Goal: Task Accomplishment & Management: Complete application form

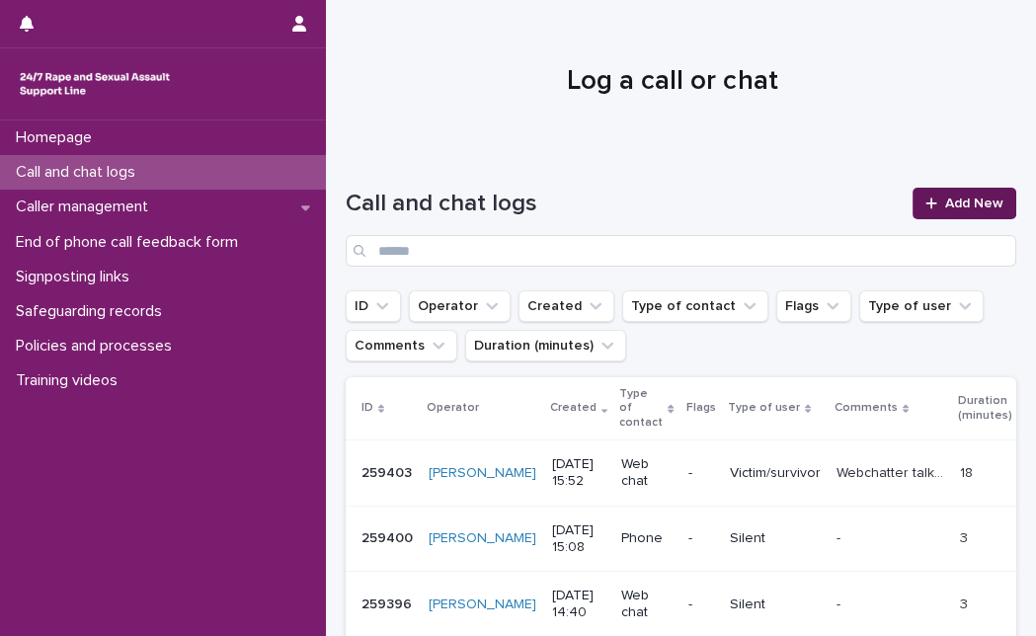
click at [945, 201] on span "Add New" at bounding box center [974, 203] width 58 height 14
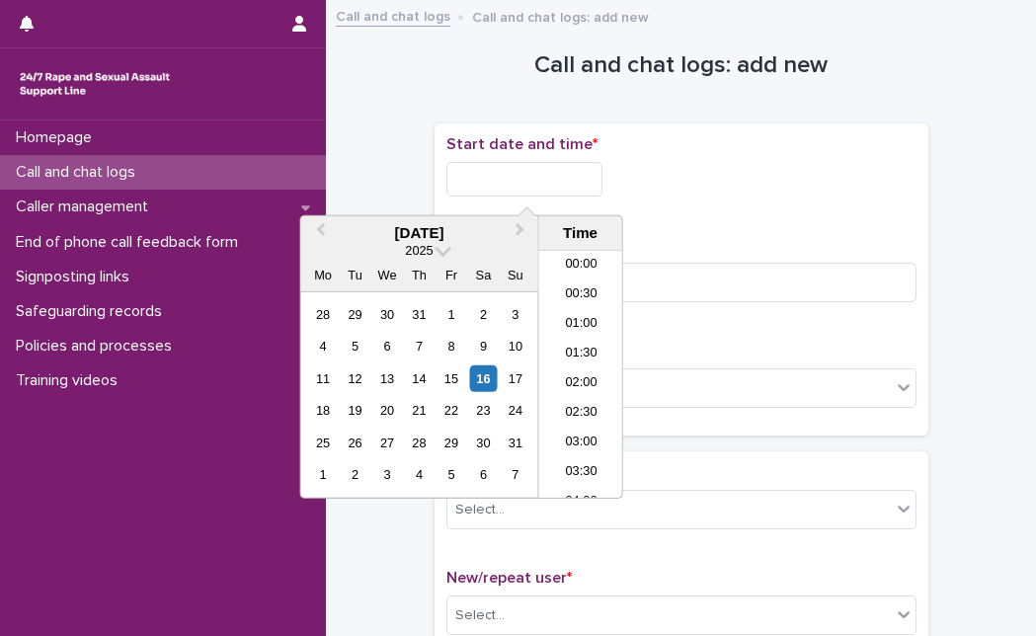
click at [478, 168] on input "text" at bounding box center [524, 179] width 156 height 35
click at [483, 388] on div "16" at bounding box center [483, 378] width 27 height 27
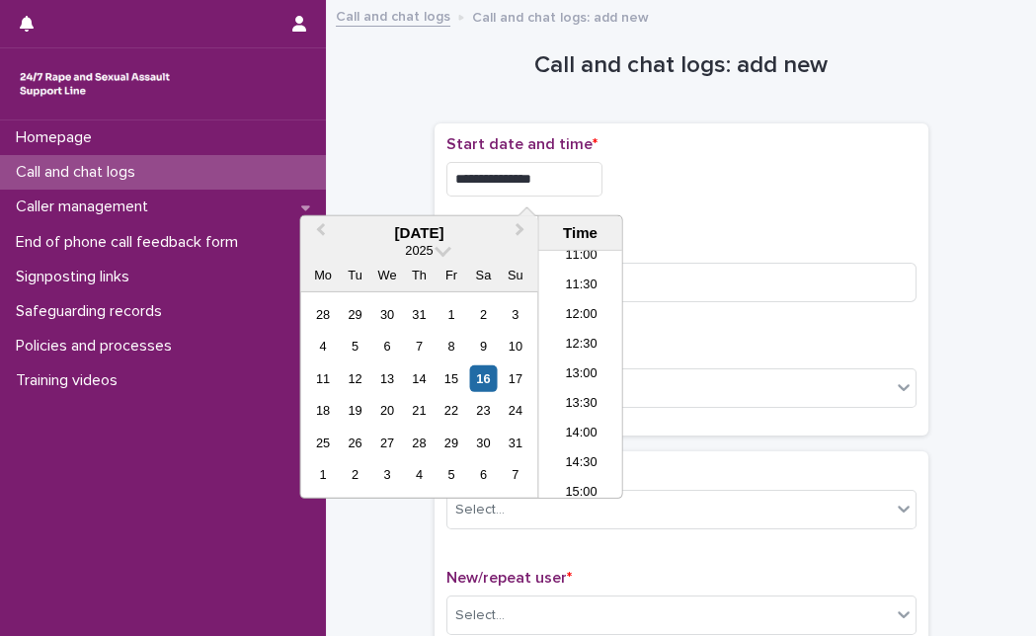
click at [568, 186] on input "**********" at bounding box center [524, 179] width 156 height 35
type input "**********"
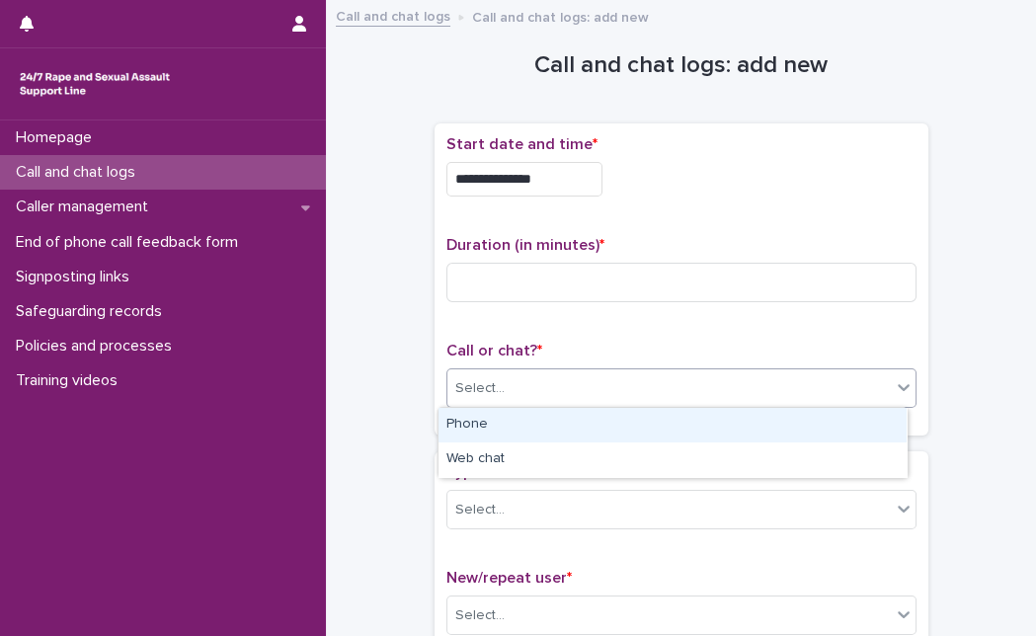
click at [707, 378] on div "Select..." at bounding box center [668, 388] width 443 height 33
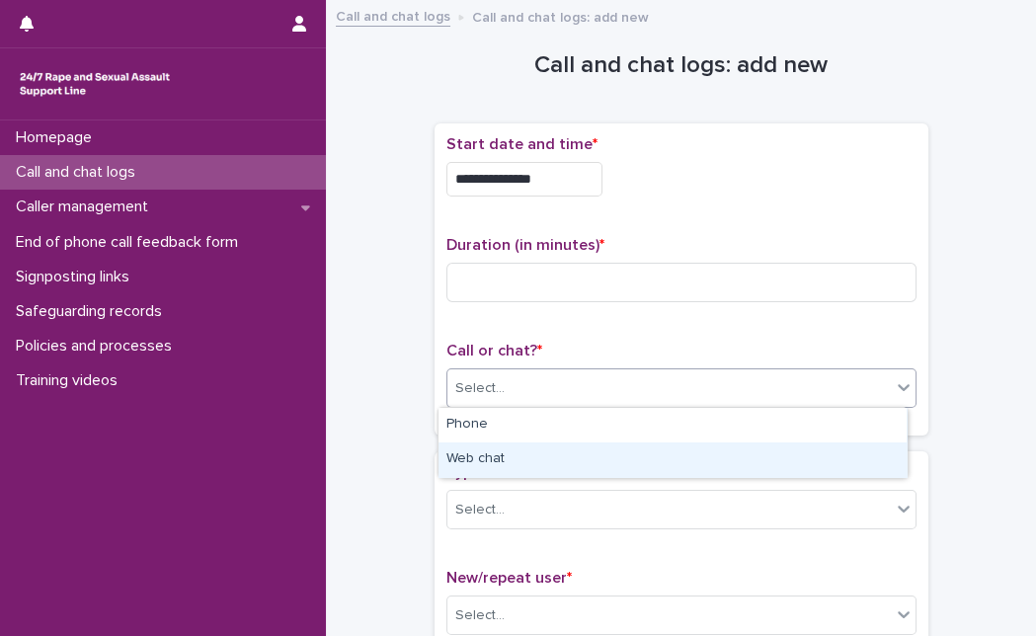
click at [643, 448] on div "Web chat" at bounding box center [672, 459] width 468 height 35
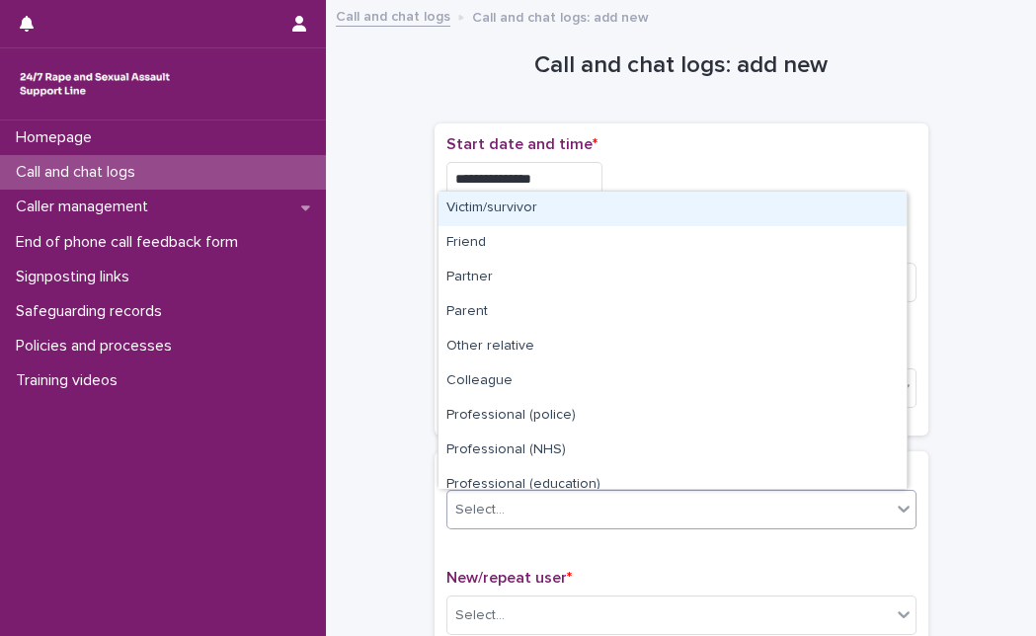
click at [516, 515] on div "Select..." at bounding box center [668, 510] width 443 height 33
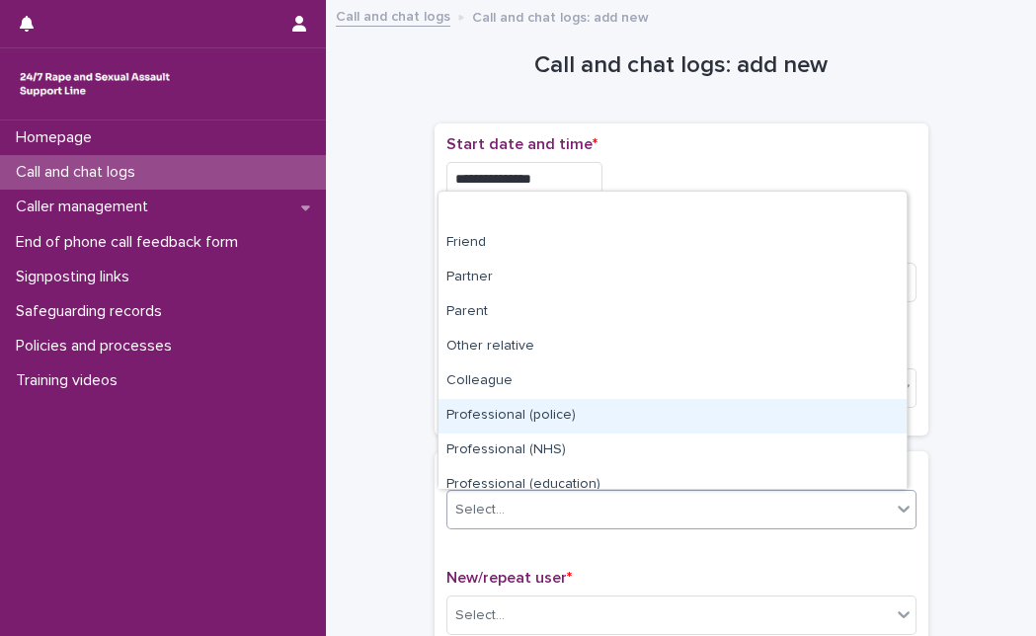
scroll to position [222, 0]
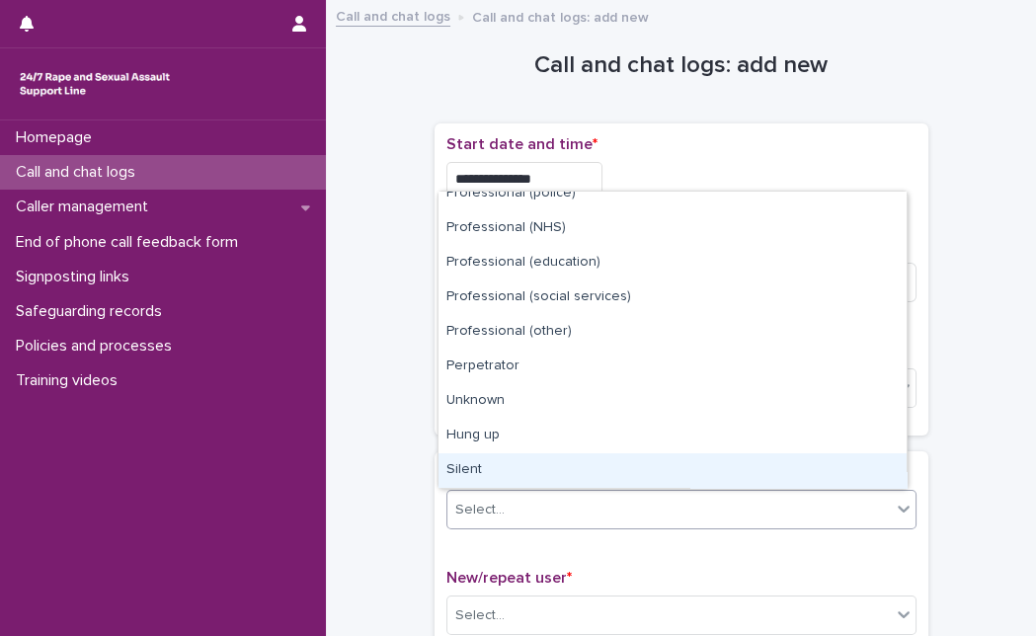
click at [728, 455] on div "Silent" at bounding box center [672, 470] width 468 height 35
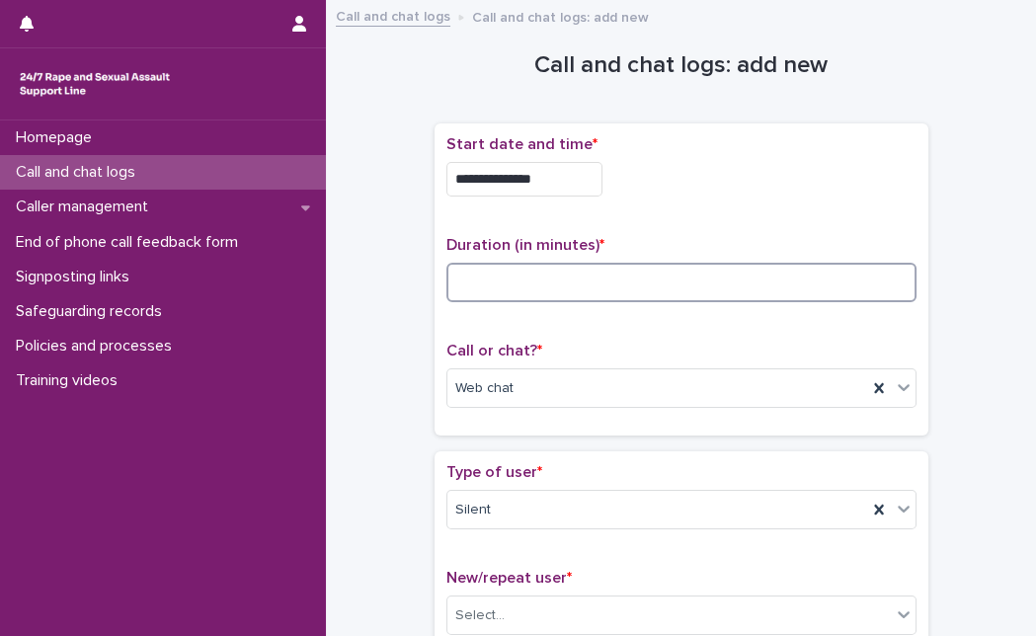
click at [662, 291] on input at bounding box center [681, 282] width 470 height 39
type input "*"
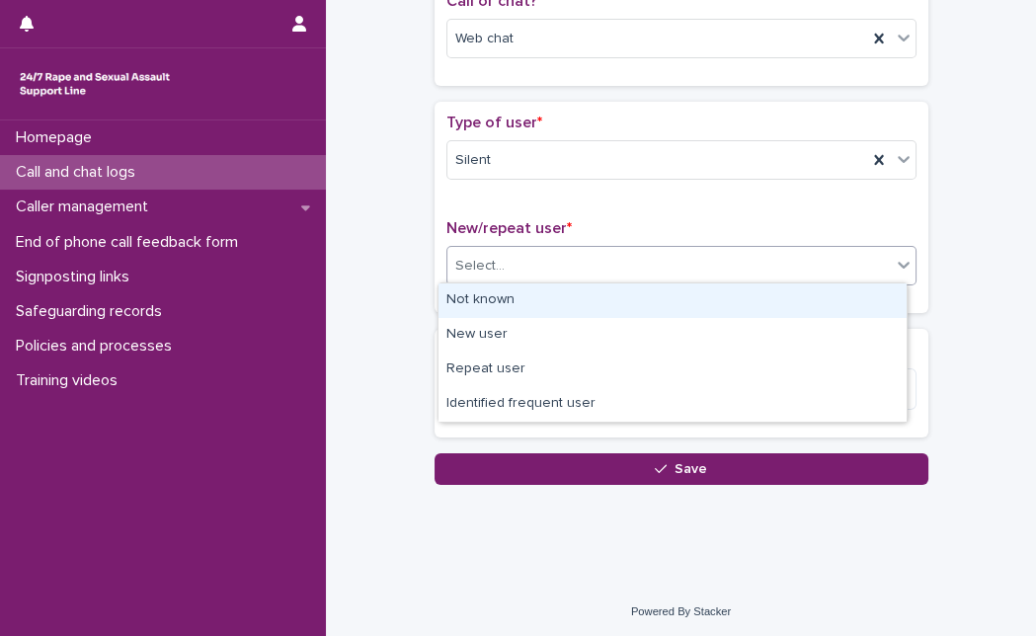
click at [699, 275] on div "Select..." at bounding box center [668, 266] width 443 height 33
click at [603, 311] on div "Not known" at bounding box center [672, 300] width 468 height 35
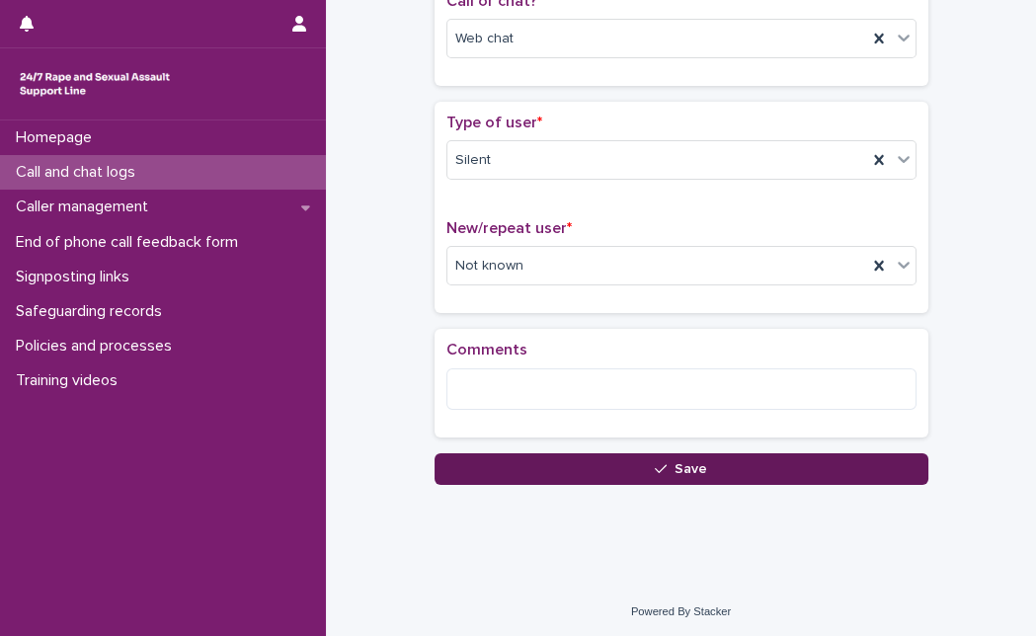
click at [592, 471] on button "Save" at bounding box center [681, 469] width 494 height 32
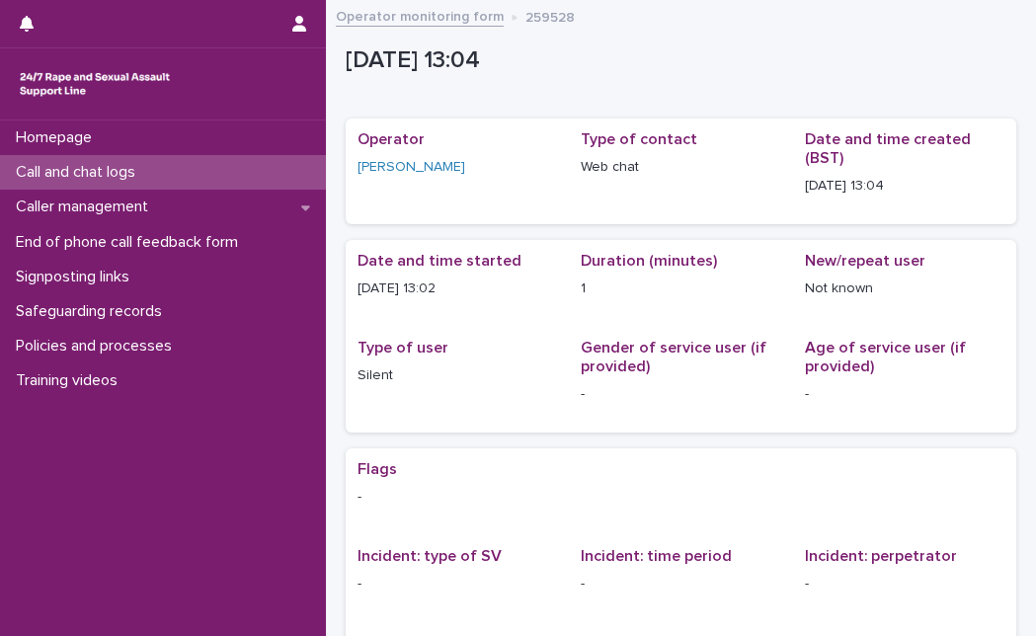
click at [268, 168] on div "Call and chat logs" at bounding box center [163, 172] width 326 height 35
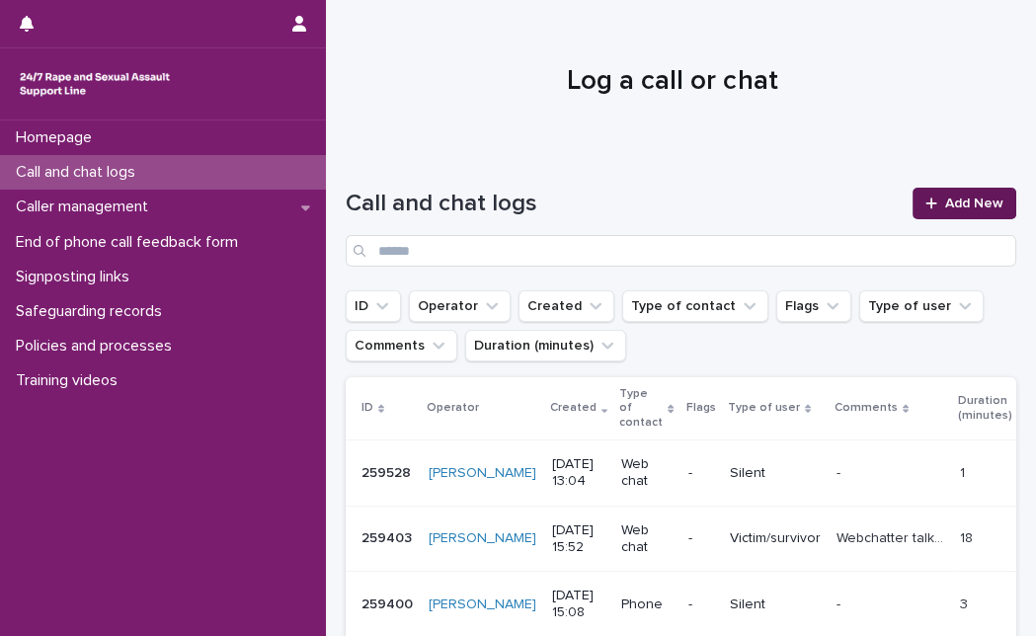
click at [945, 197] on span "Add New" at bounding box center [974, 203] width 58 height 14
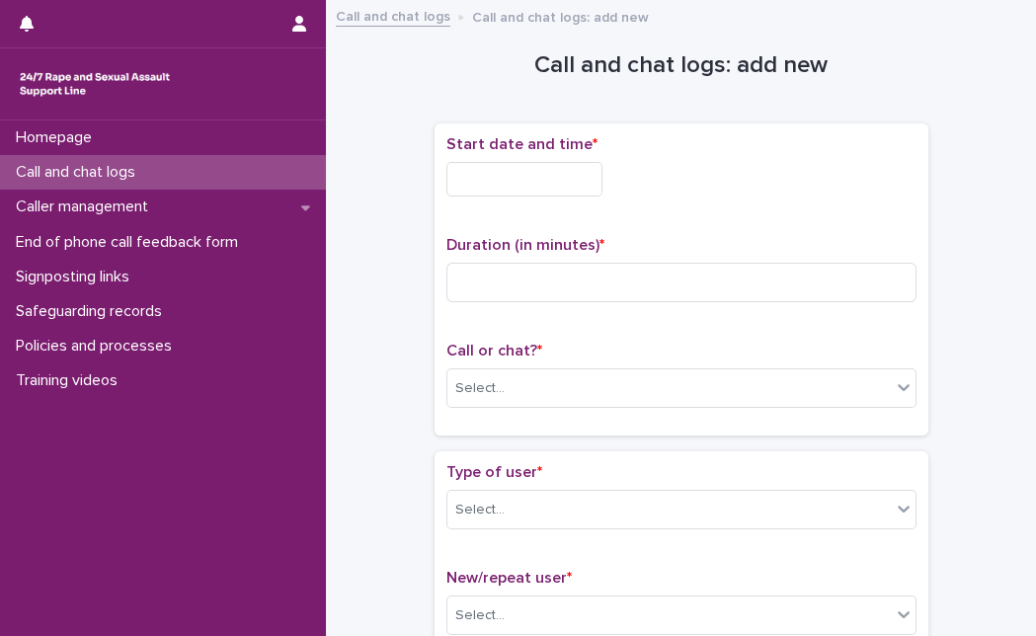
click at [540, 192] on input "text" at bounding box center [524, 179] width 156 height 35
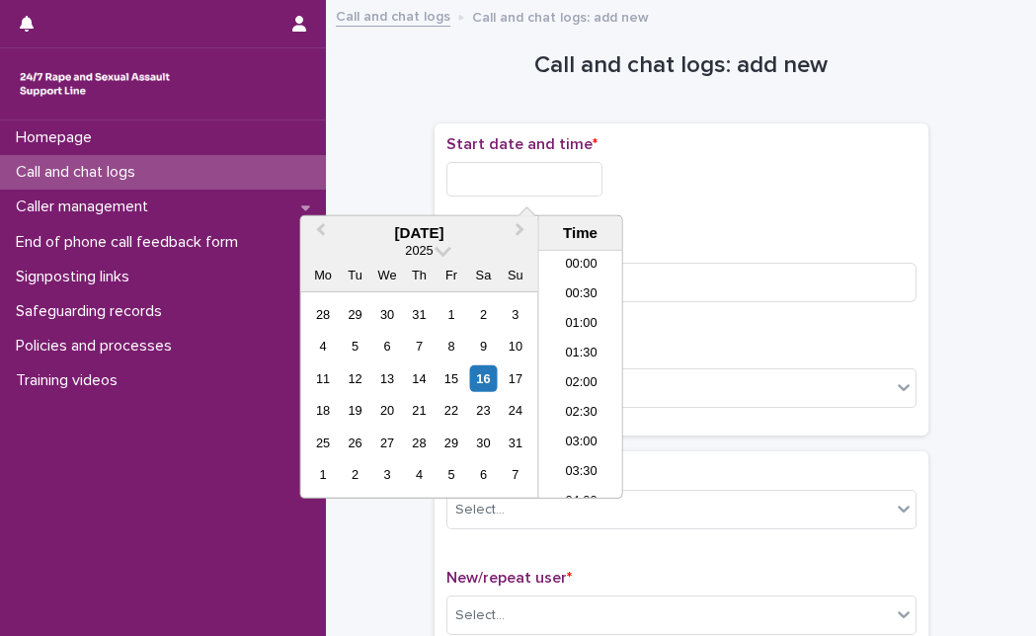
scroll to position [660, 0]
click at [476, 382] on div "16" at bounding box center [483, 378] width 27 height 27
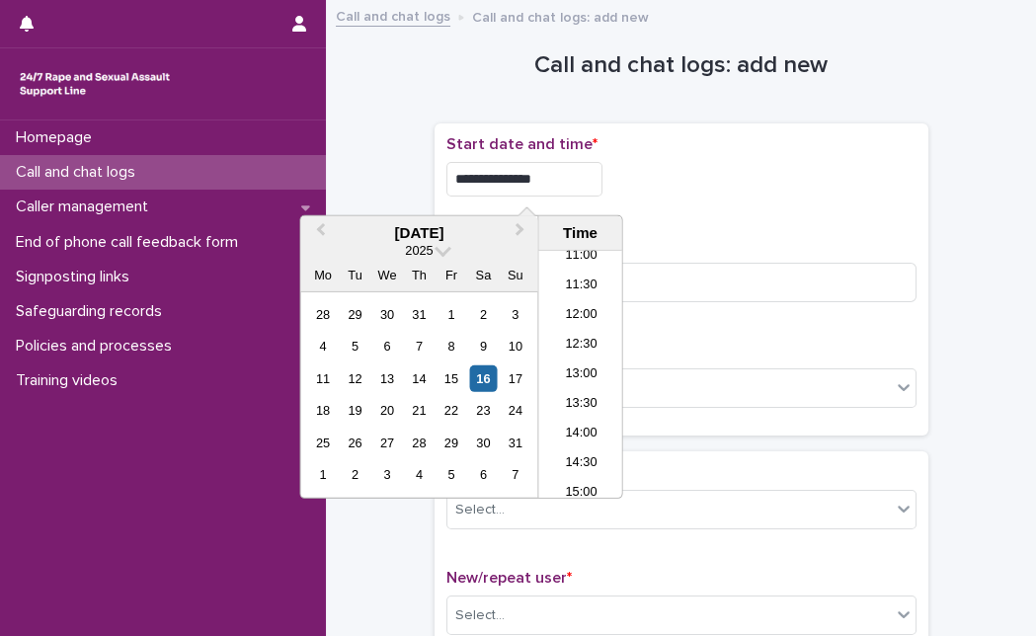
click at [548, 171] on input "**********" at bounding box center [524, 179] width 156 height 35
type input "**********"
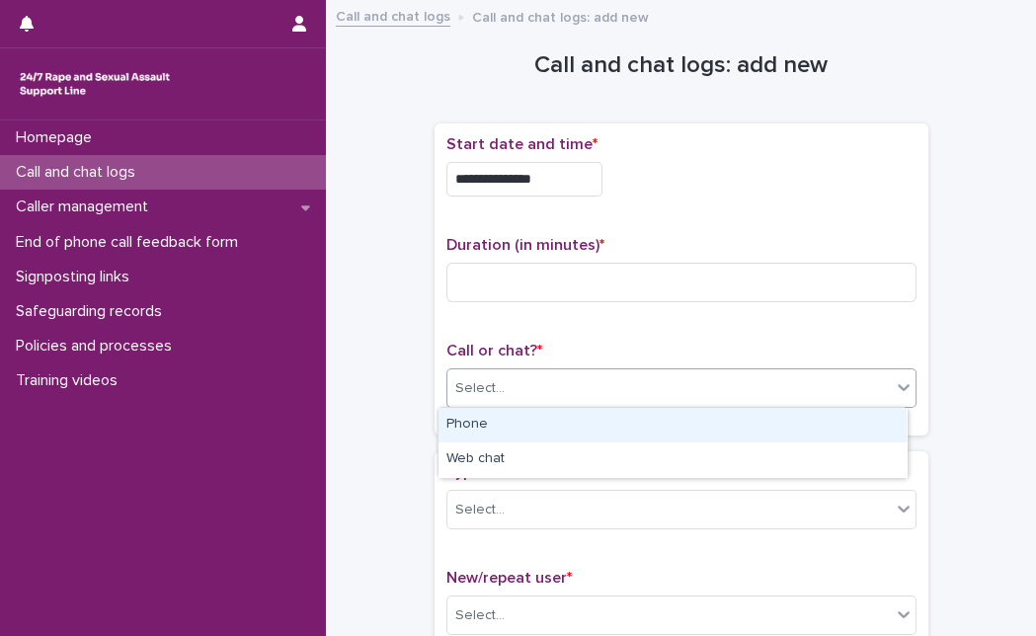
click at [669, 393] on div "Select..." at bounding box center [668, 388] width 443 height 33
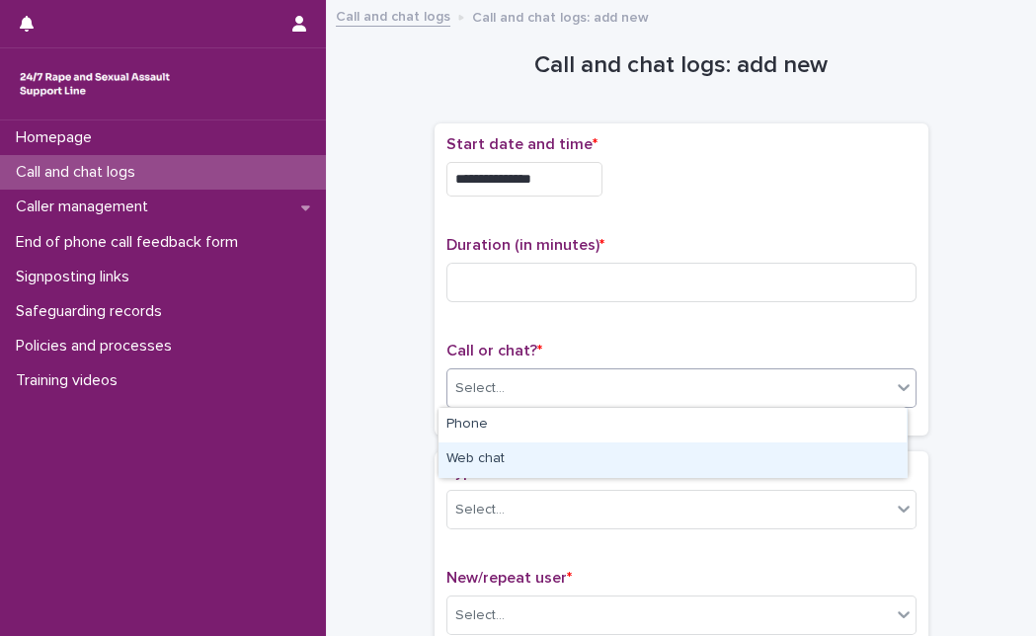
click at [626, 455] on div "Web chat" at bounding box center [672, 459] width 468 height 35
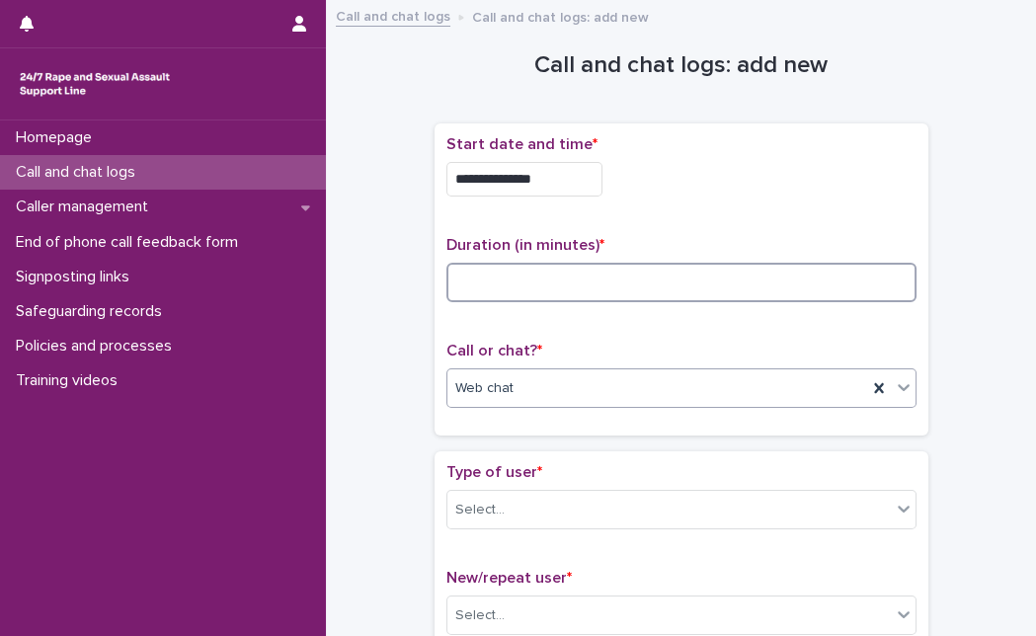
click at [556, 276] on input at bounding box center [681, 282] width 470 height 39
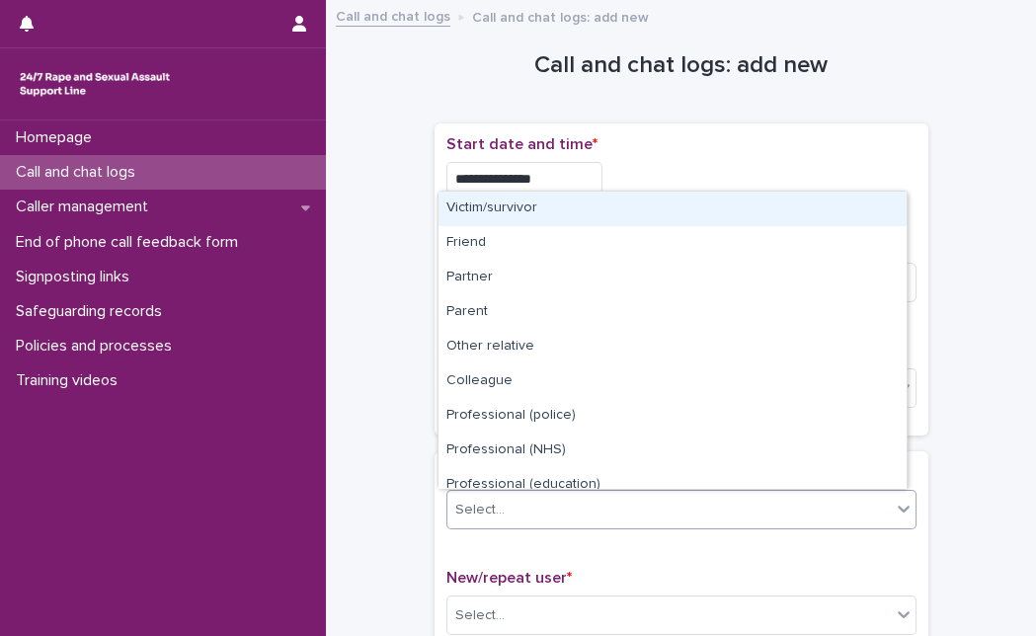
click at [521, 519] on div "Select..." at bounding box center [668, 510] width 443 height 33
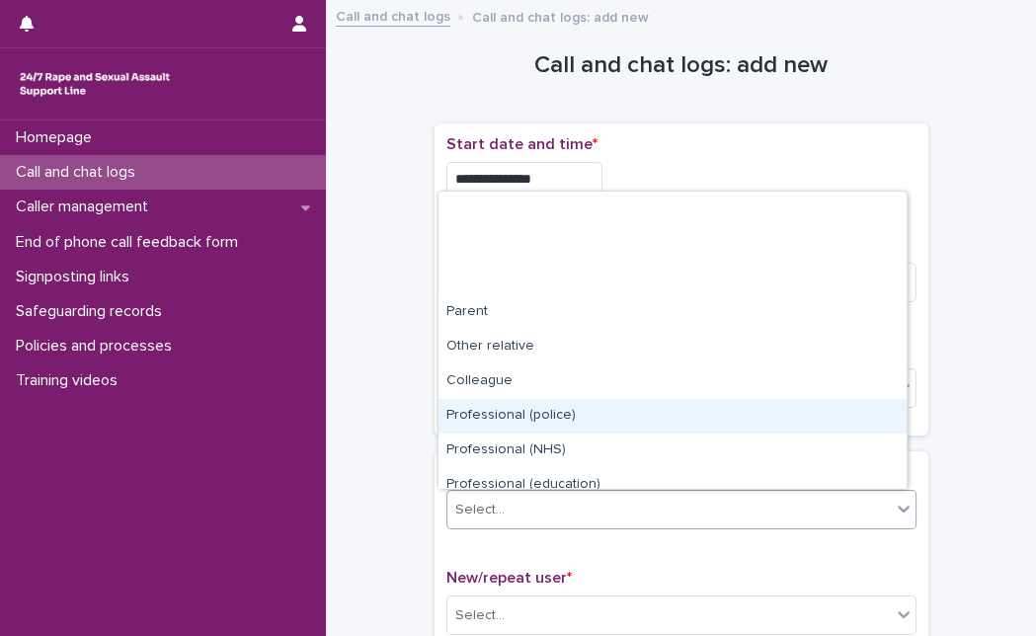
scroll to position [222, 0]
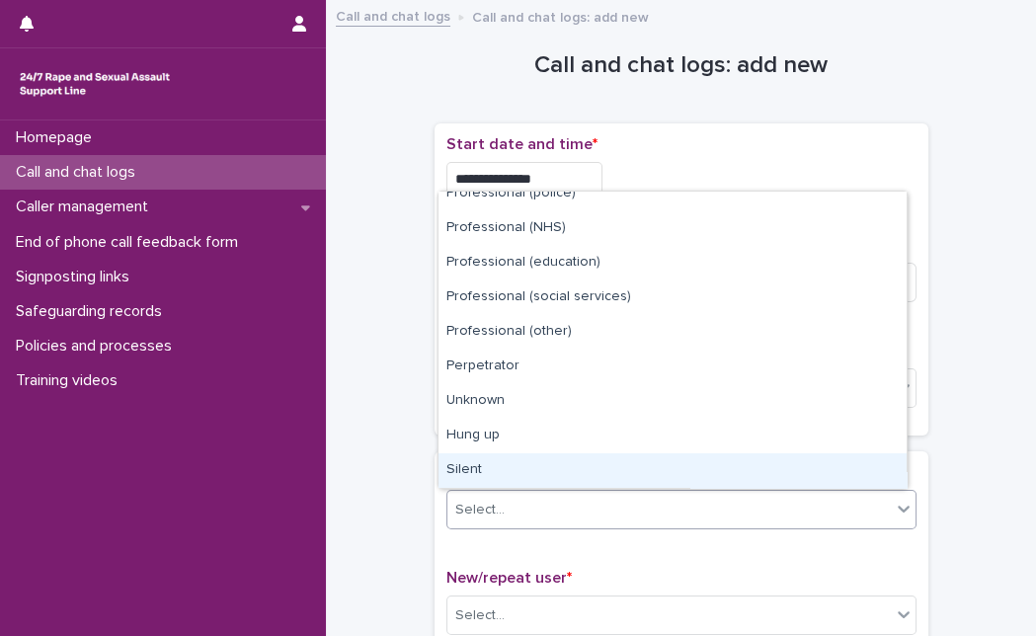
click at [808, 461] on div "Silent" at bounding box center [672, 470] width 468 height 35
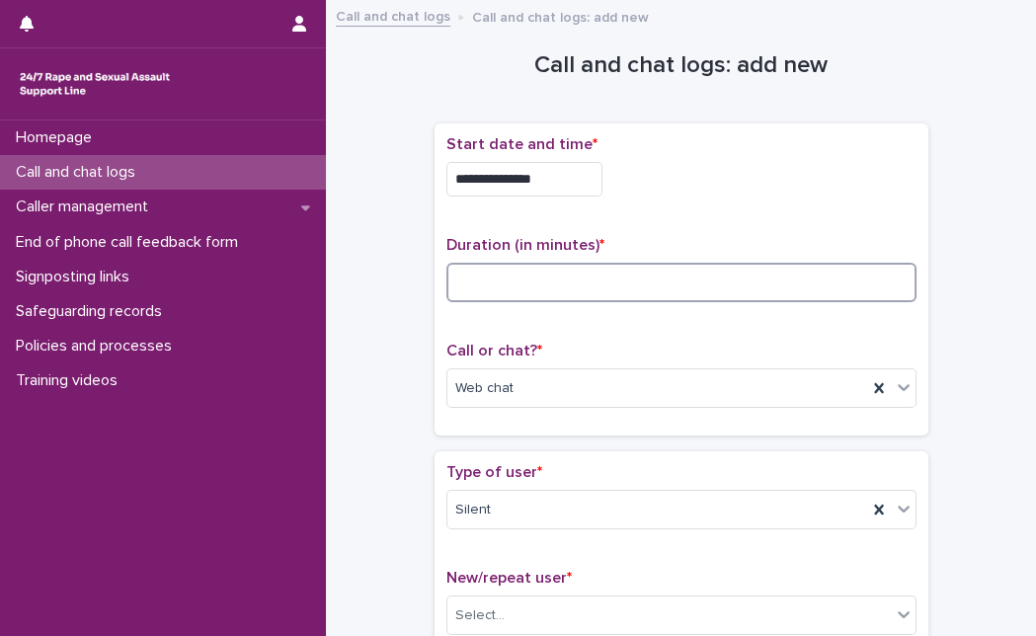
click at [685, 296] on input at bounding box center [681, 282] width 470 height 39
type input "*"
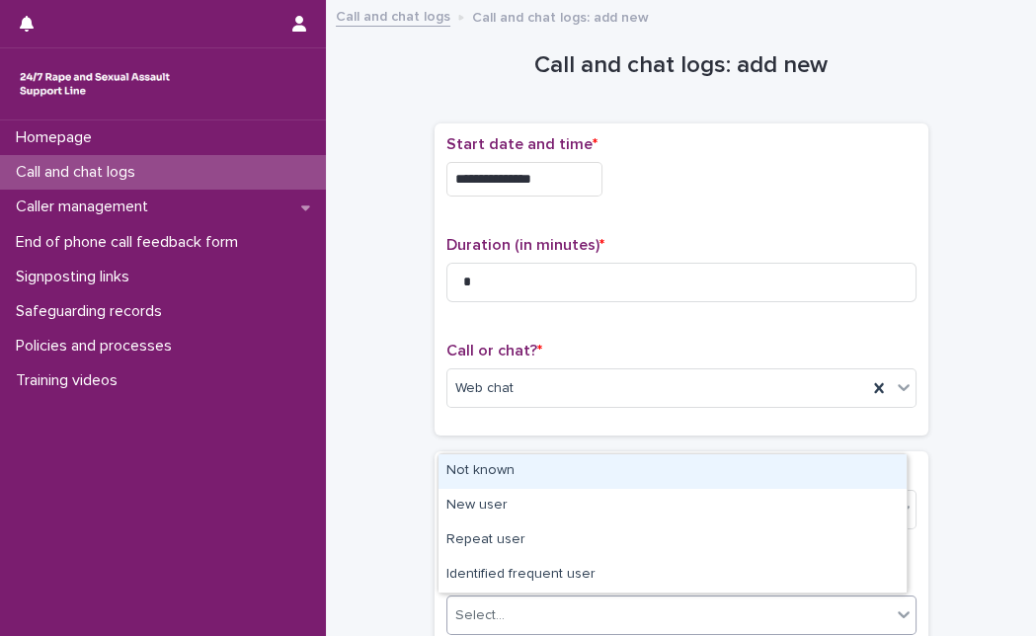
click at [739, 616] on div "Select..." at bounding box center [668, 615] width 443 height 33
click at [741, 455] on div "Not known" at bounding box center [672, 471] width 468 height 35
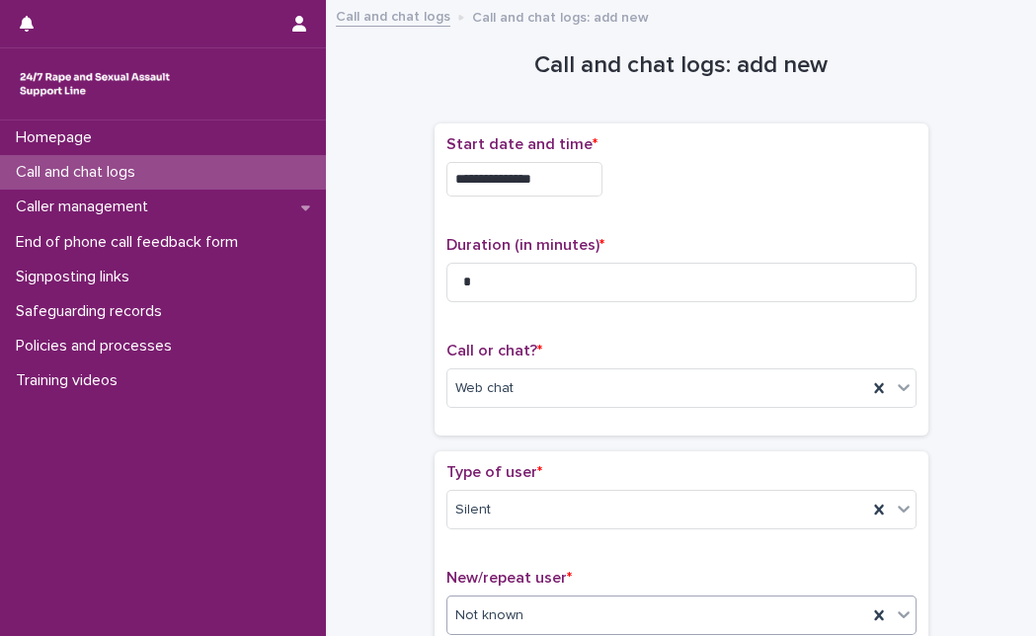
scroll to position [349, 0]
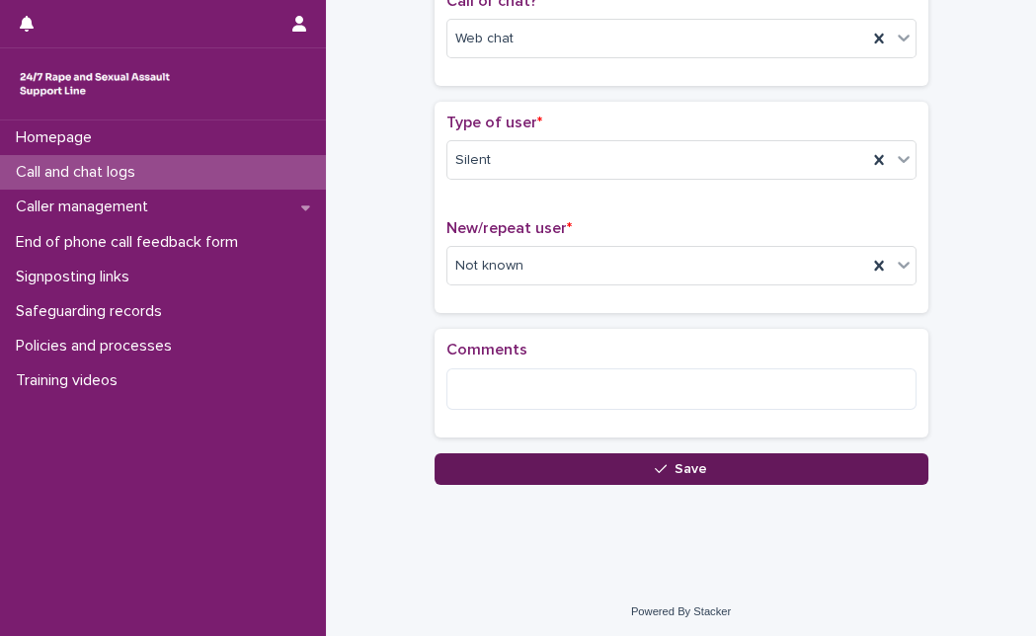
click at [741, 471] on button "Save" at bounding box center [681, 469] width 494 height 32
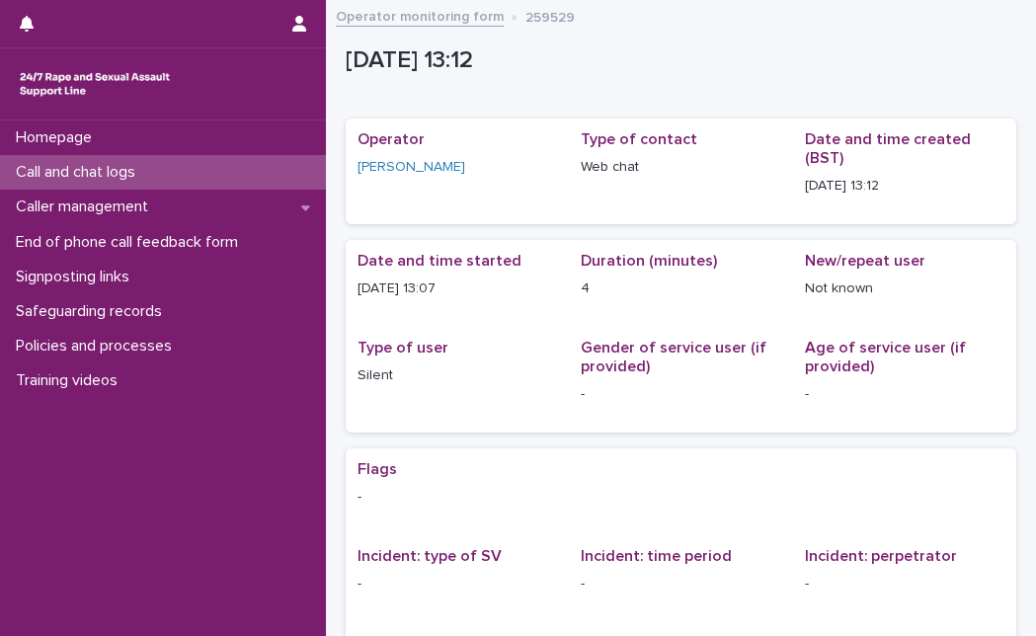
click at [54, 175] on p "Call and chat logs" at bounding box center [79, 172] width 143 height 19
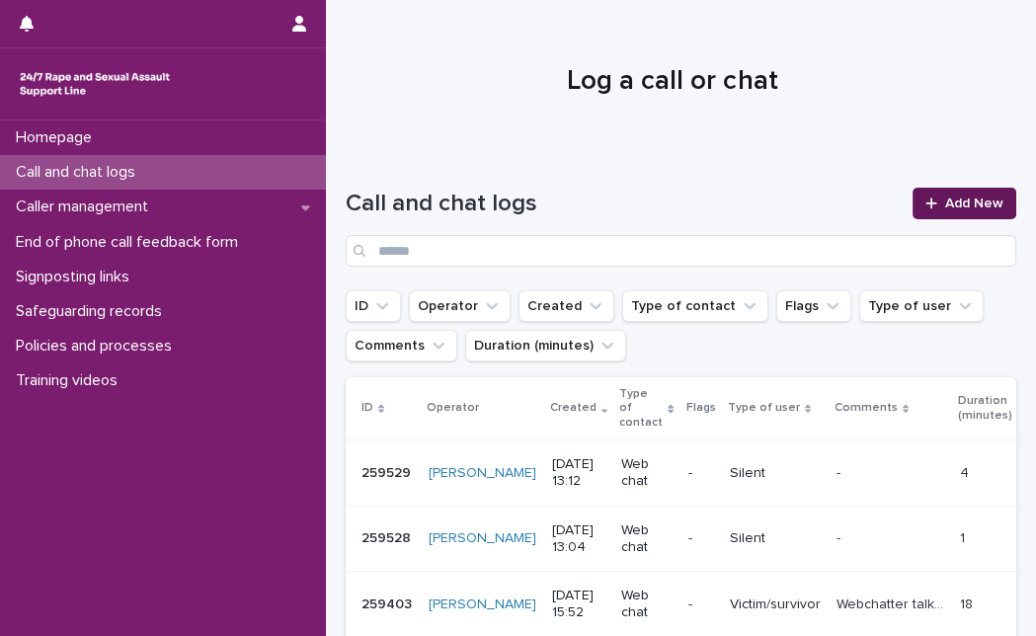
click at [978, 189] on link "Add New" at bounding box center [964, 204] width 104 height 32
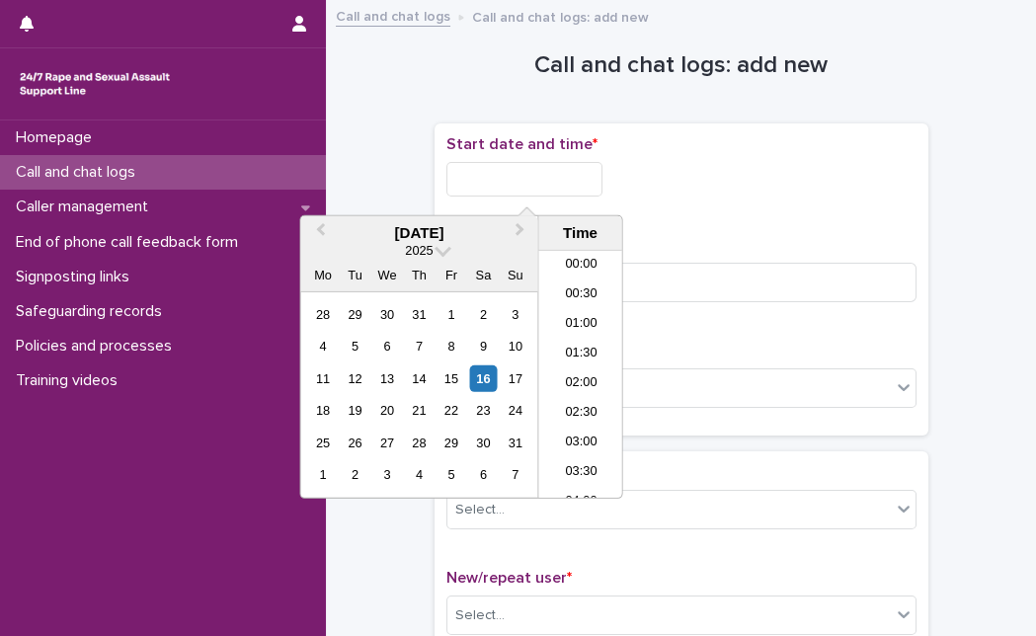
click at [601, 185] on input "text" at bounding box center [524, 179] width 156 height 35
click at [476, 377] on div "16" at bounding box center [483, 378] width 27 height 27
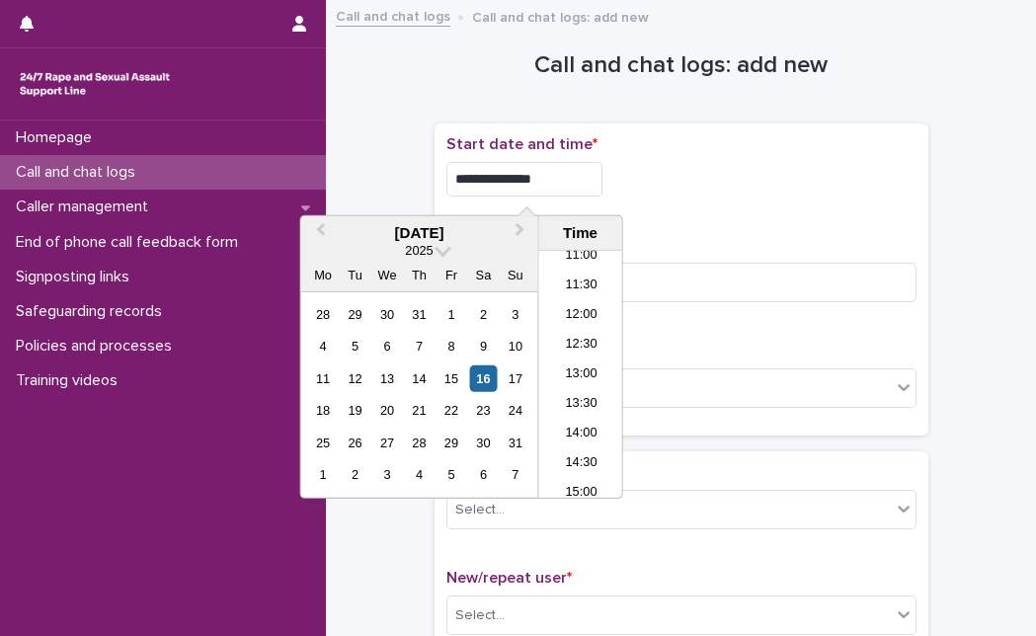
click at [549, 179] on input "**********" at bounding box center [524, 179] width 156 height 35
type input "**********"
click at [703, 290] on input at bounding box center [681, 282] width 470 height 39
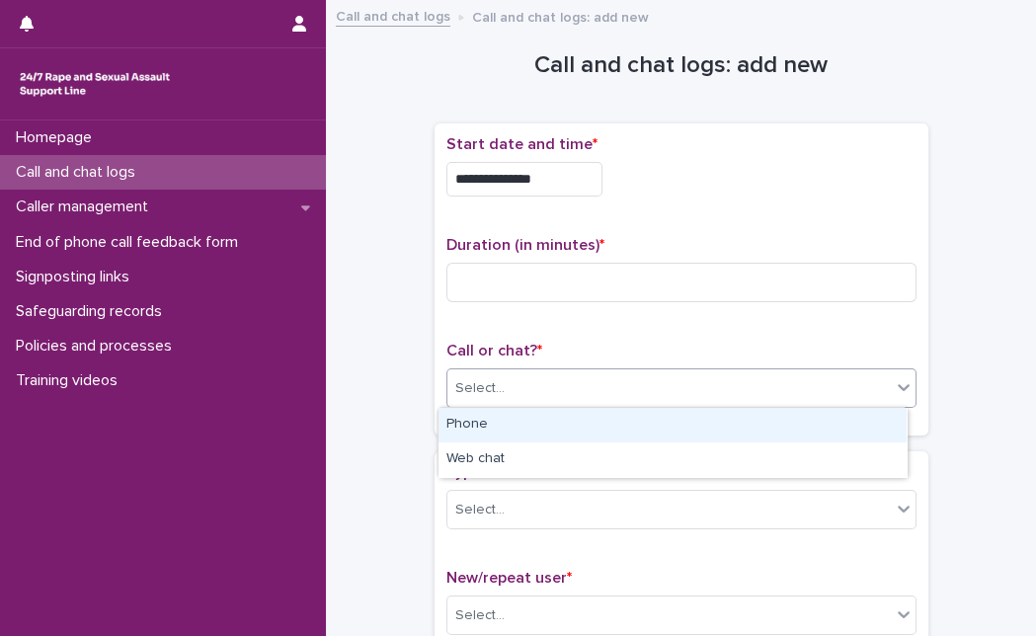
click at [617, 378] on div "Select..." at bounding box center [668, 388] width 443 height 33
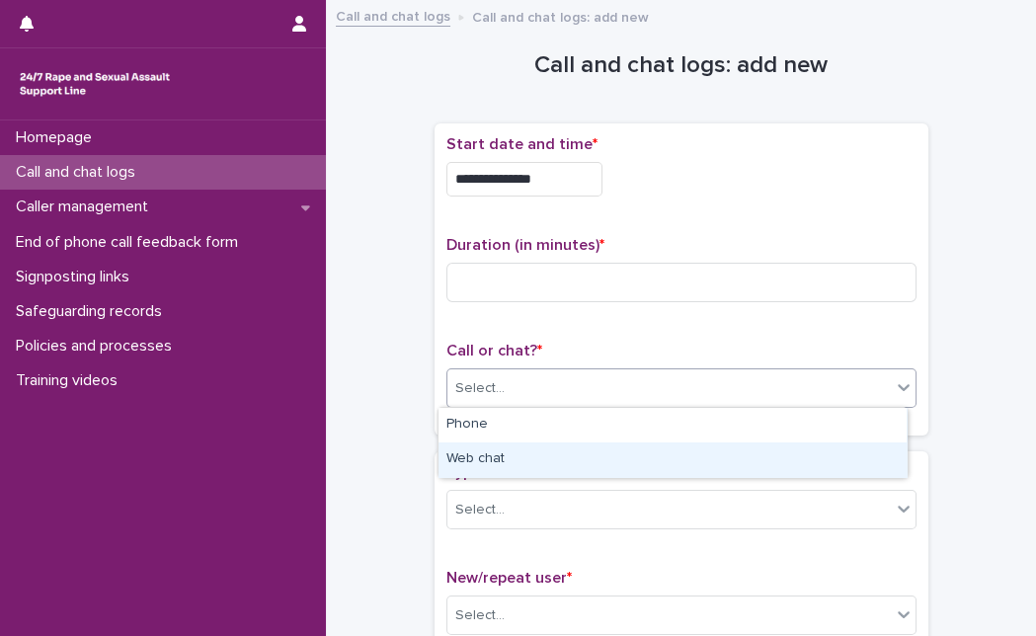
click at [553, 444] on div "Web chat" at bounding box center [672, 459] width 468 height 35
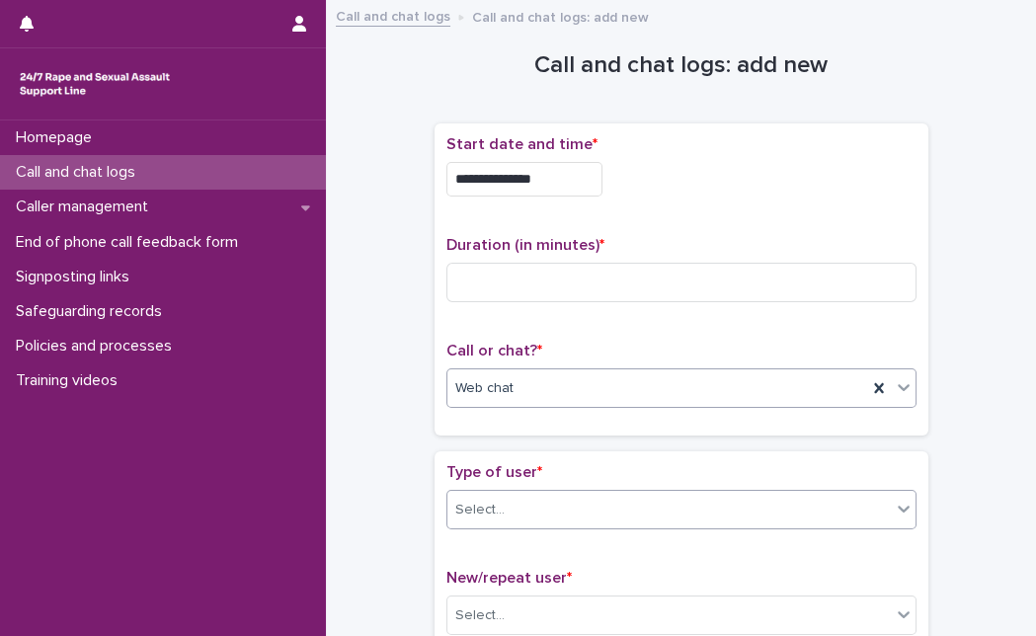
click at [535, 508] on div "Select..." at bounding box center [668, 510] width 443 height 33
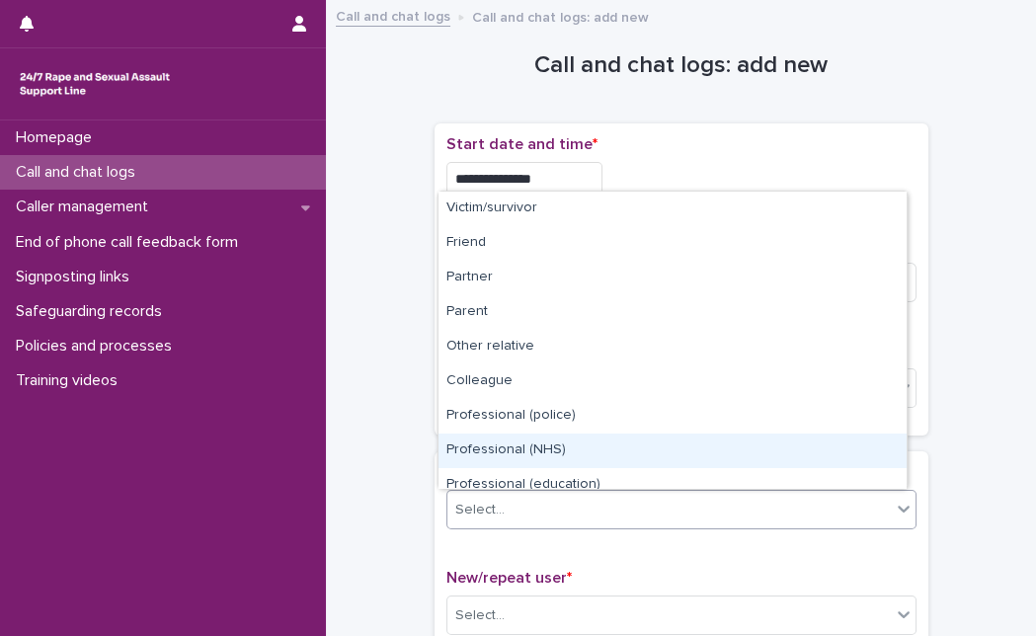
click at [887, 460] on div "Professional (NHS)" at bounding box center [672, 450] width 468 height 35
drag, startPoint x: 704, startPoint y: 509, endPoint x: 891, endPoint y: 449, distance: 197.0
click at [891, 449] on body "**********" at bounding box center [518, 318] width 1036 height 636
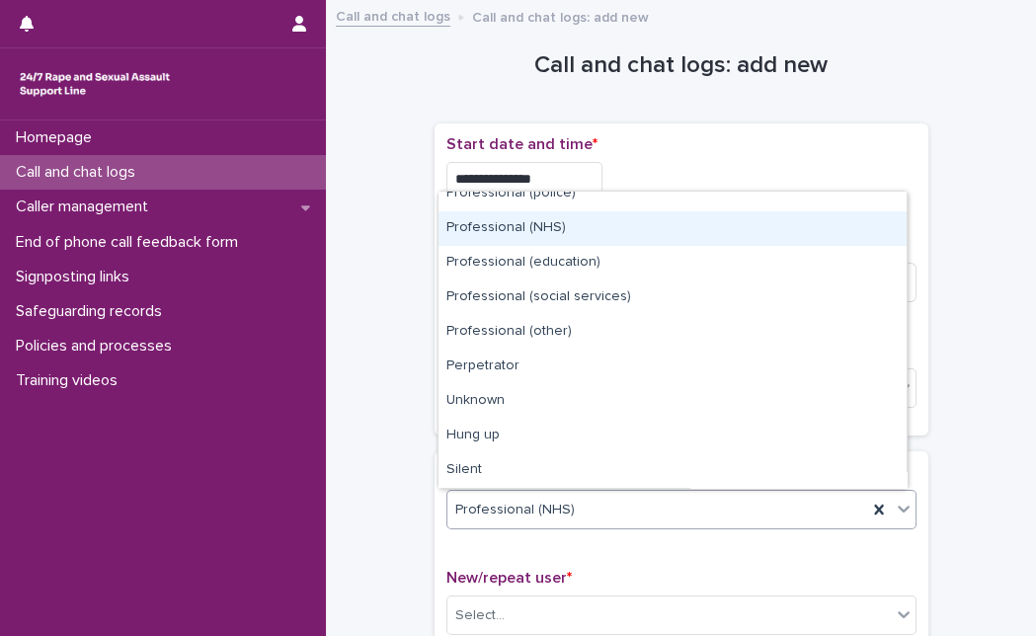
scroll to position [222, 0]
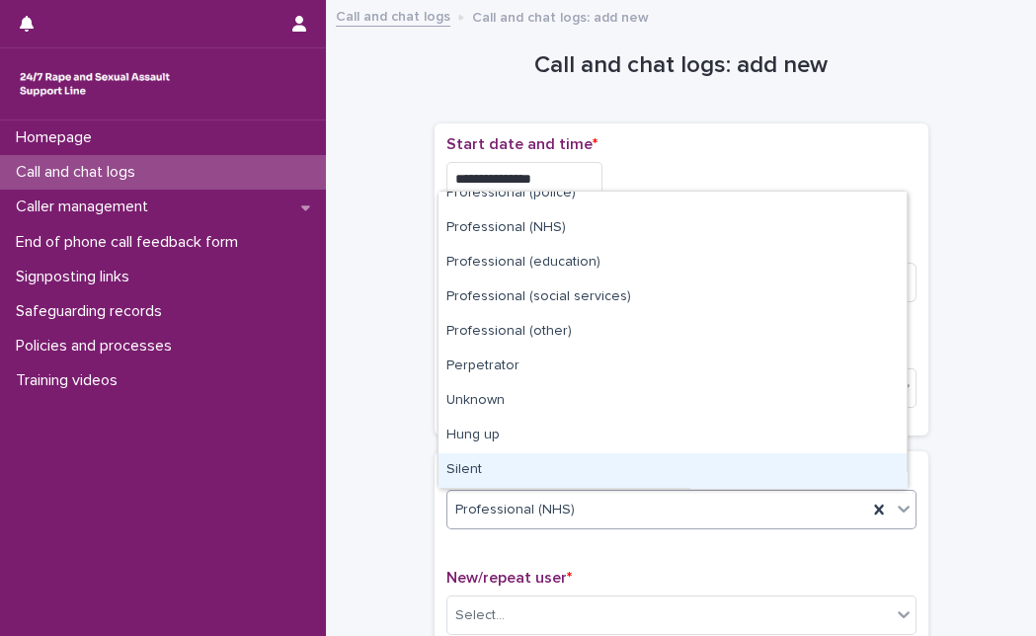
click at [793, 463] on div "Silent" at bounding box center [672, 470] width 468 height 35
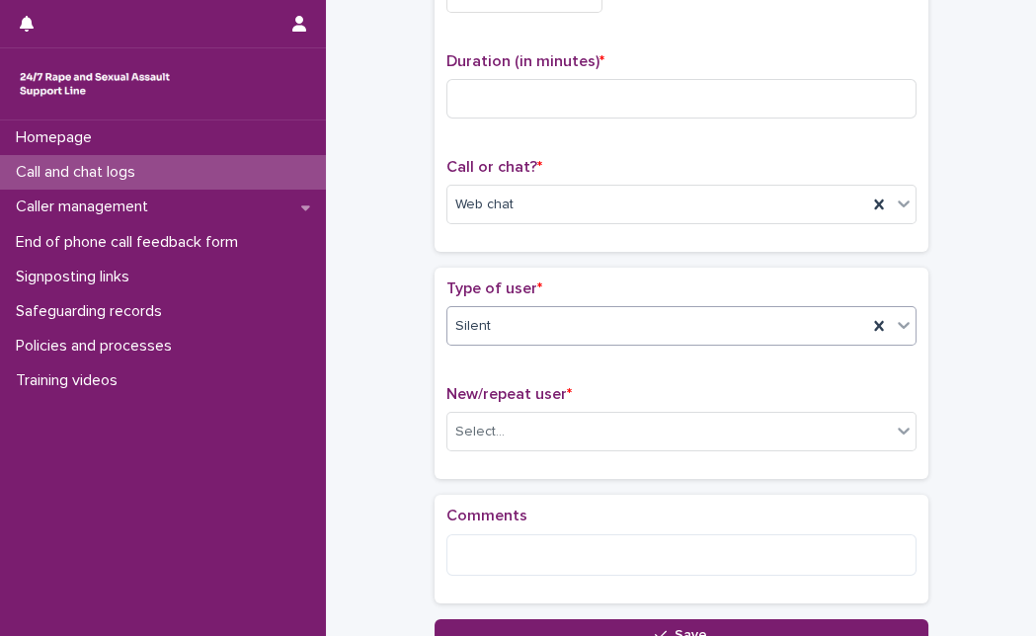
scroll to position [175, 0]
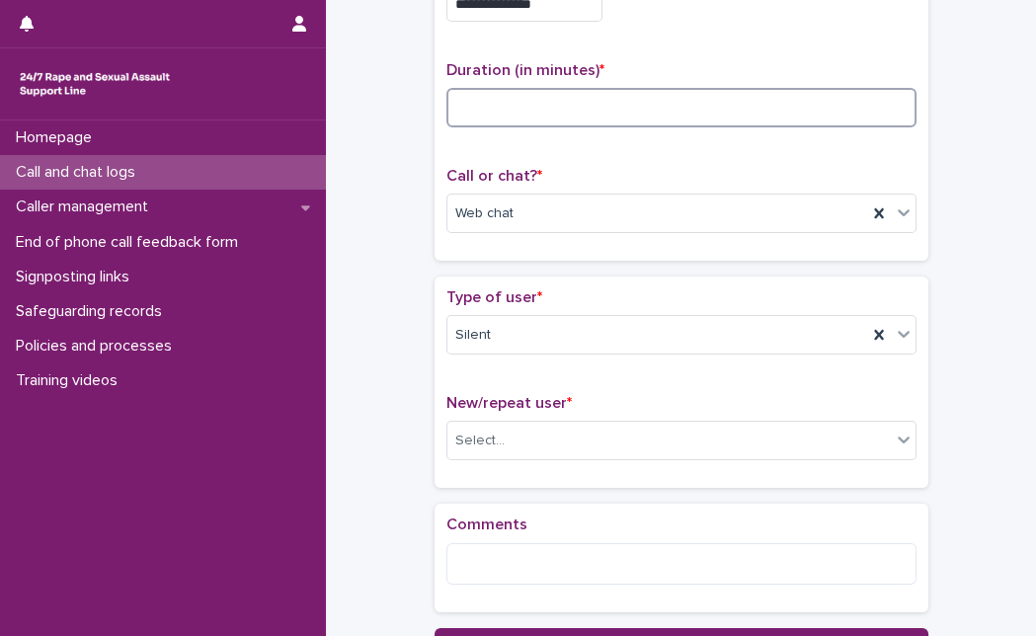
click at [796, 116] on input at bounding box center [681, 107] width 470 height 39
click at [527, 116] on input at bounding box center [681, 107] width 470 height 39
type input "*"
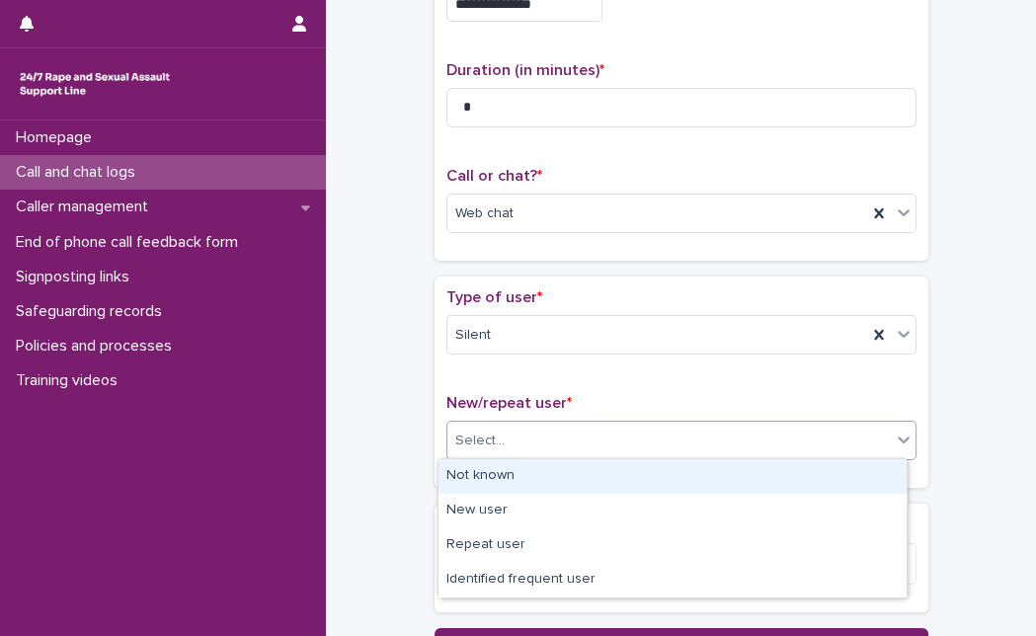
click at [804, 452] on div "Select..." at bounding box center [668, 440] width 443 height 33
click at [772, 481] on div "Not known" at bounding box center [672, 476] width 468 height 35
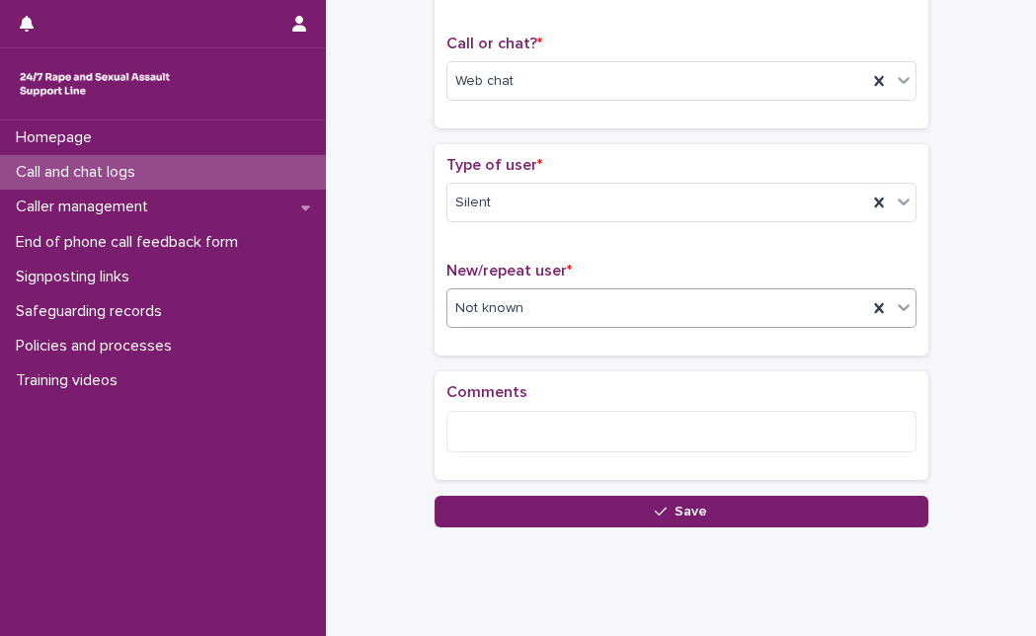
scroll to position [349, 0]
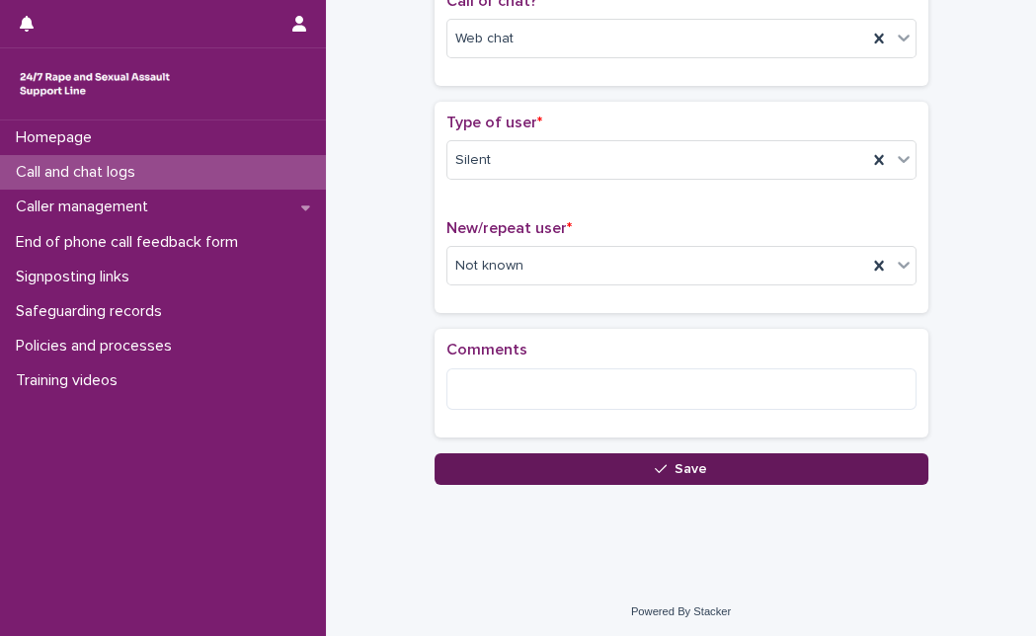
click at [871, 468] on button "Save" at bounding box center [681, 469] width 494 height 32
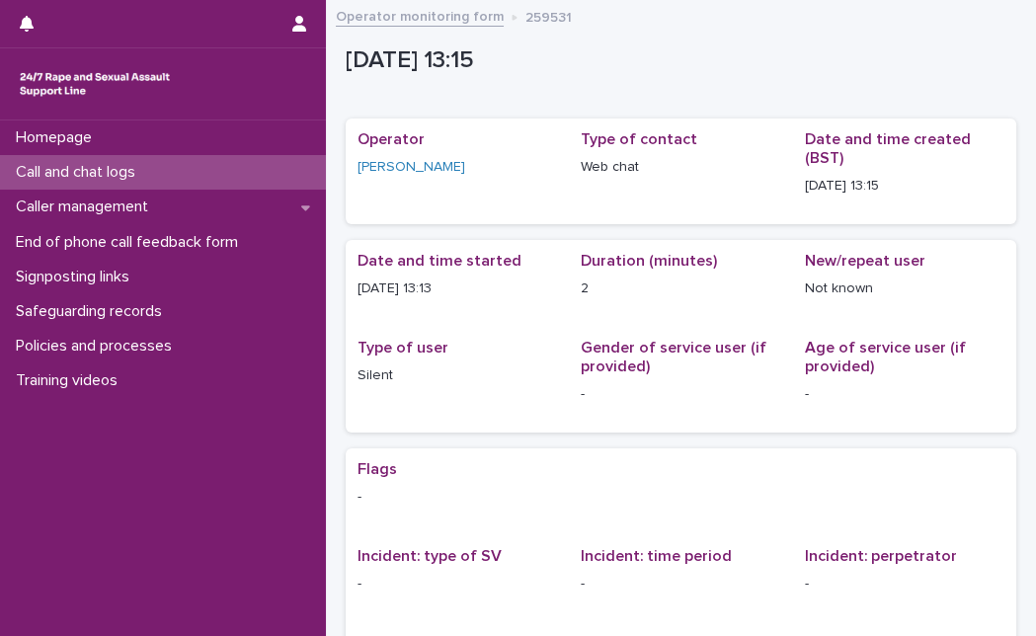
click at [186, 174] on div "Call and chat logs" at bounding box center [163, 172] width 326 height 35
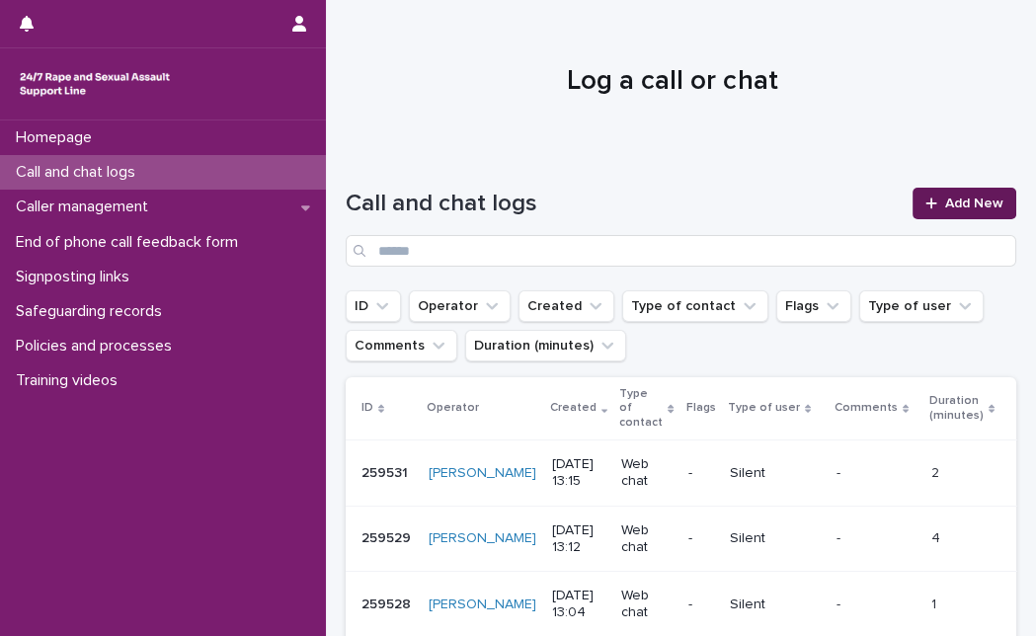
click at [958, 214] on link "Add New" at bounding box center [964, 204] width 104 height 32
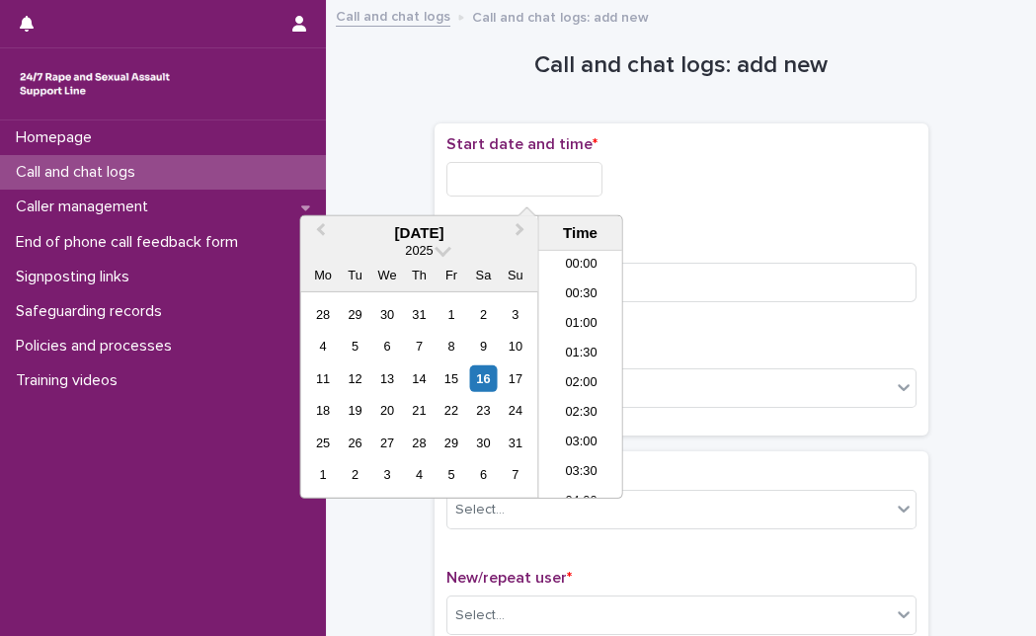
click at [555, 171] on input "text" at bounding box center [524, 179] width 156 height 35
click at [482, 379] on div "16" at bounding box center [483, 378] width 27 height 27
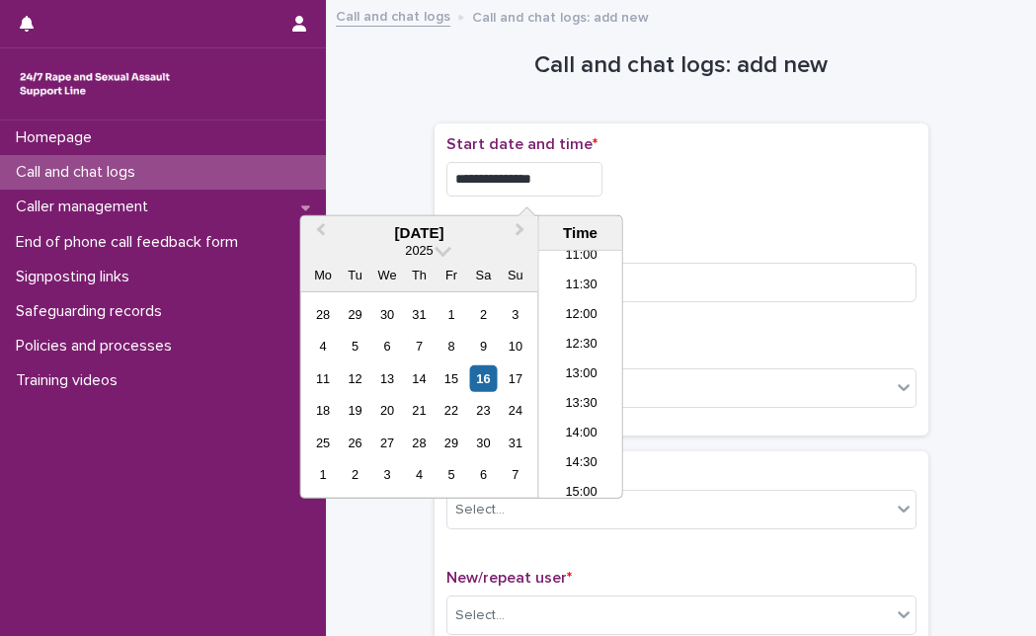
click at [578, 175] on input "**********" at bounding box center [524, 179] width 156 height 35
click at [602, 184] on input "**********" at bounding box center [524, 179] width 156 height 35
type input "**********"
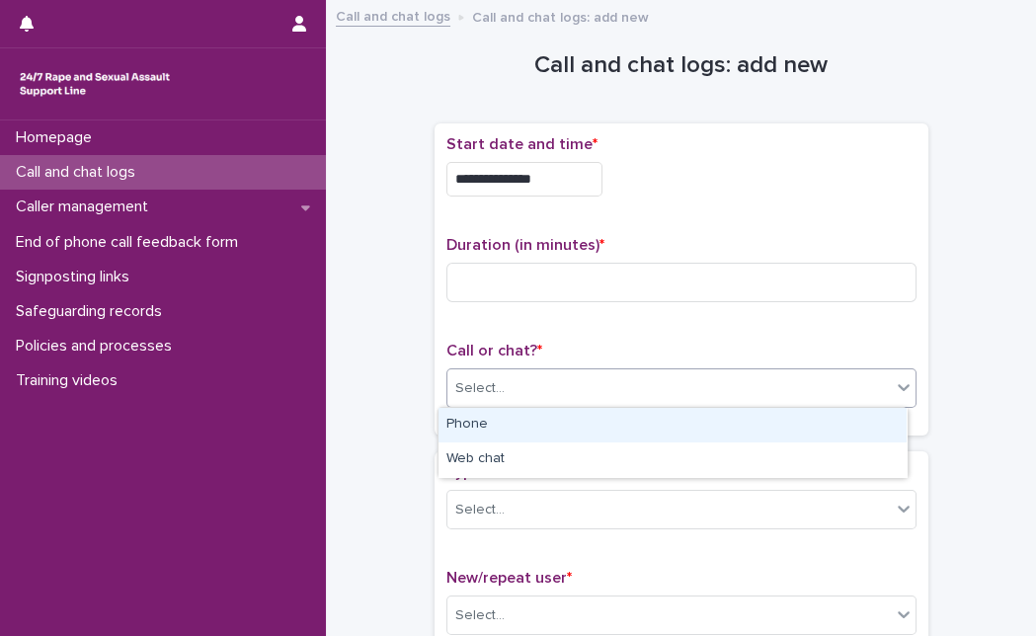
click at [728, 388] on div "Select..." at bounding box center [668, 388] width 443 height 33
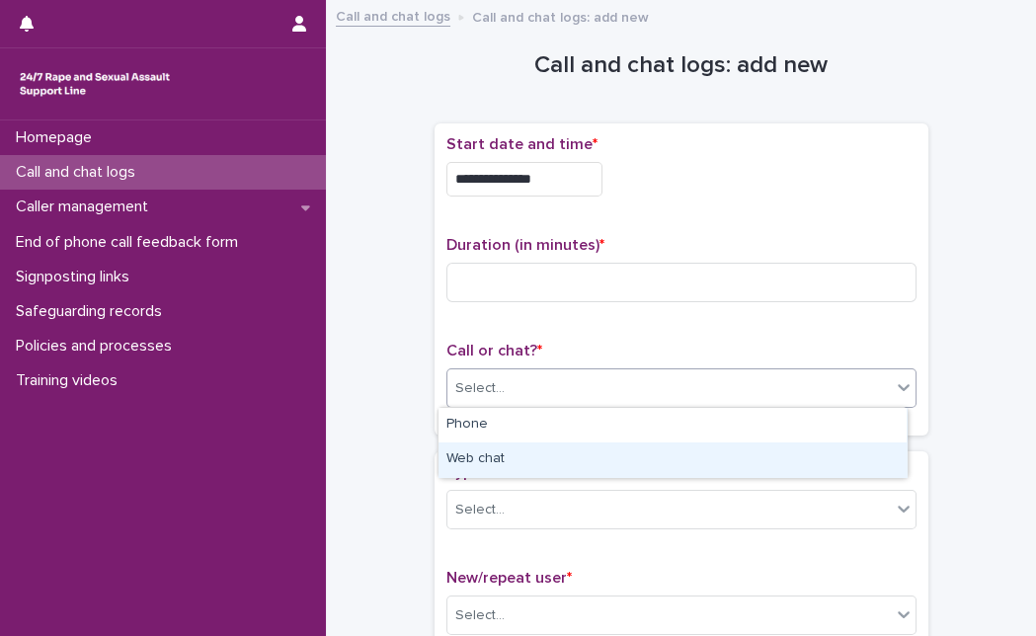
click at [685, 449] on div "Web chat" at bounding box center [672, 459] width 468 height 35
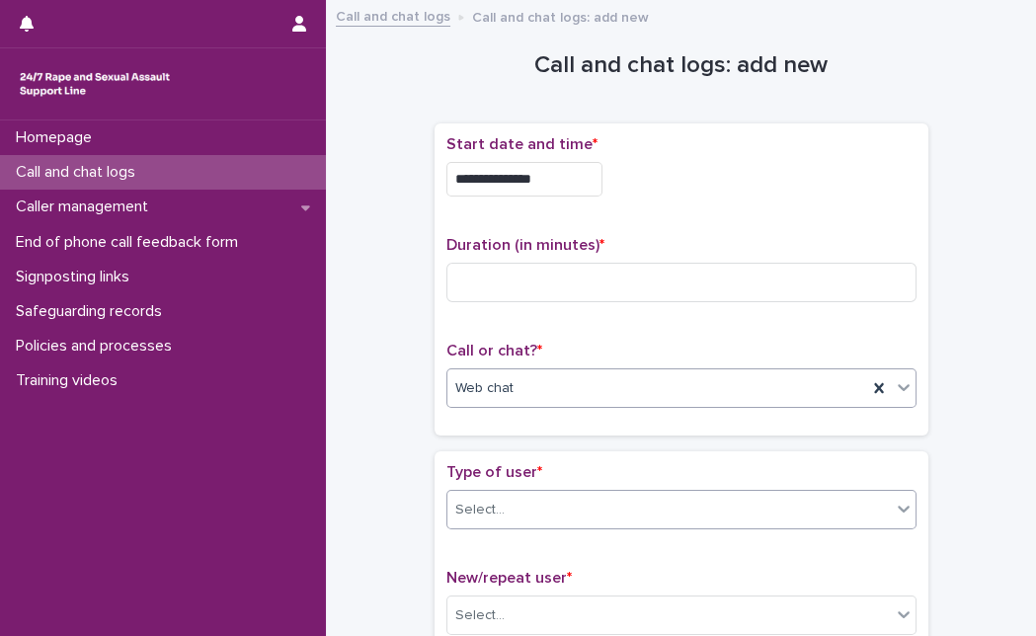
click at [646, 520] on div "Select..." at bounding box center [668, 510] width 443 height 33
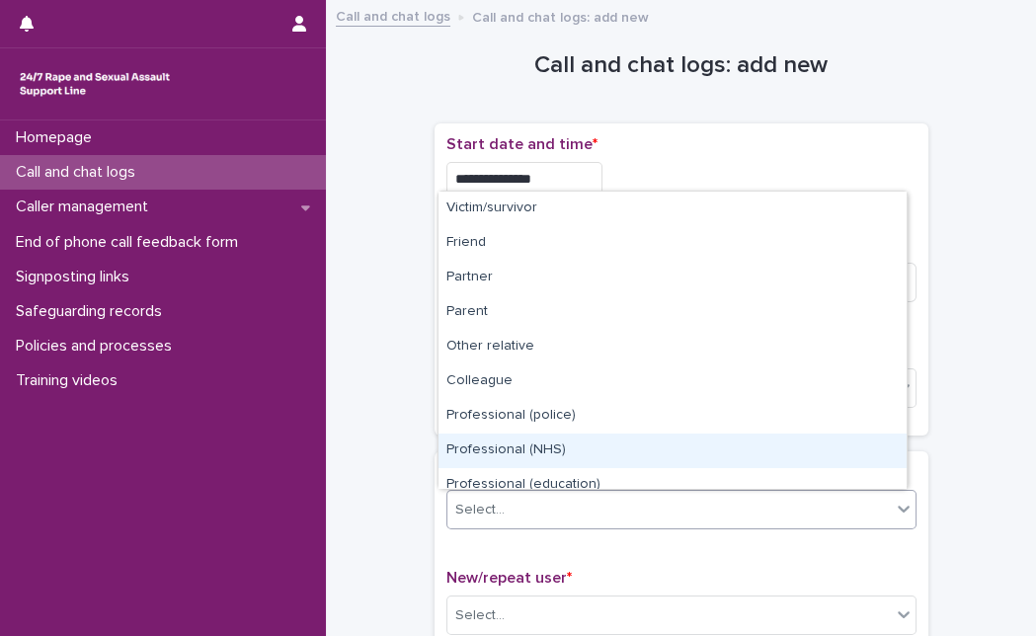
click at [888, 457] on div "Professional (NHS)" at bounding box center [672, 450] width 468 height 35
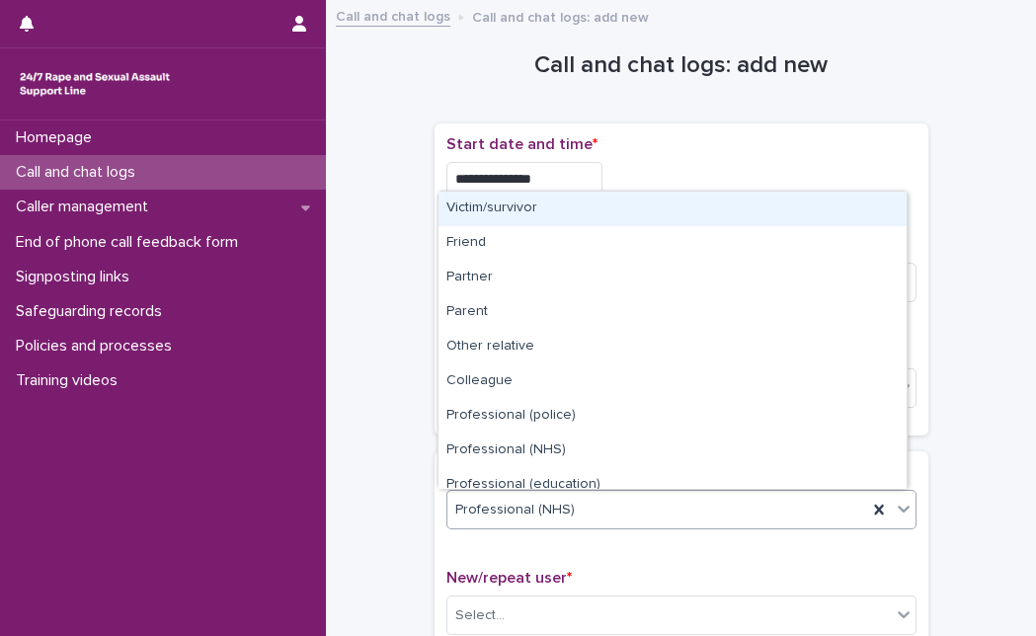
click at [827, 512] on div "Professional (NHS)" at bounding box center [657, 510] width 420 height 33
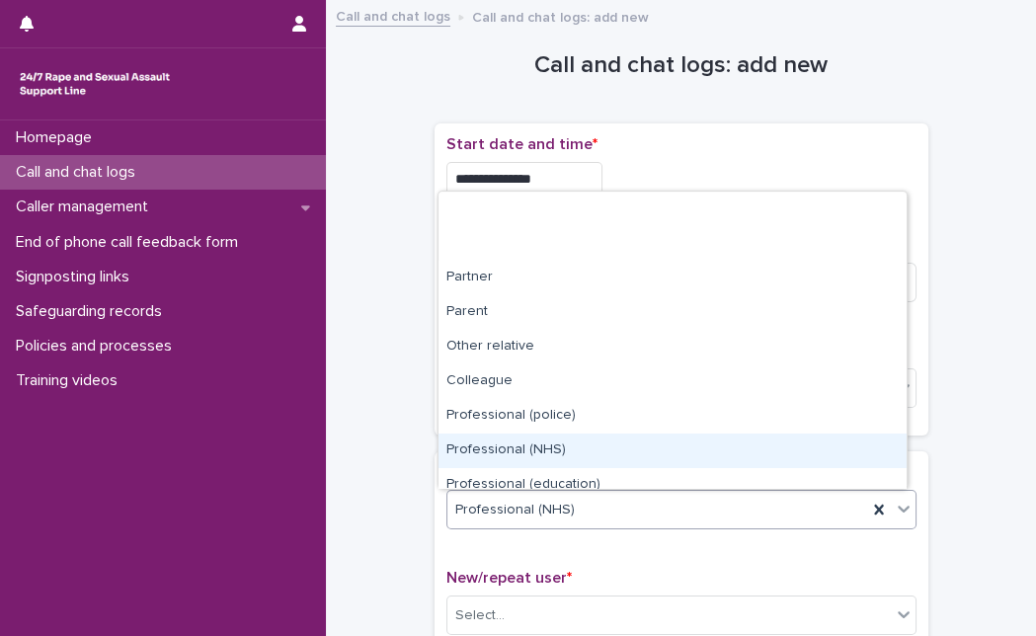
scroll to position [222, 0]
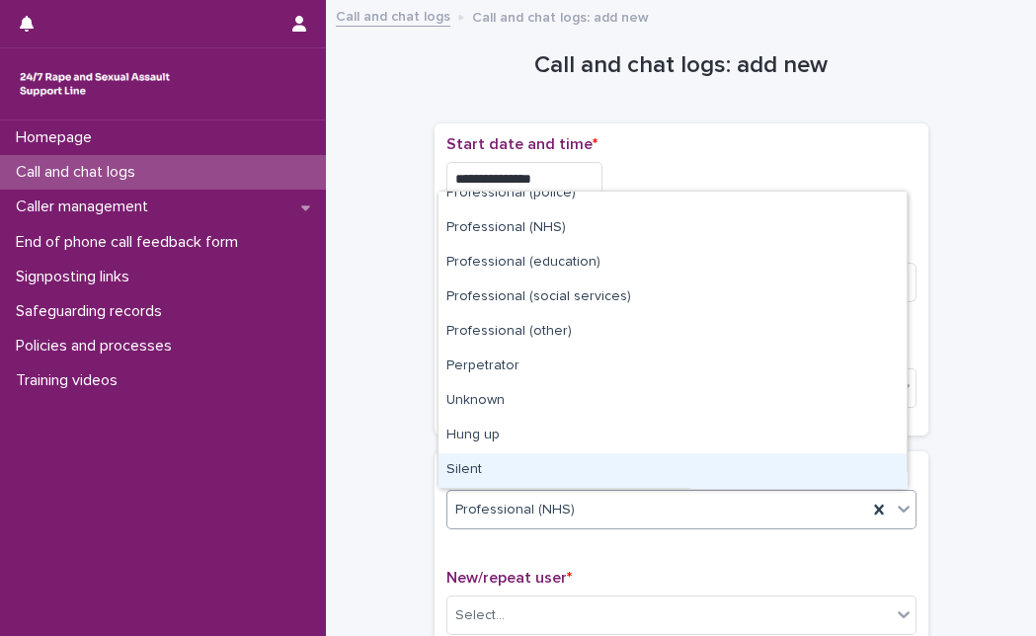
click at [843, 467] on div "Silent" at bounding box center [672, 470] width 468 height 35
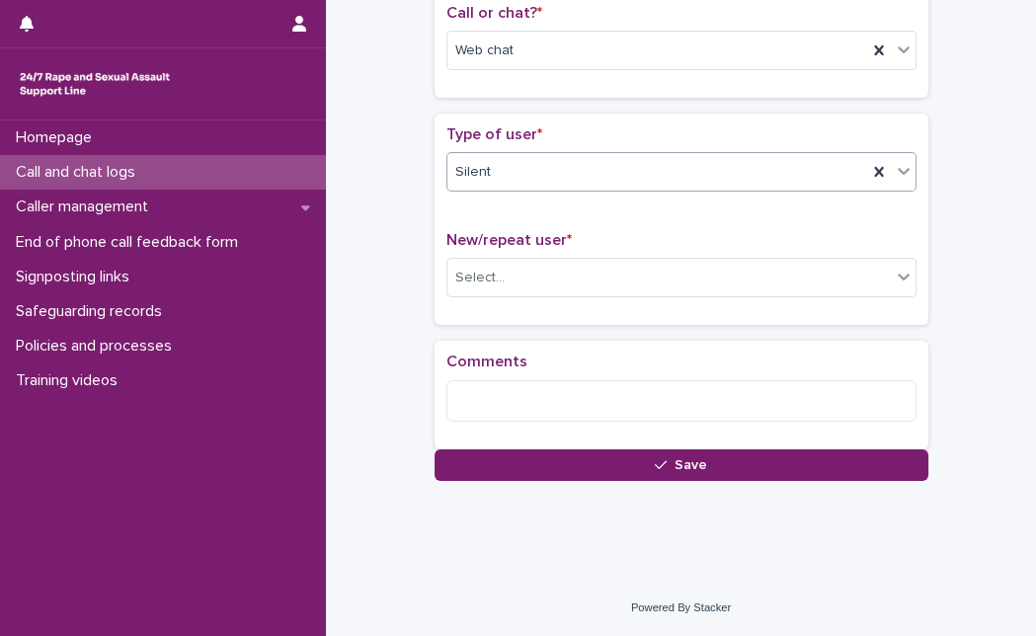
scroll to position [342, 0]
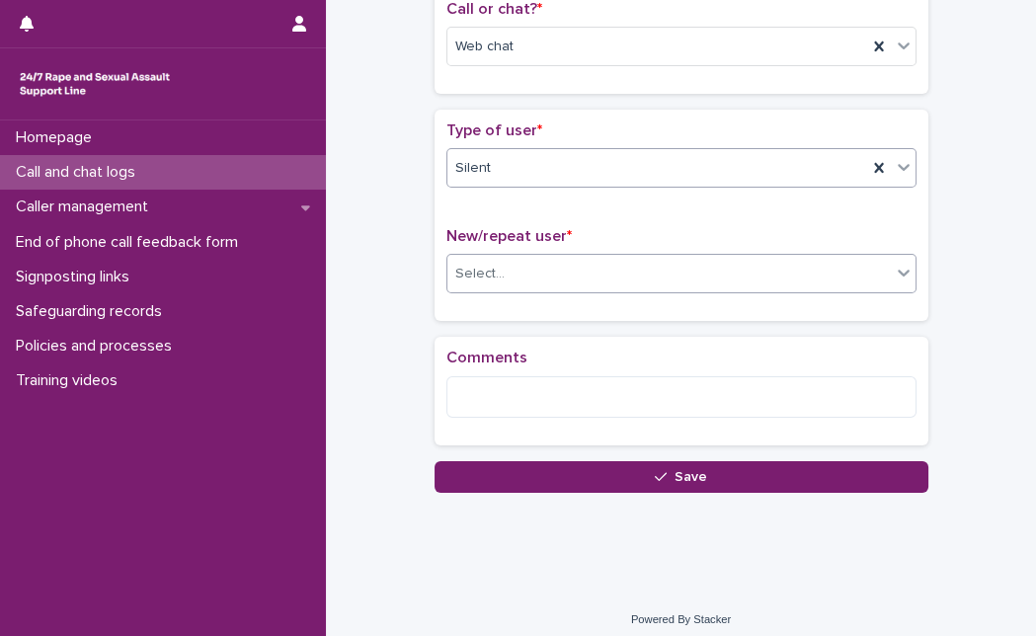
click at [691, 285] on div "Select..." at bounding box center [668, 274] width 443 height 33
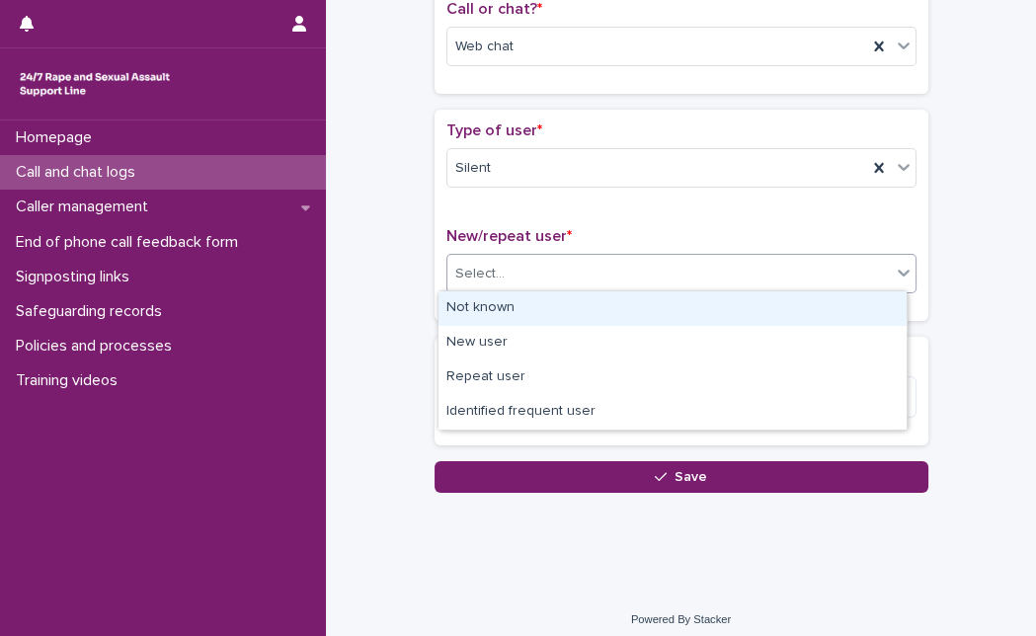
click at [626, 312] on div "Not known" at bounding box center [672, 308] width 468 height 35
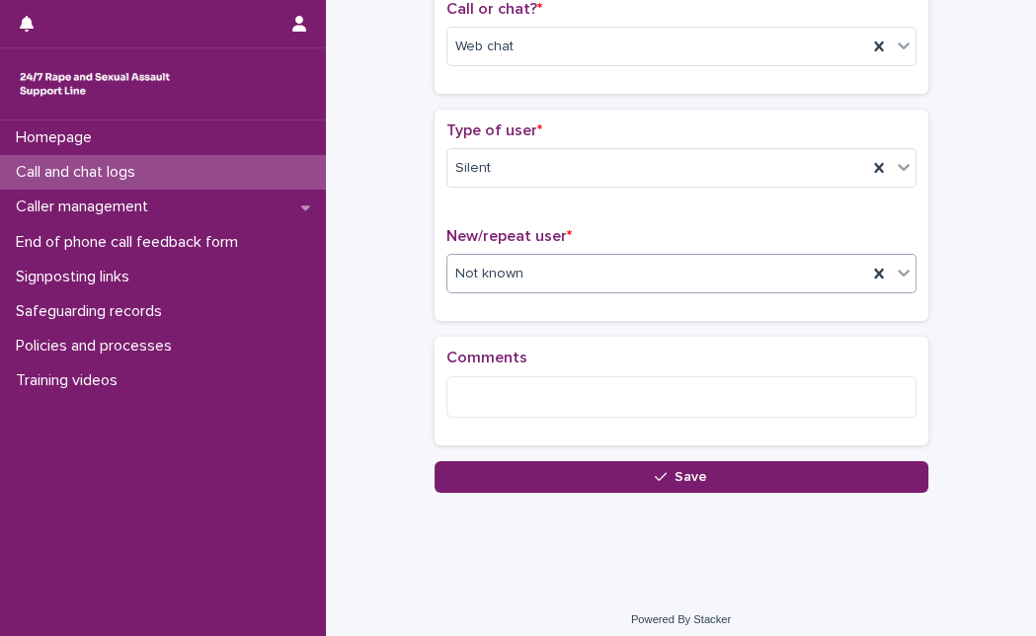
scroll to position [0, 0]
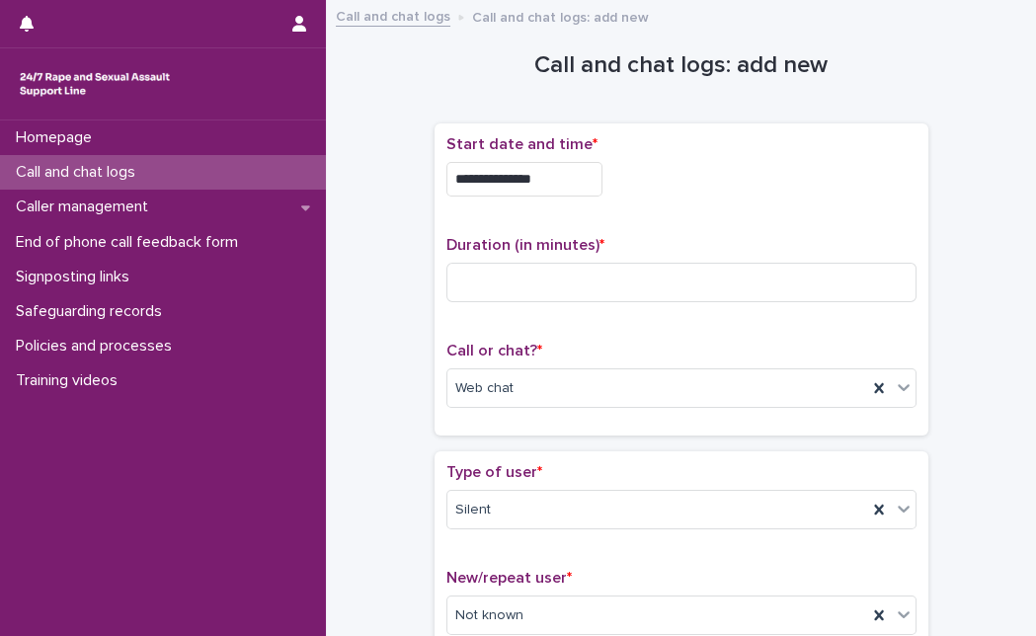
click at [594, 250] on p "Duration (in minutes) *" at bounding box center [681, 245] width 470 height 19
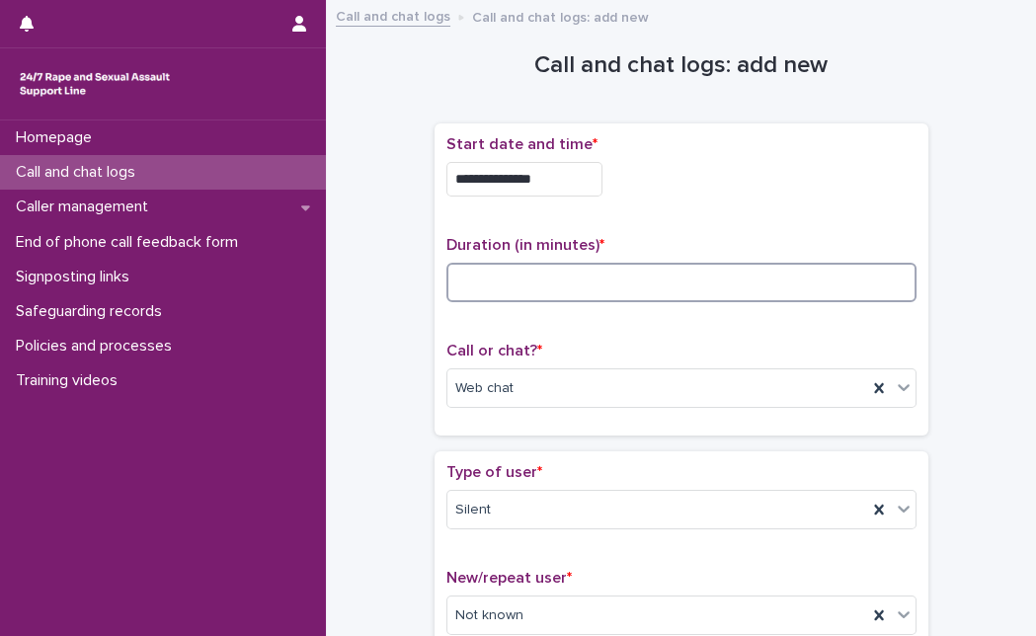
click at [592, 265] on input at bounding box center [681, 282] width 470 height 39
click at [499, 300] on input at bounding box center [681, 282] width 470 height 39
type input "*"
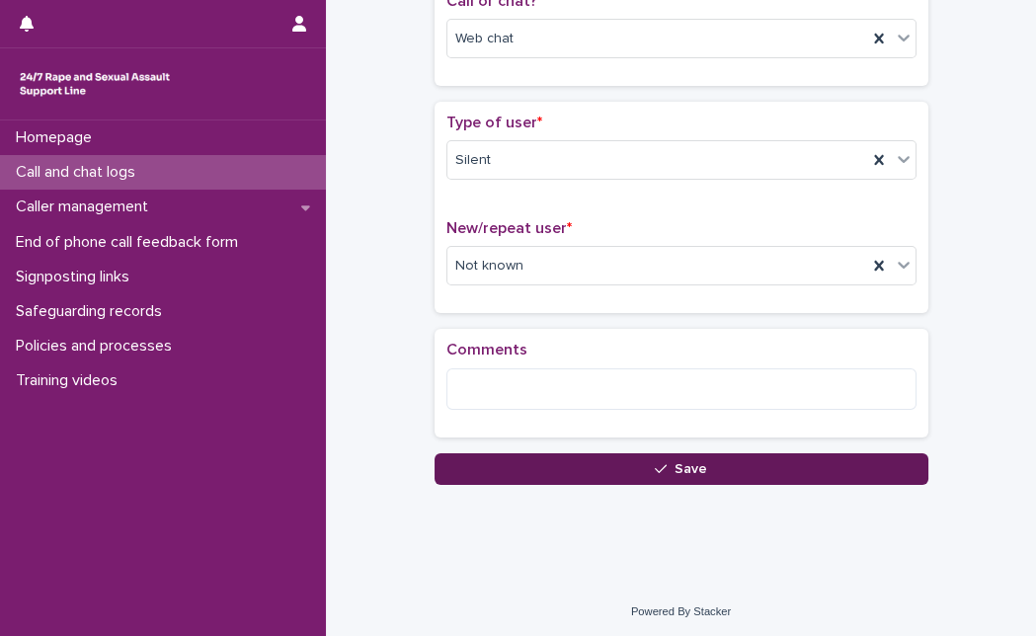
click at [688, 470] on span "Save" at bounding box center [690, 469] width 33 height 14
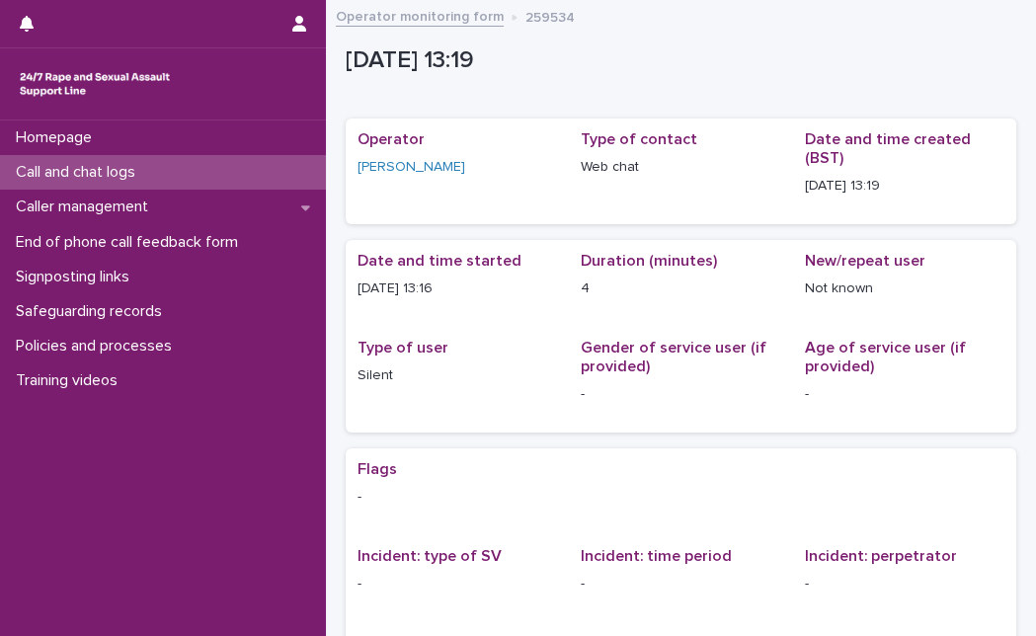
click at [151, 177] on p "Call and chat logs" at bounding box center [79, 172] width 143 height 19
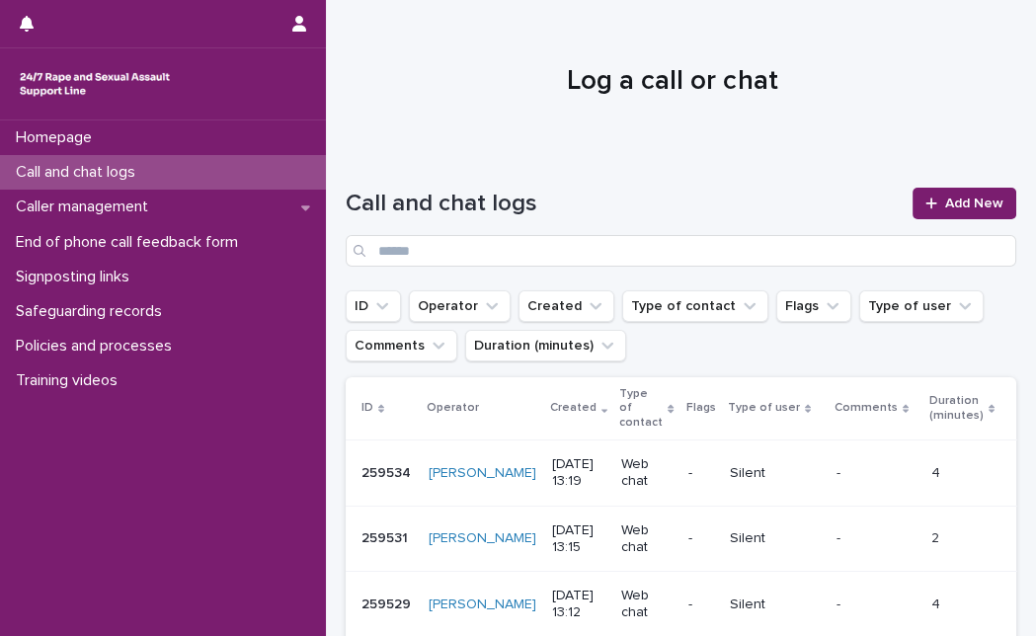
click at [919, 180] on div "Call and chat logs Add New" at bounding box center [680, 219] width 670 height 142
click at [919, 195] on link "Add New" at bounding box center [964, 204] width 104 height 32
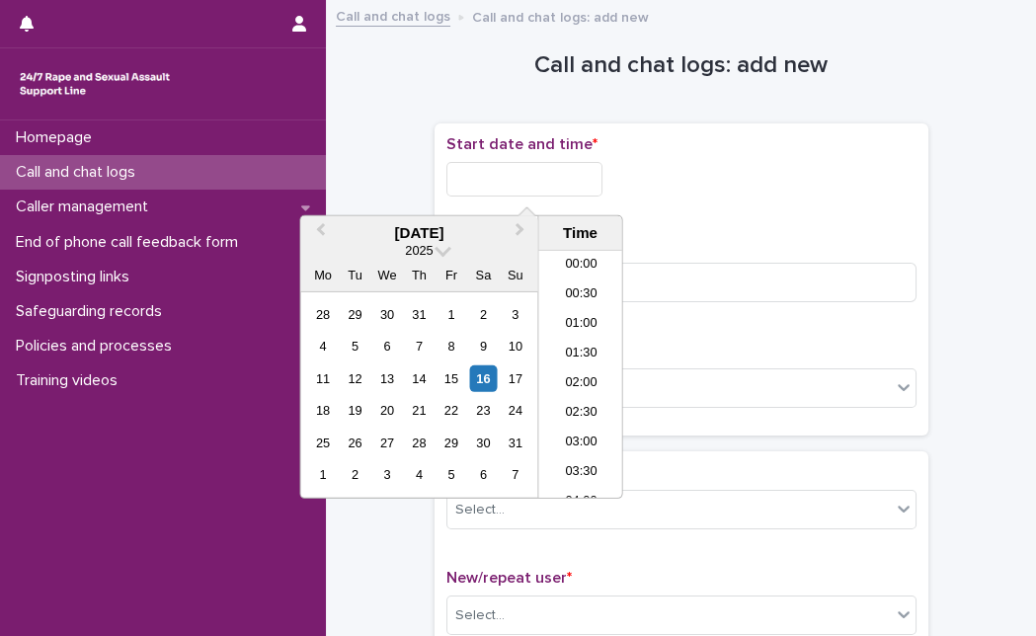
click at [533, 165] on input "text" at bounding box center [524, 179] width 156 height 35
click at [489, 376] on div "16" at bounding box center [483, 378] width 27 height 27
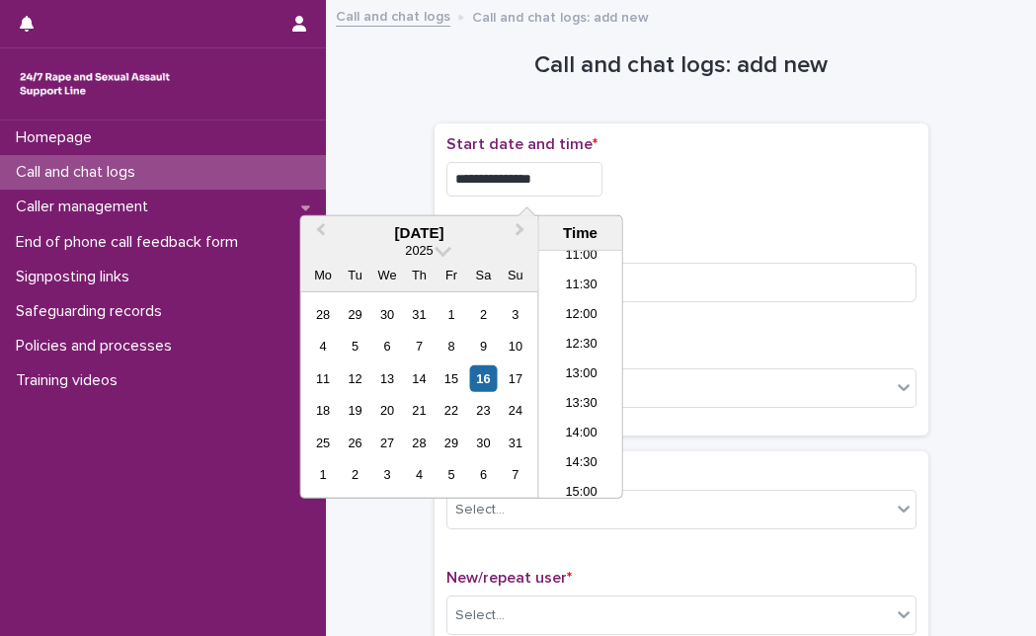
click at [590, 189] on input "**********" at bounding box center [524, 179] width 156 height 35
type input "**********"
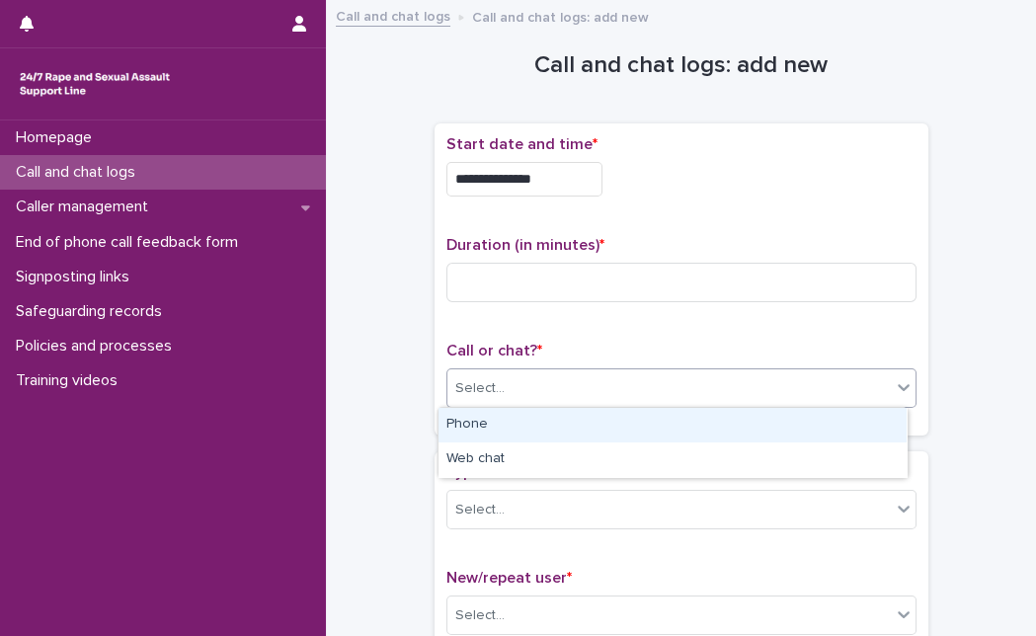
click at [692, 389] on div "Select..." at bounding box center [668, 388] width 443 height 33
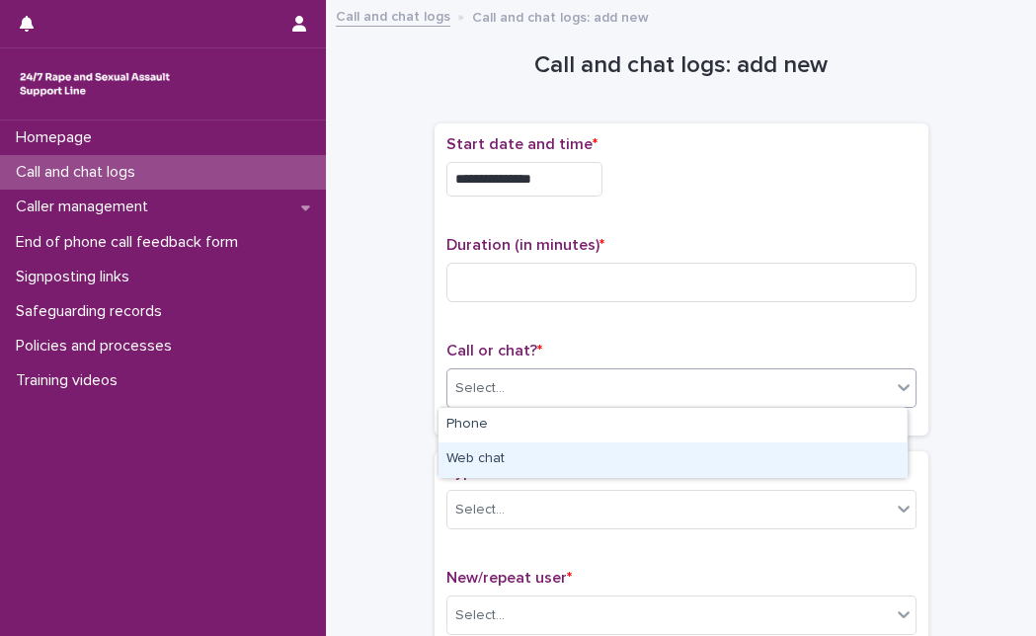
click at [647, 445] on div "Web chat" at bounding box center [672, 459] width 468 height 35
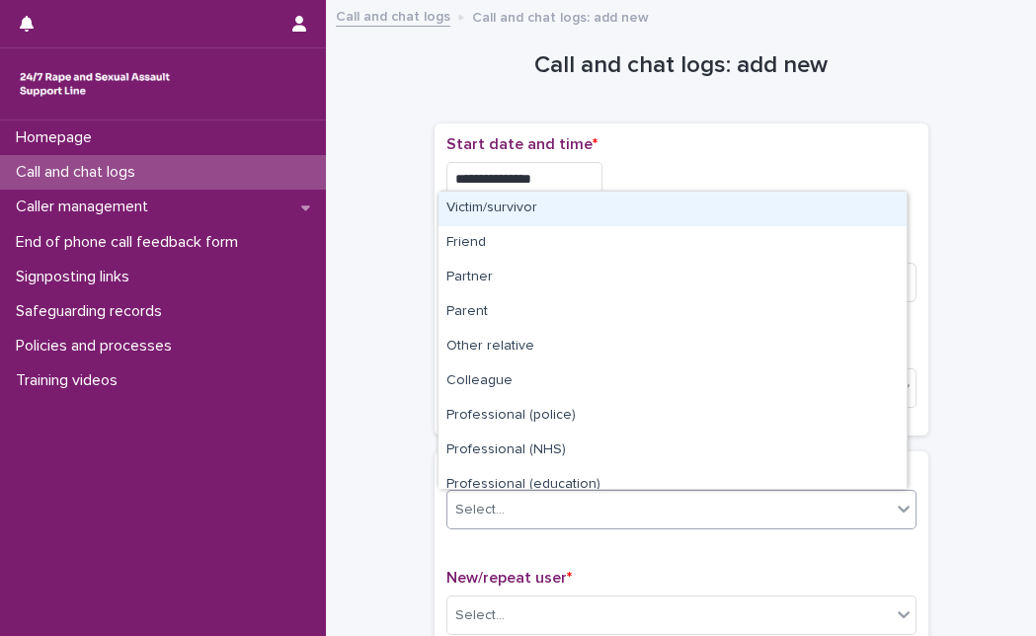
click at [612, 510] on div "Select..." at bounding box center [668, 510] width 443 height 33
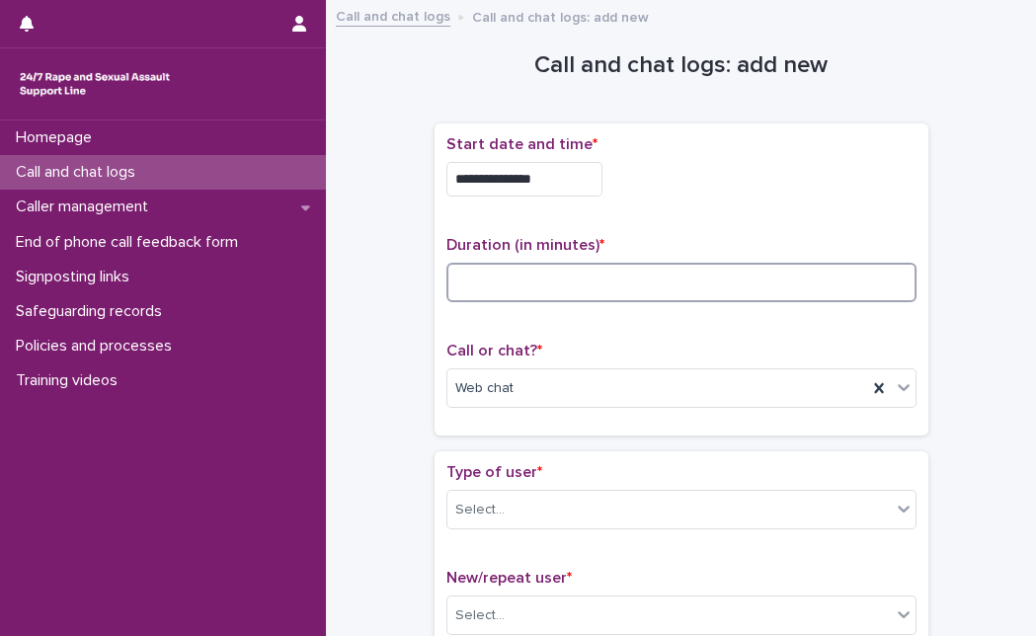
click at [502, 277] on input at bounding box center [681, 282] width 470 height 39
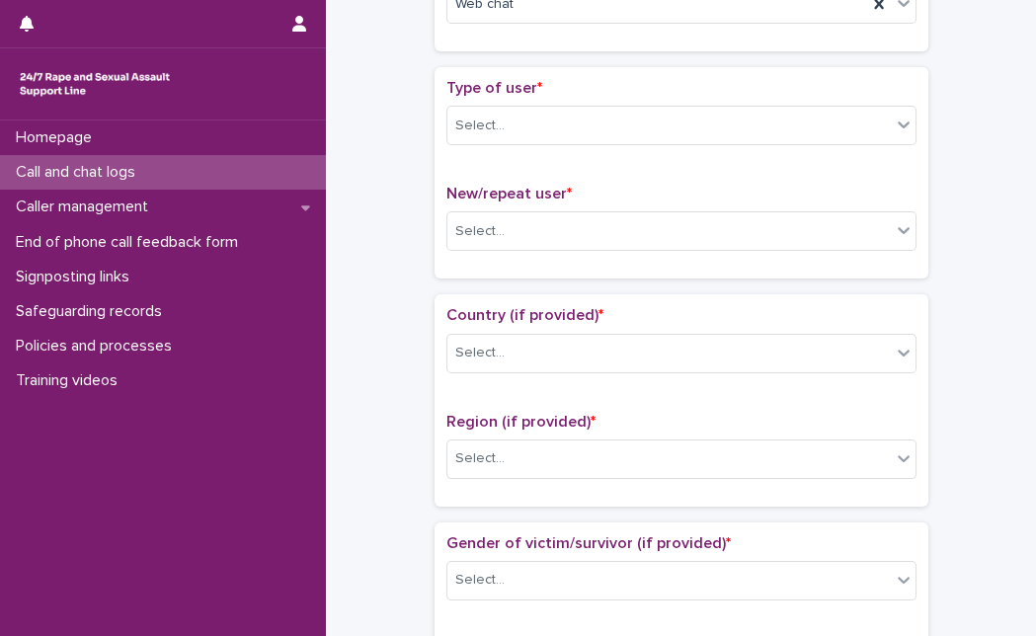
scroll to position [0, 0]
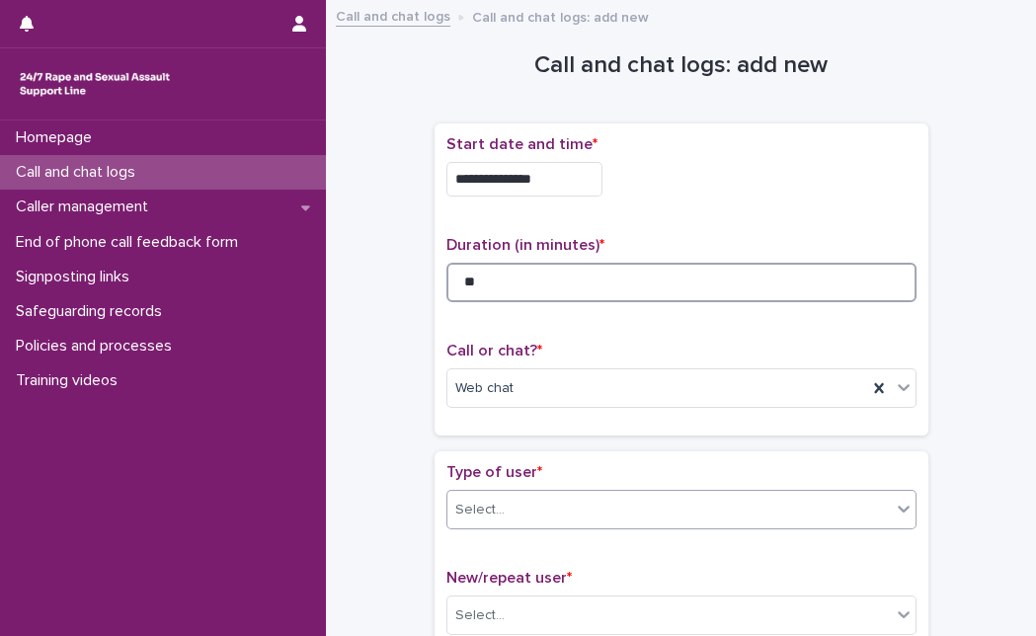
type input "**"
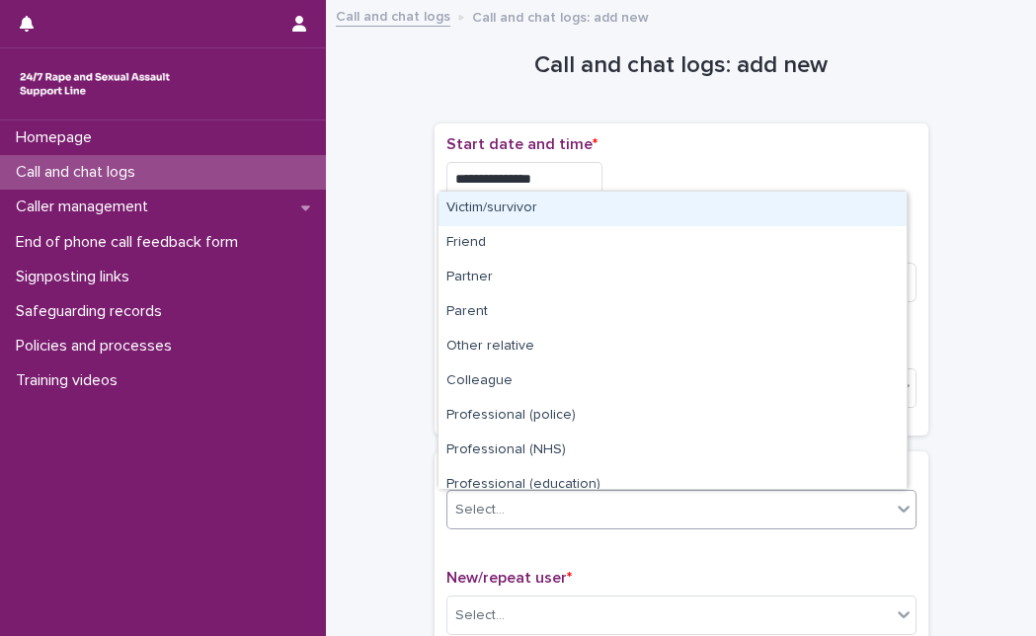
click at [569, 511] on div "Select..." at bounding box center [668, 510] width 443 height 33
click at [803, 221] on div "Victim/survivor" at bounding box center [672, 209] width 468 height 35
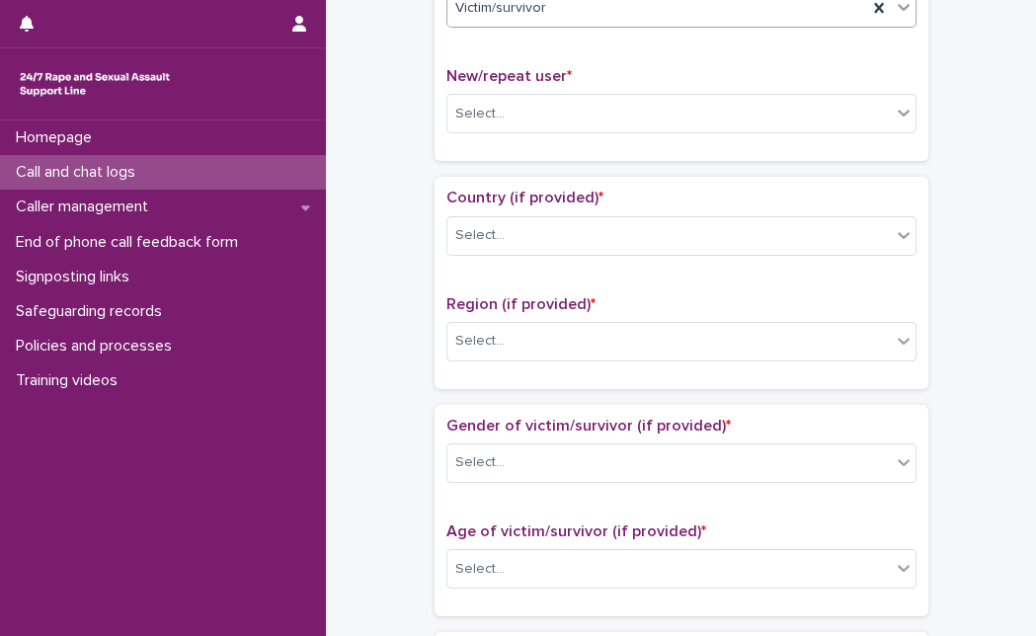
scroll to position [520, 0]
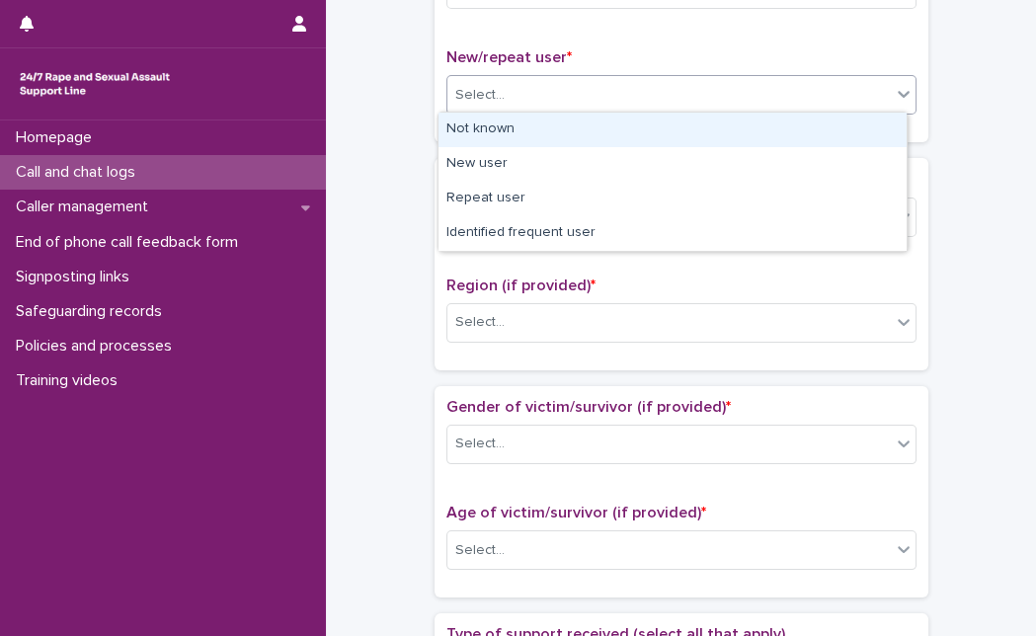
click at [842, 83] on div "Select..." at bounding box center [668, 95] width 443 height 33
click at [728, 132] on div "Not known" at bounding box center [672, 130] width 468 height 35
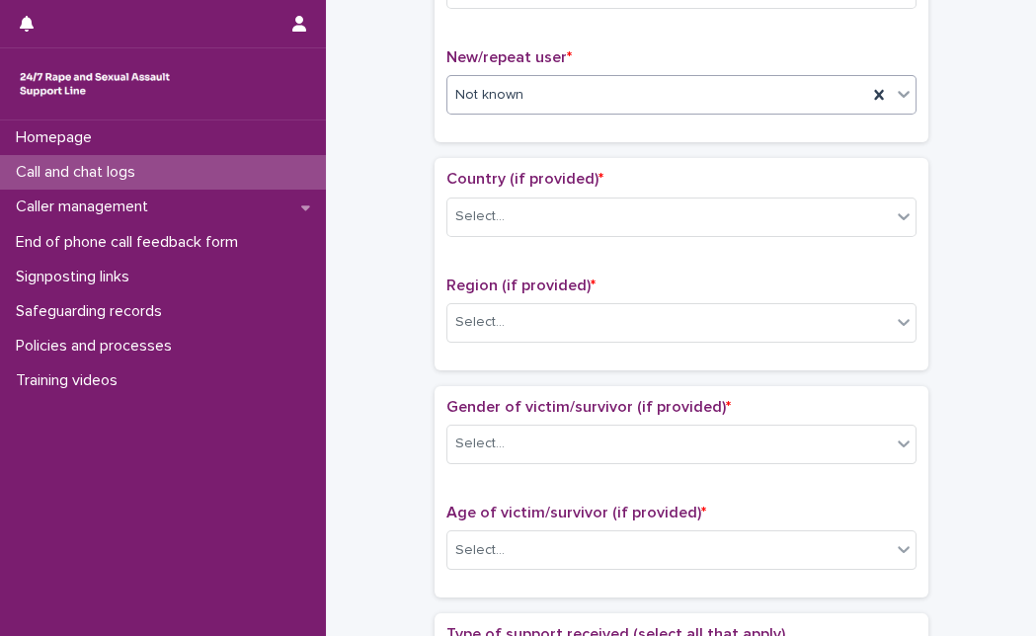
click at [728, 86] on div "Not known" at bounding box center [657, 95] width 420 height 33
click at [829, 71] on div "New/repeat user * Not known" at bounding box center [681, 89] width 470 height 82
click at [705, 207] on div "Select..." at bounding box center [668, 216] width 443 height 33
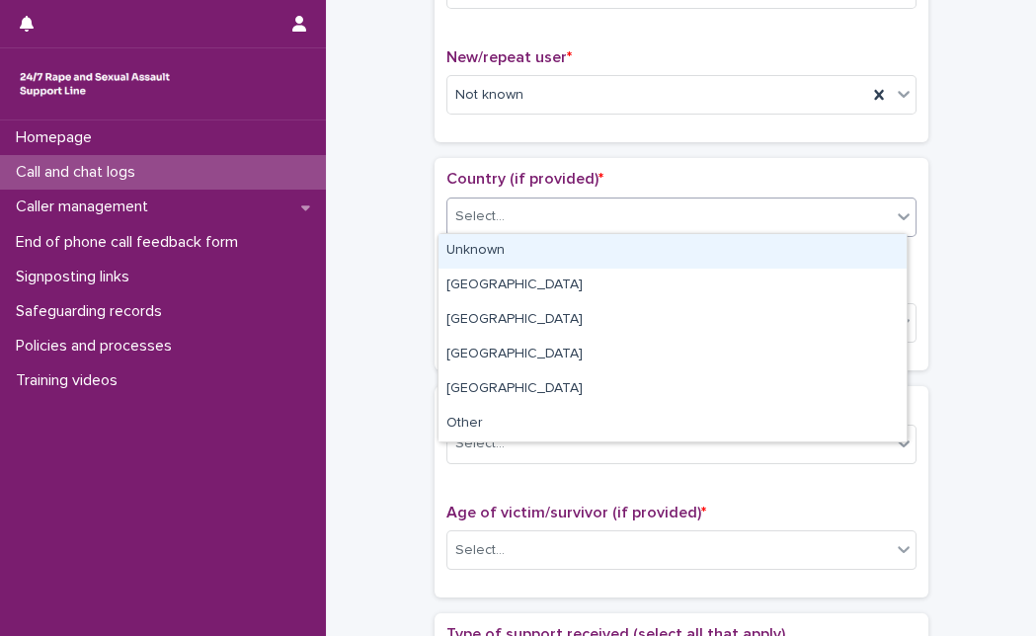
click at [676, 250] on div "Unknown" at bounding box center [672, 251] width 468 height 35
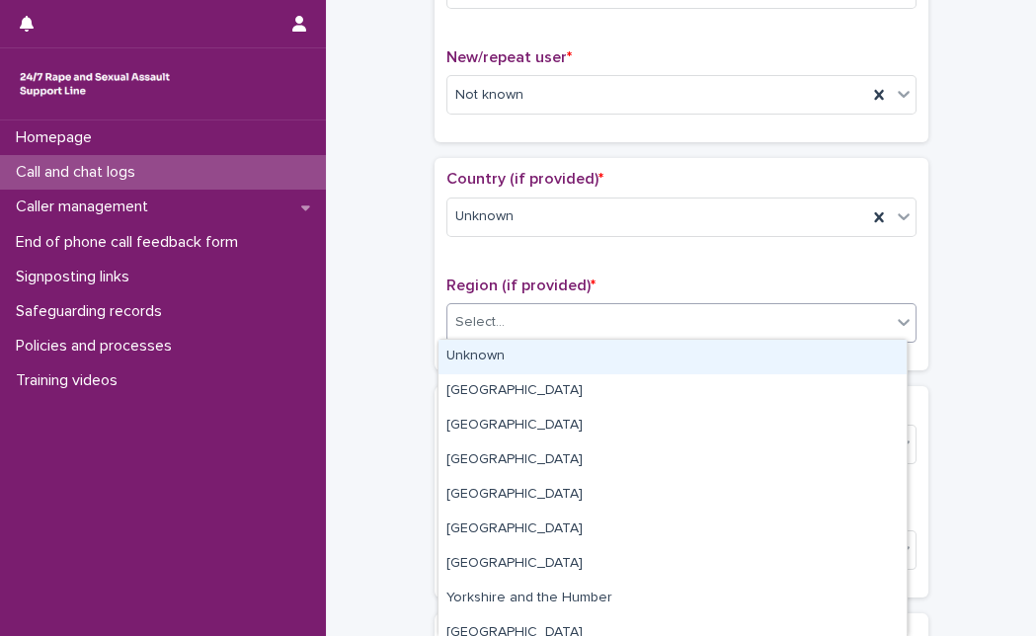
drag, startPoint x: 644, startPoint y: 309, endPoint x: 594, endPoint y: 366, distance: 75.6
click at [594, 366] on body "**********" at bounding box center [518, 318] width 1036 height 636
click at [594, 366] on div "Unknown" at bounding box center [672, 357] width 468 height 35
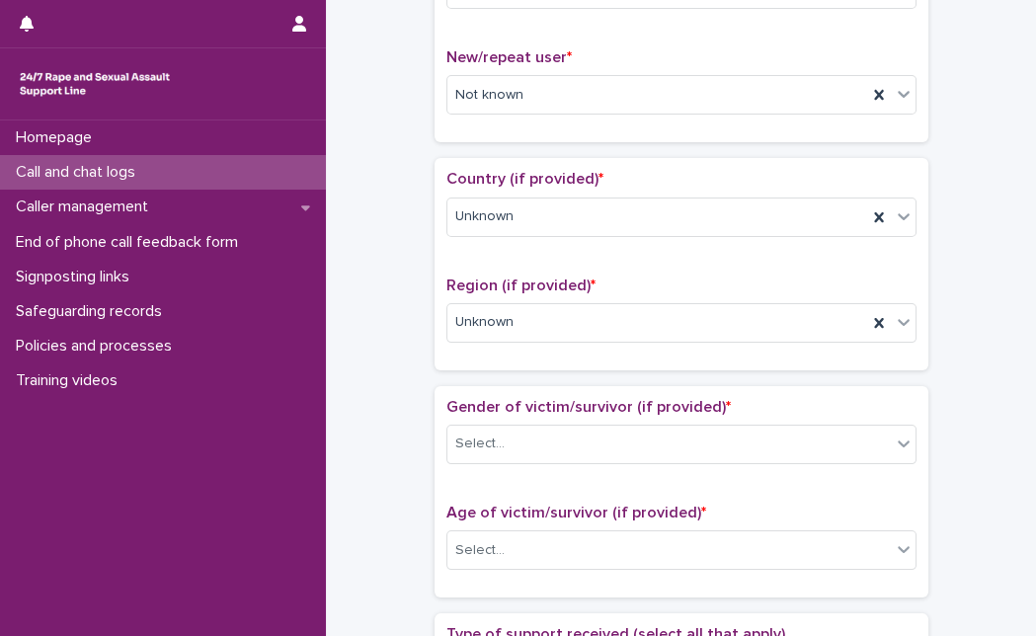
click at [570, 460] on div "Gender of victim/survivor (if provided) * Select..." at bounding box center [681, 439] width 470 height 82
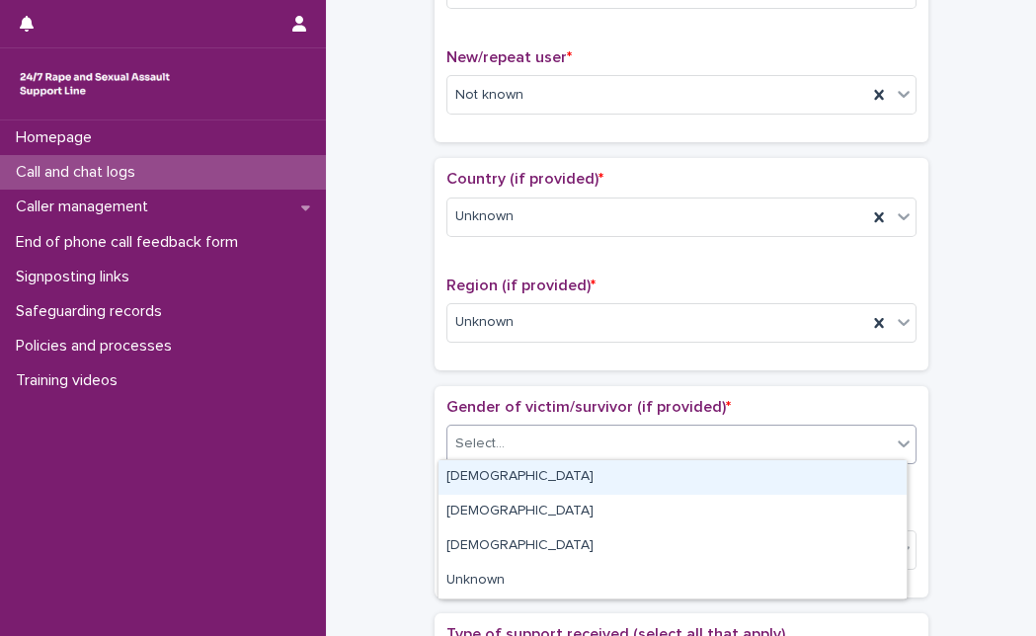
click at [590, 429] on div "Select..." at bounding box center [668, 443] width 443 height 33
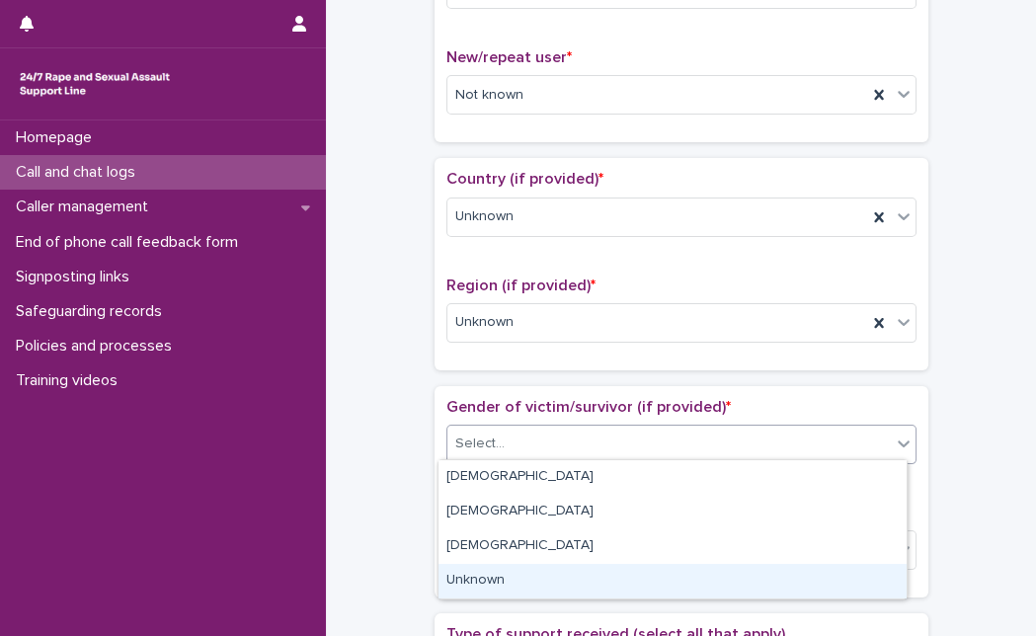
click at [531, 588] on div "Unknown" at bounding box center [672, 581] width 468 height 35
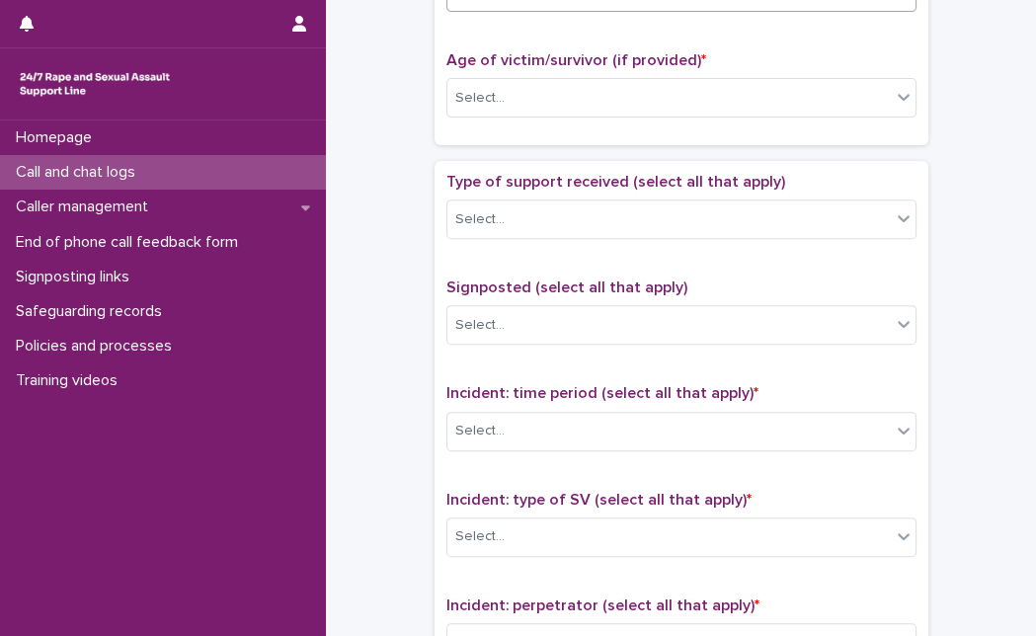
scroll to position [989, 0]
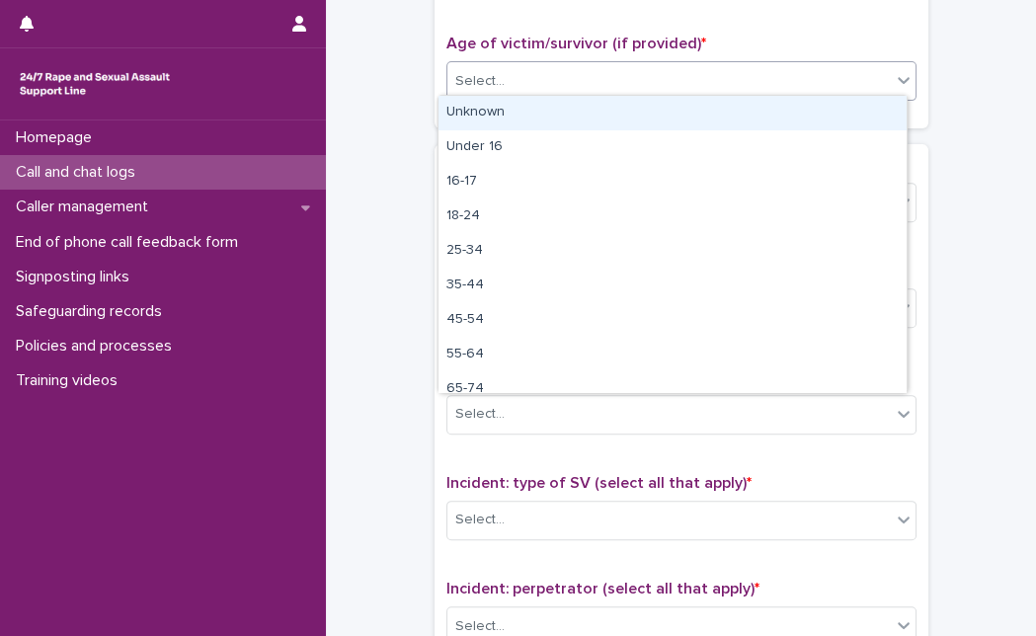
drag, startPoint x: 807, startPoint y: 64, endPoint x: 759, endPoint y: 114, distance: 69.1
click at [759, 114] on body "**********" at bounding box center [518, 318] width 1036 height 636
click at [759, 114] on div "Unknown" at bounding box center [672, 113] width 468 height 35
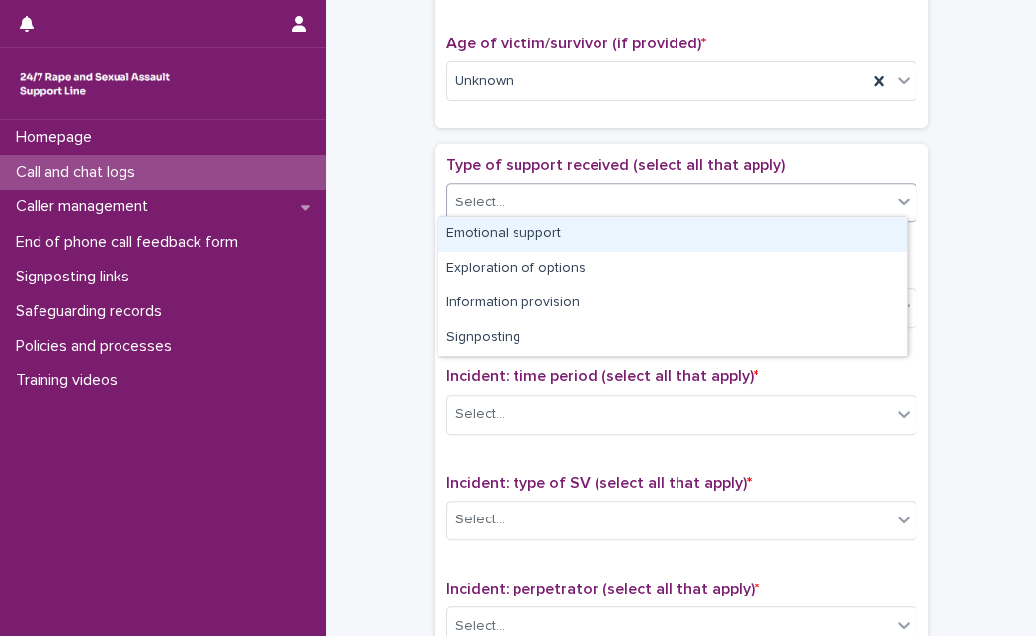
click at [654, 188] on div "Select..." at bounding box center [668, 203] width 443 height 33
click at [625, 222] on div "Emotional support" at bounding box center [672, 234] width 468 height 35
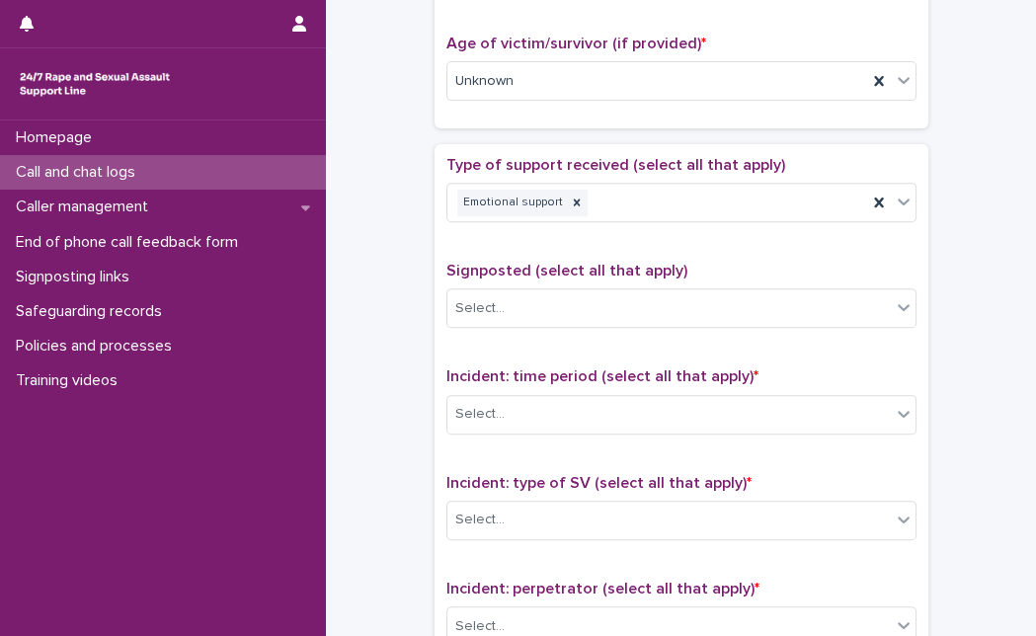
click at [586, 377] on p "Incident: time period (select all that apply) *" at bounding box center [681, 376] width 470 height 19
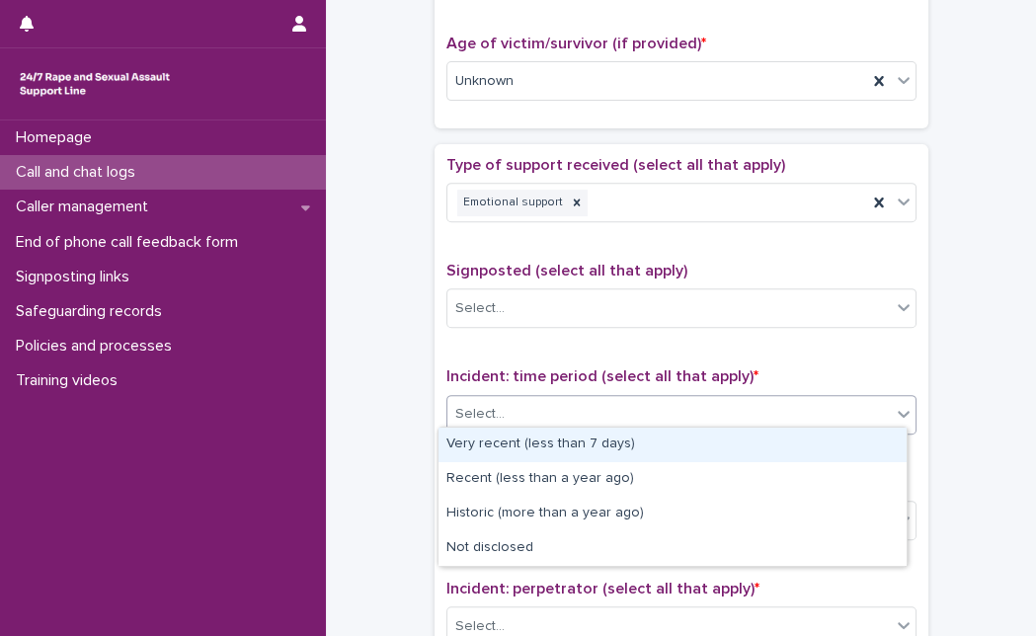
click at [555, 413] on div "Select..." at bounding box center [668, 414] width 443 height 33
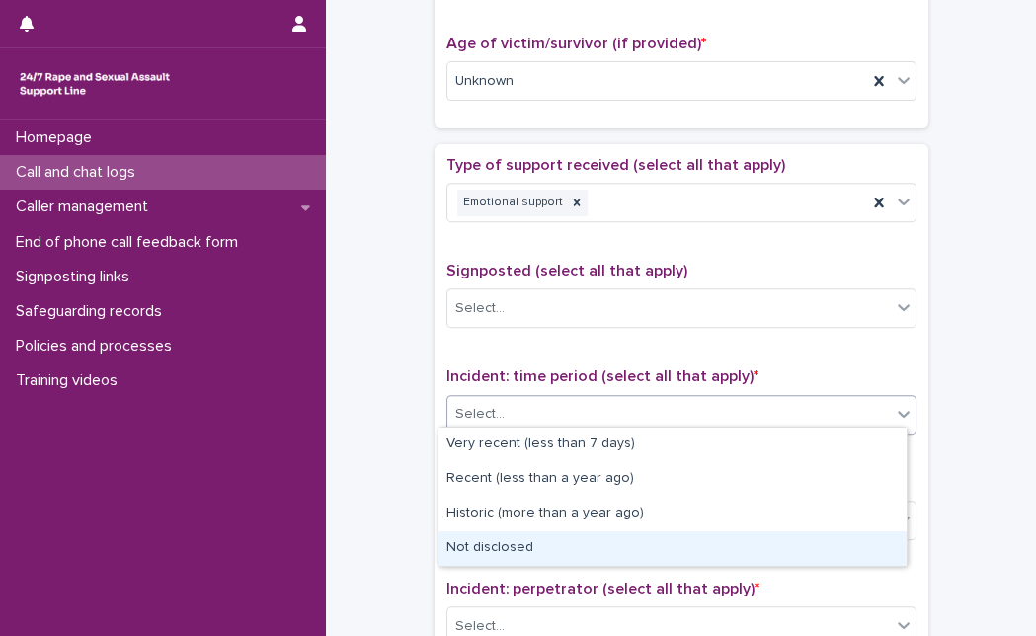
click at [519, 549] on div "Not disclosed" at bounding box center [672, 548] width 468 height 35
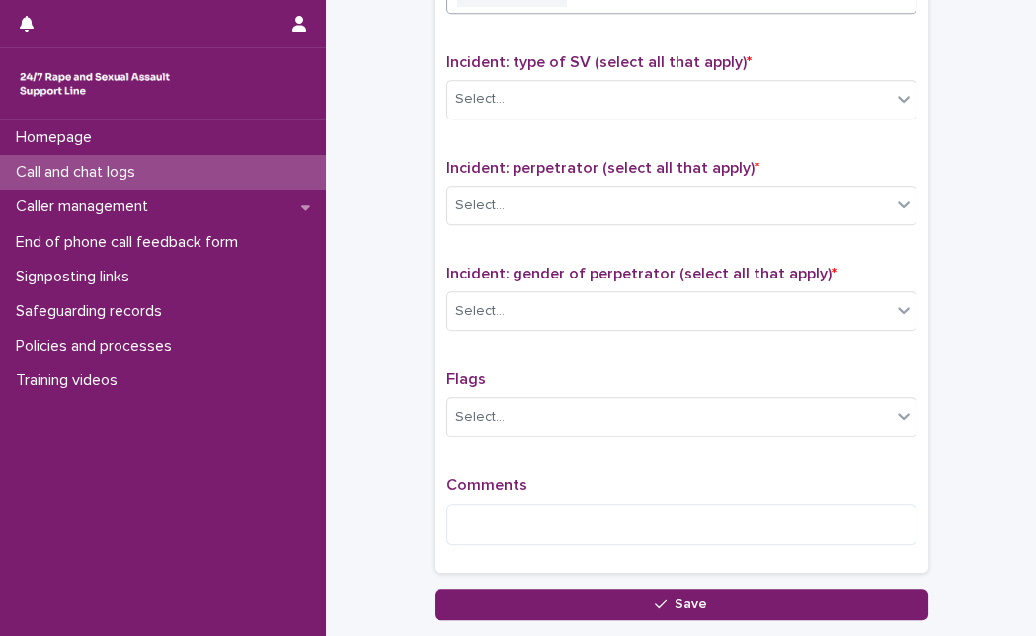
scroll to position [1413, 0]
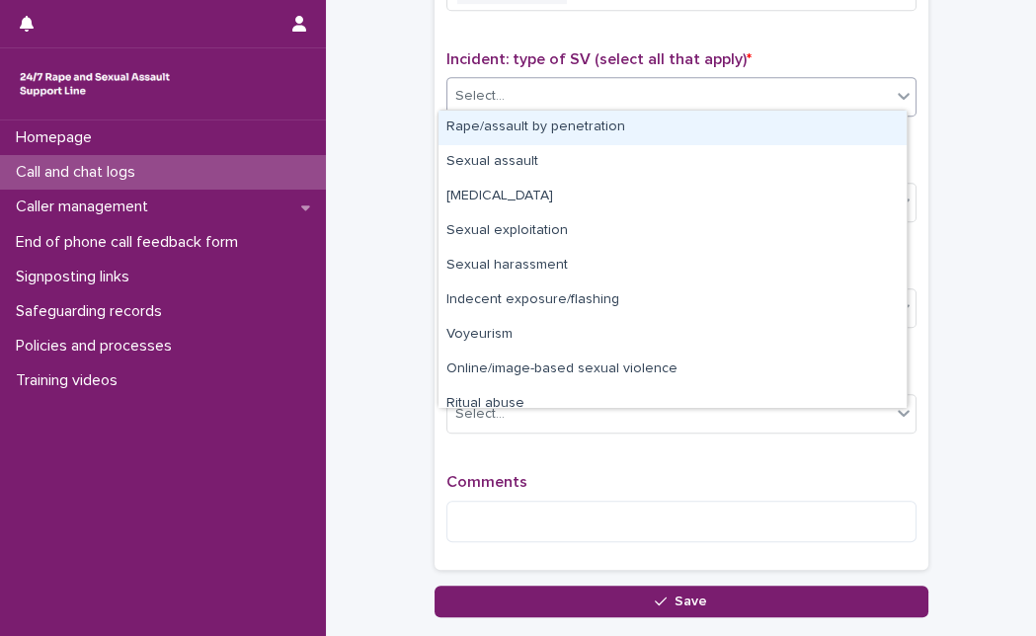
click at [860, 97] on div "Select..." at bounding box center [668, 96] width 443 height 33
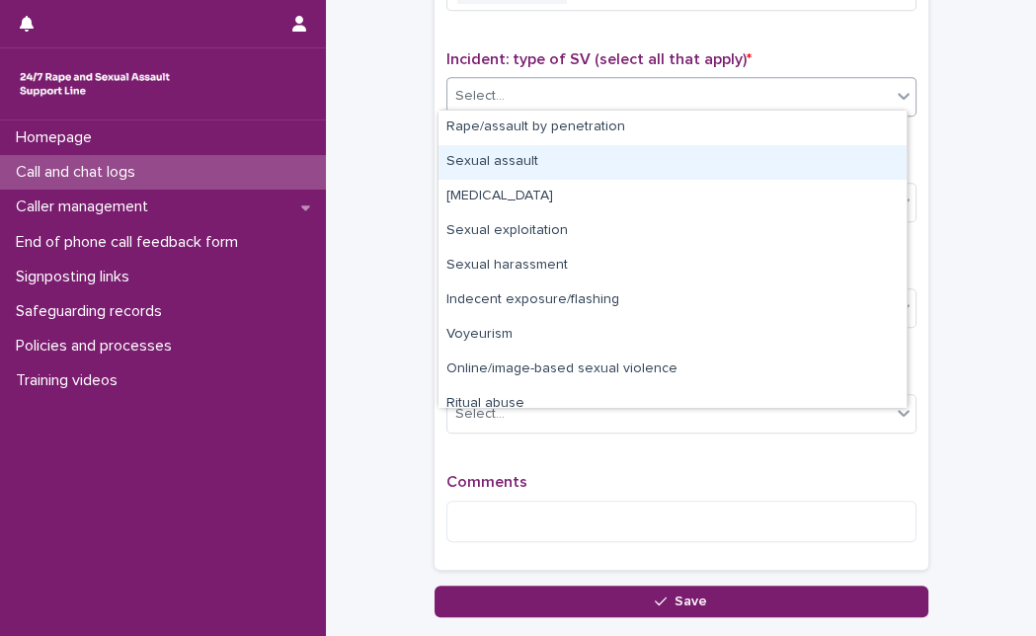
click at [758, 170] on div "Sexual assault" at bounding box center [672, 162] width 468 height 35
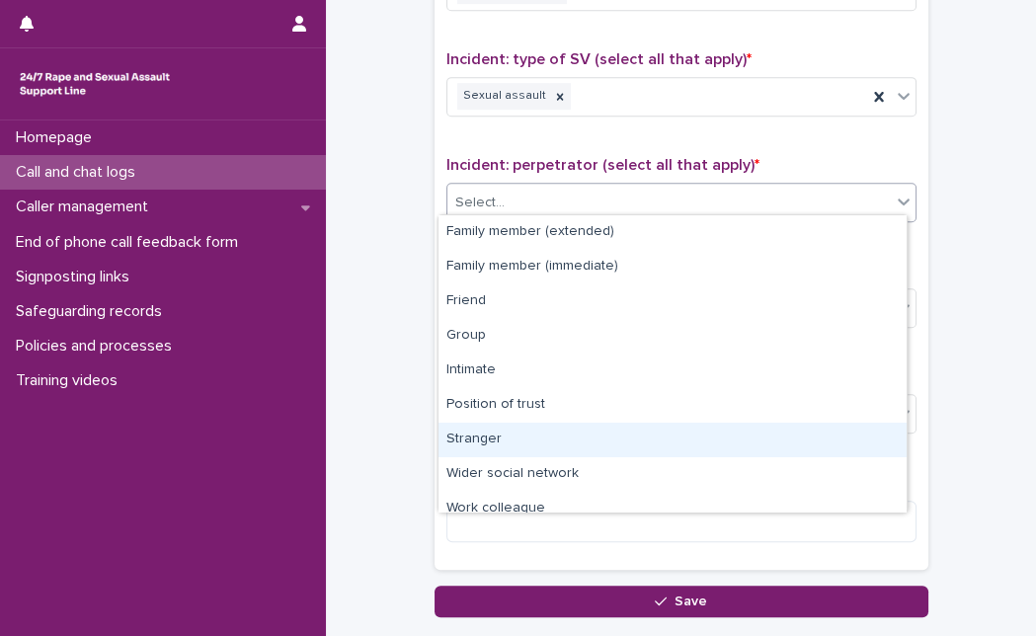
drag, startPoint x: 744, startPoint y: 192, endPoint x: 898, endPoint y: 459, distance: 308.7
click at [898, 459] on body "**********" at bounding box center [518, 318] width 1036 height 636
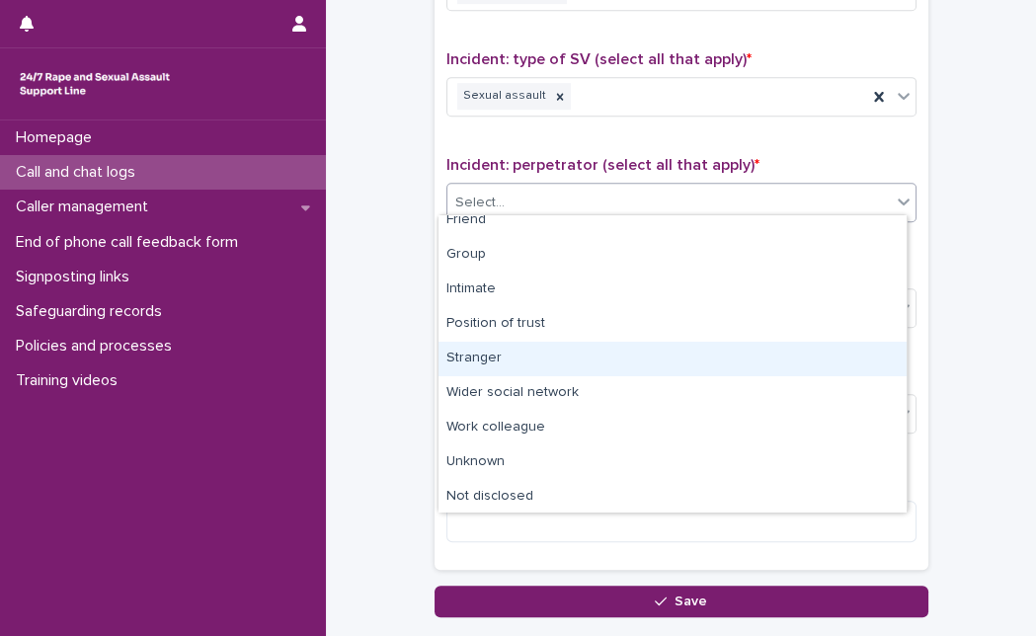
scroll to position [84, 0]
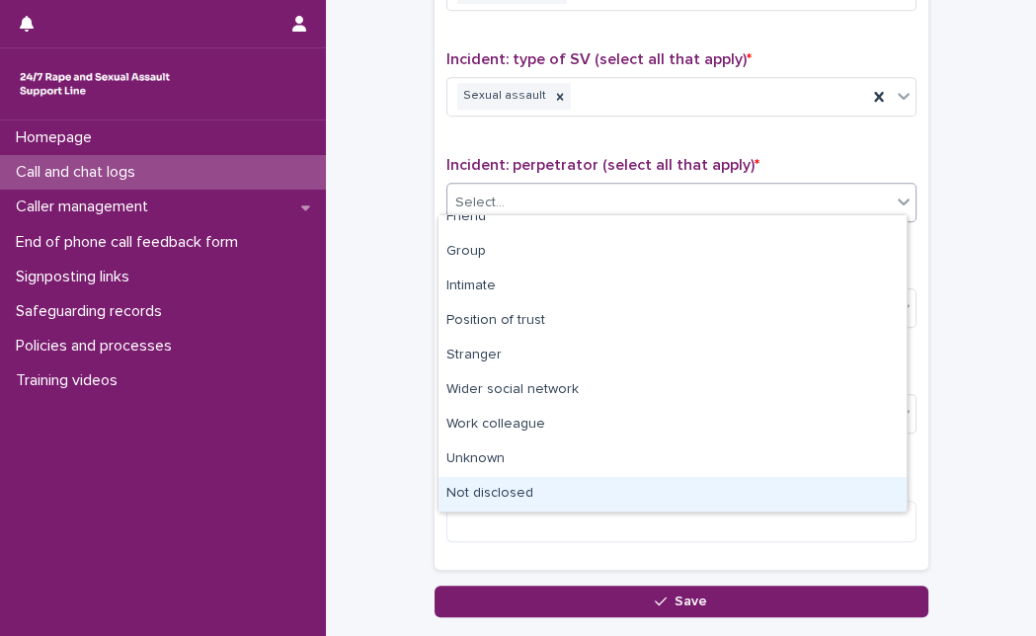
click at [816, 493] on div "Not disclosed" at bounding box center [672, 494] width 468 height 35
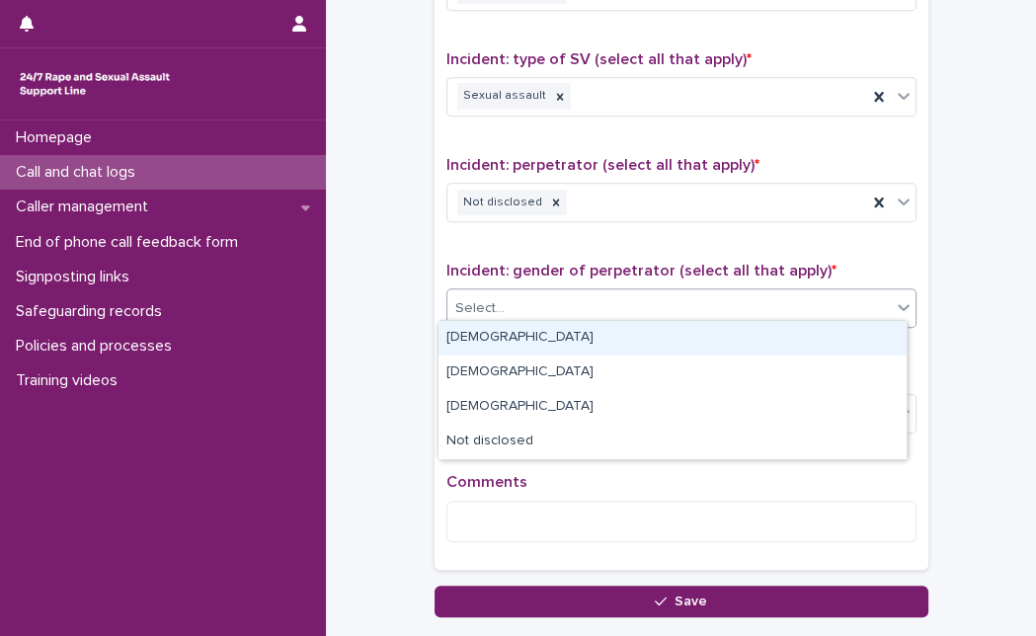
click at [775, 367] on body "**********" at bounding box center [518, 318] width 1036 height 636
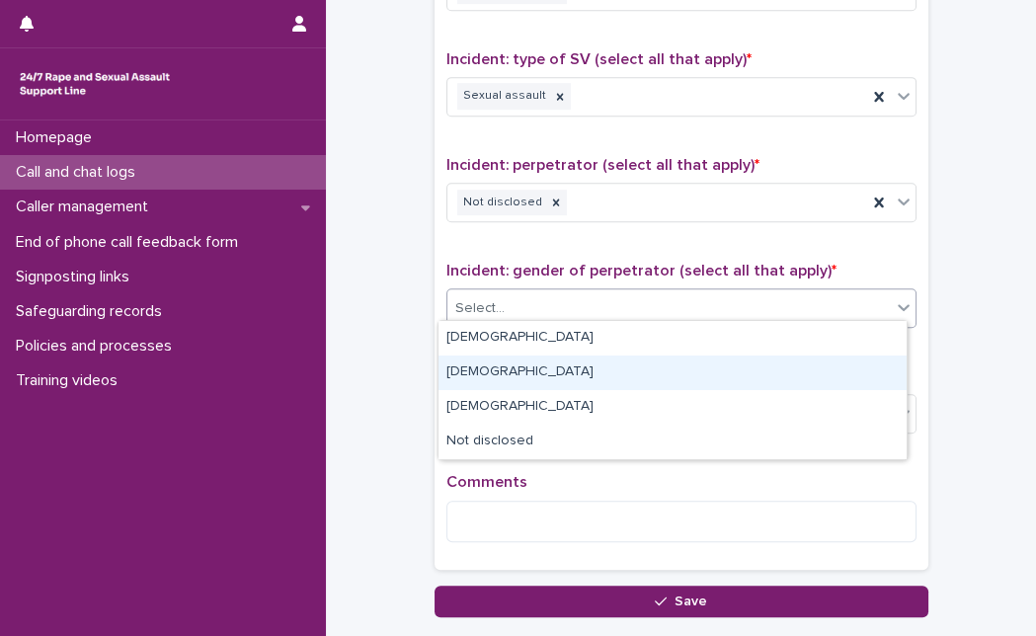
click at [775, 367] on div "[DEMOGRAPHIC_DATA]" at bounding box center [672, 372] width 468 height 35
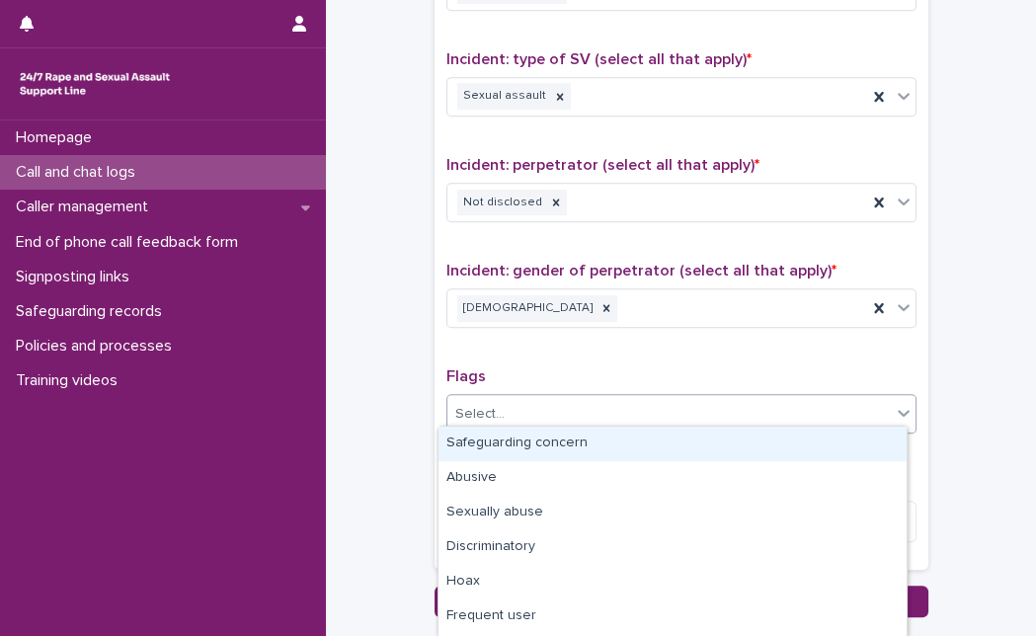
click at [699, 419] on div "Select..." at bounding box center [668, 414] width 443 height 33
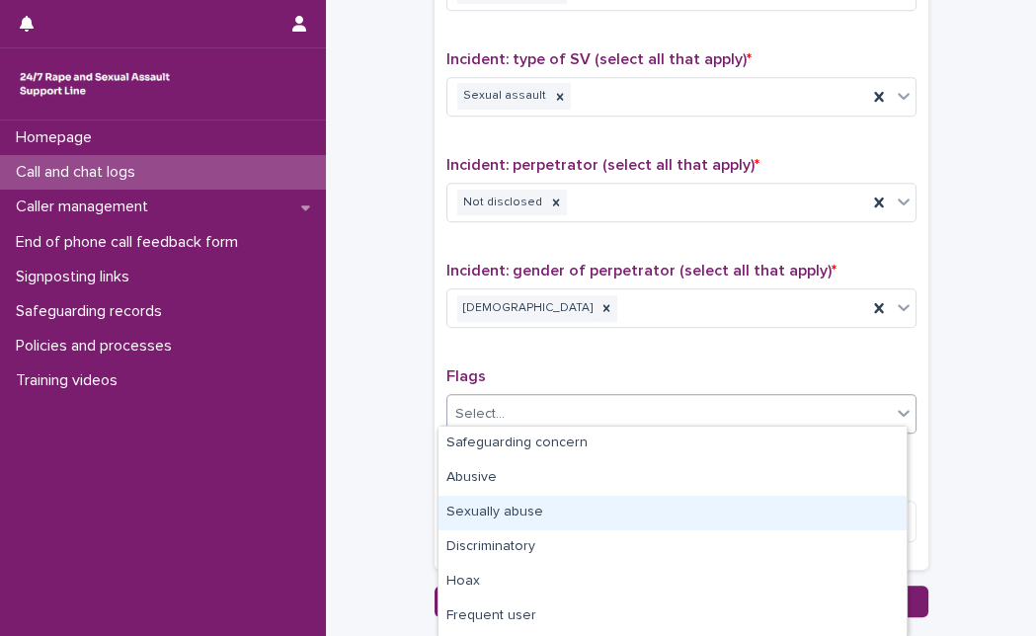
click at [627, 496] on div "Sexually abuse" at bounding box center [672, 513] width 468 height 35
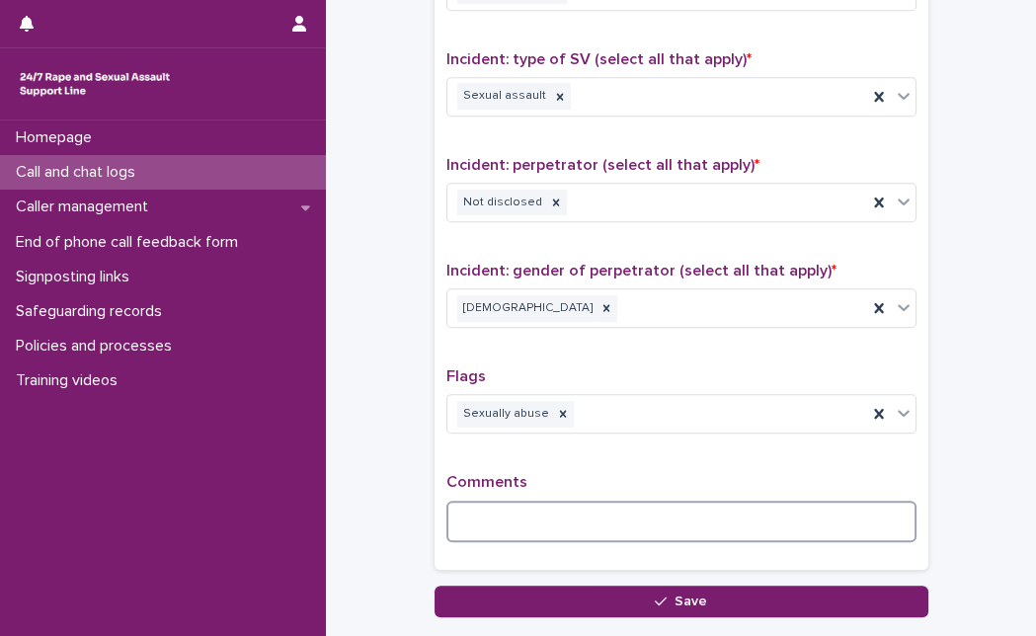
click at [627, 500] on textarea at bounding box center [681, 520] width 470 height 41
type textarea "*"
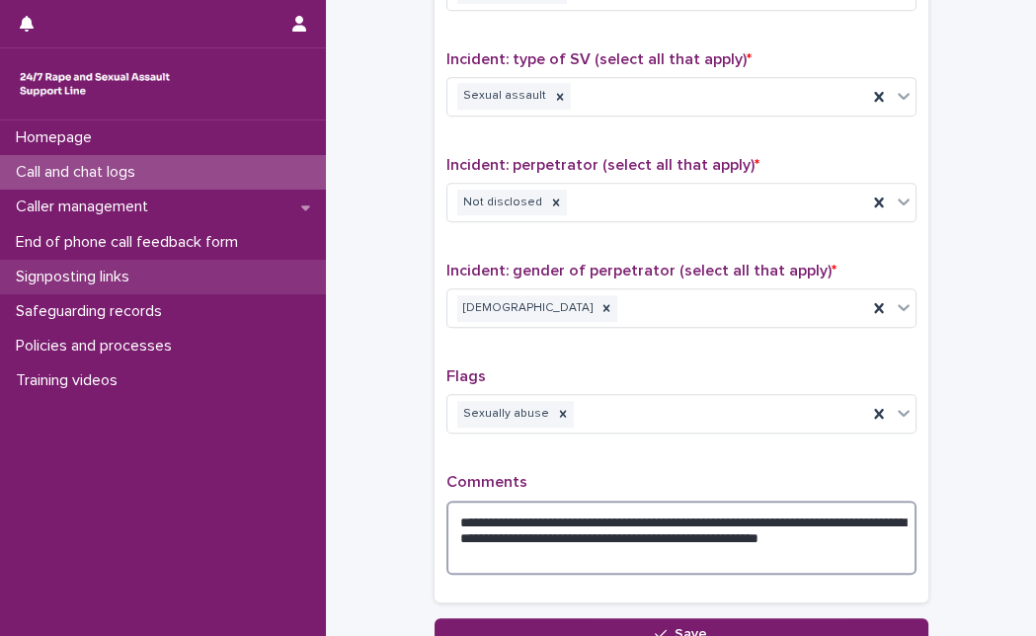
type textarea "**********"
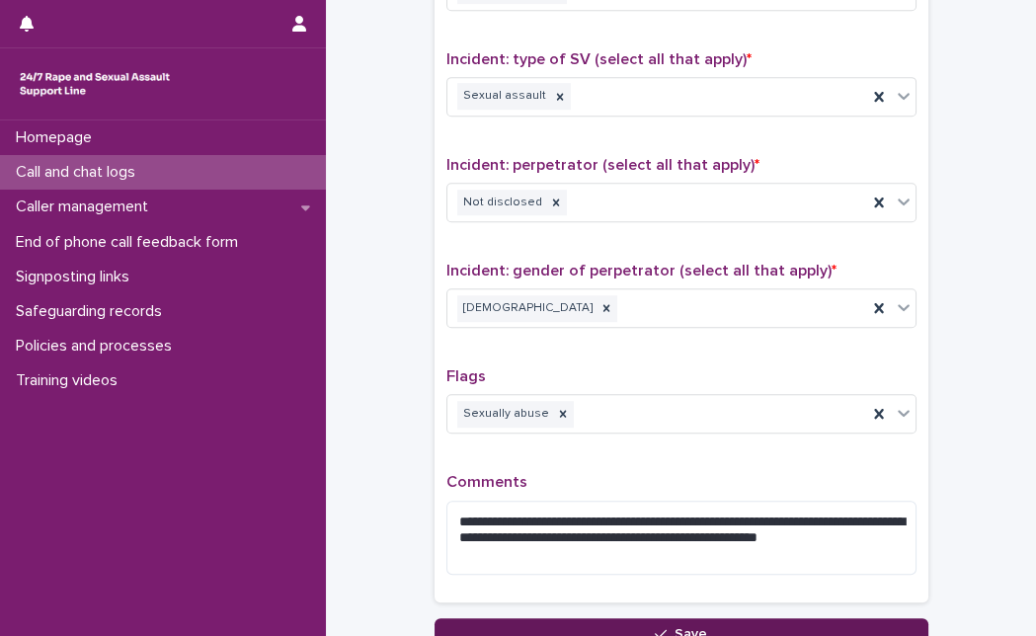
click at [473, 620] on button "Save" at bounding box center [681, 634] width 494 height 32
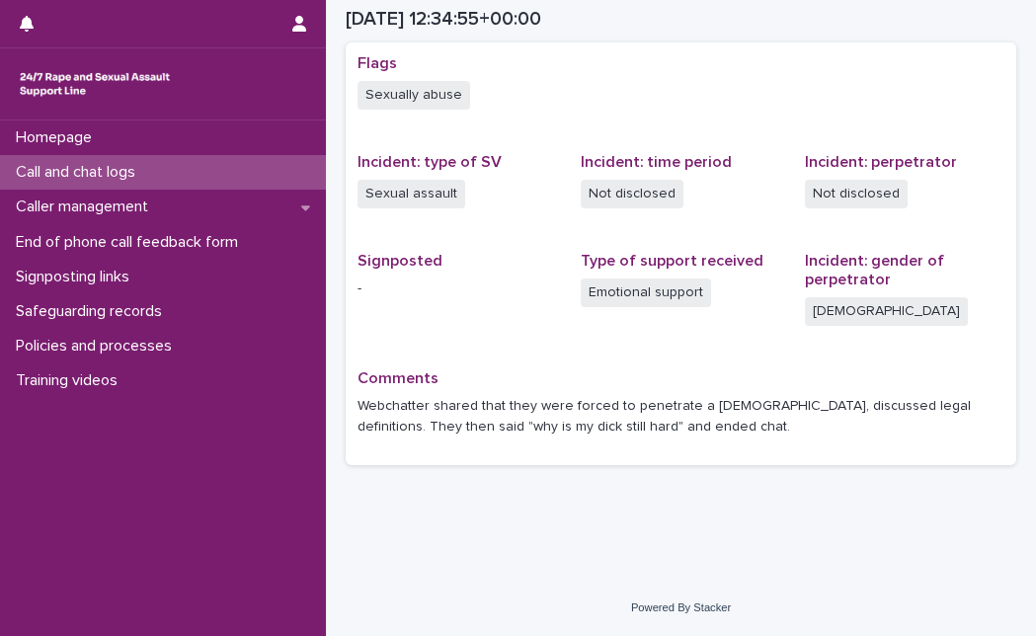
scroll to position [404, 0]
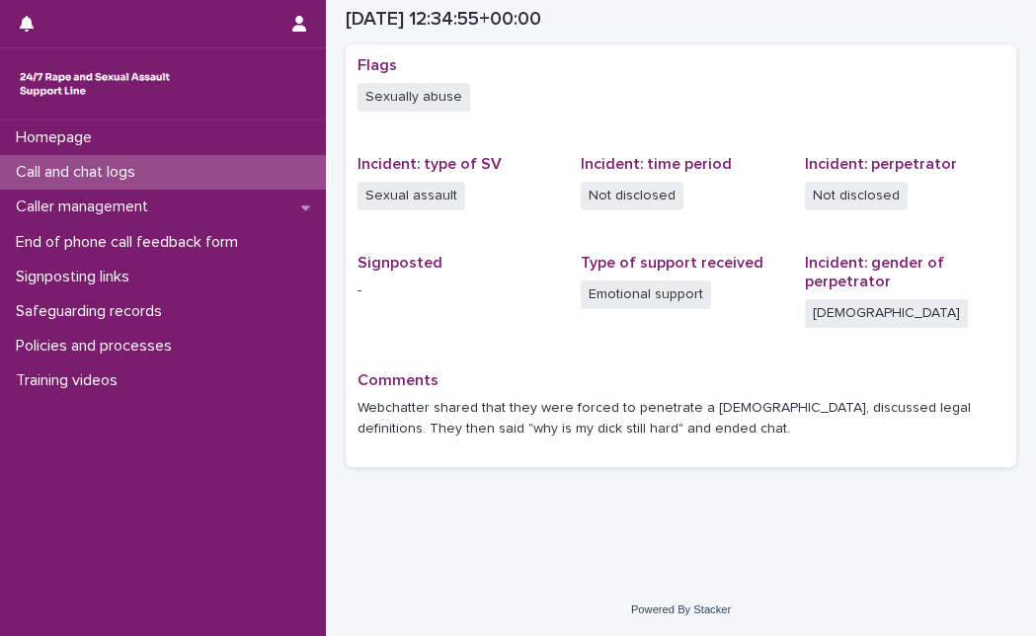
click at [166, 180] on div "Call and chat logs" at bounding box center [163, 172] width 326 height 35
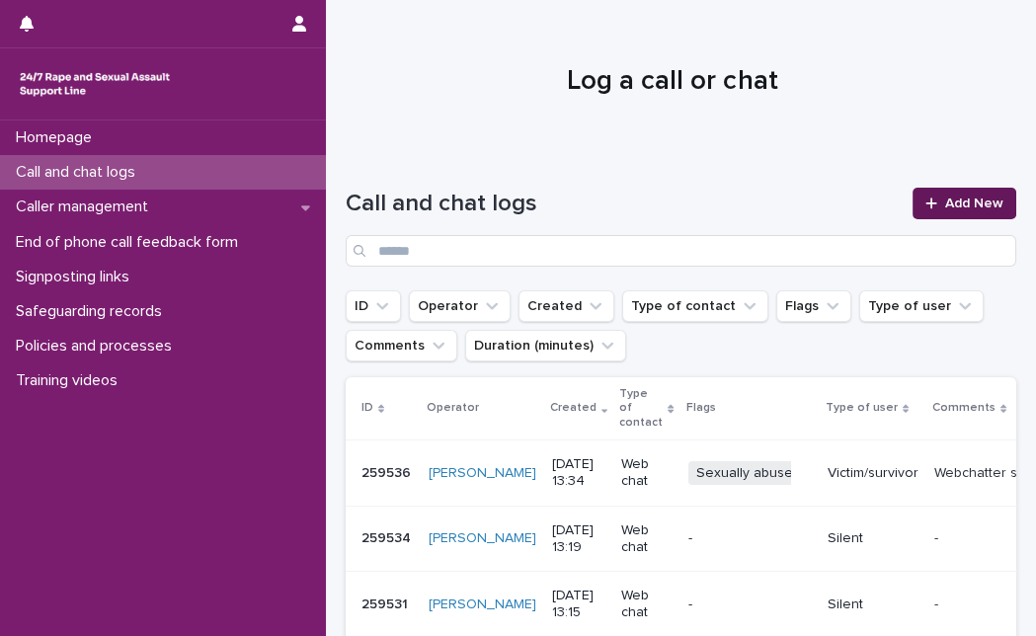
click at [925, 206] on icon at bounding box center [931, 203] width 12 height 14
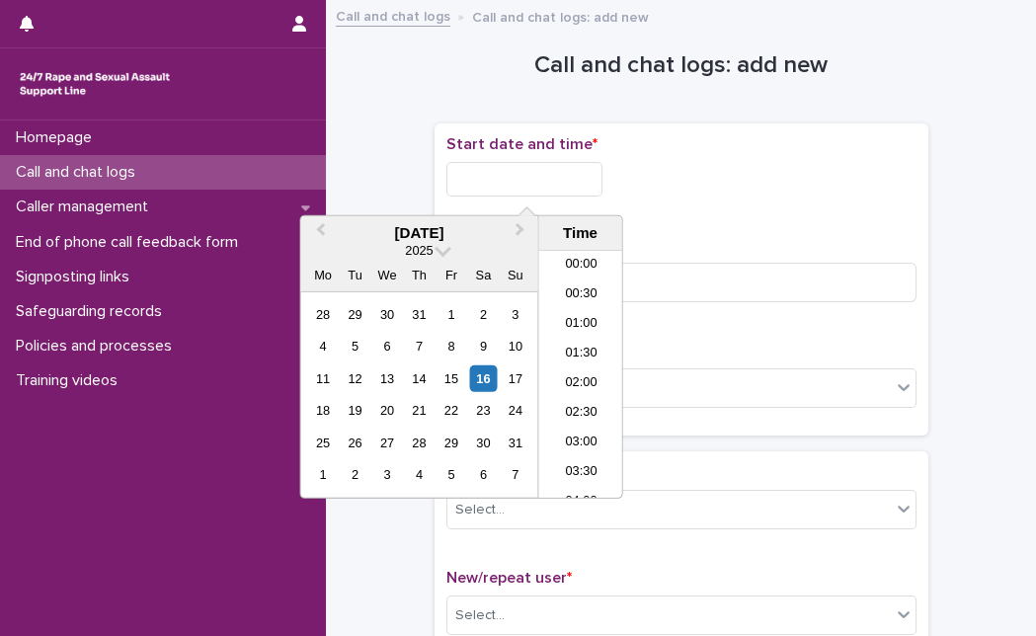
click at [566, 179] on input "text" at bounding box center [524, 179] width 156 height 35
drag, startPoint x: 480, startPoint y: 373, endPoint x: 492, endPoint y: 385, distance: 16.8
click at [492, 385] on div "16" at bounding box center [483, 378] width 27 height 27
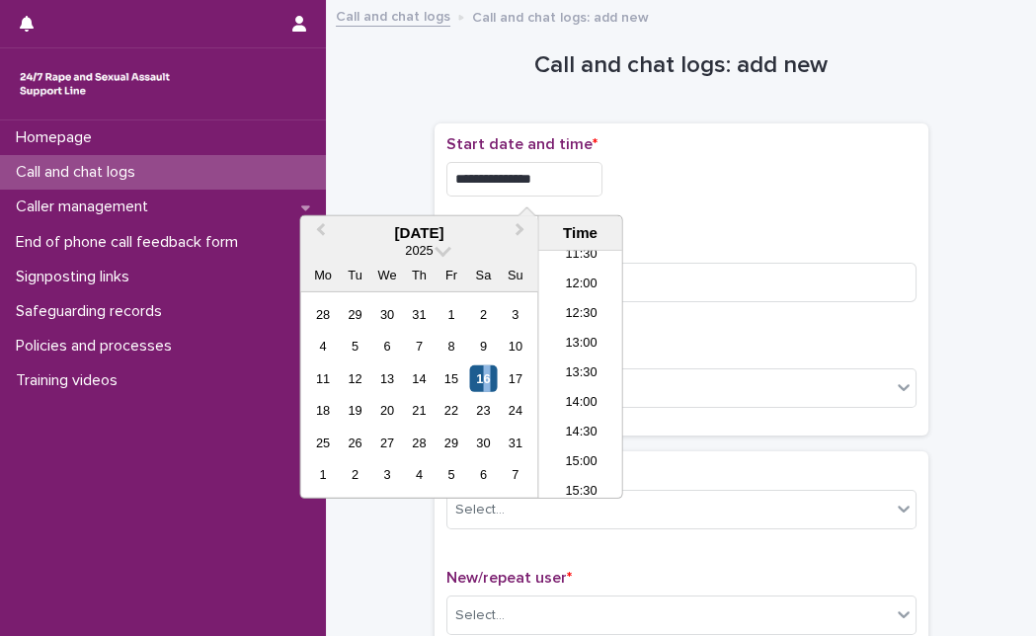
click at [492, 385] on div "16" at bounding box center [483, 378] width 27 height 27
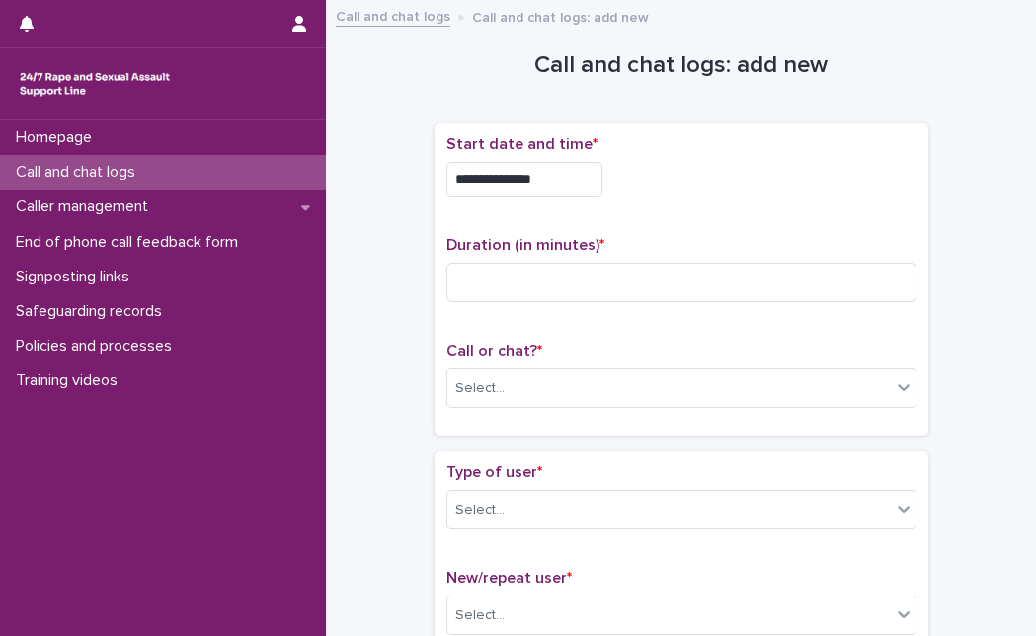
click at [588, 195] on div "**********" at bounding box center [681, 173] width 470 height 77
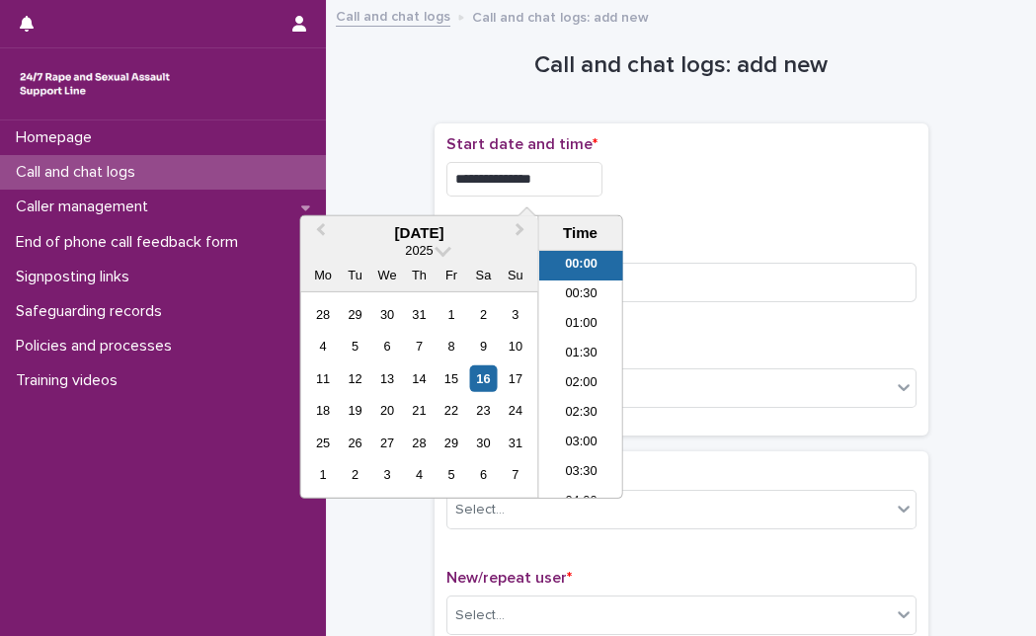
click at [583, 172] on input "**********" at bounding box center [524, 179] width 156 height 35
type input "**********"
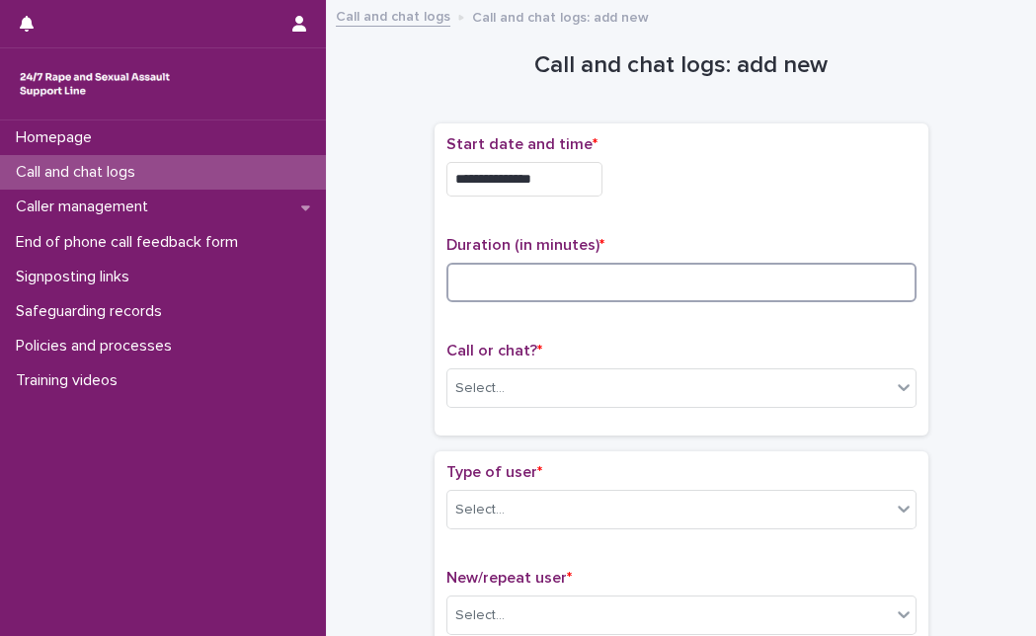
click at [652, 283] on input at bounding box center [681, 282] width 470 height 39
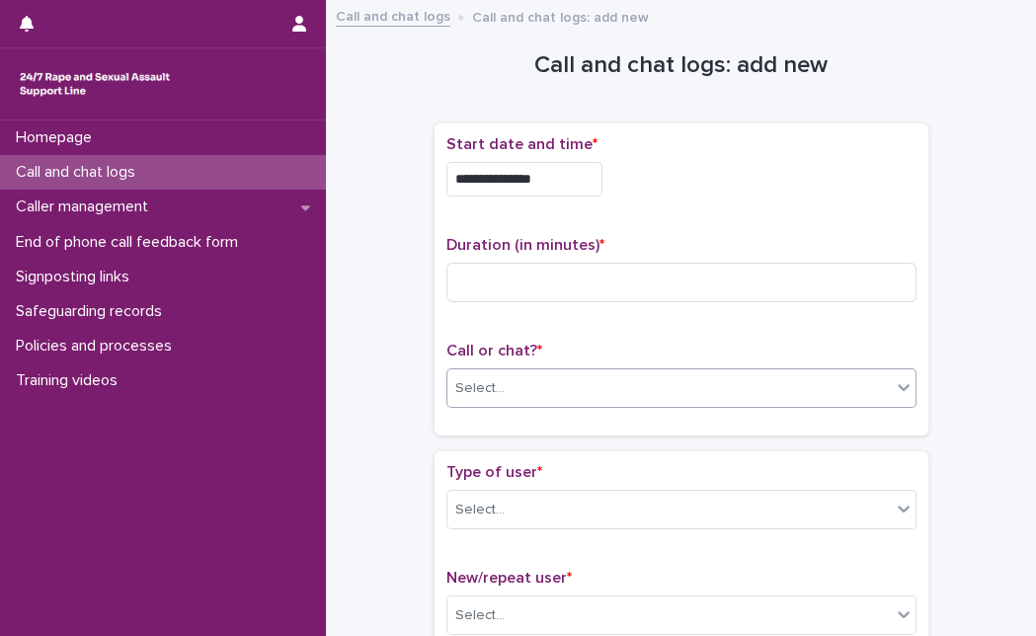
click at [610, 381] on div "Select..." at bounding box center [668, 388] width 443 height 33
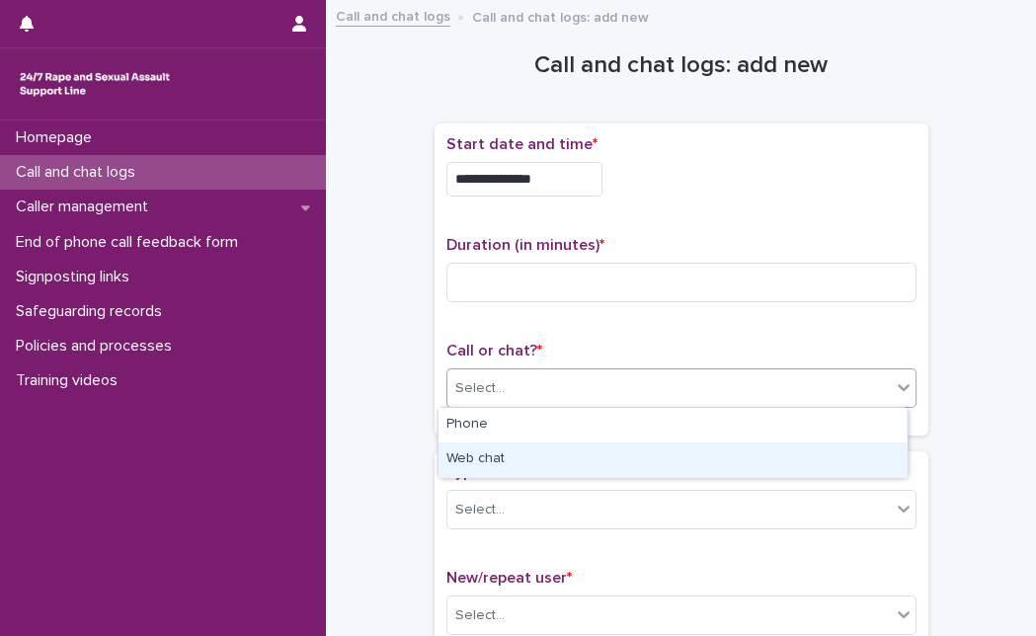
click at [586, 447] on div "Web chat" at bounding box center [672, 459] width 468 height 35
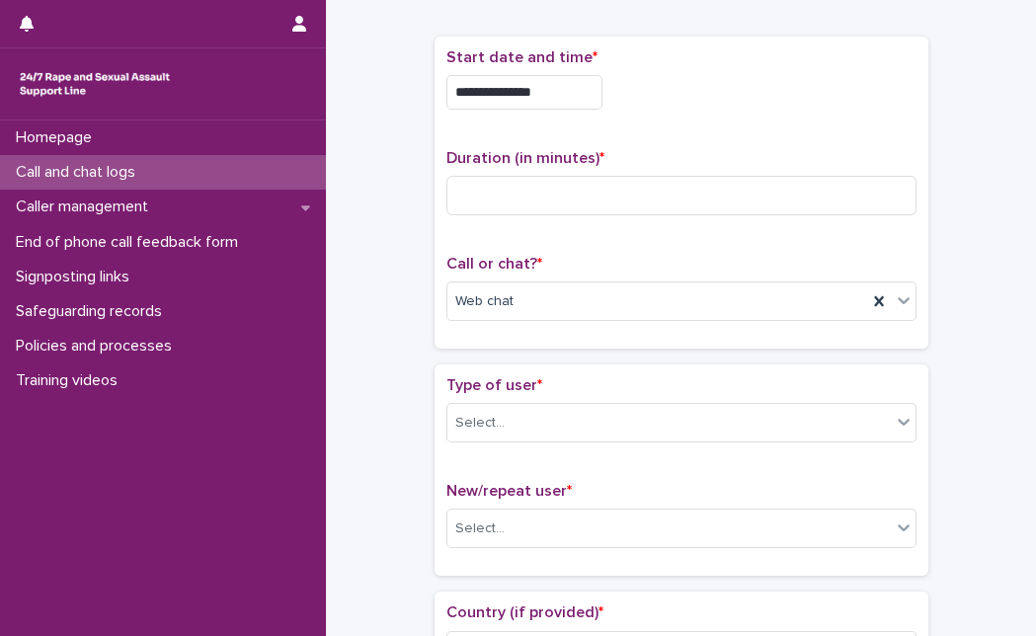
scroll to position [131, 0]
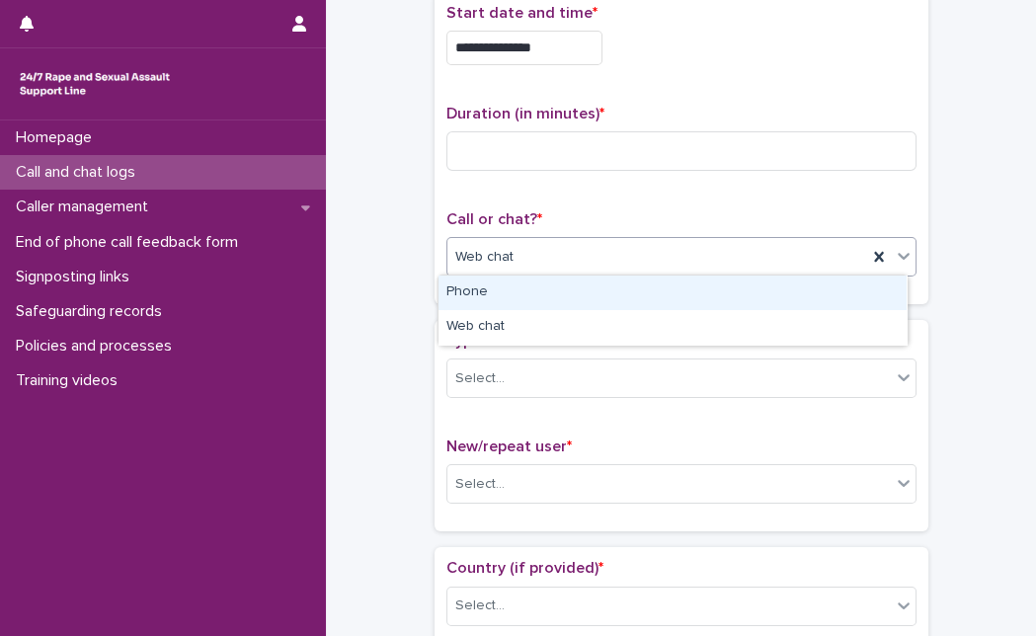
click at [613, 262] on div "Web chat" at bounding box center [657, 257] width 420 height 33
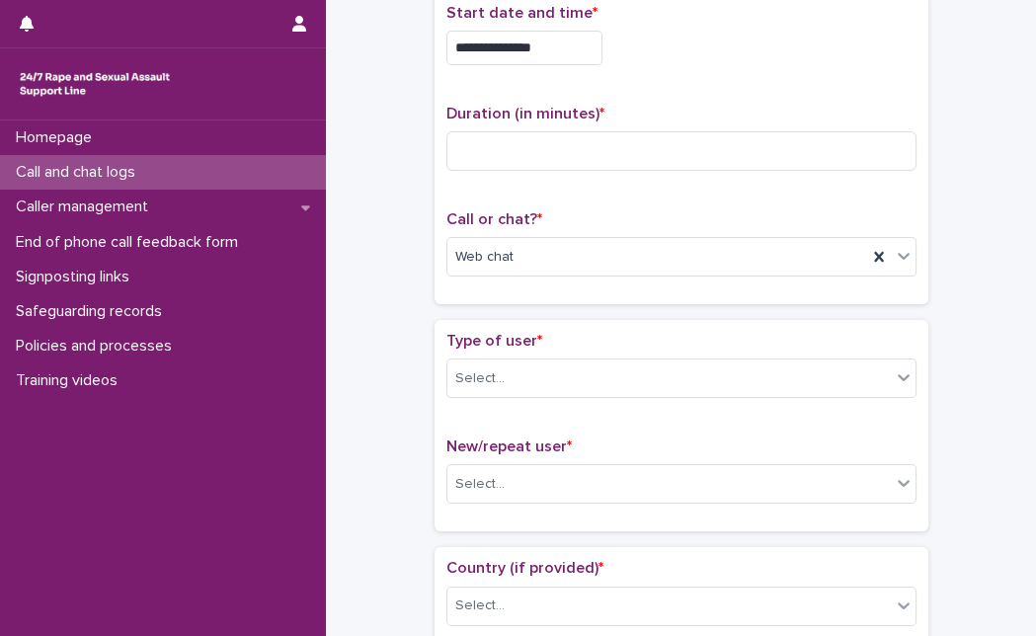
click at [787, 205] on div "**********" at bounding box center [681, 148] width 470 height 288
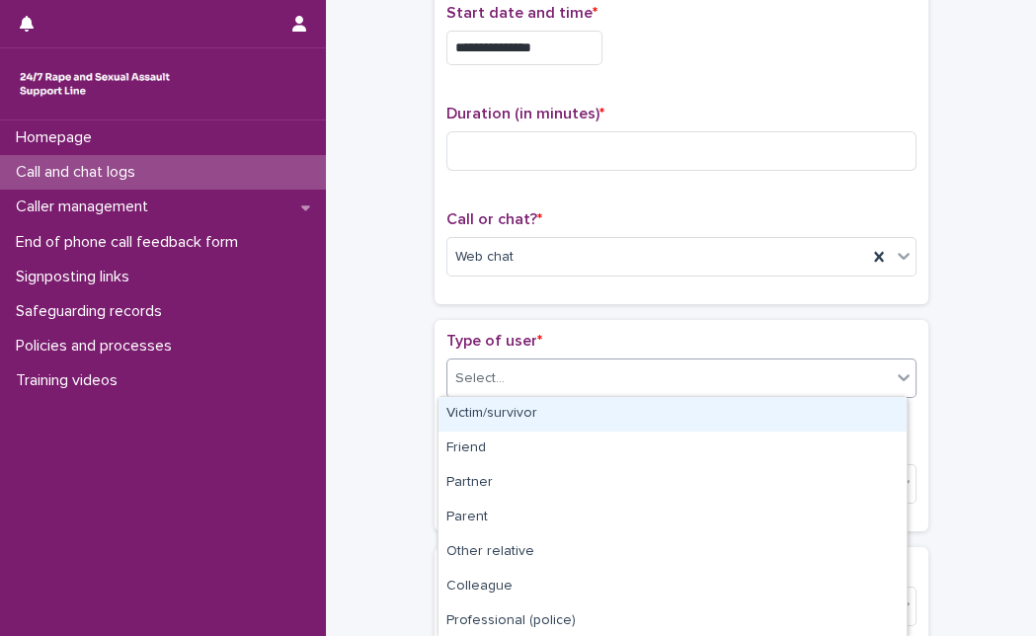
click at [468, 387] on div "Select..." at bounding box center [668, 378] width 443 height 33
click at [462, 415] on div "Victim/survivor" at bounding box center [672, 414] width 468 height 35
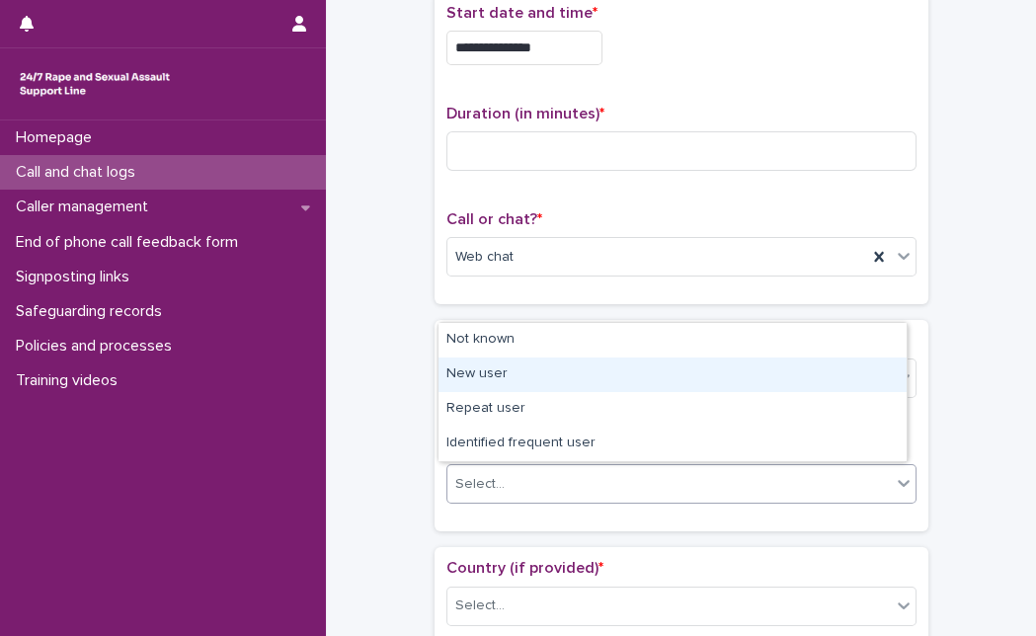
drag, startPoint x: 459, startPoint y: 498, endPoint x: 535, endPoint y: 355, distance: 161.2
click at [533, 367] on body "**********" at bounding box center [518, 318] width 1036 height 636
click at [533, 367] on div "New user" at bounding box center [672, 374] width 468 height 35
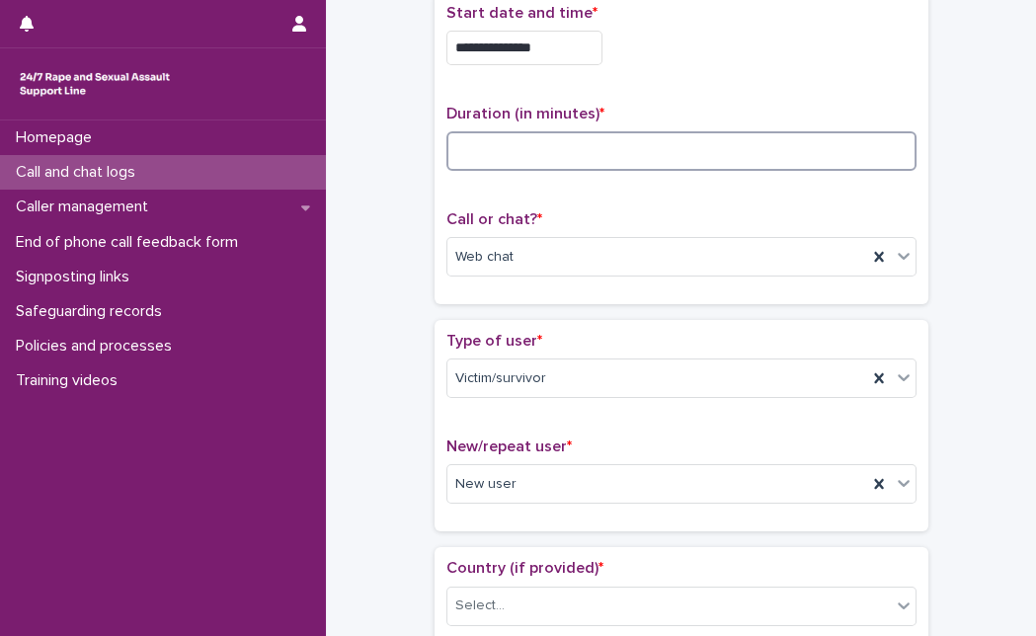
click at [496, 145] on input at bounding box center [681, 150] width 470 height 39
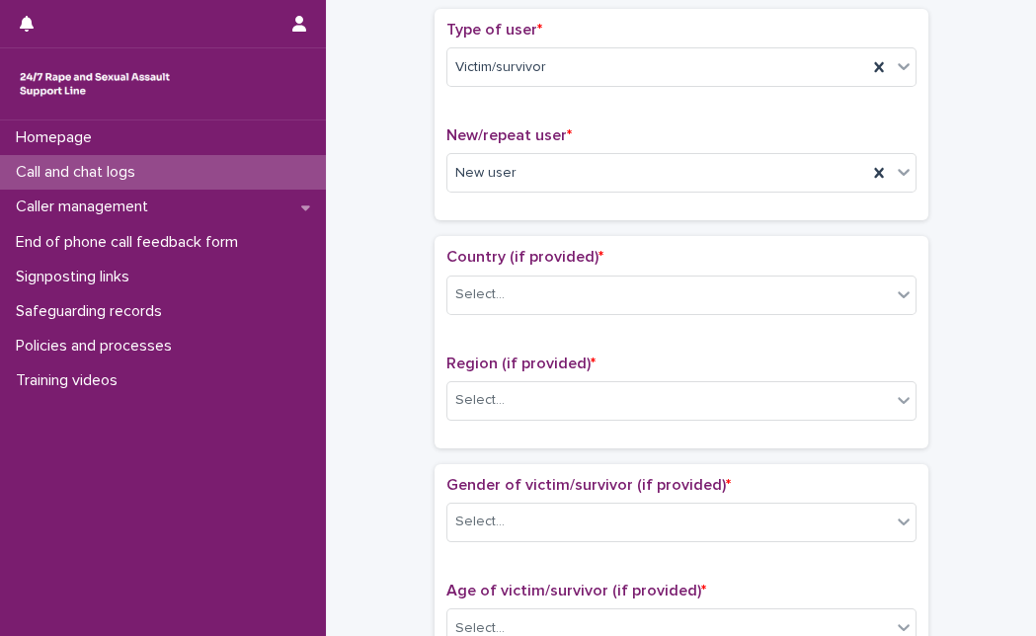
scroll to position [436, 0]
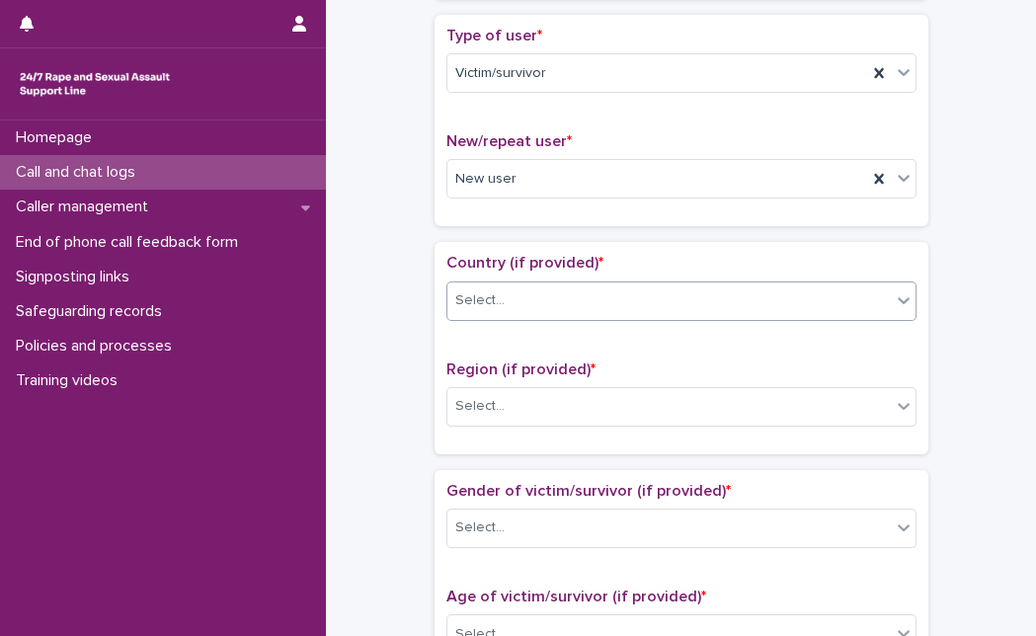
type input "**"
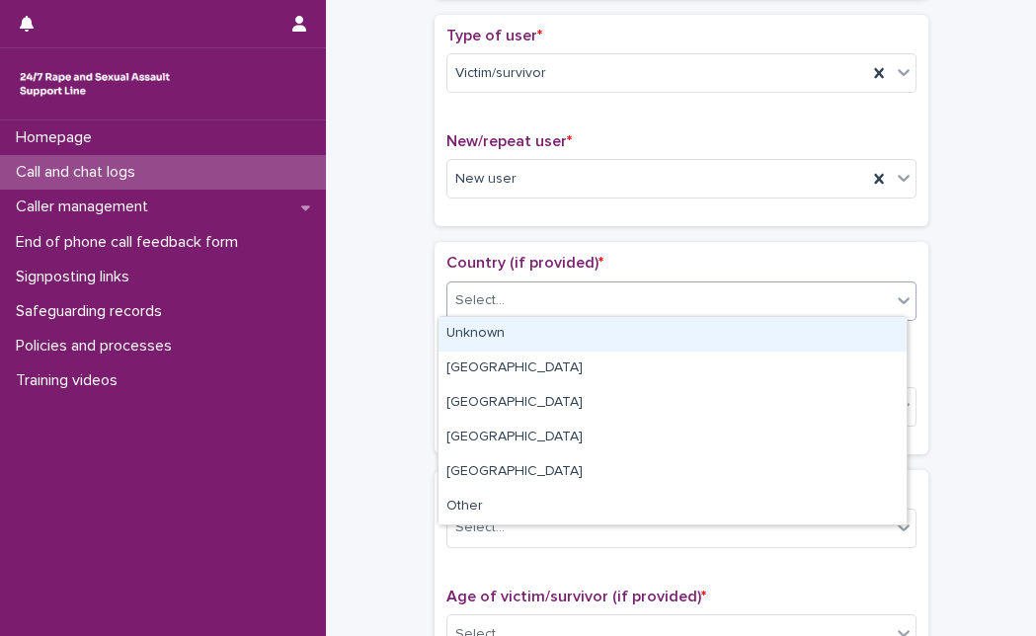
click at [582, 294] on div "Select..." at bounding box center [668, 300] width 443 height 33
click at [548, 345] on div "Unknown" at bounding box center [672, 334] width 468 height 35
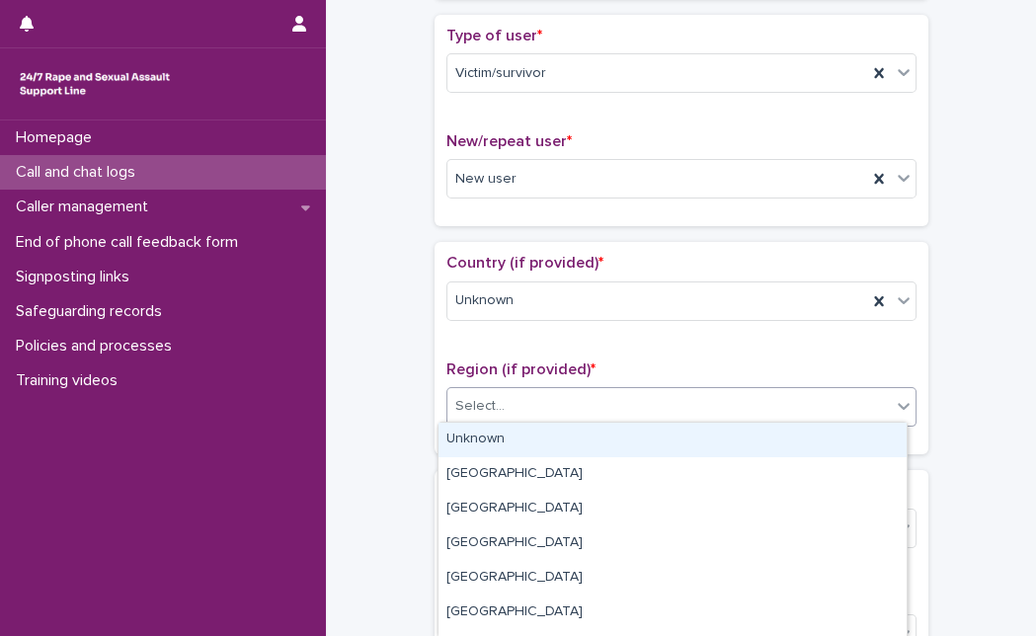
drag, startPoint x: 511, startPoint y: 397, endPoint x: 506, endPoint y: 440, distance: 43.7
click at [506, 440] on body "**********" at bounding box center [518, 318] width 1036 height 636
click at [506, 440] on div "Unknown" at bounding box center [672, 439] width 468 height 35
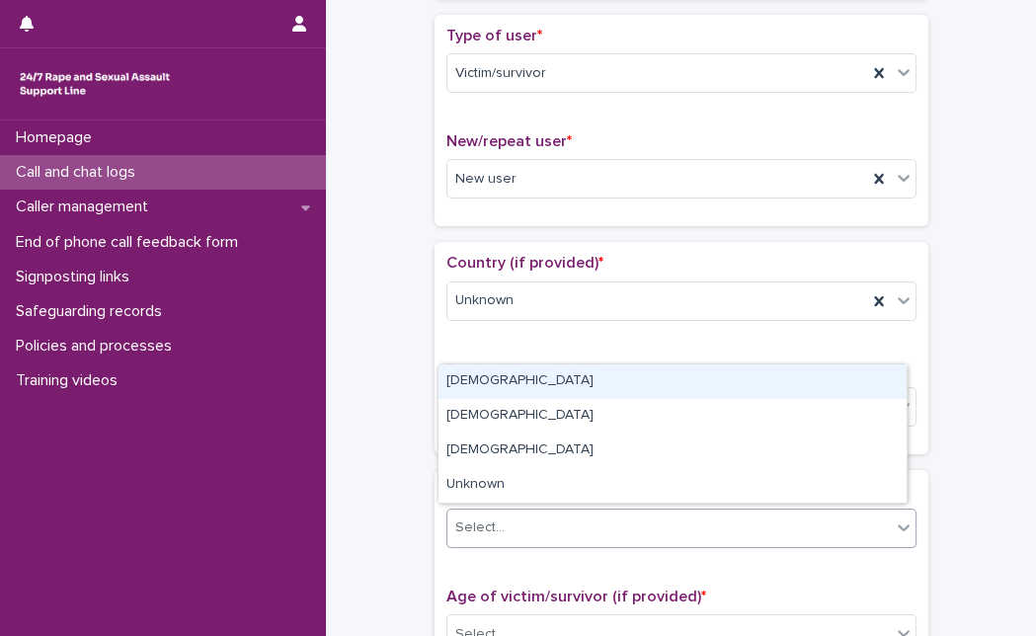
click at [575, 533] on div "Select..." at bounding box center [668, 527] width 443 height 33
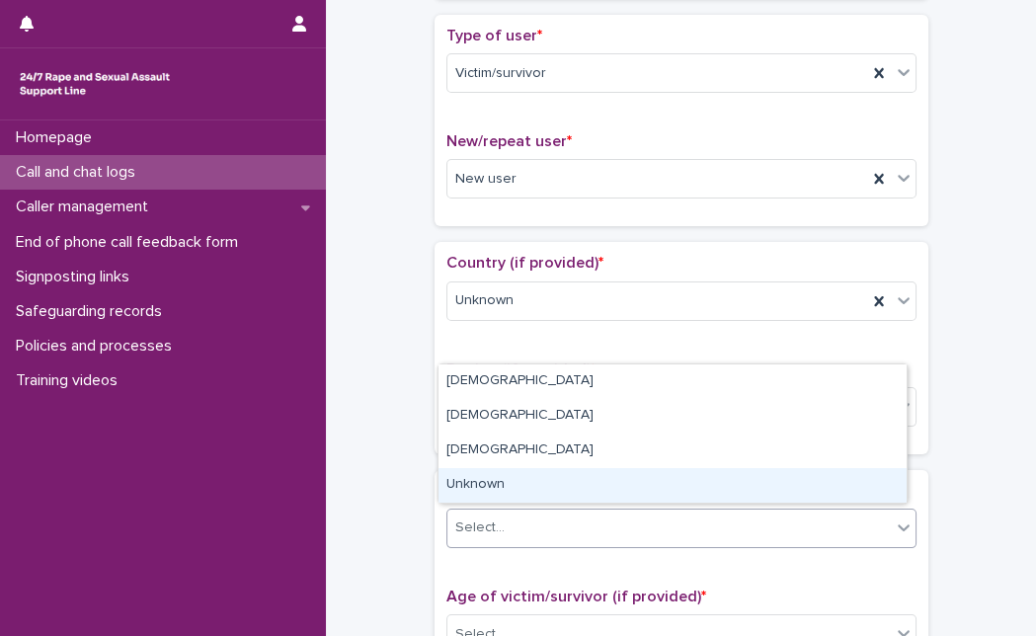
click at [622, 488] on div "Unknown" at bounding box center [672, 485] width 468 height 35
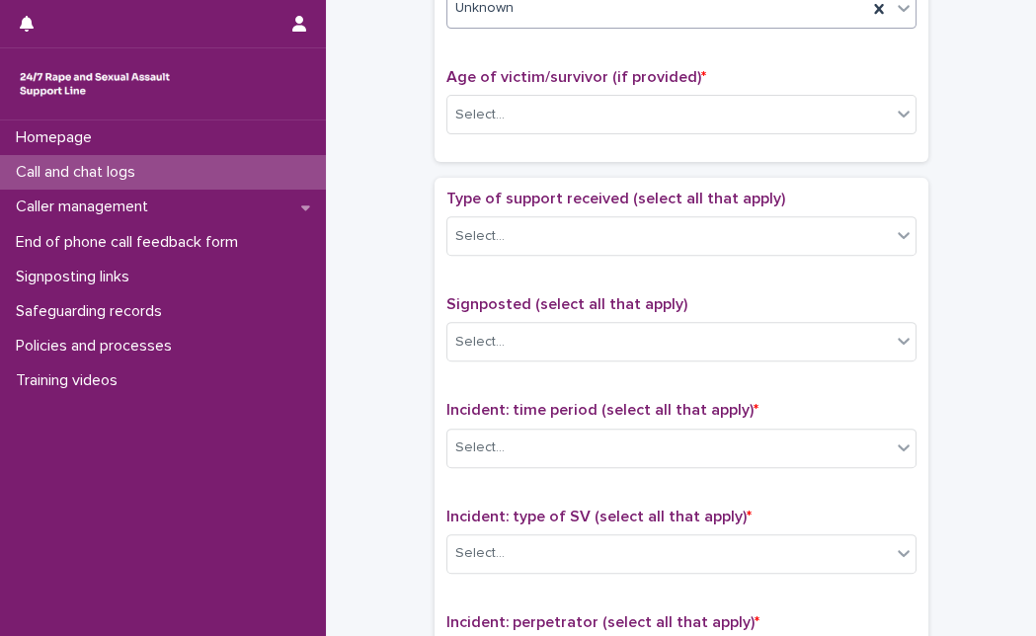
scroll to position [971, 0]
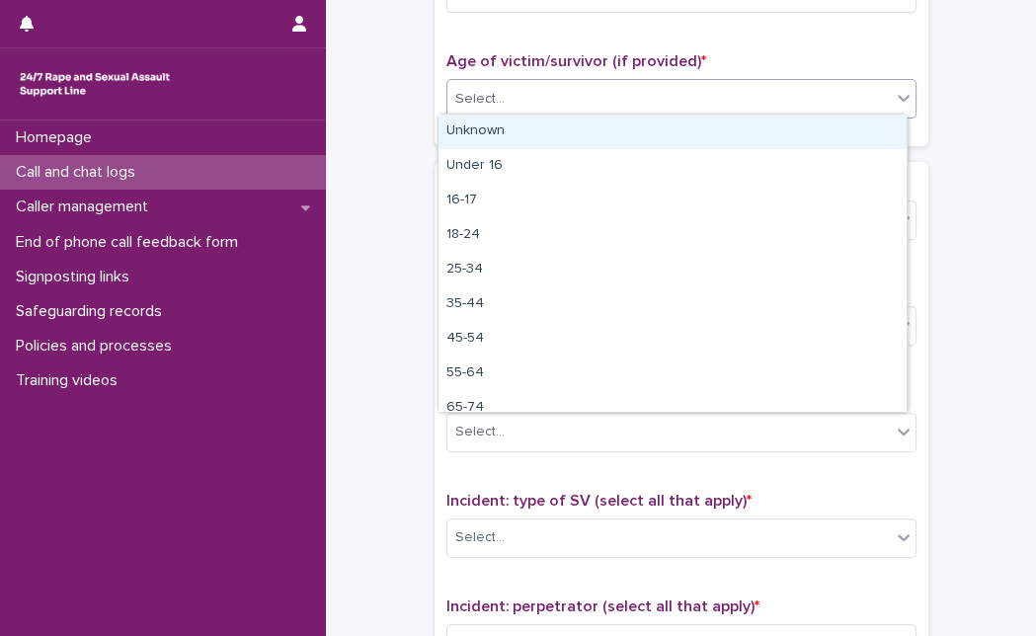
click at [799, 83] on div "Select..." at bounding box center [668, 99] width 443 height 33
click at [699, 122] on div "Unknown" at bounding box center [672, 132] width 468 height 35
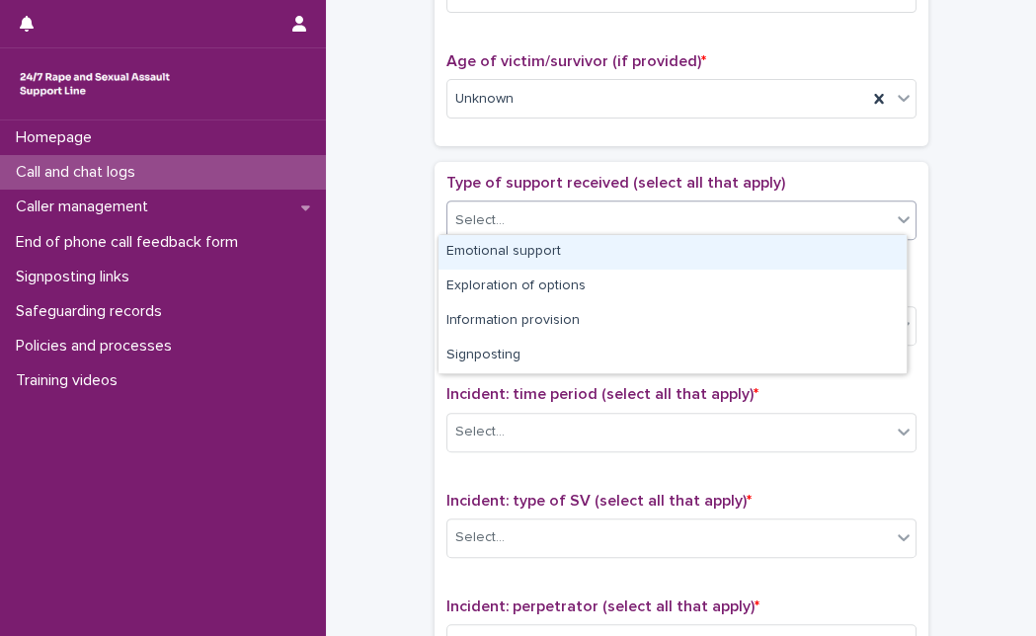
drag, startPoint x: 606, startPoint y: 212, endPoint x: 570, endPoint y: 260, distance: 59.8
click at [570, 260] on body "**********" at bounding box center [518, 318] width 1036 height 636
click at [570, 260] on div "Emotional support" at bounding box center [672, 252] width 468 height 35
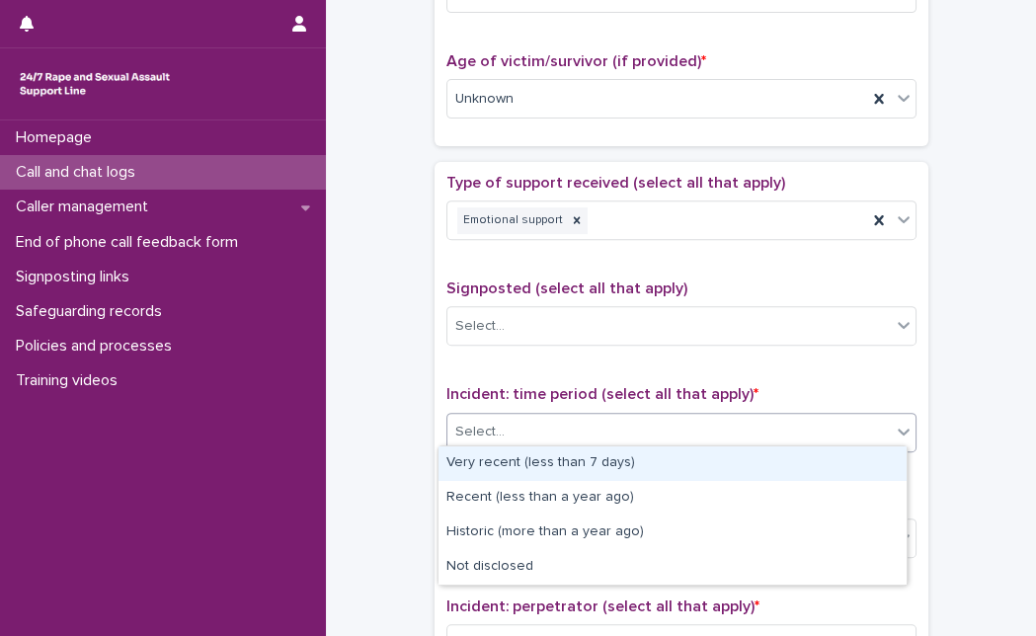
click at [519, 436] on div "Select..." at bounding box center [668, 432] width 443 height 33
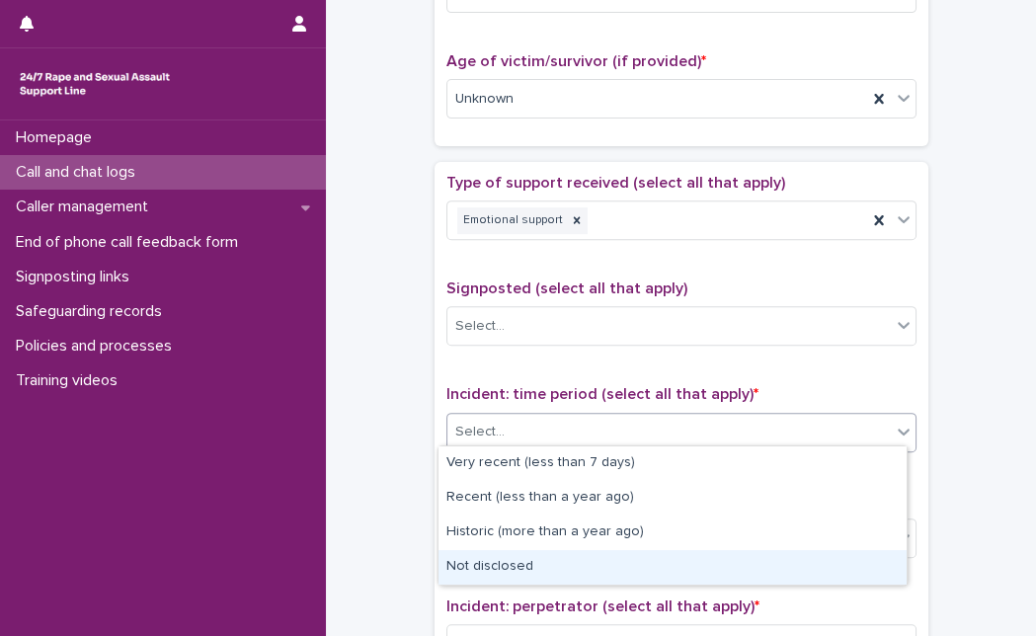
click at [515, 551] on div "Not disclosed" at bounding box center [672, 567] width 468 height 35
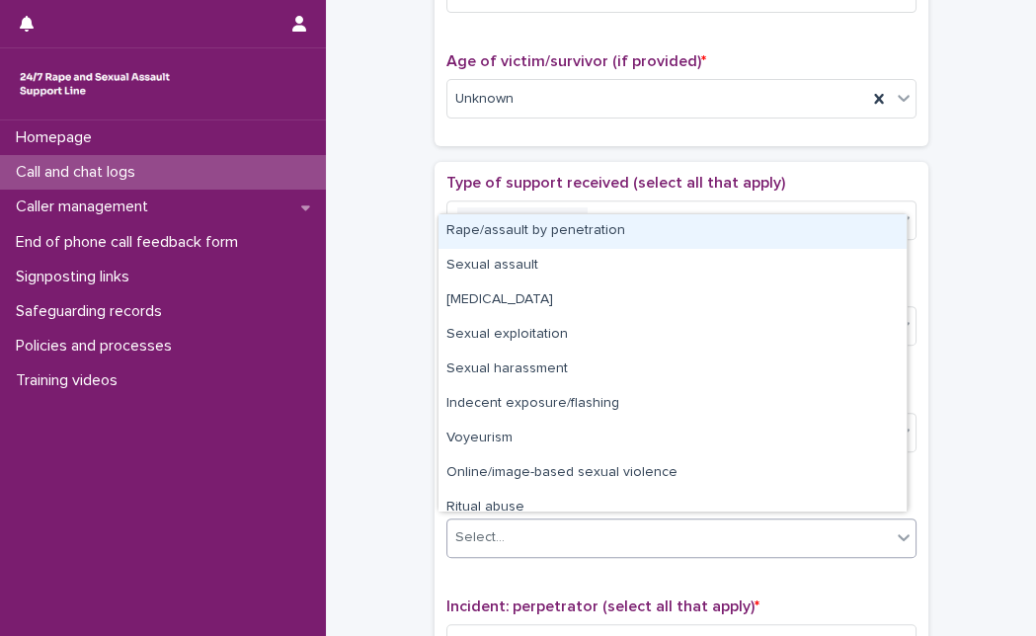
click at [535, 518] on div "Select..." at bounding box center [681, 537] width 470 height 39
click at [616, 227] on div "Rape/assault by penetration" at bounding box center [672, 231] width 468 height 35
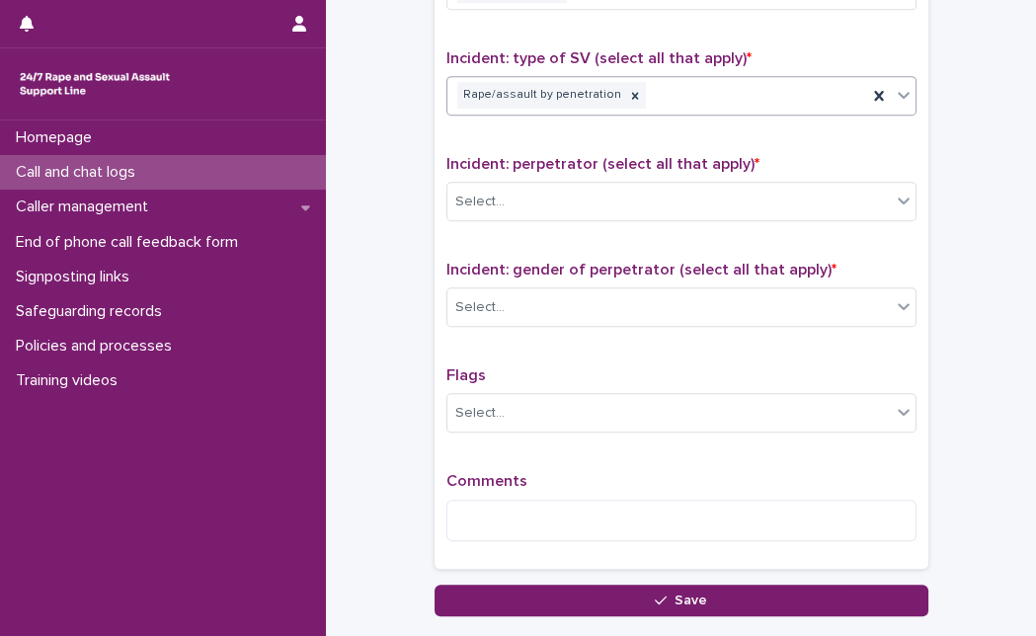
scroll to position [1452, 0]
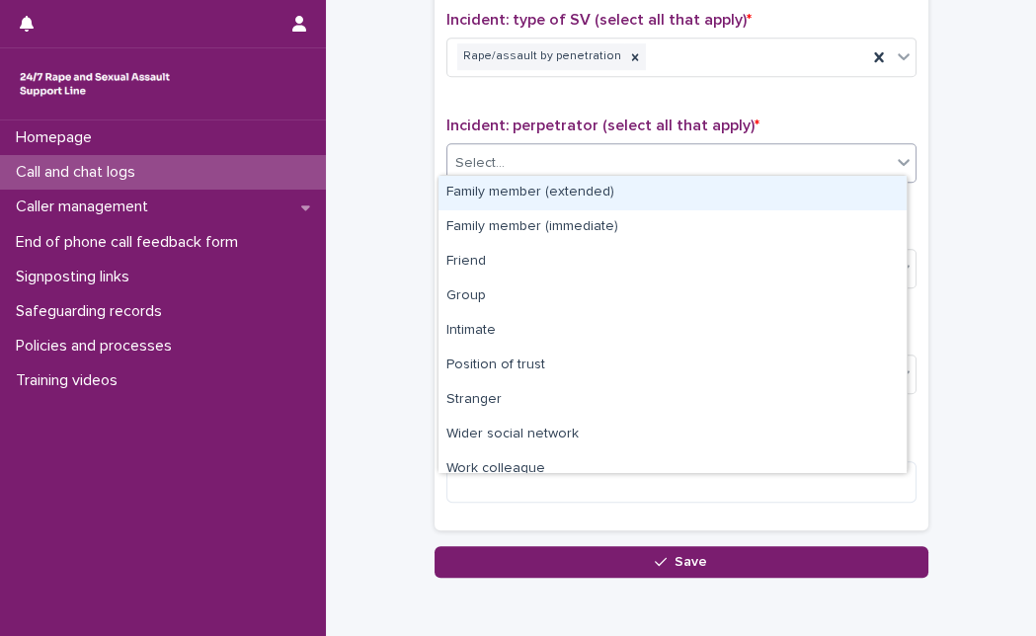
click at [836, 156] on div "Select..." at bounding box center [668, 163] width 443 height 33
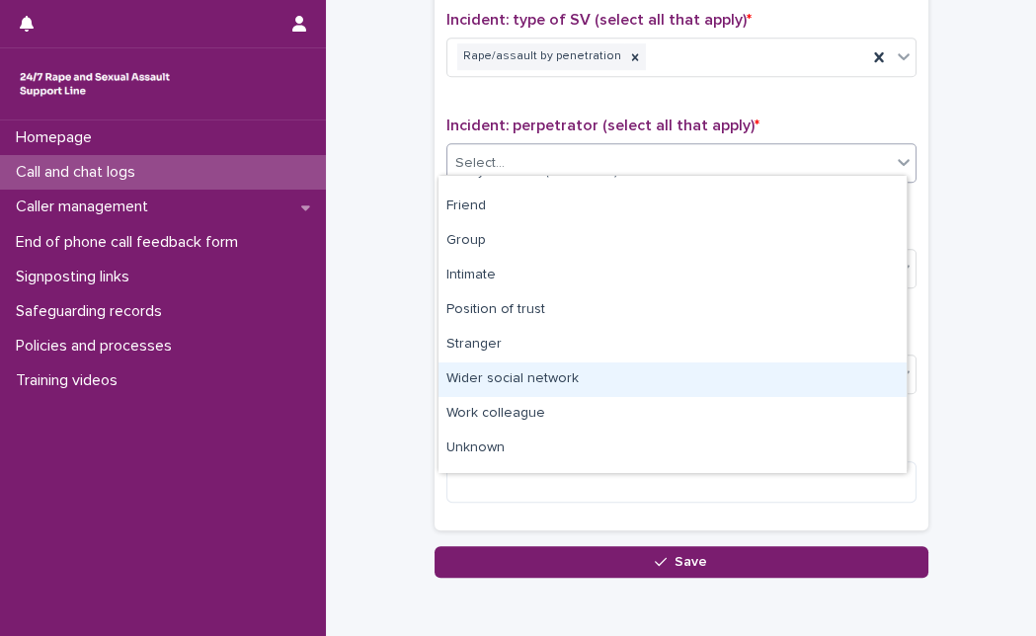
scroll to position [84, 0]
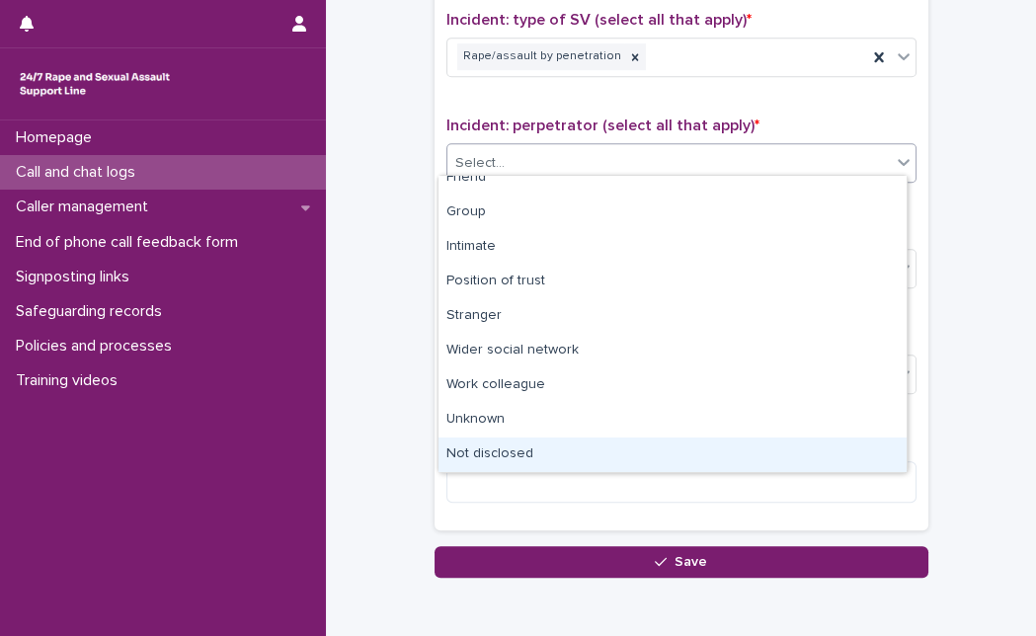
drag, startPoint x: 892, startPoint y: 430, endPoint x: 790, endPoint y: 463, distance: 107.7
click at [790, 463] on div "Not disclosed" at bounding box center [672, 454] width 468 height 35
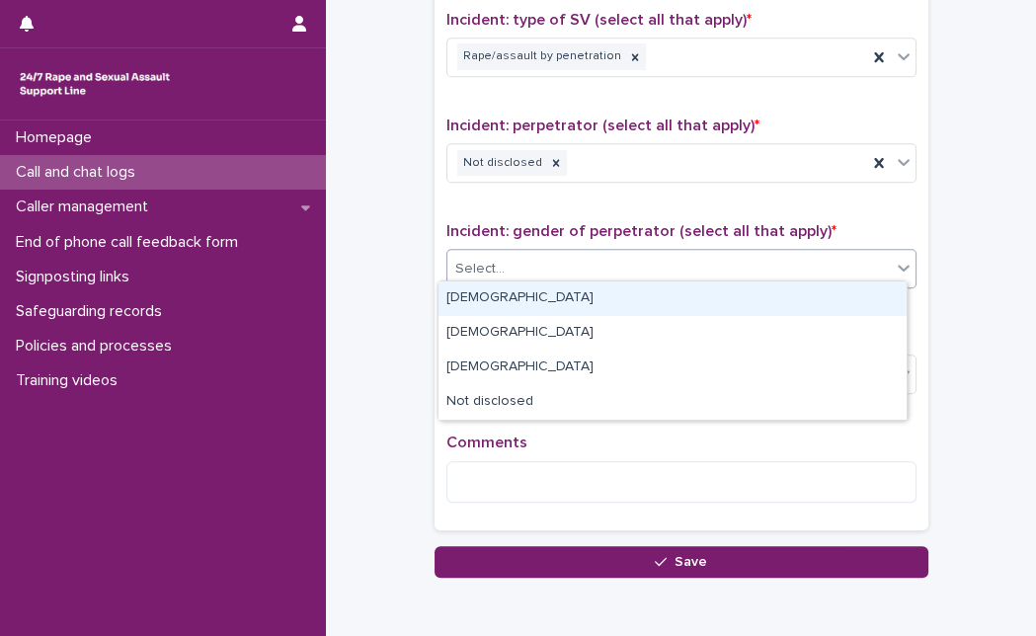
click at [524, 258] on div "Select..." at bounding box center [668, 269] width 443 height 33
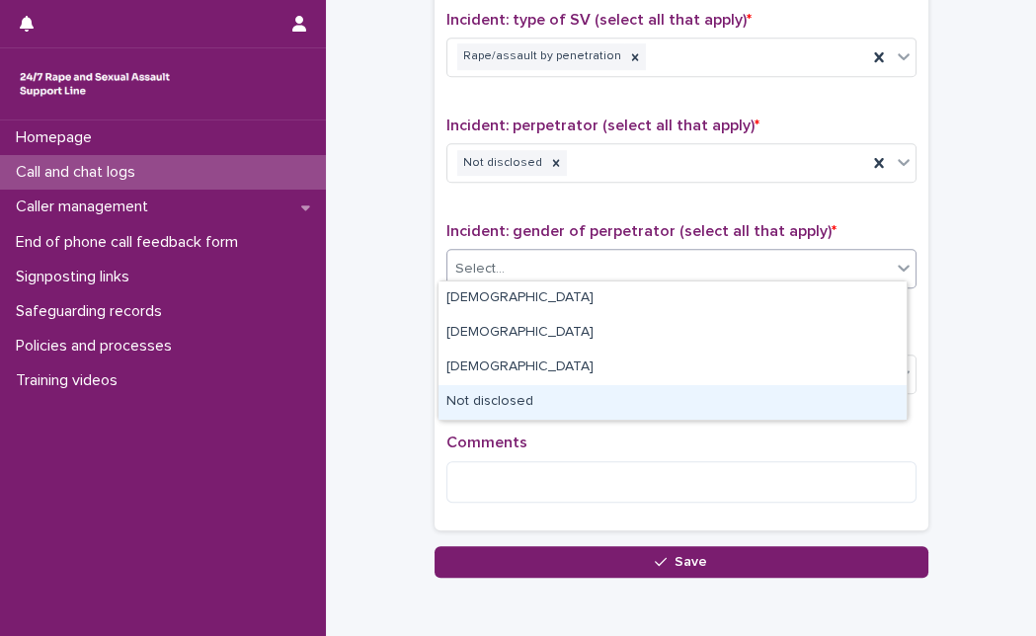
click at [483, 405] on div "Not disclosed" at bounding box center [672, 402] width 468 height 35
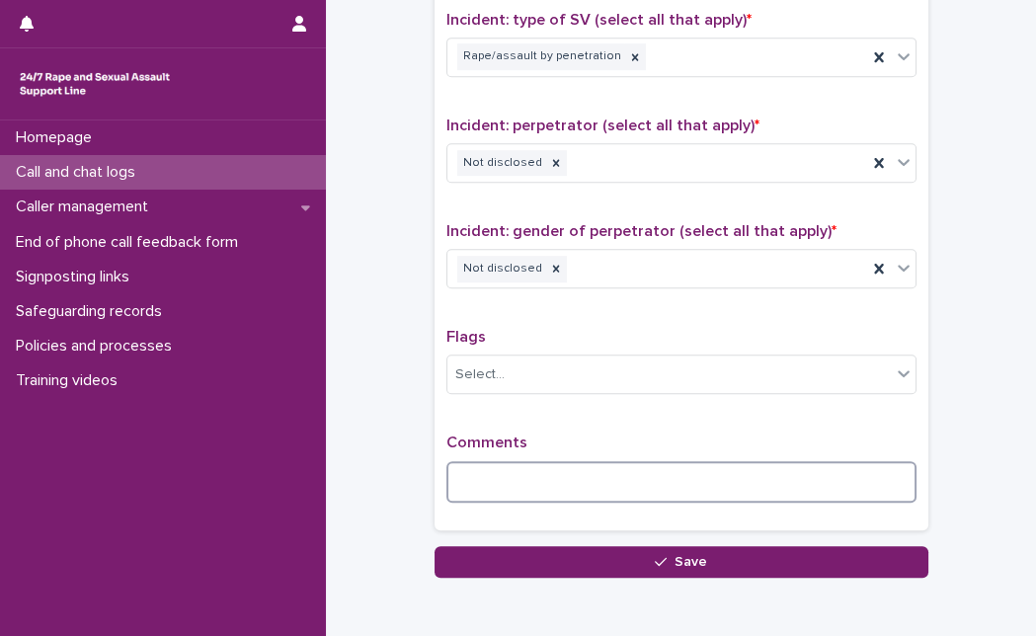
click at [466, 461] on textarea at bounding box center [681, 481] width 470 height 41
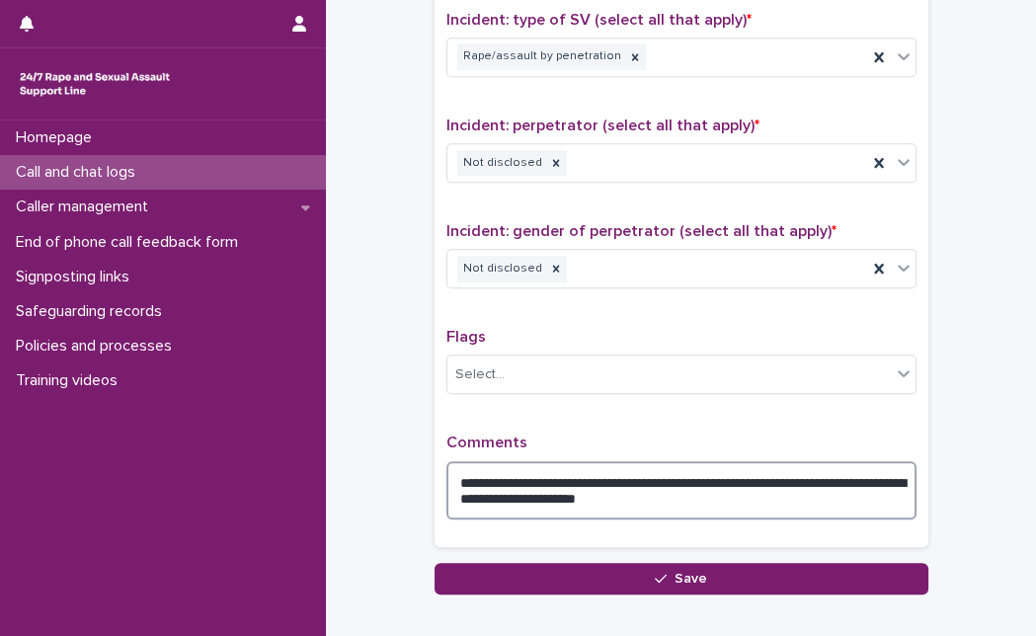
click at [730, 479] on textarea "**********" at bounding box center [681, 490] width 470 height 58
click at [721, 509] on textarea "**********" at bounding box center [681, 490] width 470 height 58
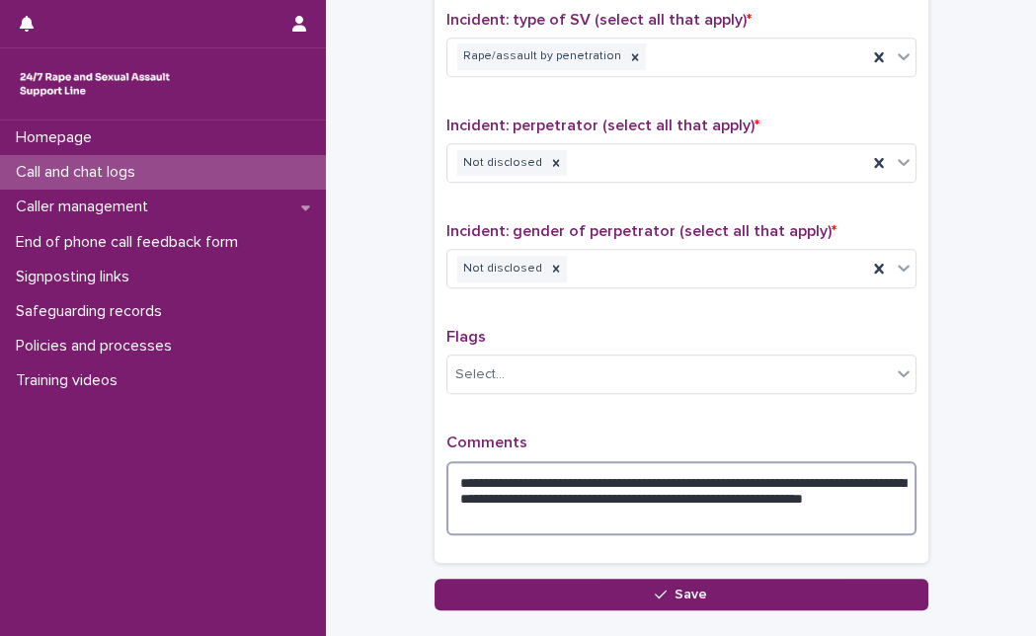
scroll to position [0, 0]
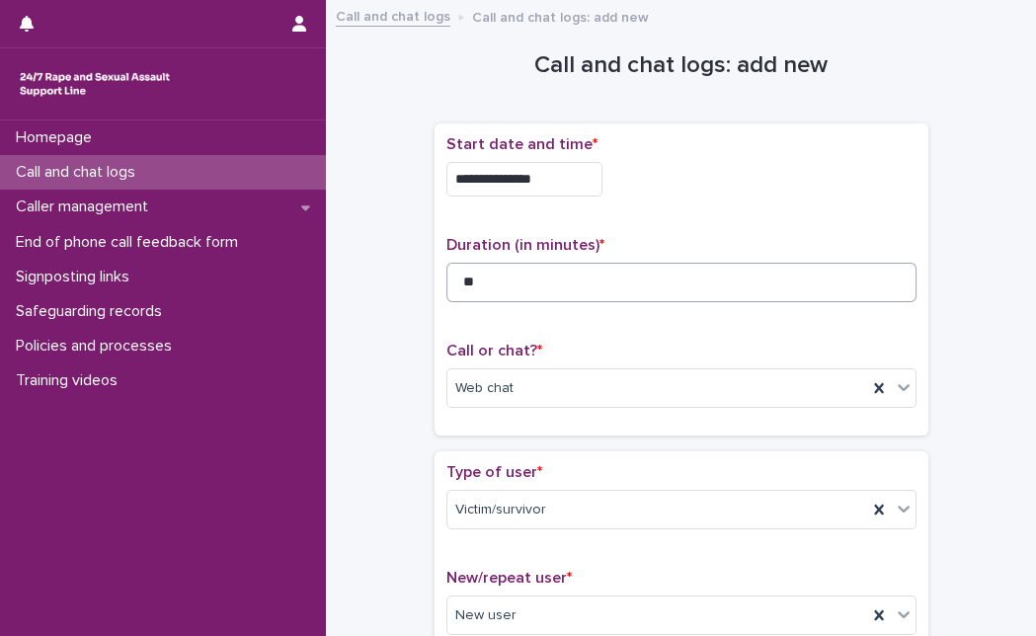
type textarea "**********"
click at [552, 293] on input "**" at bounding box center [681, 282] width 470 height 39
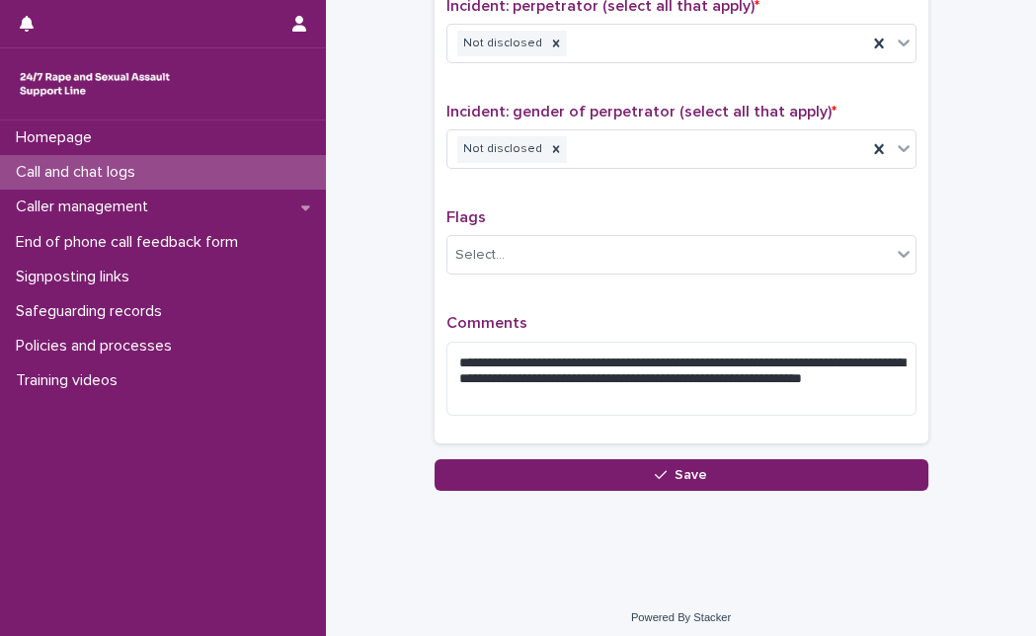
type input "**"
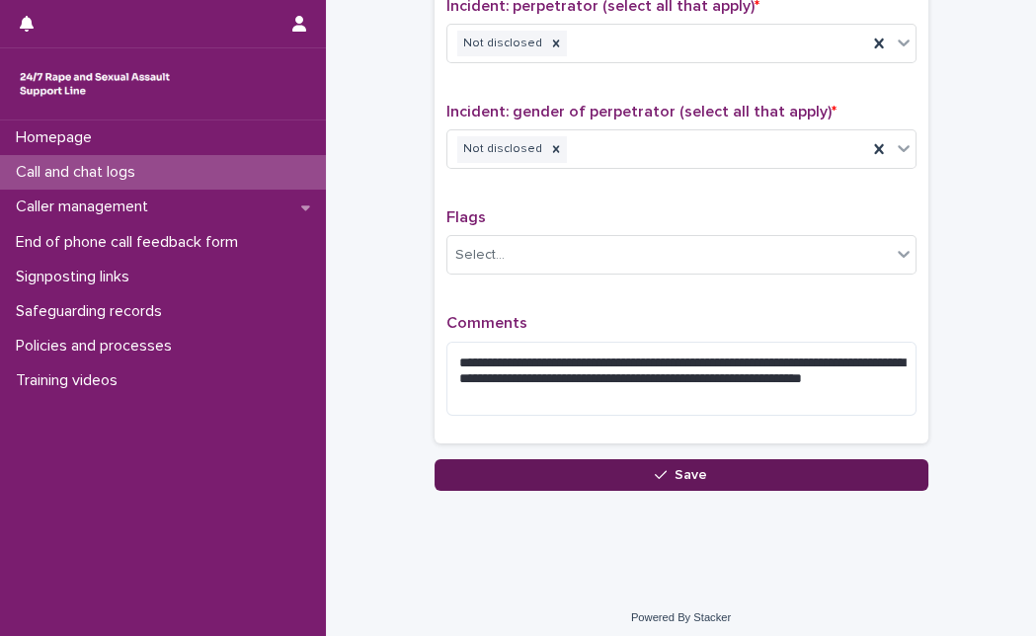
click at [674, 471] on span "Save" at bounding box center [690, 475] width 33 height 14
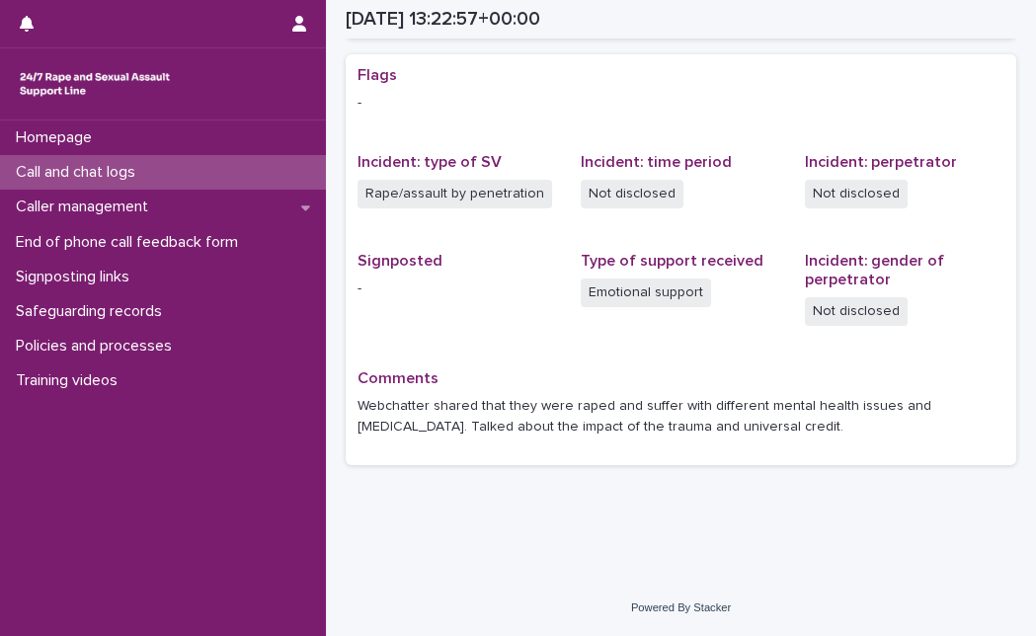
scroll to position [392, 0]
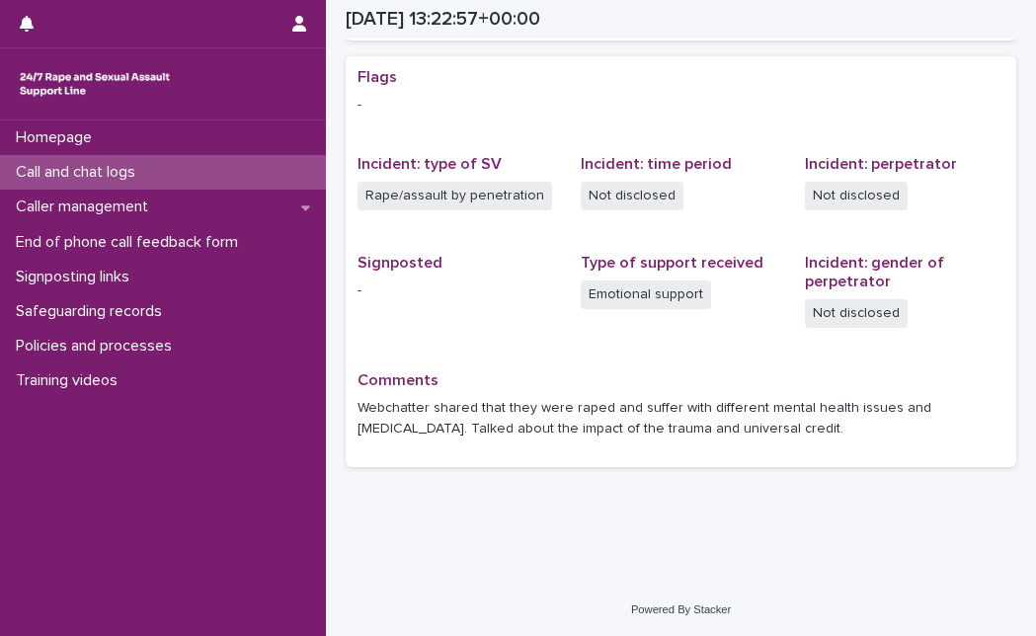
click at [94, 160] on div "Call and chat logs" at bounding box center [163, 172] width 326 height 35
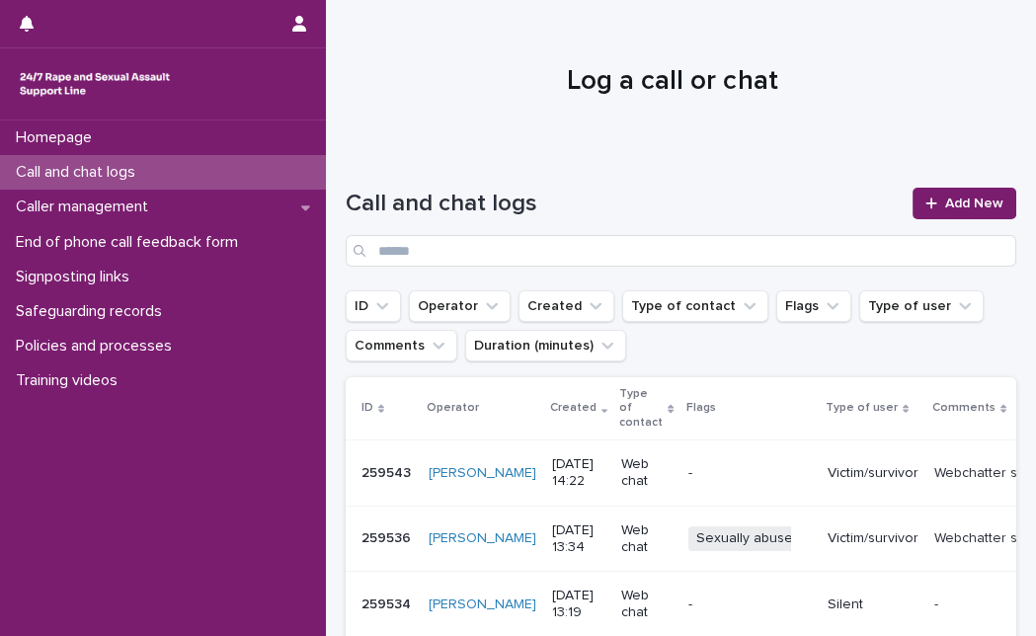
click at [408, 73] on h1 "Log a call or chat" at bounding box center [671, 82] width 653 height 34
click at [965, 206] on span "Add New" at bounding box center [974, 203] width 58 height 14
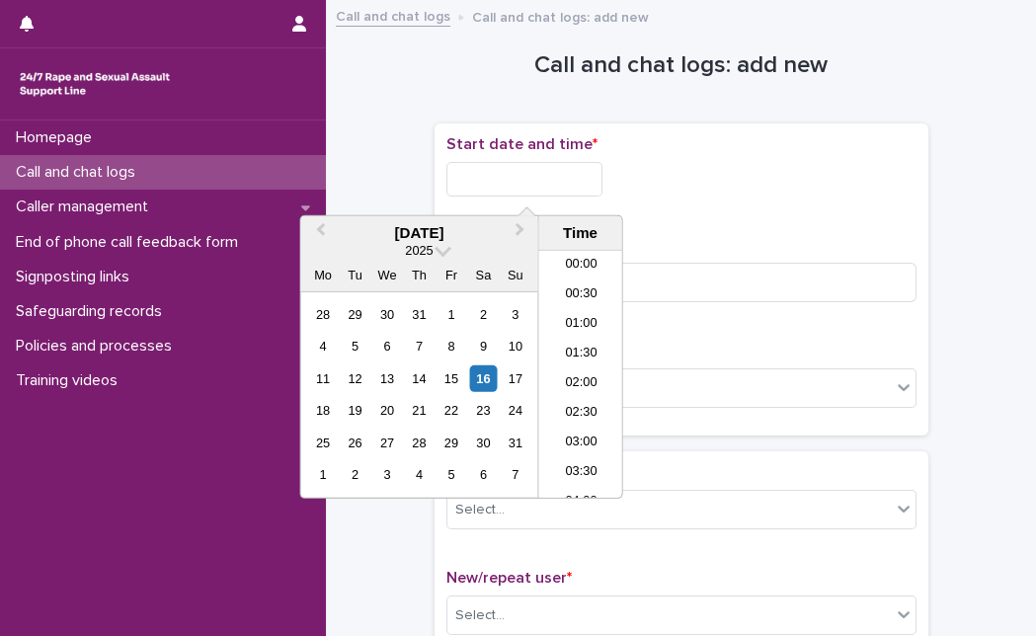
click at [549, 188] on input "text" at bounding box center [524, 179] width 156 height 35
click at [488, 367] on div "16" at bounding box center [483, 378] width 27 height 27
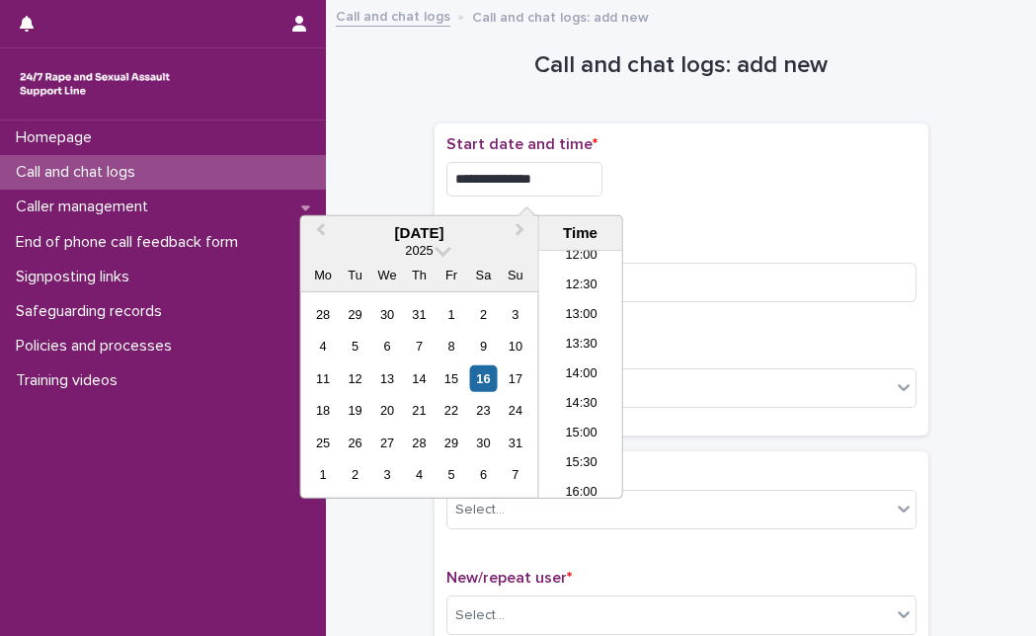
click at [561, 179] on input "**********" at bounding box center [524, 179] width 156 height 35
type input "**********"
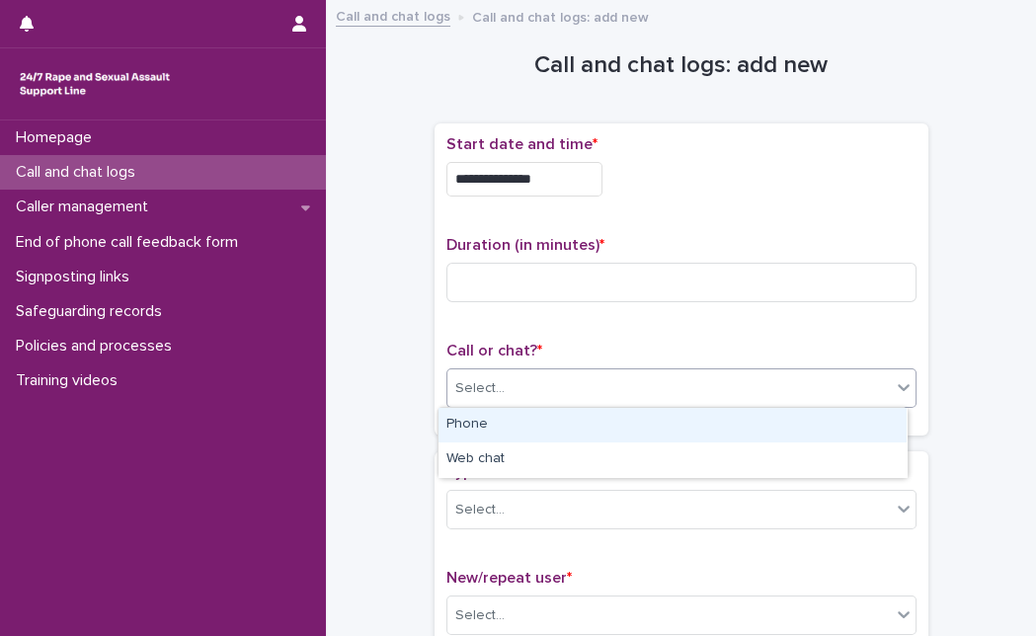
click at [701, 372] on div "Select..." at bounding box center [668, 388] width 443 height 33
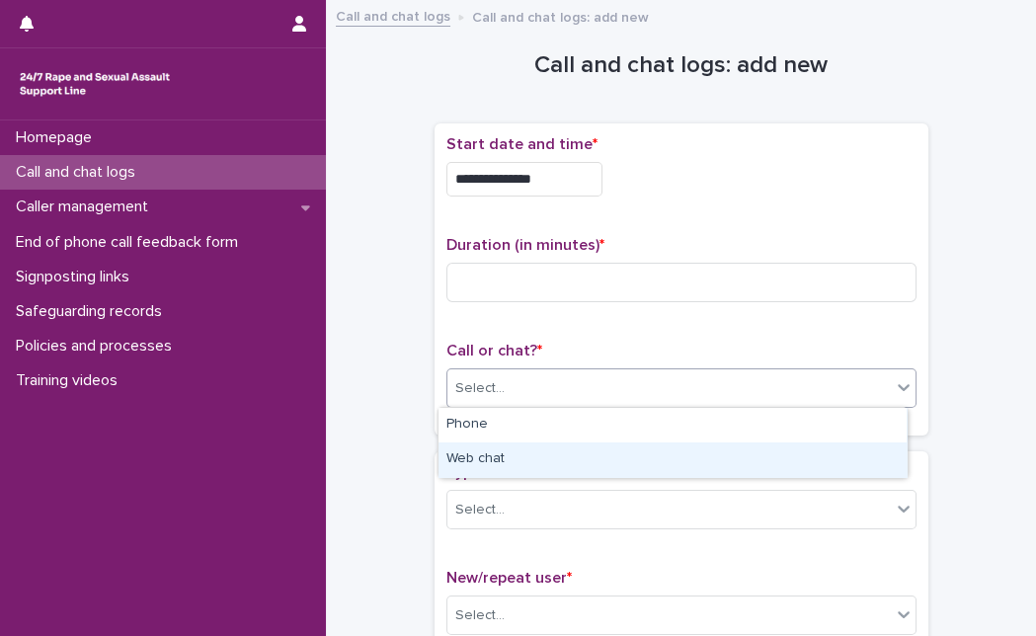
click at [636, 464] on div "Web chat" at bounding box center [672, 459] width 468 height 35
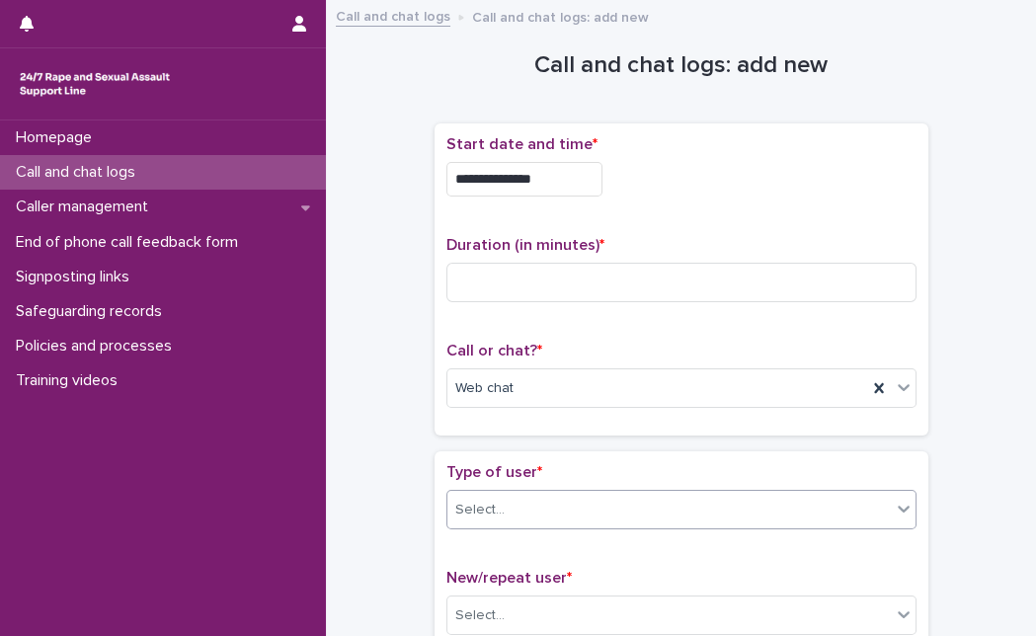
drag, startPoint x: 586, startPoint y: 536, endPoint x: 605, endPoint y: 494, distance: 46.4
click at [605, 494] on div "Type of user * Select..." at bounding box center [681, 504] width 470 height 82
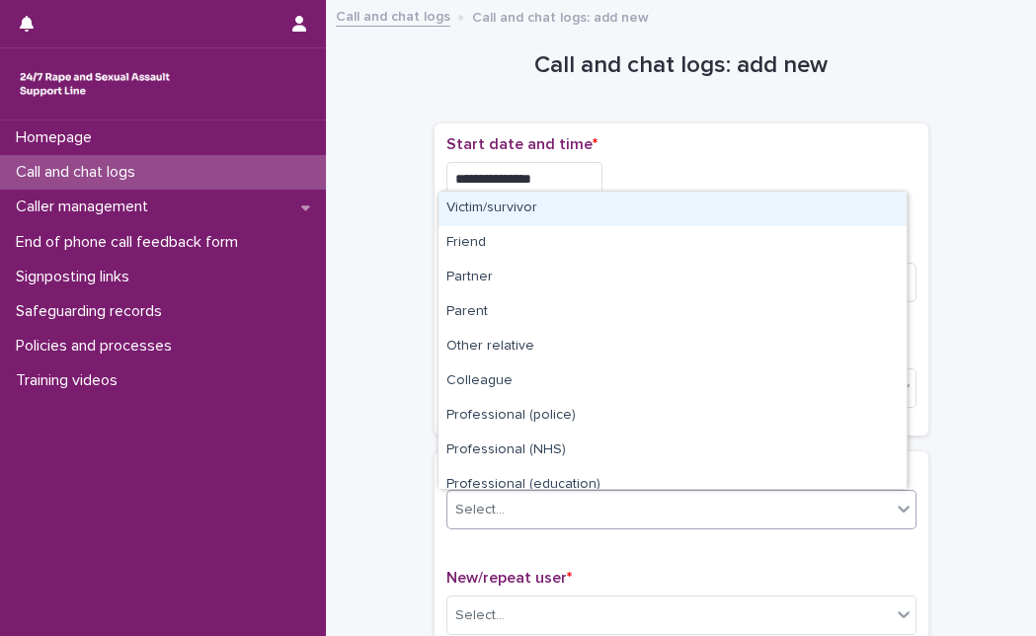
click at [605, 494] on div "Select..." at bounding box center [668, 510] width 443 height 33
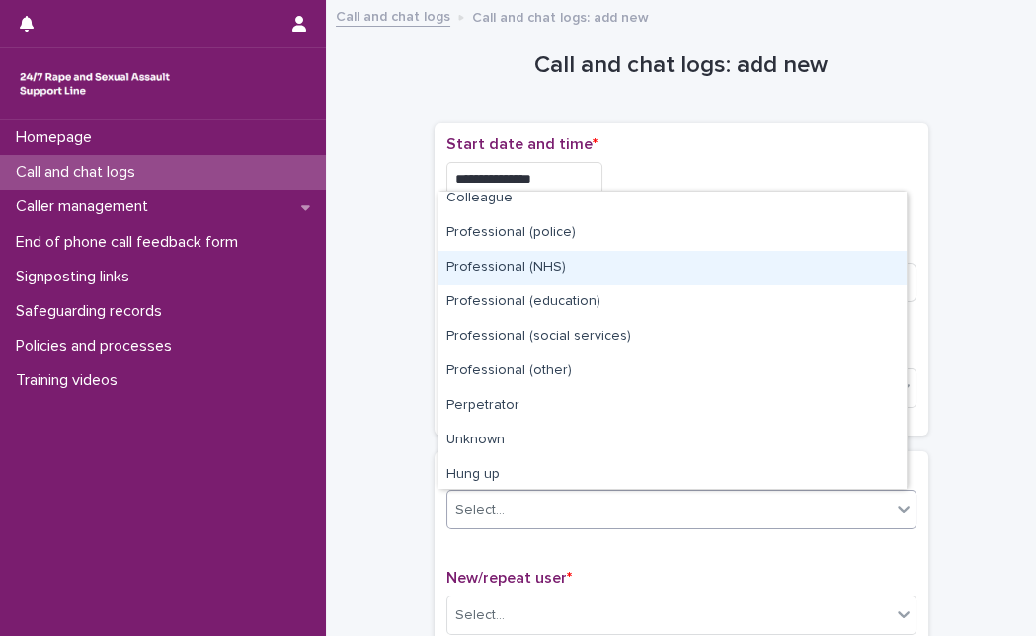
scroll to position [222, 0]
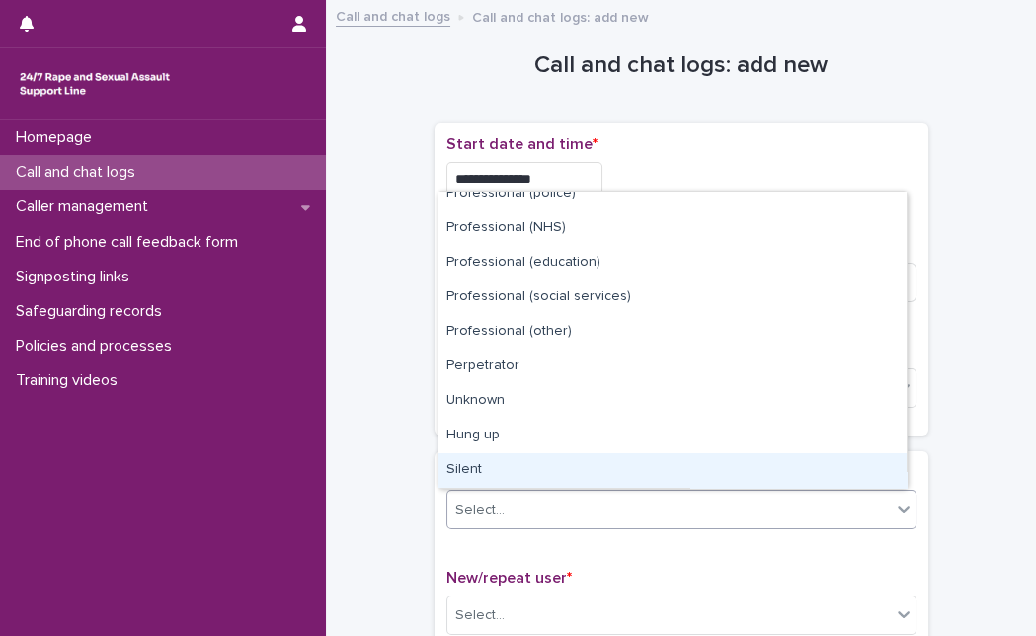
click at [810, 480] on div "Silent" at bounding box center [672, 470] width 468 height 35
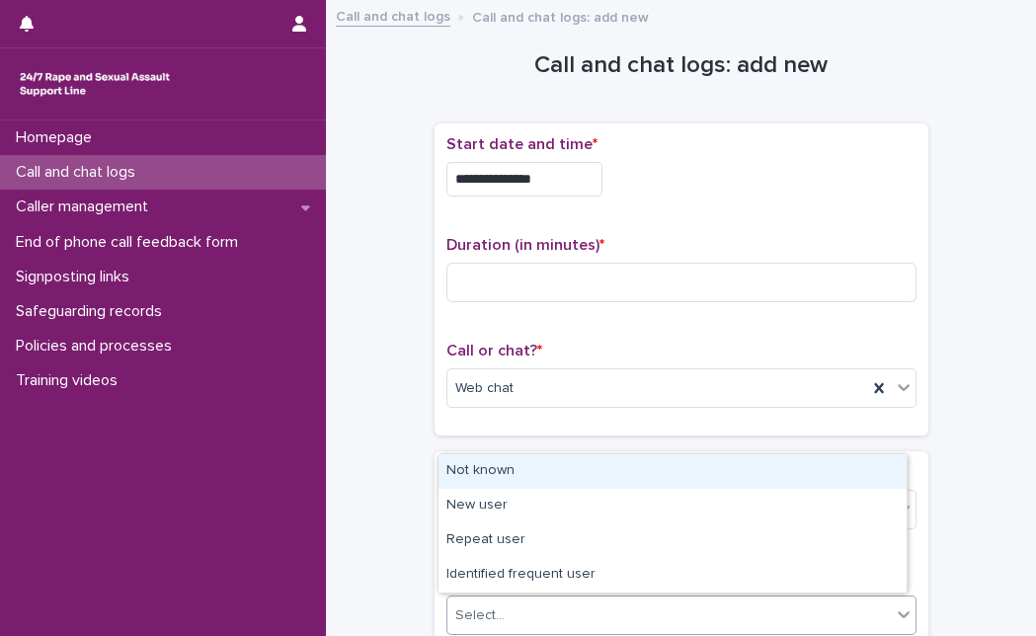
click at [700, 613] on div "Select..." at bounding box center [668, 615] width 443 height 33
click at [709, 469] on div "Not known" at bounding box center [672, 471] width 468 height 35
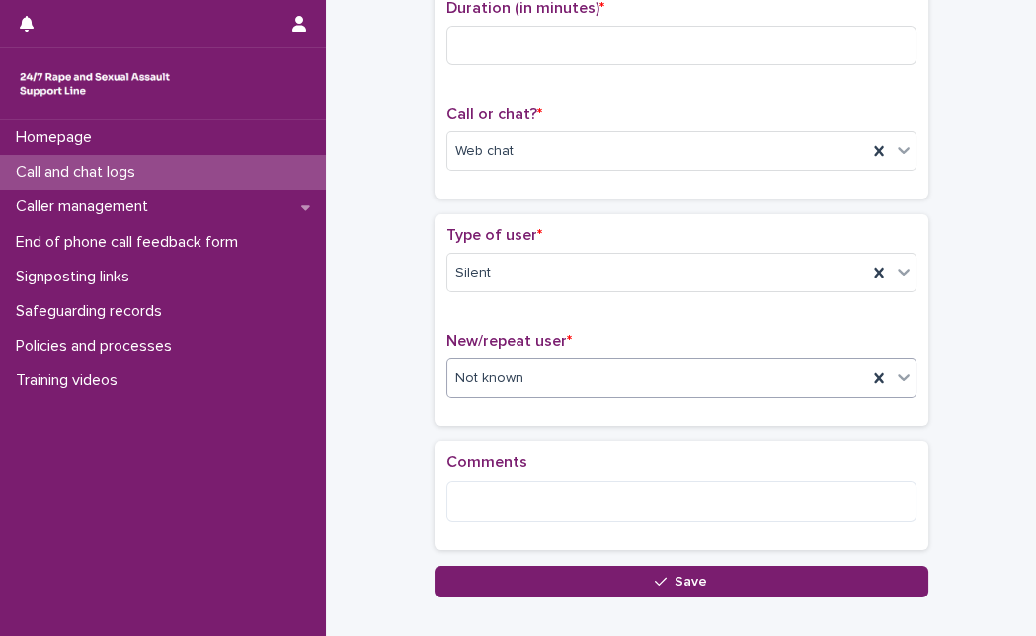
scroll to position [218, 0]
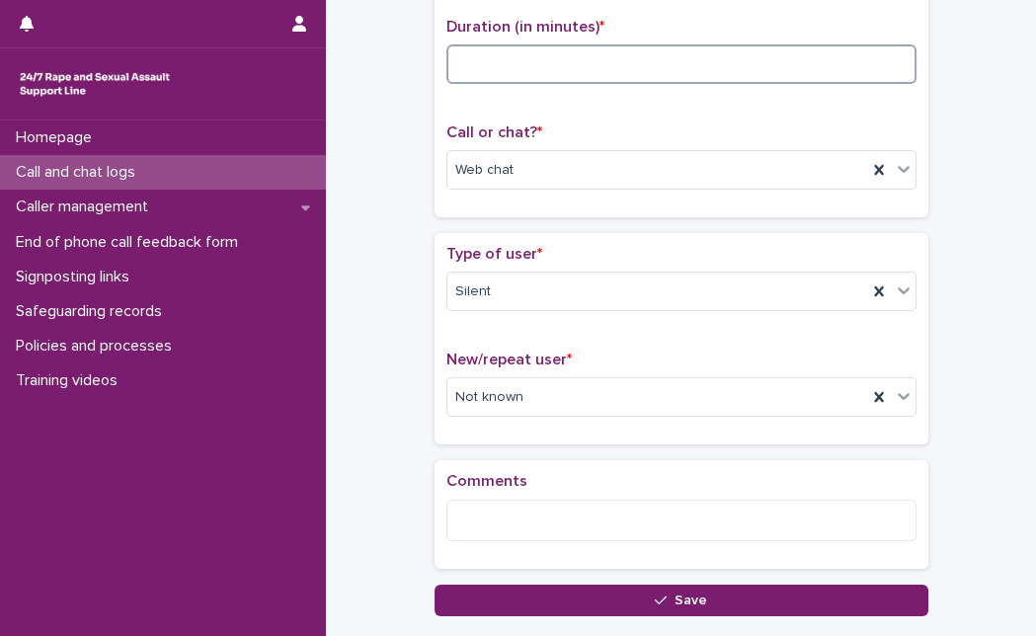
click at [809, 66] on input at bounding box center [681, 63] width 470 height 39
type input "*"
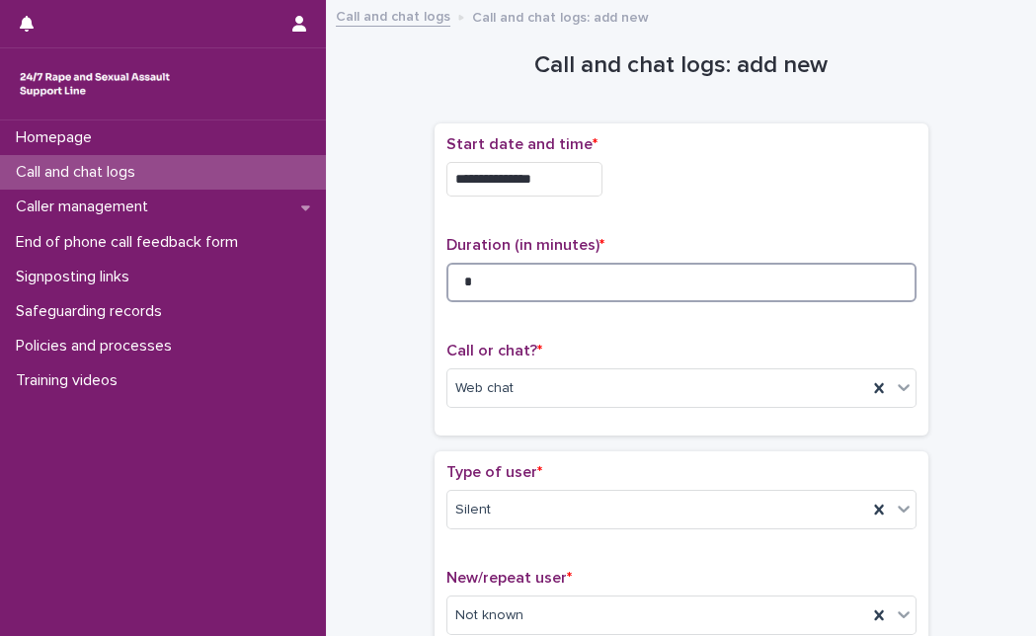
scroll to position [349, 0]
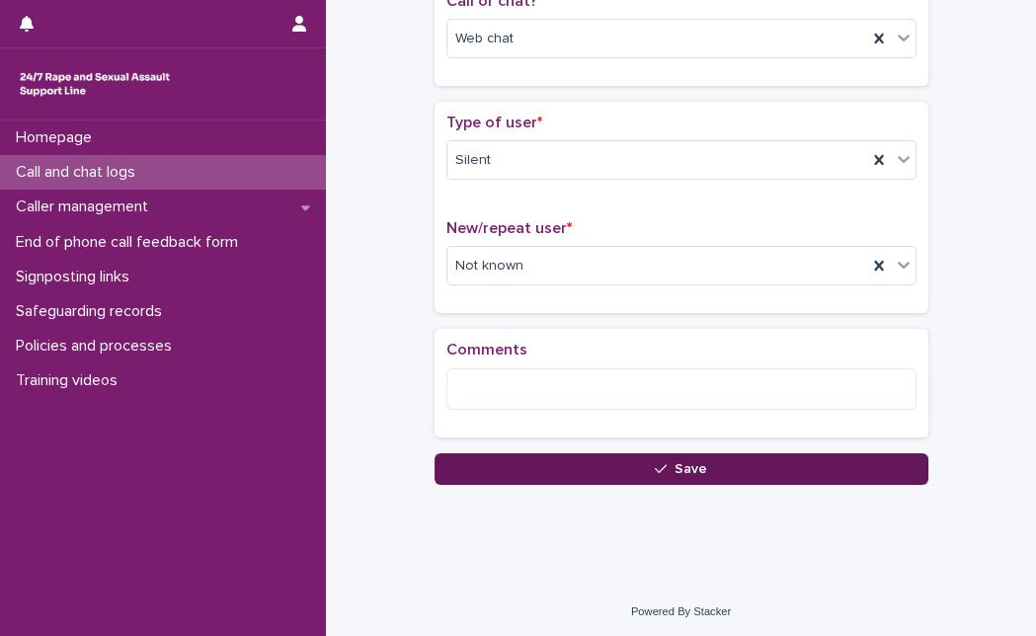
click at [824, 466] on button "Save" at bounding box center [681, 469] width 494 height 32
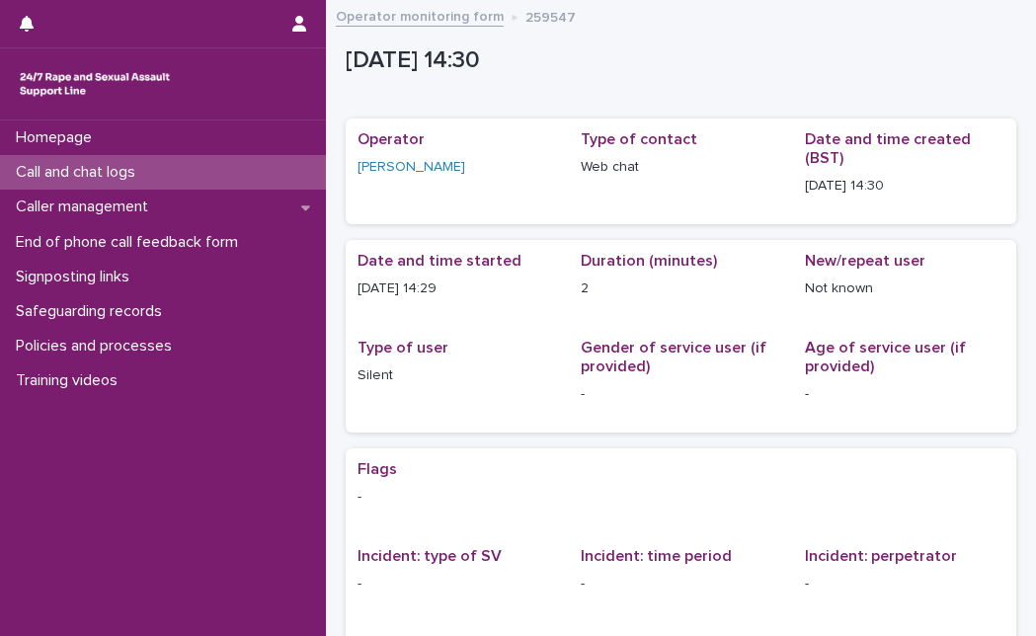
click at [266, 173] on div "Call and chat logs" at bounding box center [163, 172] width 326 height 35
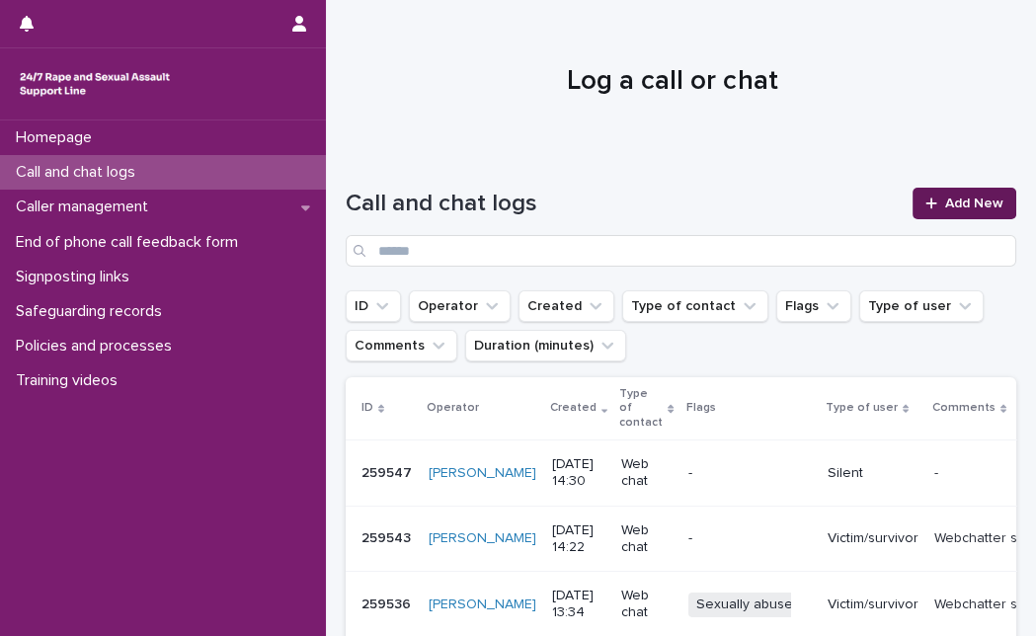
click at [945, 204] on span "Add New" at bounding box center [974, 203] width 58 height 14
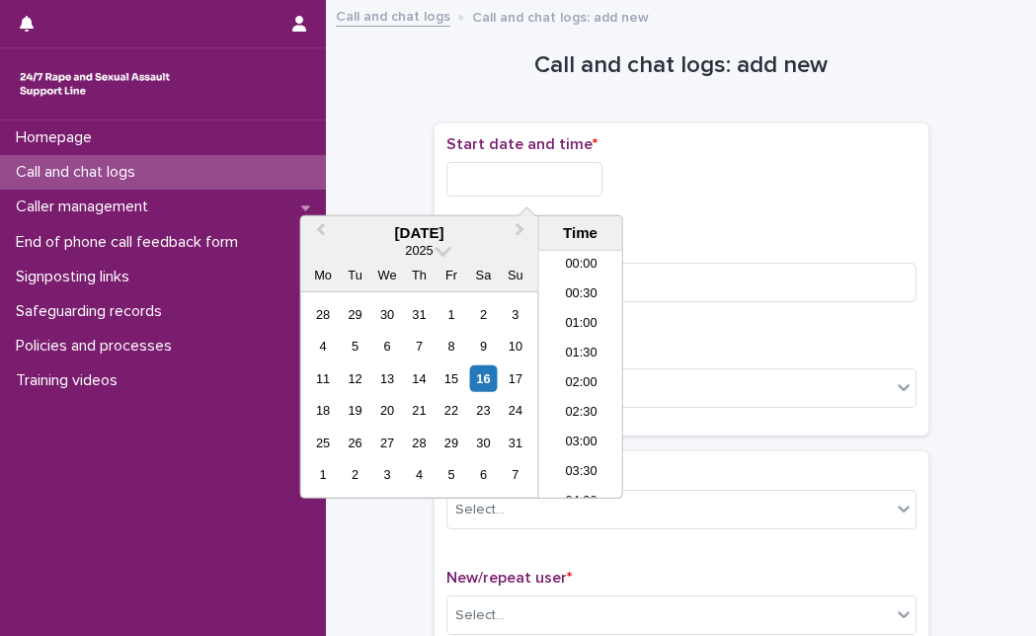
click at [515, 182] on input "text" at bounding box center [524, 179] width 156 height 35
click at [479, 373] on div "16" at bounding box center [483, 378] width 27 height 27
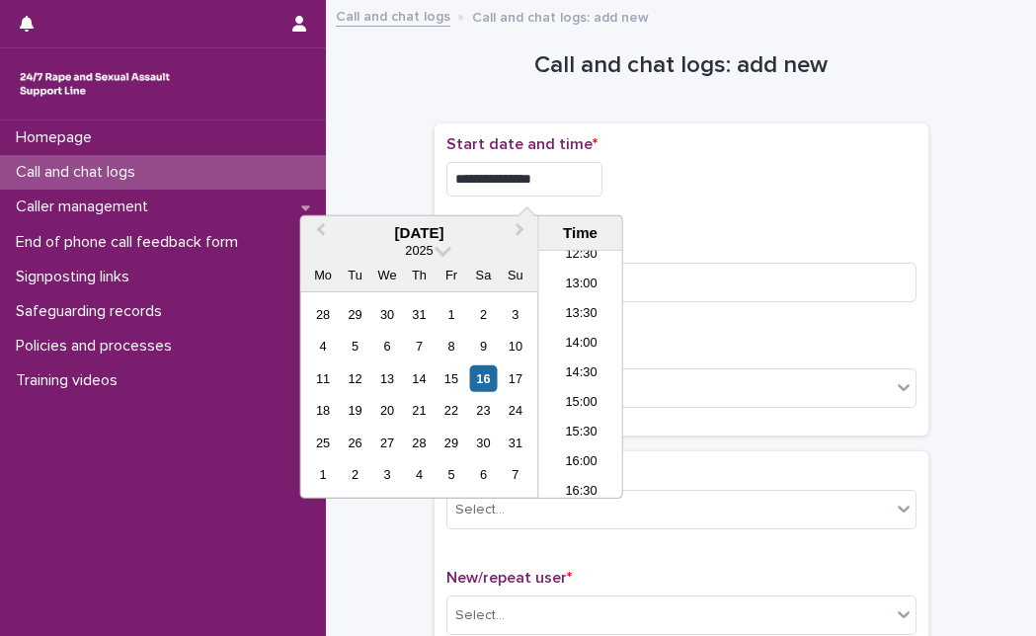
click at [568, 179] on input "**********" at bounding box center [524, 179] width 156 height 35
type input "**********"
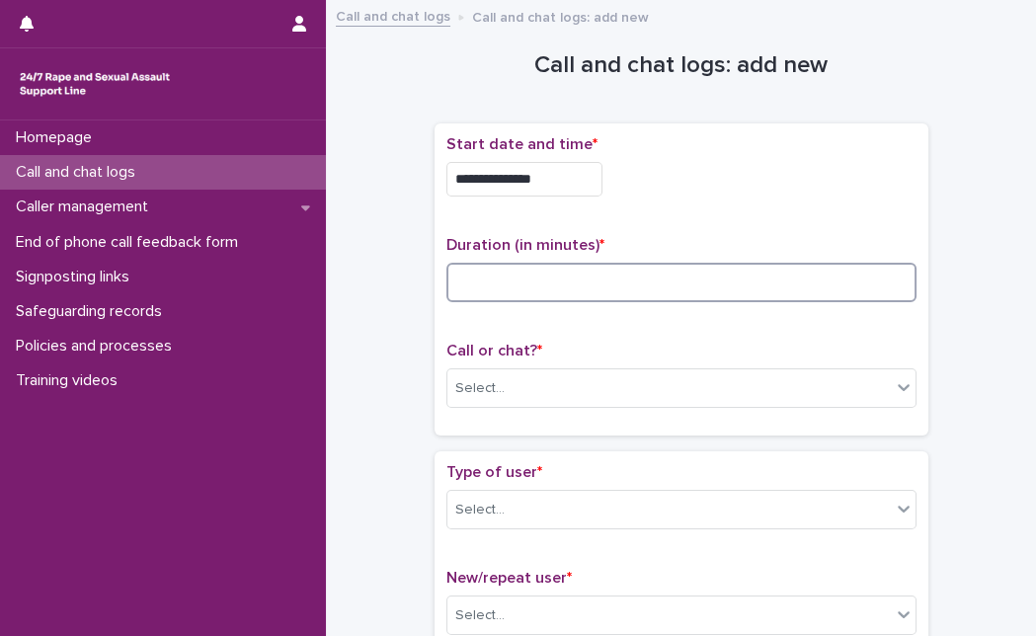
click at [809, 269] on input at bounding box center [681, 282] width 470 height 39
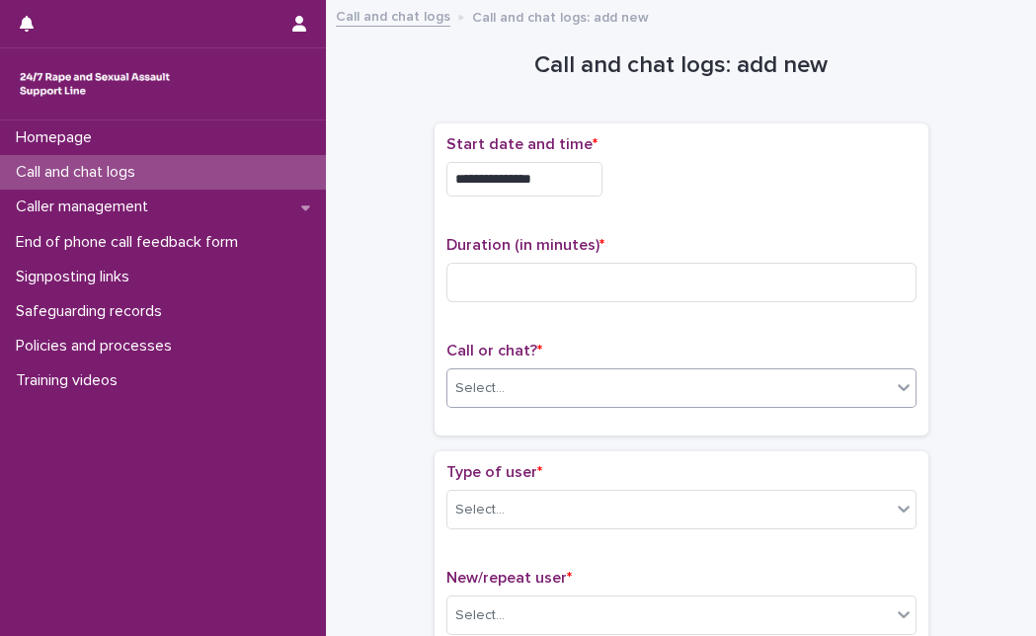
click at [644, 401] on div "Select..." at bounding box center [668, 388] width 443 height 33
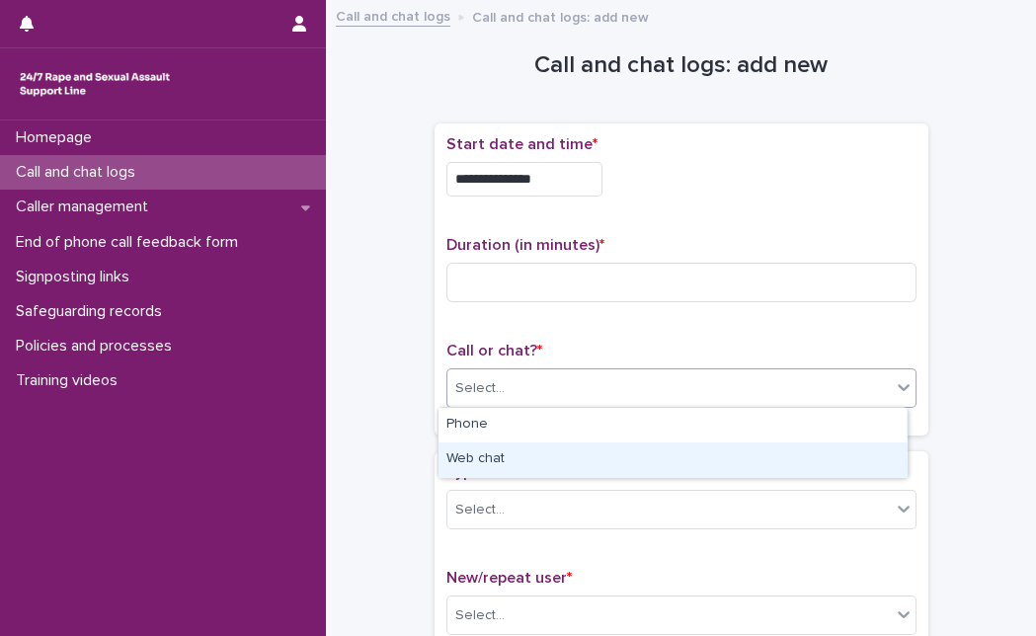
click at [594, 465] on div "Web chat" at bounding box center [672, 459] width 468 height 35
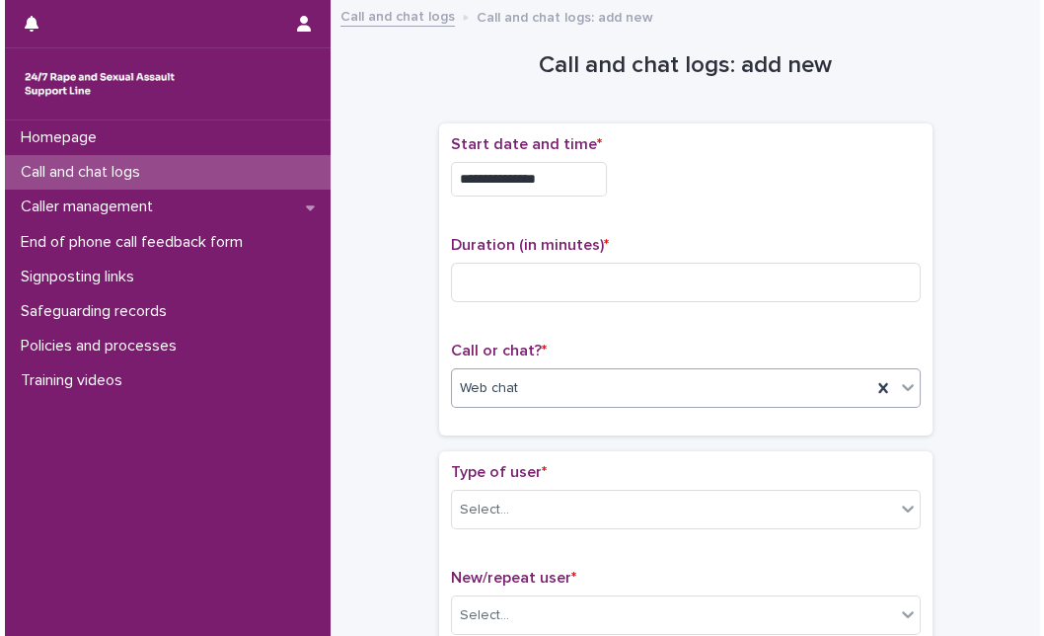
scroll to position [556, 0]
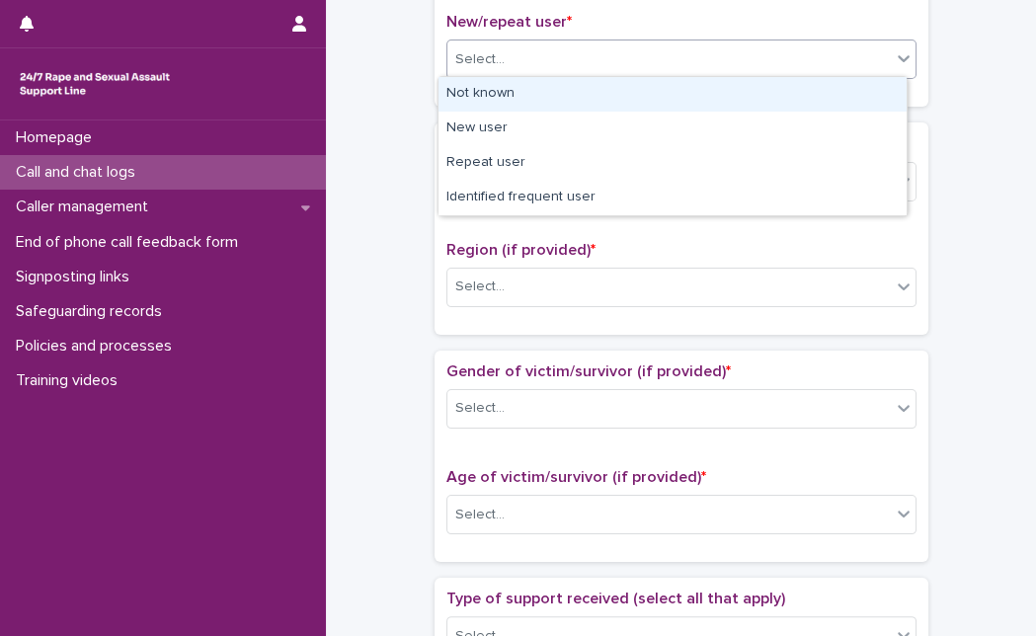
click at [531, 69] on div "Select..." at bounding box center [668, 59] width 443 height 33
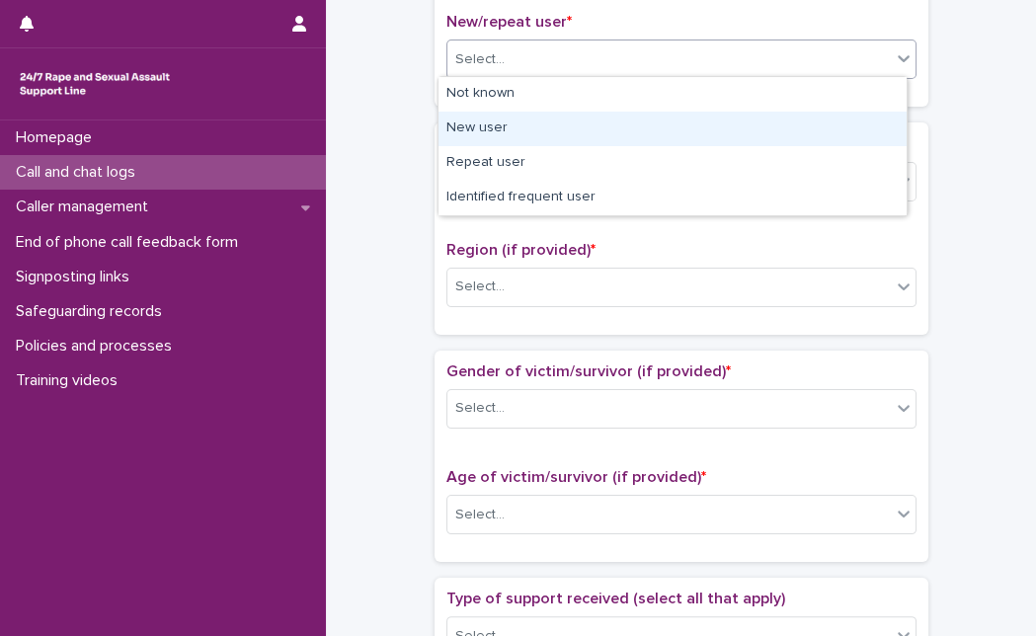
click at [509, 128] on div "New user" at bounding box center [672, 129] width 468 height 35
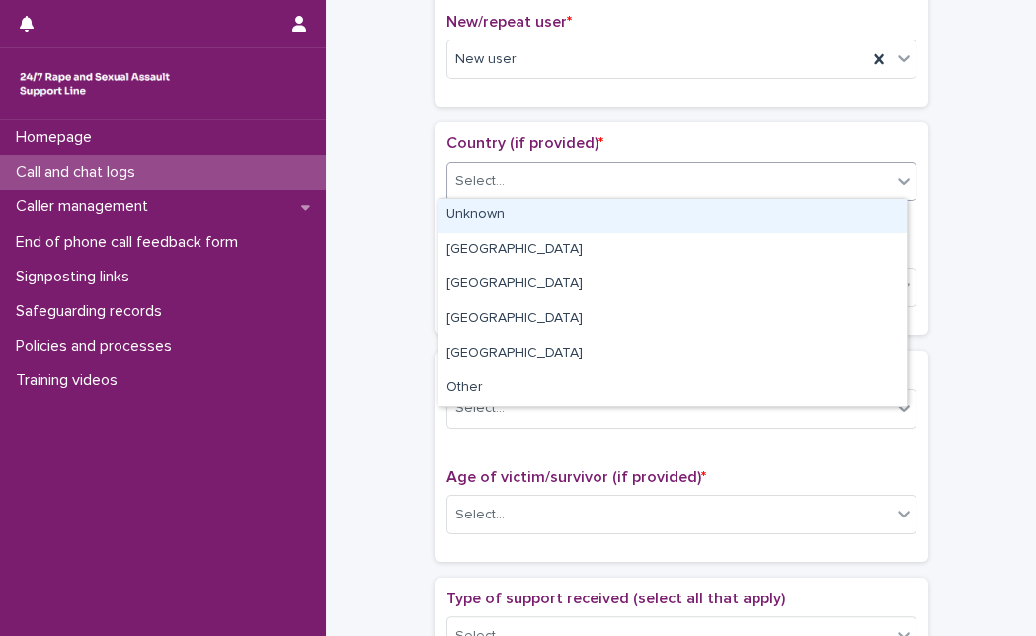
click at [669, 187] on div "Select..." at bounding box center [668, 181] width 443 height 33
click at [660, 221] on div "Unknown" at bounding box center [672, 215] width 468 height 35
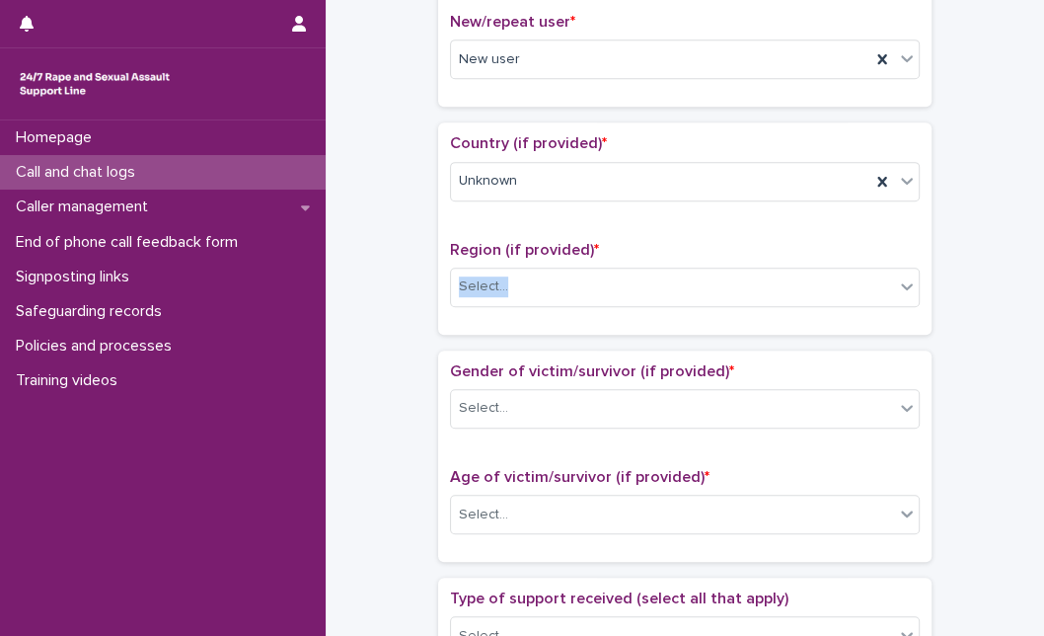
drag, startPoint x: 641, startPoint y: 257, endPoint x: 625, endPoint y: 320, distance: 65.1
click at [625, 320] on div "Country (if provided) * Unknown Region (if provided) * Select..." at bounding box center [685, 227] width 494 height 211
drag, startPoint x: 625, startPoint y: 320, endPoint x: 619, endPoint y: 294, distance: 26.3
click at [619, 294] on div "Country (if provided) * Unknown Region (if provided) * Select..." at bounding box center [685, 227] width 494 height 211
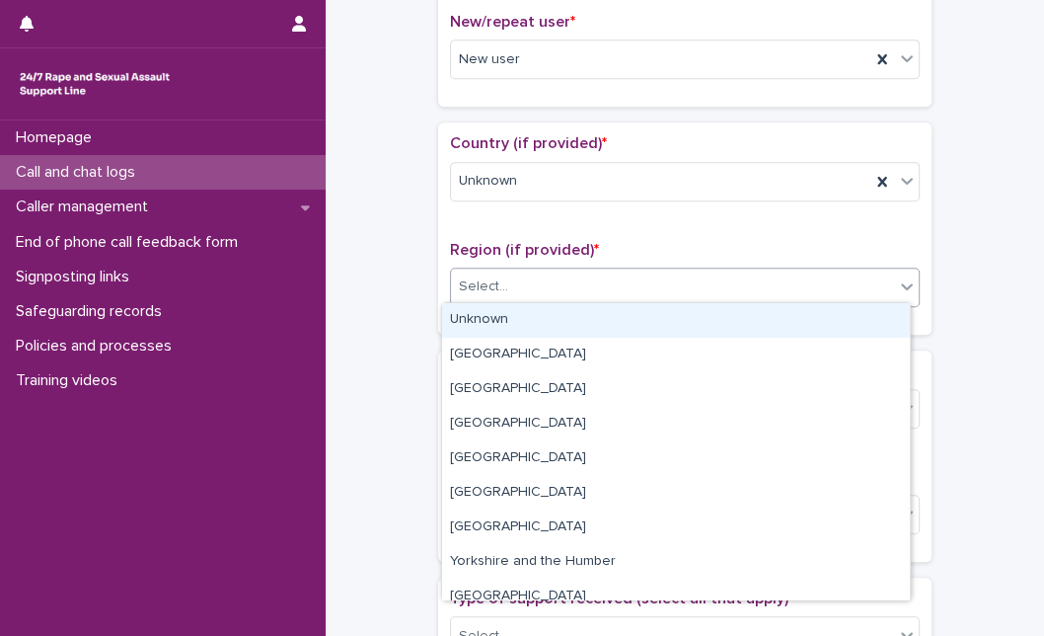
drag, startPoint x: 619, startPoint y: 294, endPoint x: 598, endPoint y: 331, distance: 42.0
click at [598, 331] on body "**********" at bounding box center [522, 318] width 1044 height 636
click at [598, 331] on div "Unknown" at bounding box center [676, 320] width 468 height 35
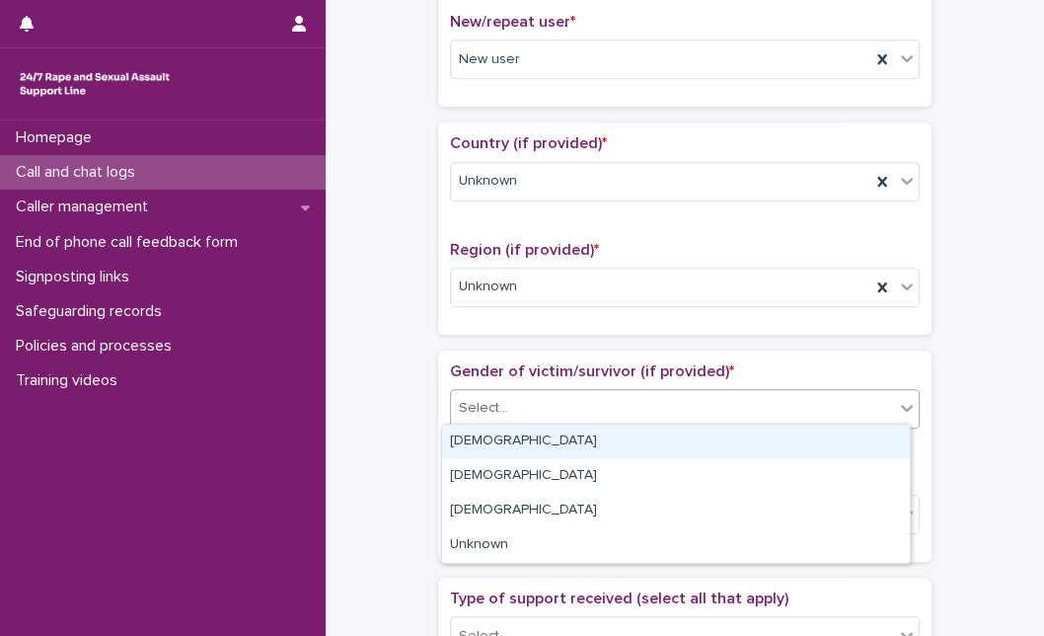
click at [544, 405] on div "Select..." at bounding box center [672, 408] width 443 height 33
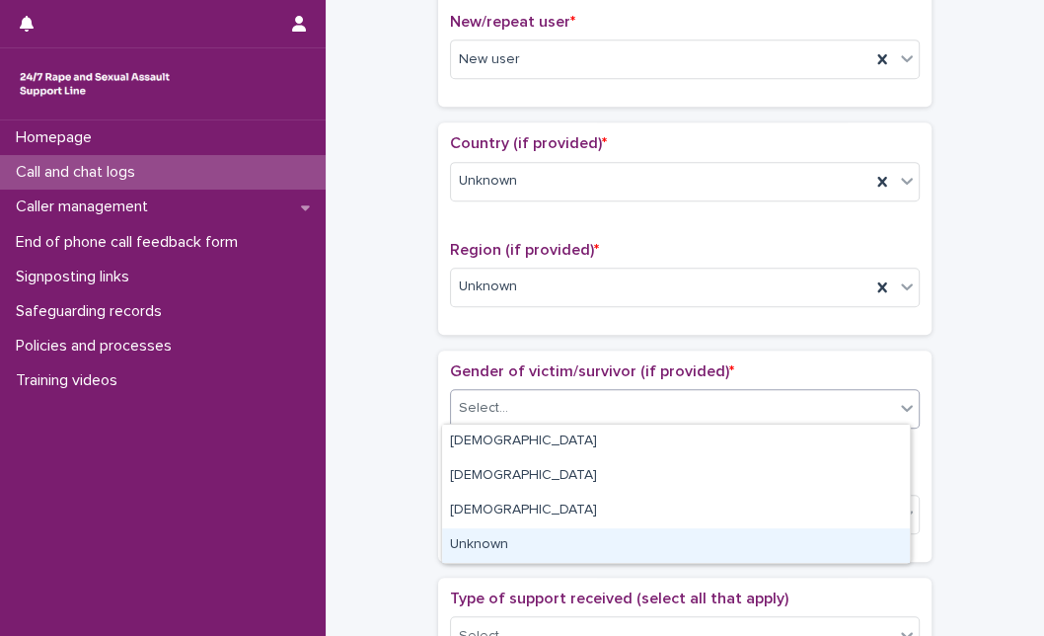
drag, startPoint x: 500, startPoint y: 545, endPoint x: 524, endPoint y: 557, distance: 26.5
click at [524, 557] on div "Unknown" at bounding box center [676, 545] width 468 height 35
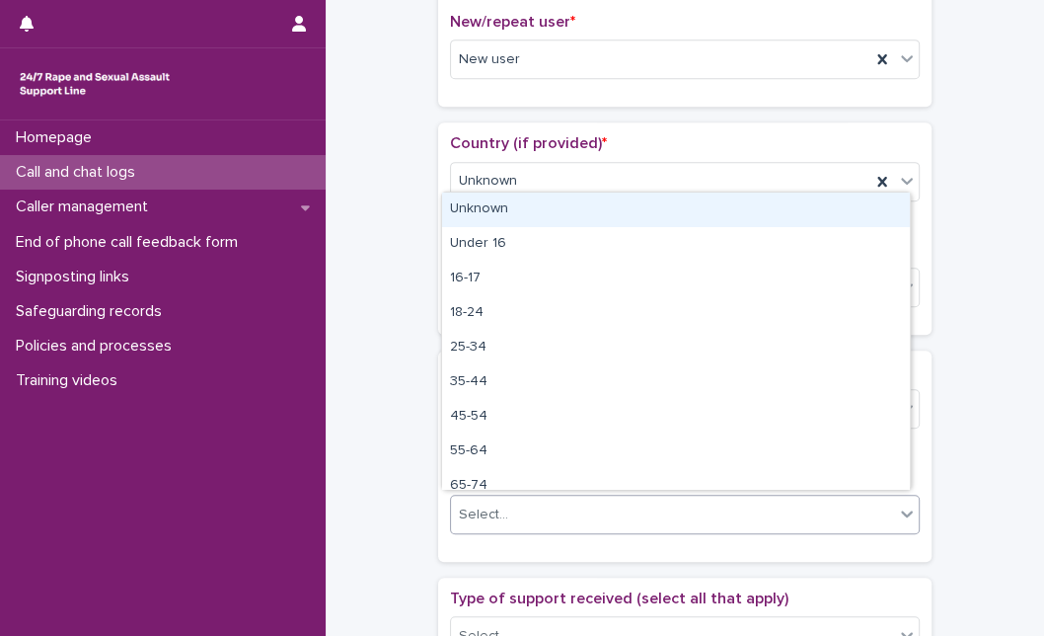
click at [555, 495] on div "Select..." at bounding box center [685, 514] width 470 height 39
click at [619, 217] on div "Unknown" at bounding box center [676, 209] width 468 height 35
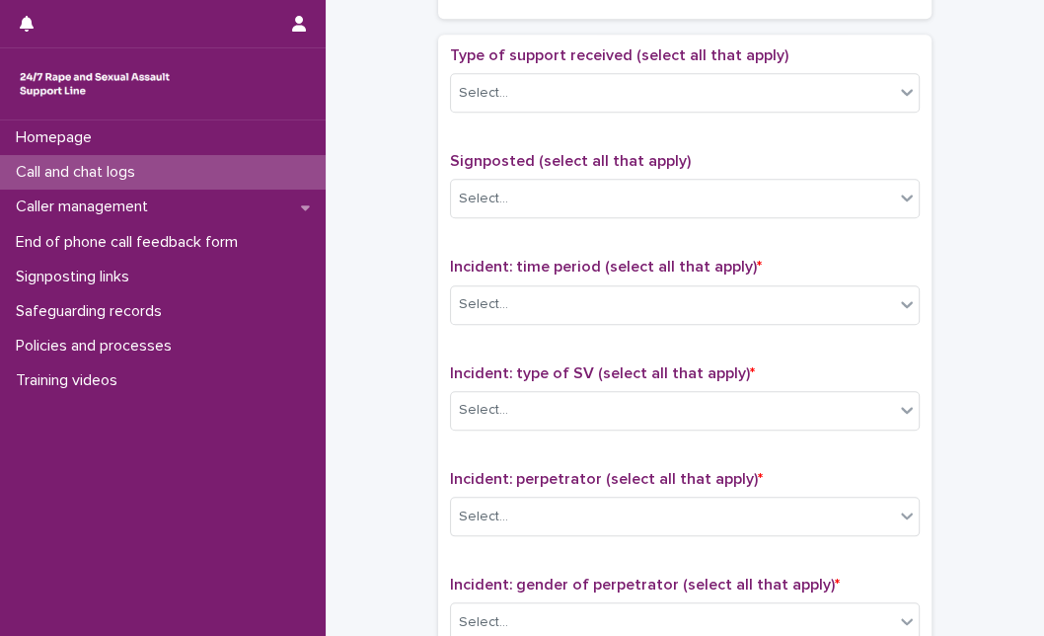
scroll to position [1096, 0]
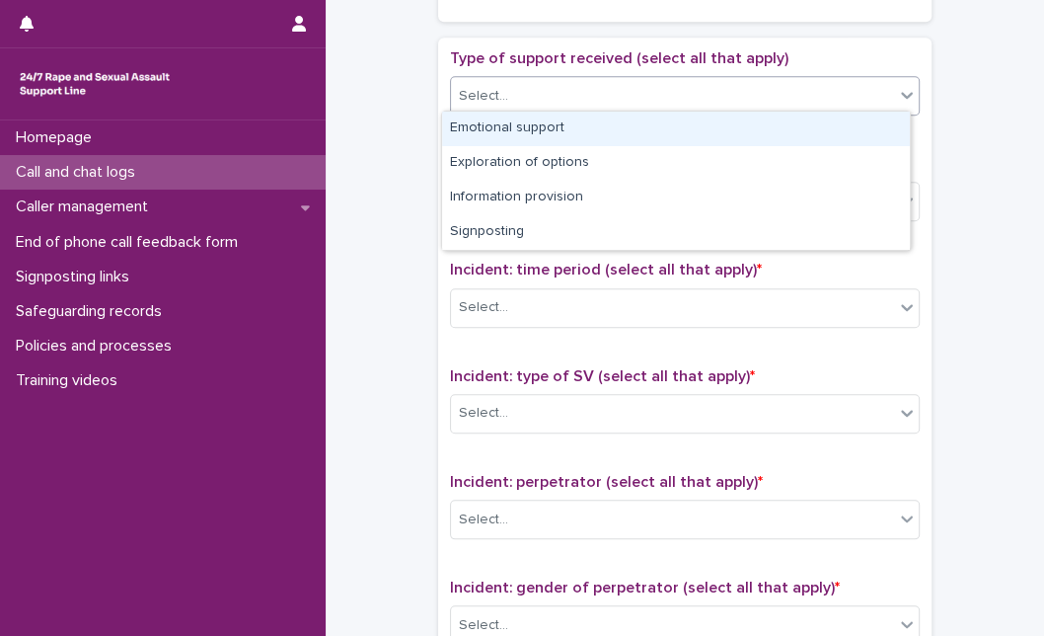
click at [877, 76] on div "Select..." at bounding box center [685, 95] width 470 height 39
click at [809, 127] on div "Emotional support" at bounding box center [676, 129] width 468 height 35
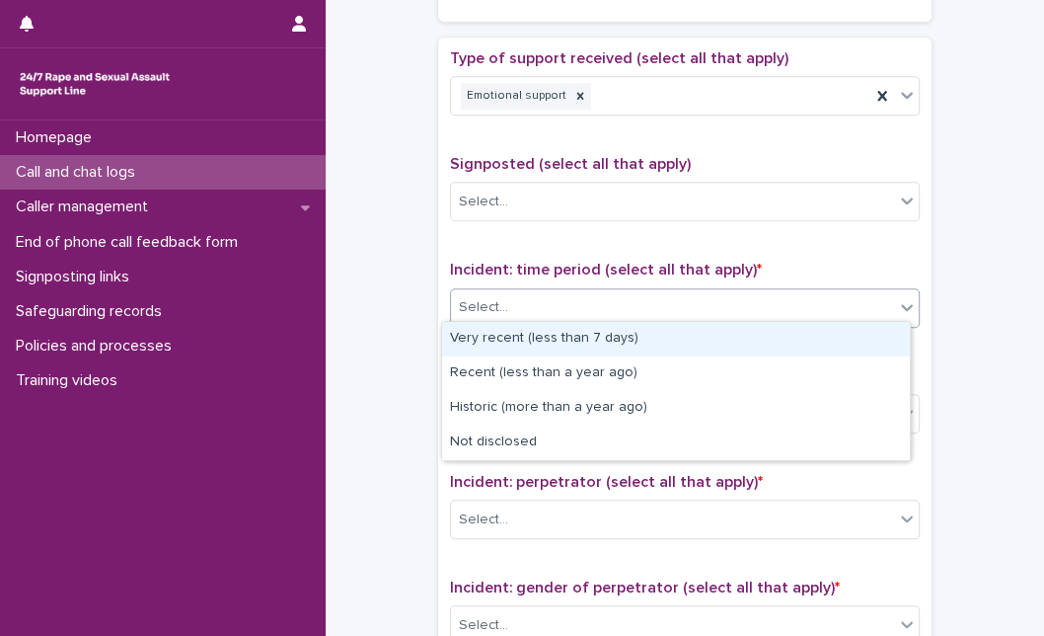
click at [609, 291] on div "Select..." at bounding box center [672, 307] width 443 height 33
click at [588, 291] on div "Select..." at bounding box center [672, 307] width 443 height 33
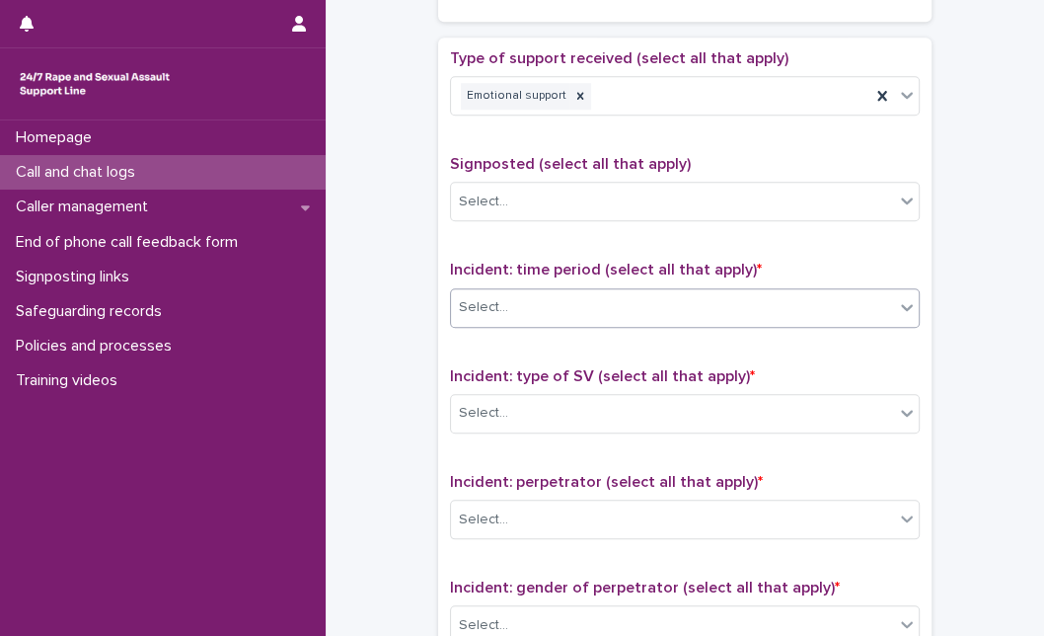
click at [555, 295] on div "Select..." at bounding box center [672, 307] width 443 height 33
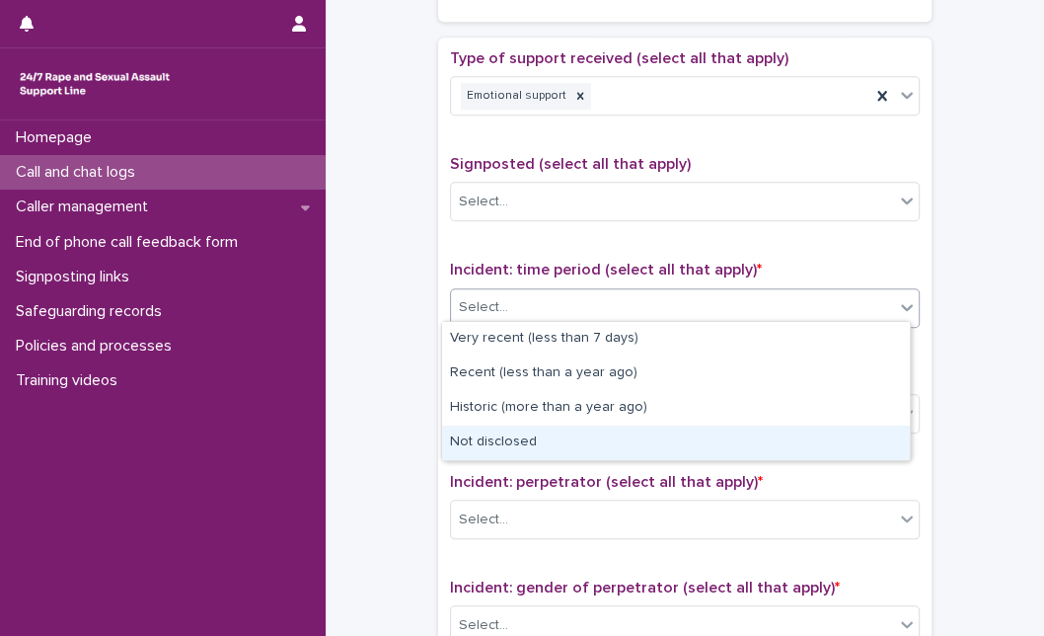
click at [511, 445] on div "Not disclosed" at bounding box center [676, 442] width 468 height 35
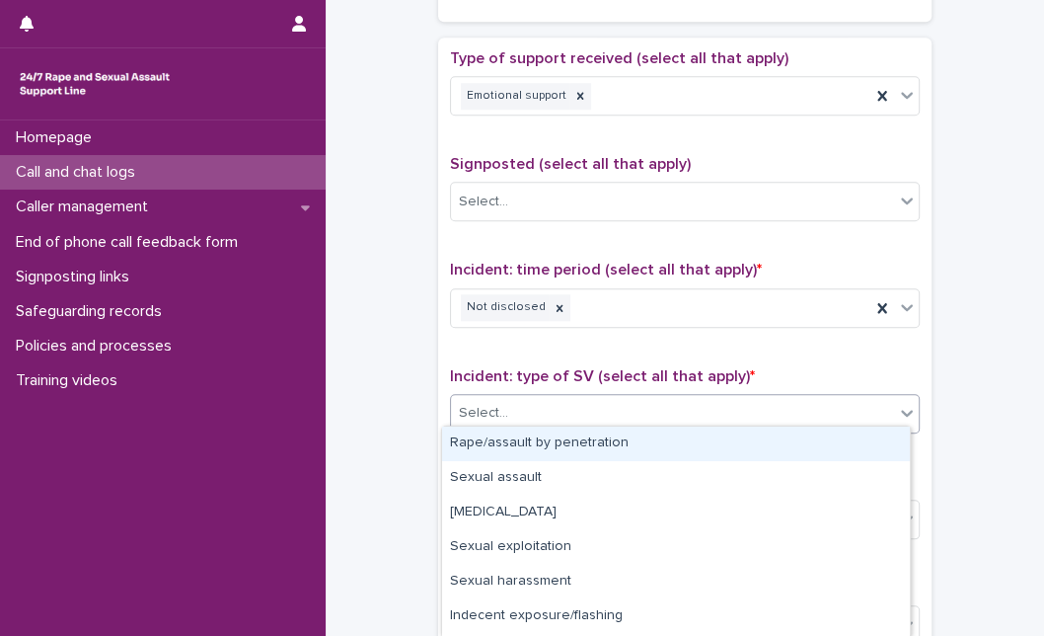
click at [570, 402] on div "Select..." at bounding box center [672, 413] width 443 height 33
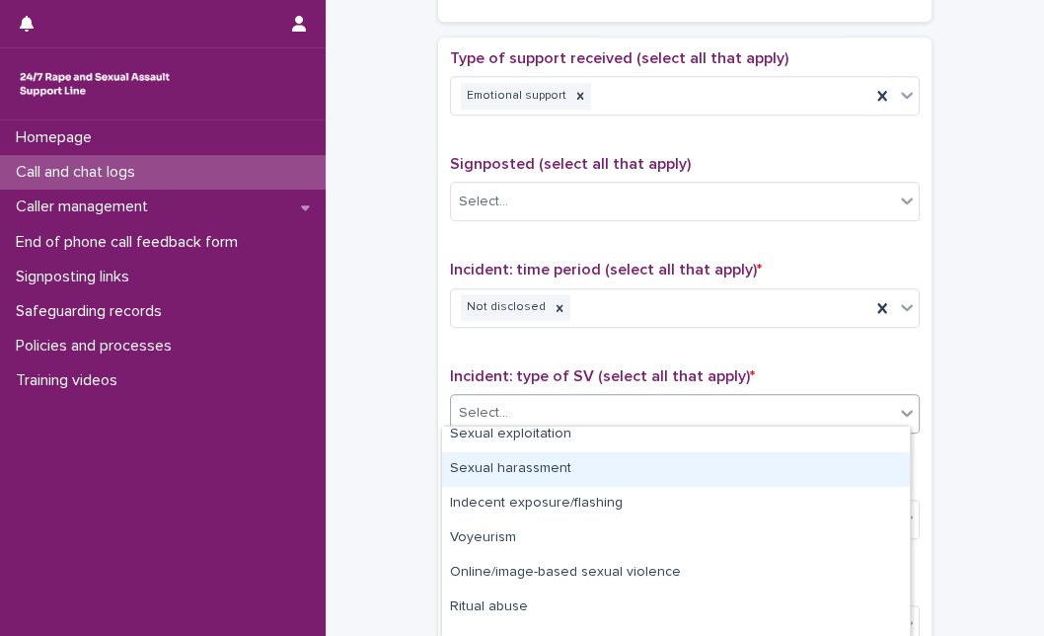
scroll to position [134, 0]
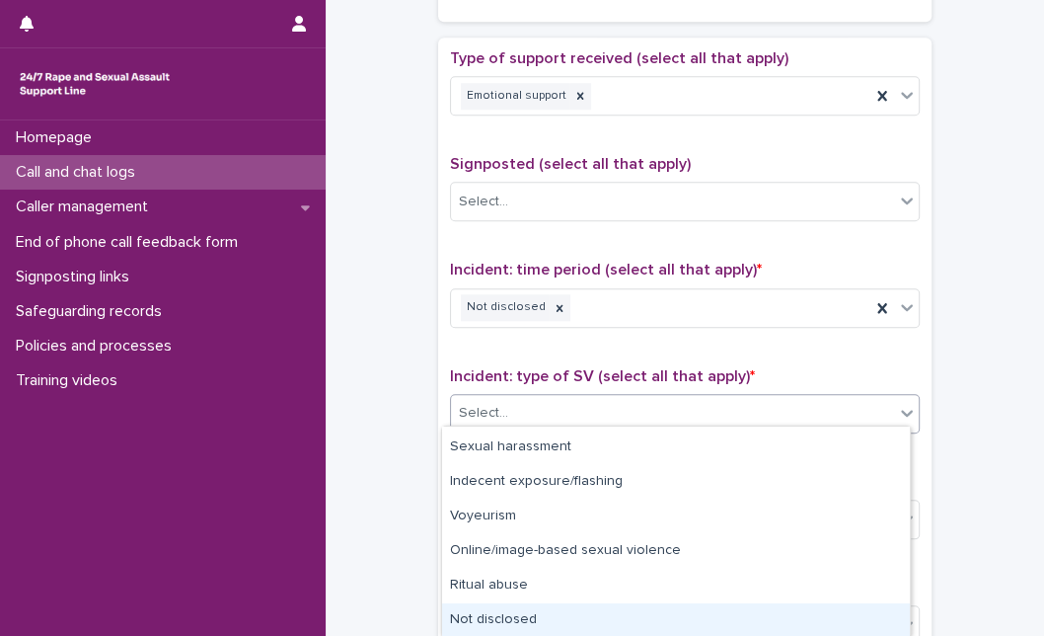
click at [803, 630] on div "Not disclosed" at bounding box center [676, 620] width 468 height 35
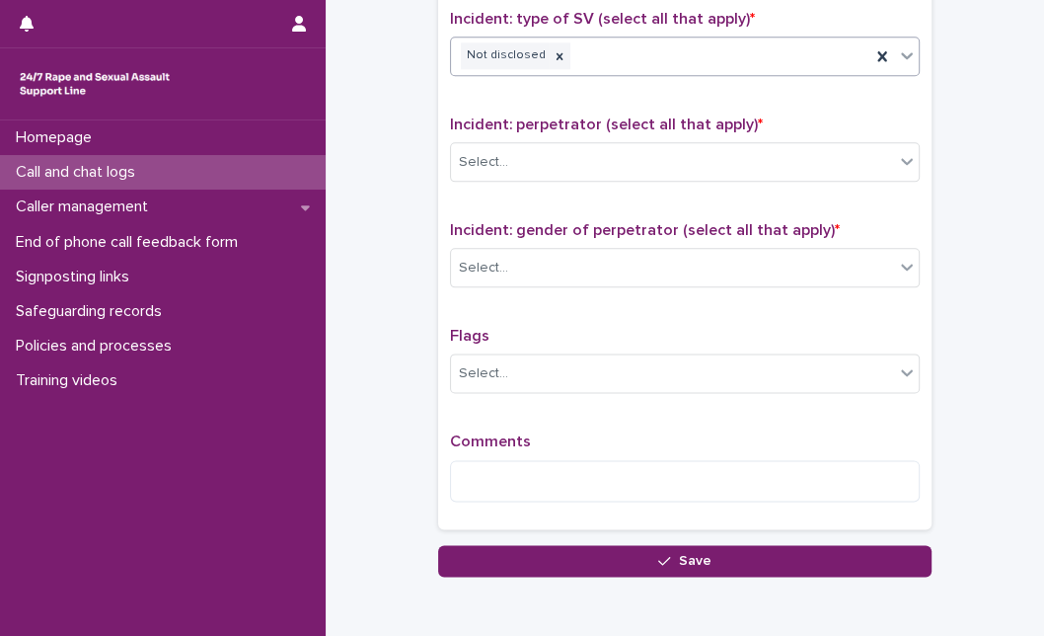
scroll to position [1481, 0]
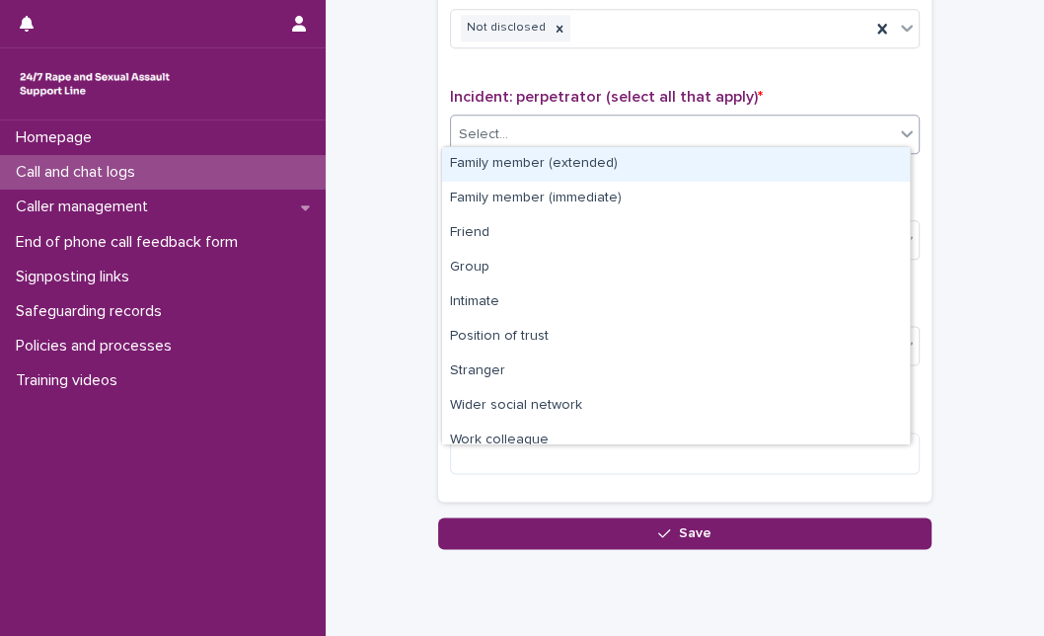
click at [803, 122] on div "Select..." at bounding box center [672, 134] width 443 height 33
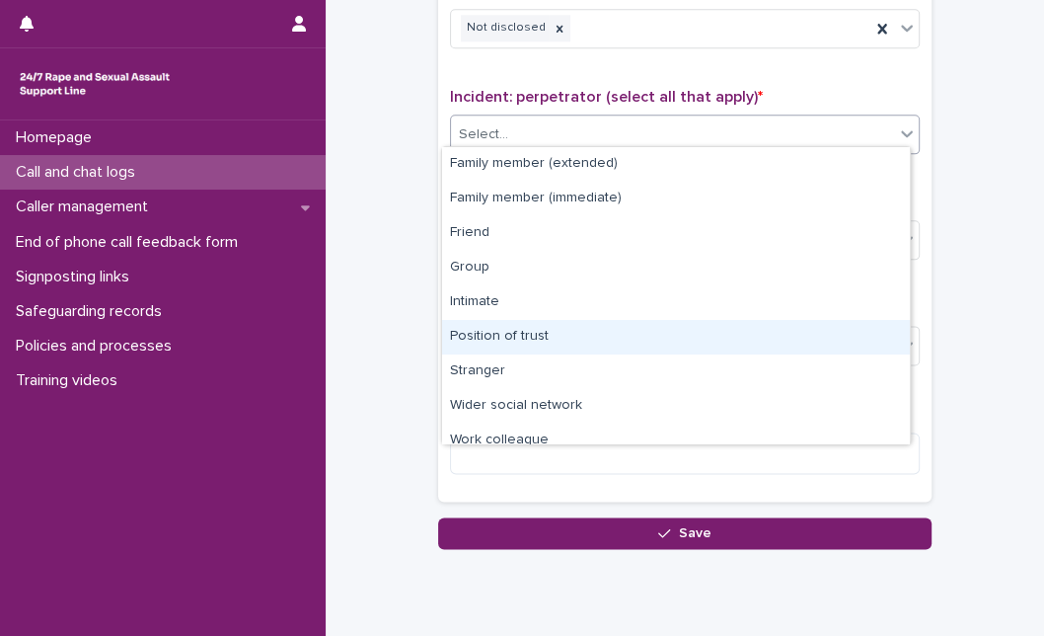
click at [910, 402] on div "Family member (extended) Family member (immediate) Friend Group Intimate Positi…" at bounding box center [676, 295] width 470 height 298
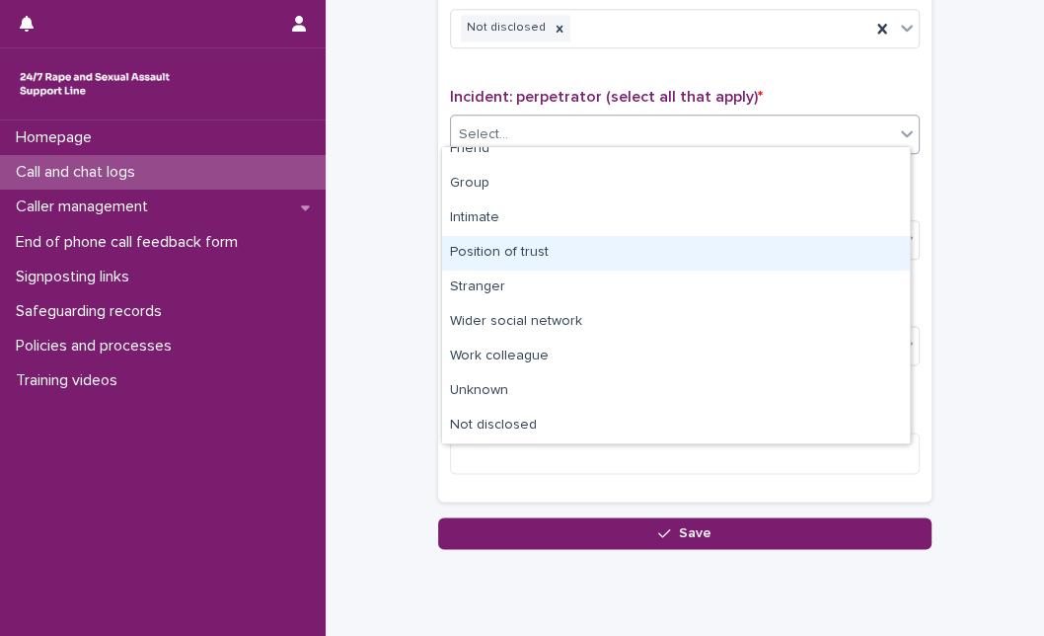
scroll to position [84, 0]
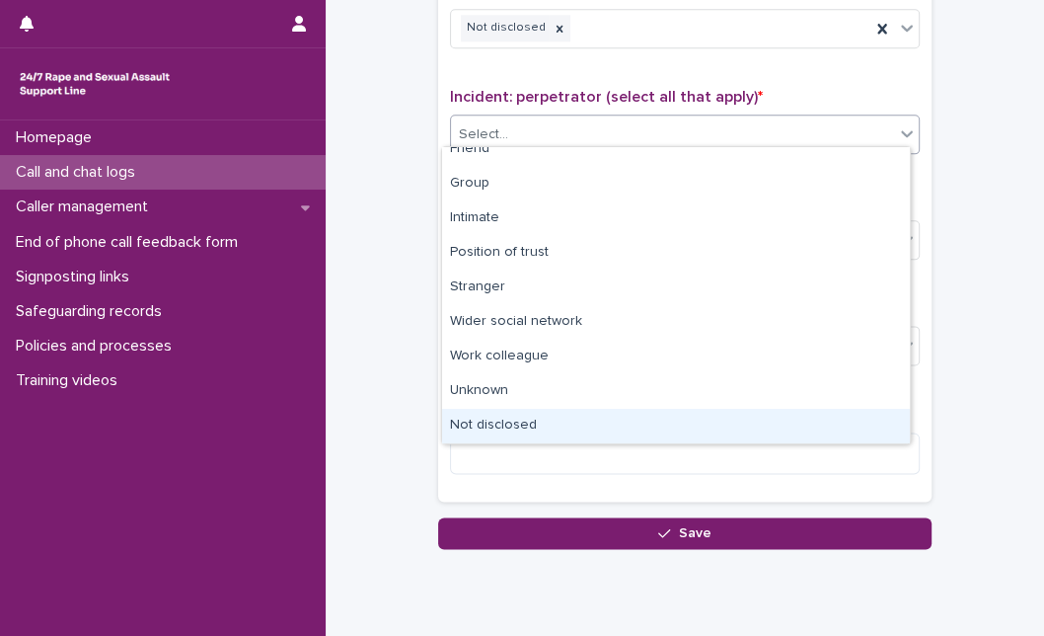
click at [799, 426] on div "Not disclosed" at bounding box center [676, 426] width 468 height 35
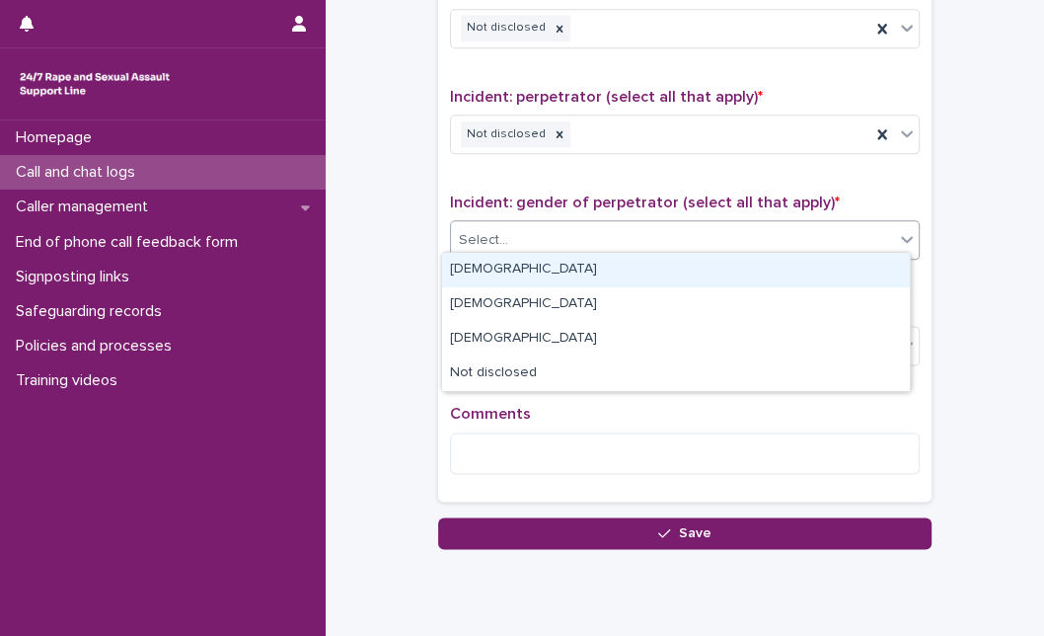
click at [652, 246] on div "Select..." at bounding box center [672, 240] width 443 height 33
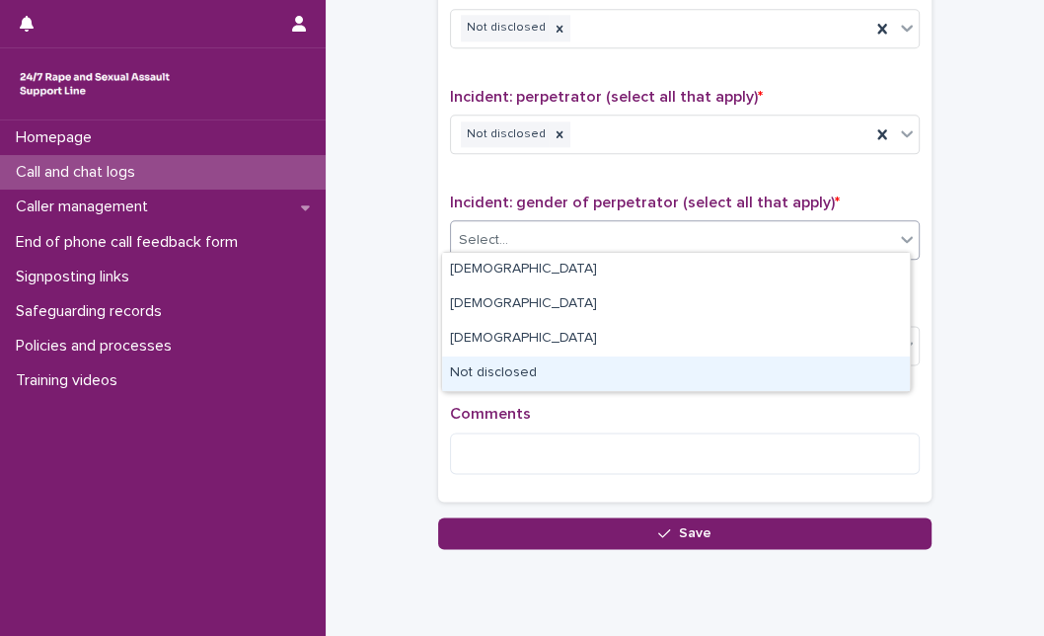
click at [558, 373] on div "Not disclosed" at bounding box center [676, 373] width 468 height 35
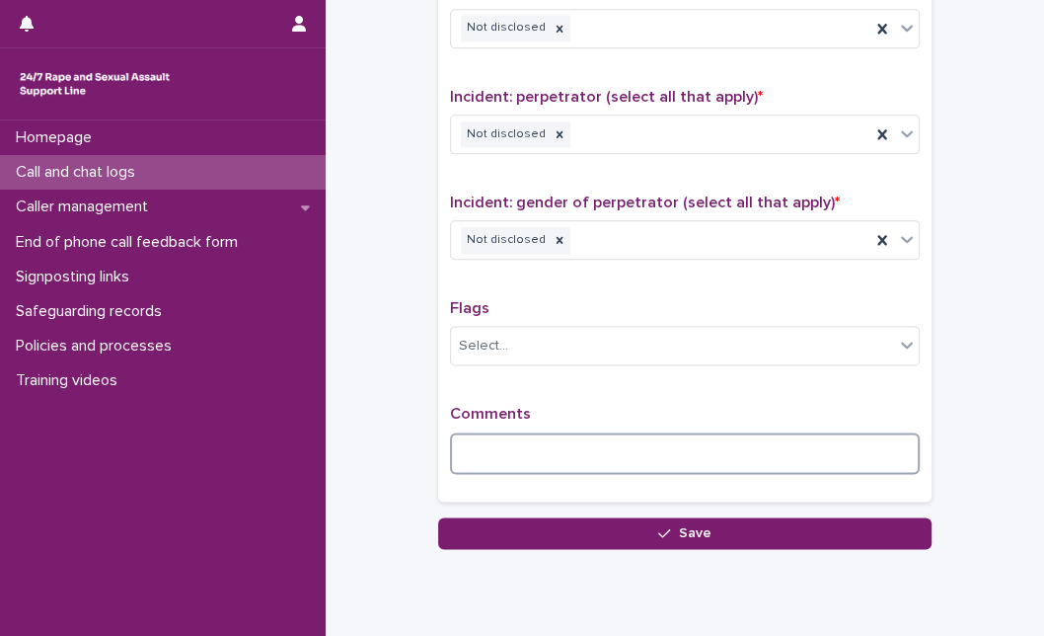
click at [515, 456] on textarea at bounding box center [685, 452] width 470 height 41
click at [790, 432] on textarea "**********" at bounding box center [685, 452] width 470 height 41
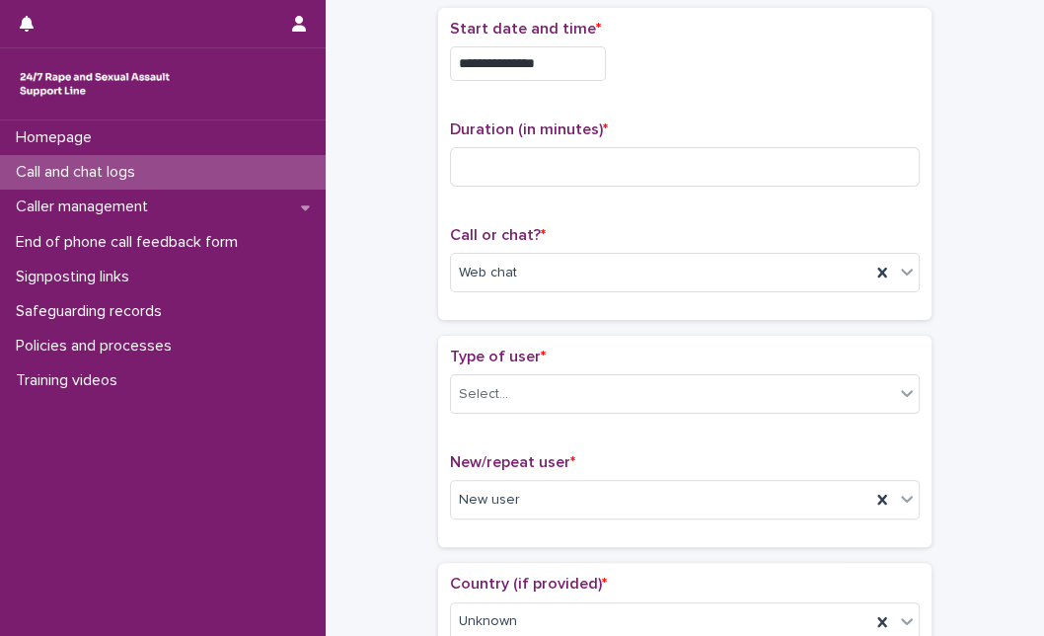
scroll to position [0, 0]
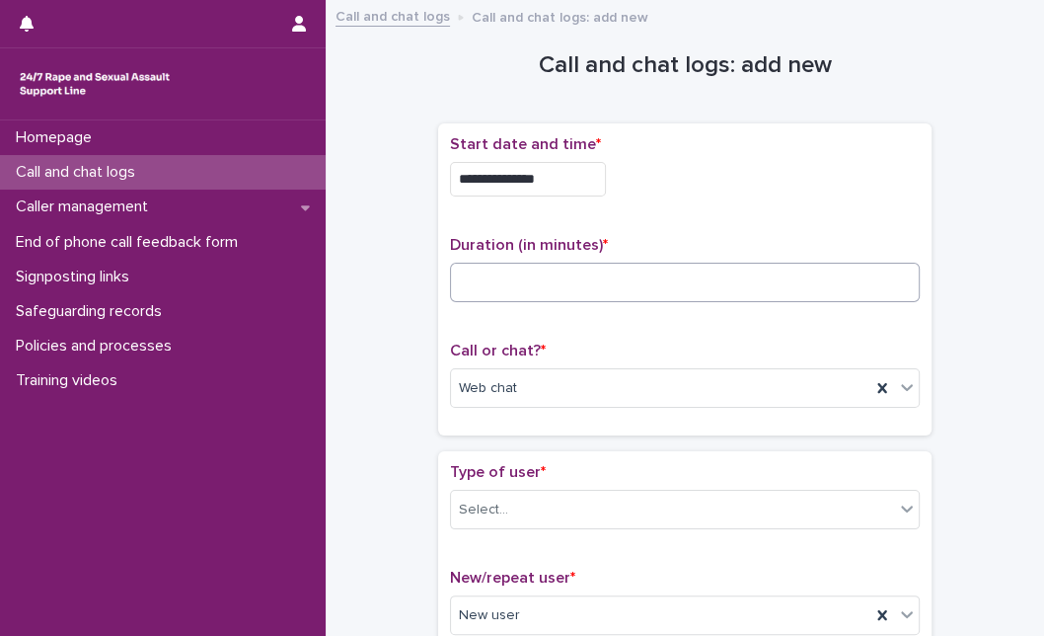
type textarea "**********"
click at [561, 290] on input at bounding box center [685, 282] width 470 height 39
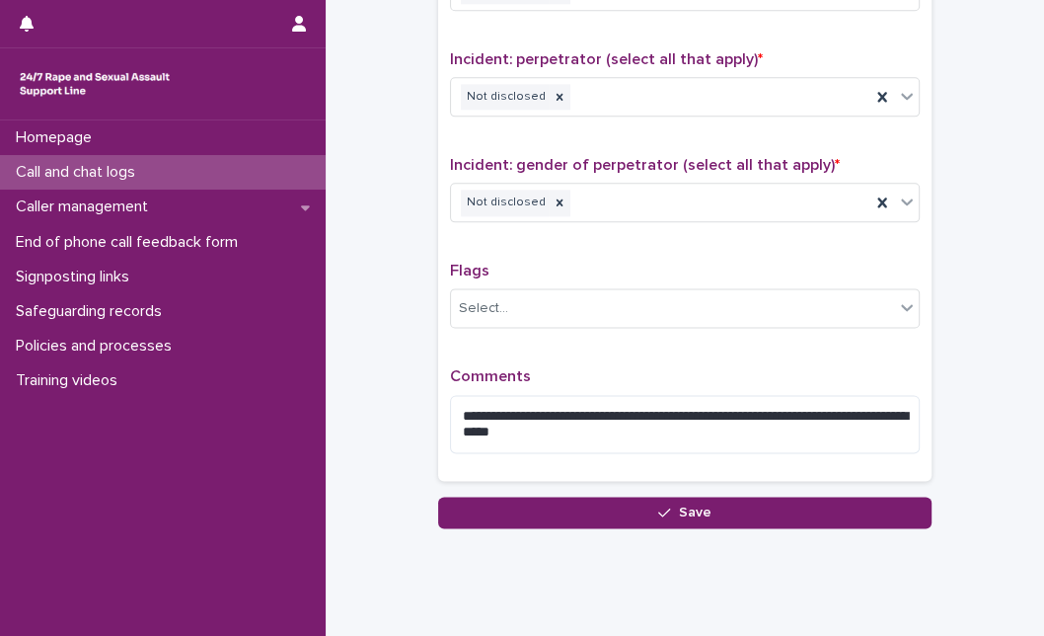
scroll to position [1556, 0]
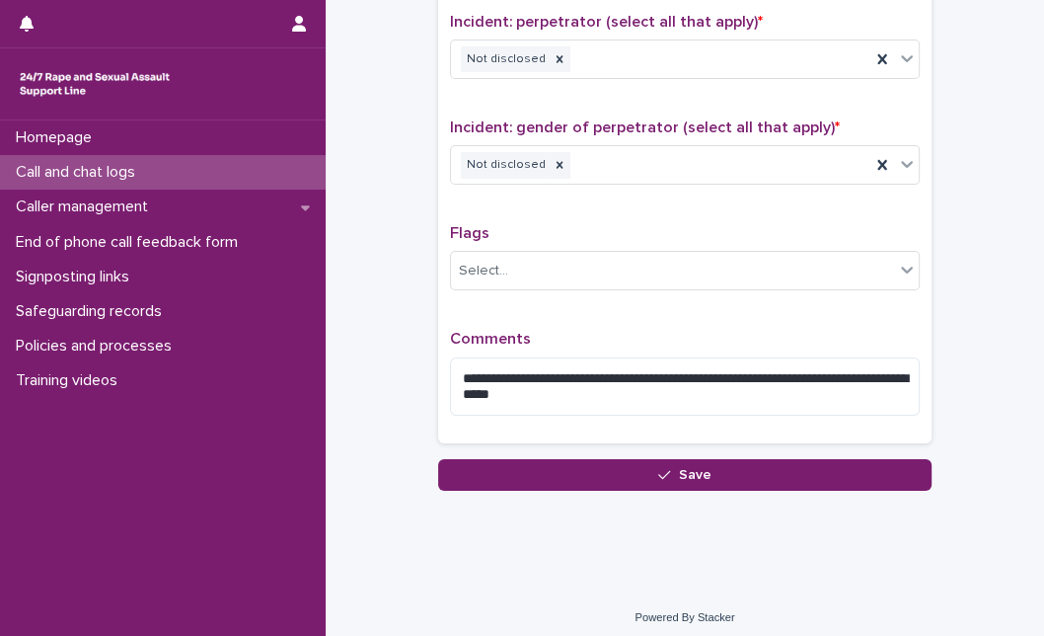
type input "**"
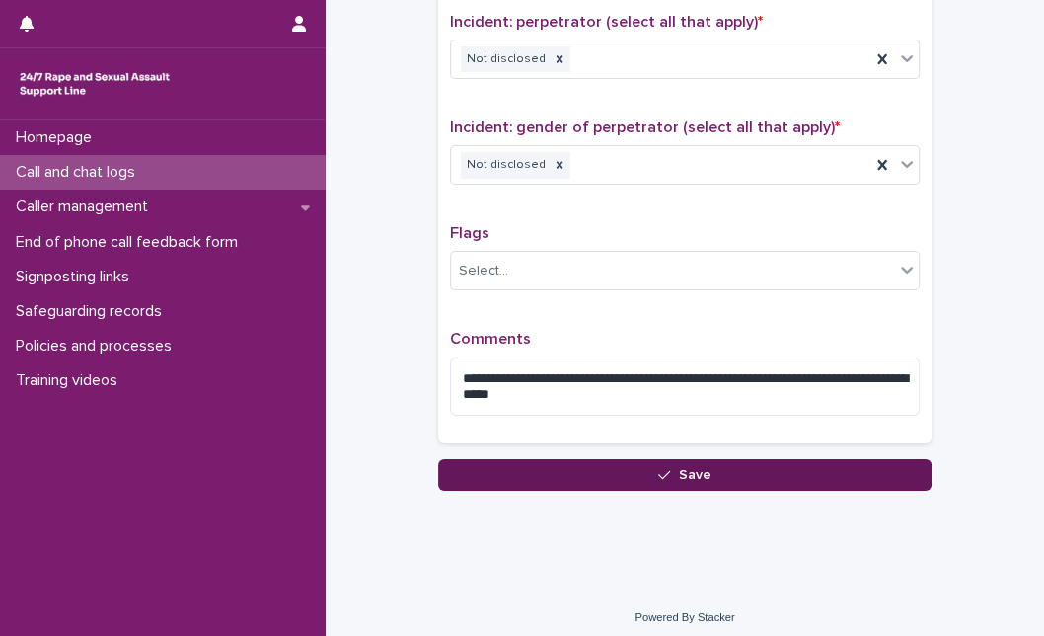
click at [585, 463] on button "Save" at bounding box center [685, 475] width 494 height 32
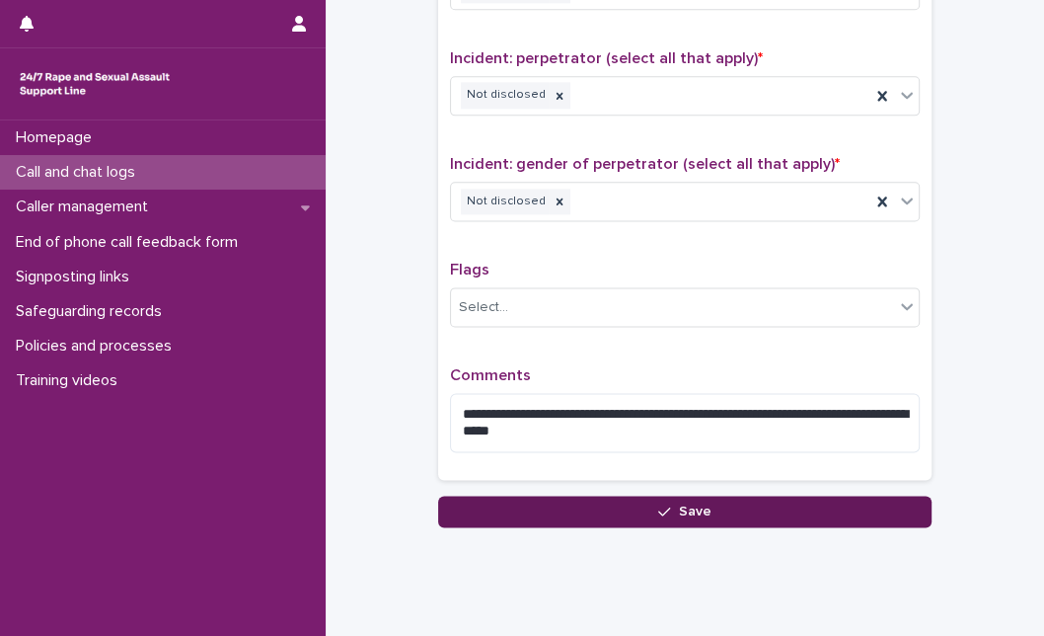
scroll to position [461, 0]
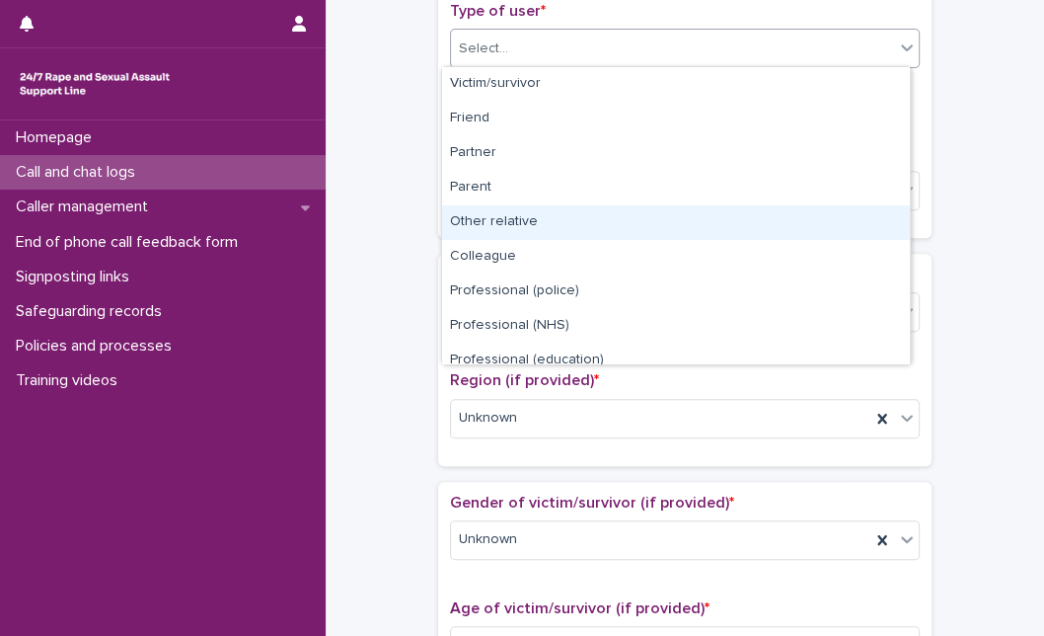
drag, startPoint x: 578, startPoint y: 55, endPoint x: 905, endPoint y: 314, distance: 416.7
click at [905, 314] on body "**********" at bounding box center [522, 318] width 1044 height 636
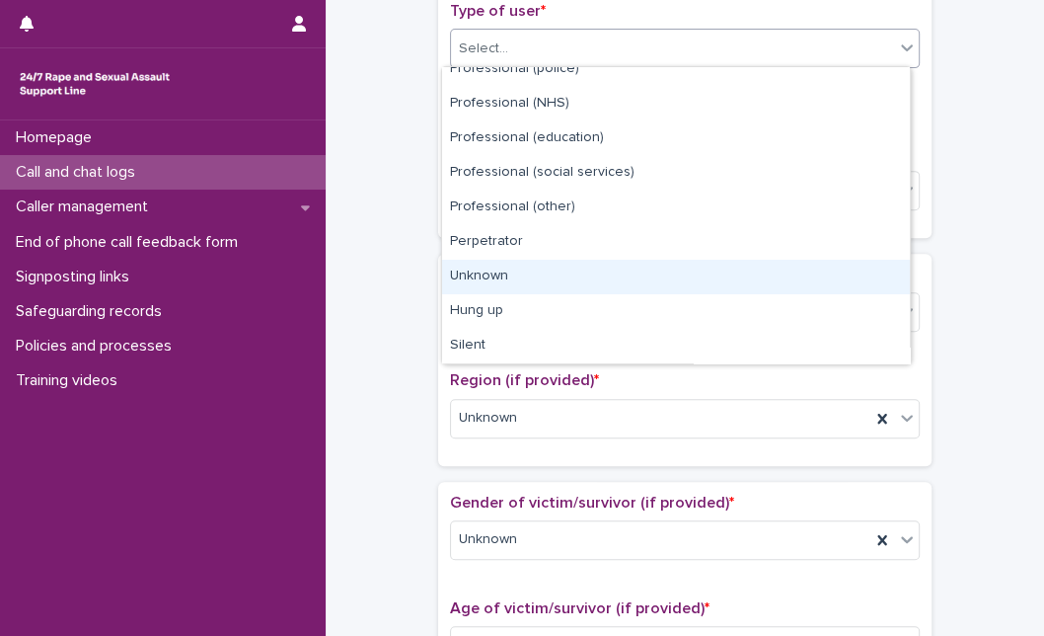
click at [703, 282] on div "Unknown" at bounding box center [676, 277] width 468 height 35
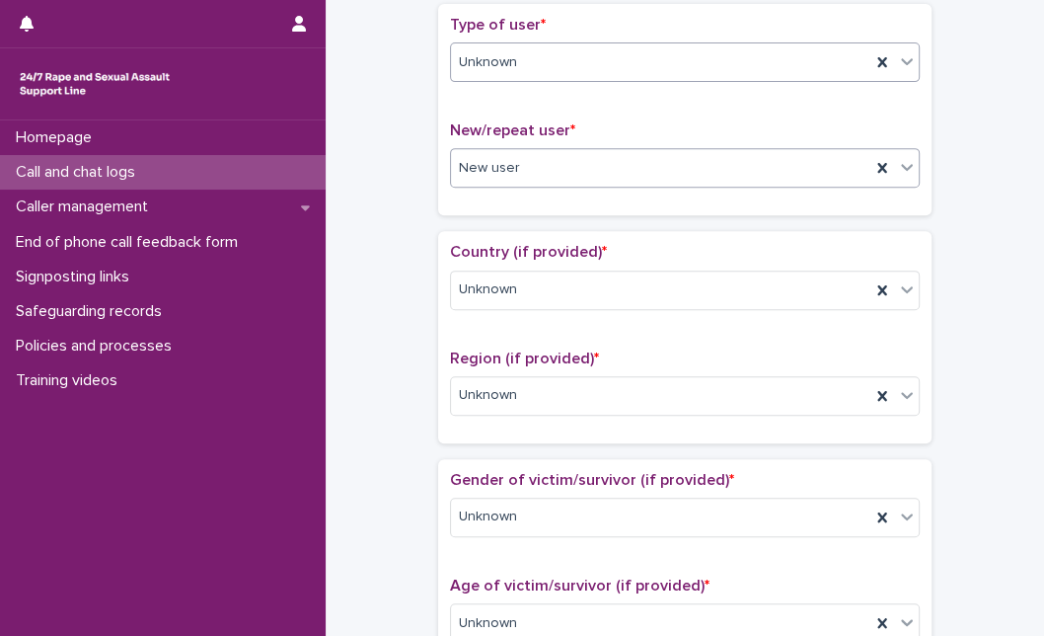
scroll to position [447, 0]
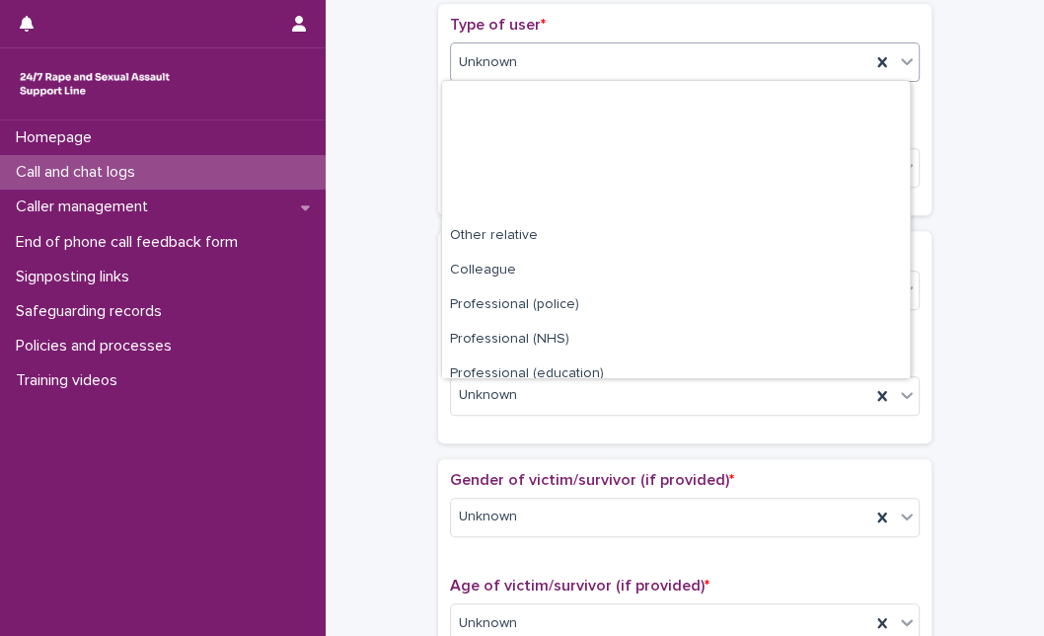
click at [760, 46] on div "Unknown" at bounding box center [661, 62] width 420 height 33
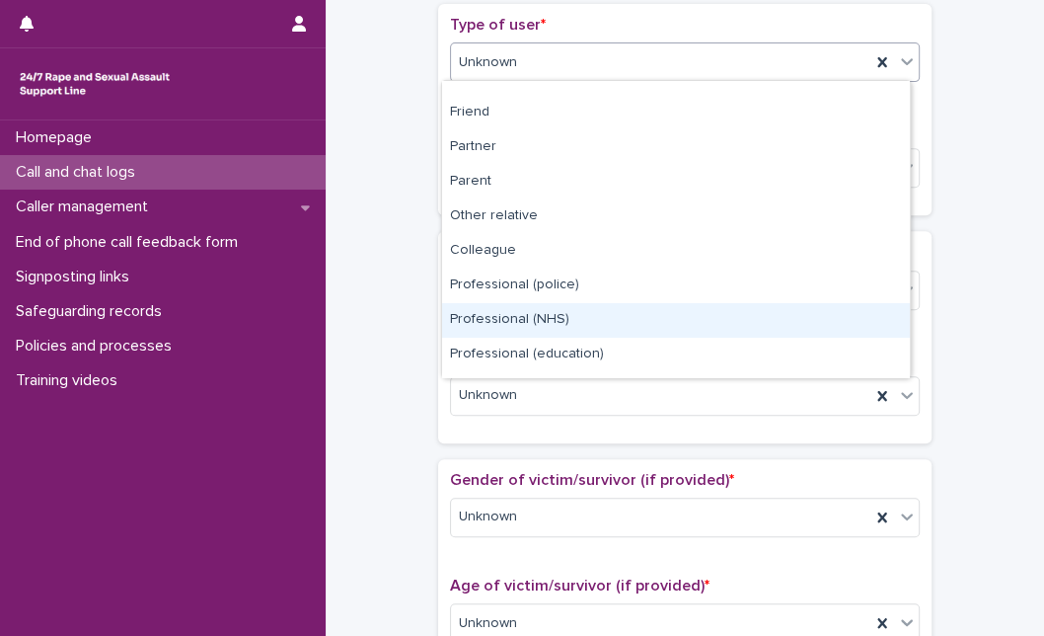
scroll to position [0, 0]
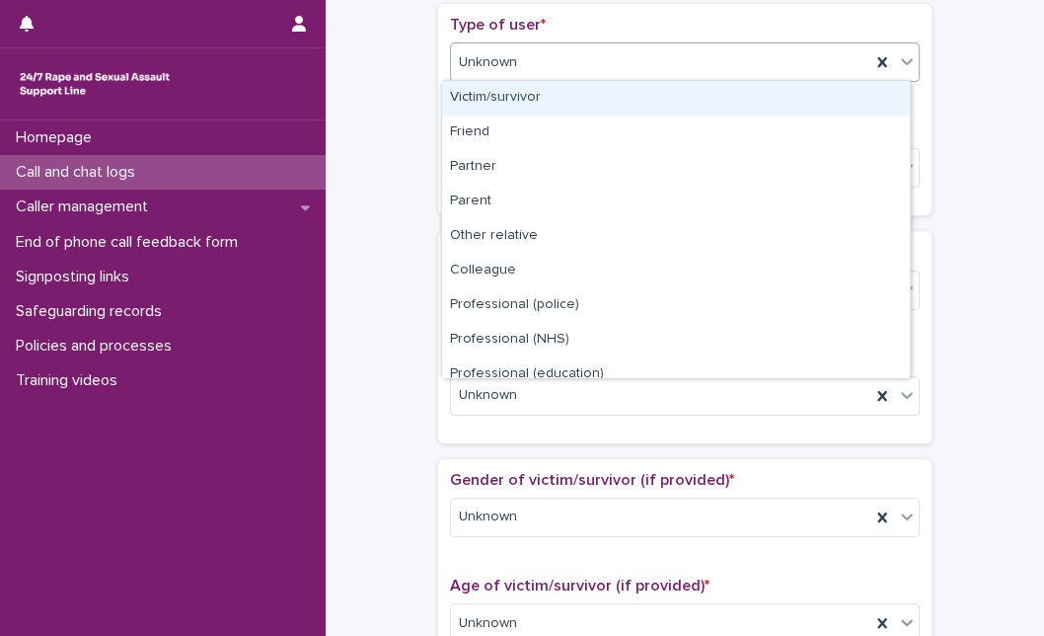
click at [874, 108] on div "Victim/survivor" at bounding box center [676, 98] width 468 height 35
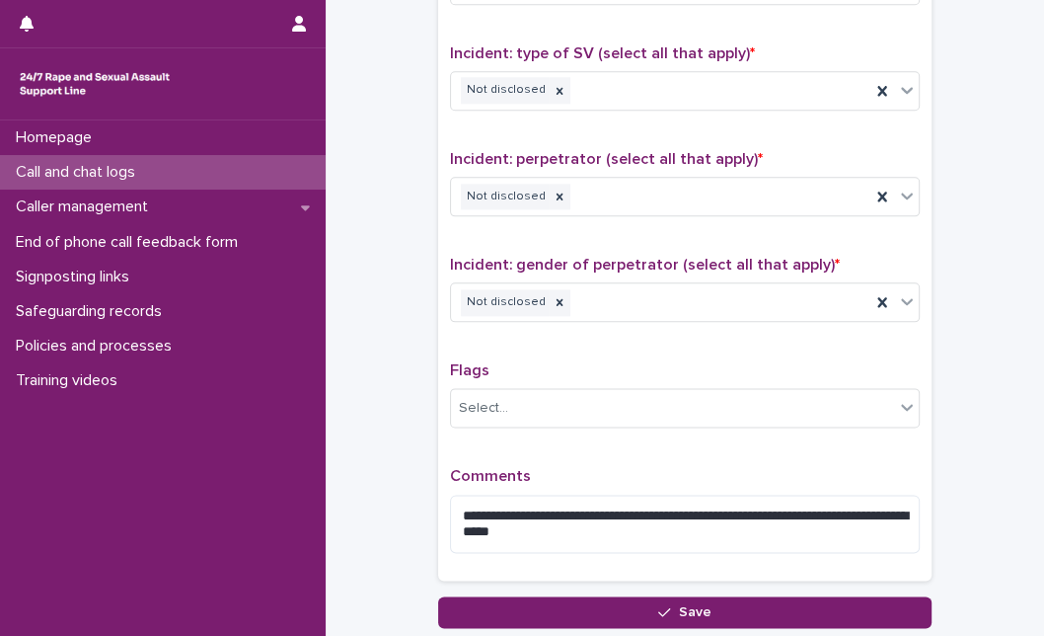
scroll to position [1416, 0]
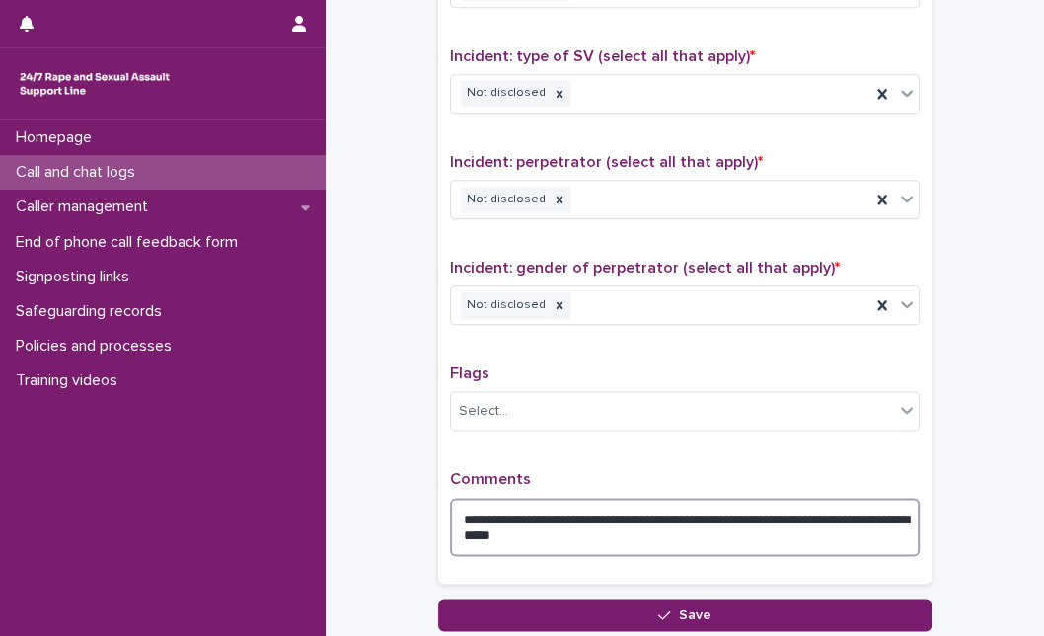
click at [692, 506] on textarea "**********" at bounding box center [685, 527] width 470 height 58
drag, startPoint x: 643, startPoint y: 533, endPoint x: 609, endPoint y: 500, distance: 46.8
click at [609, 500] on textarea "**********" at bounding box center [685, 527] width 470 height 58
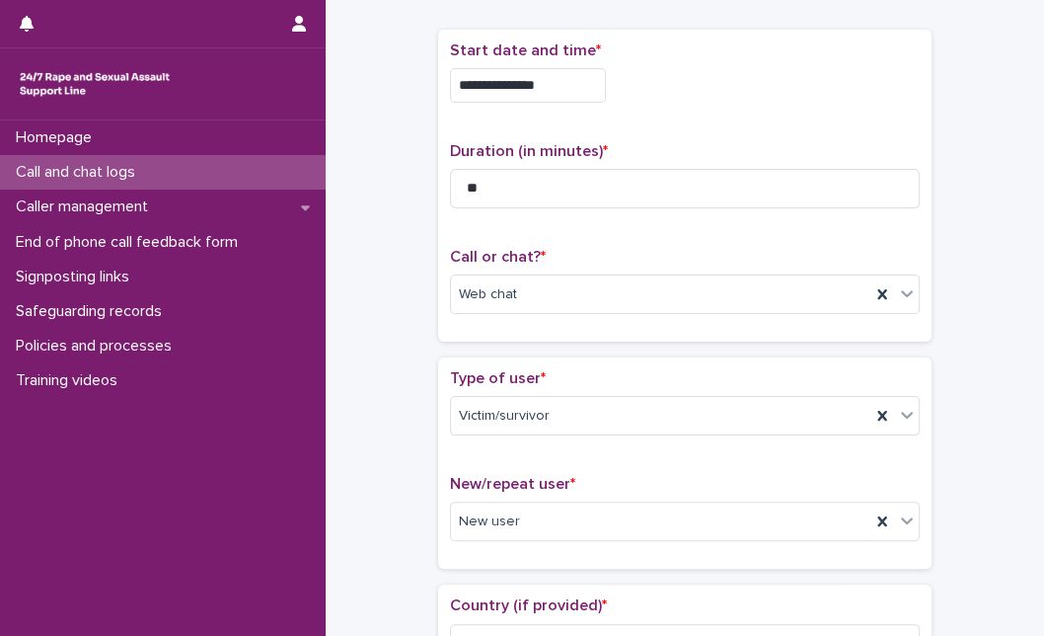
scroll to position [1556, 0]
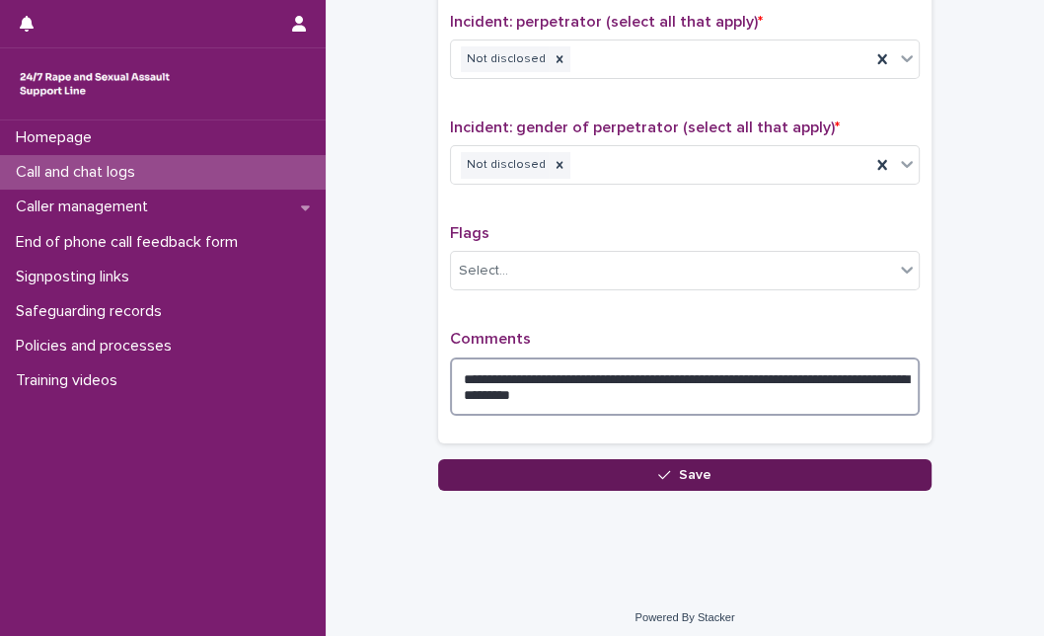
type textarea "**********"
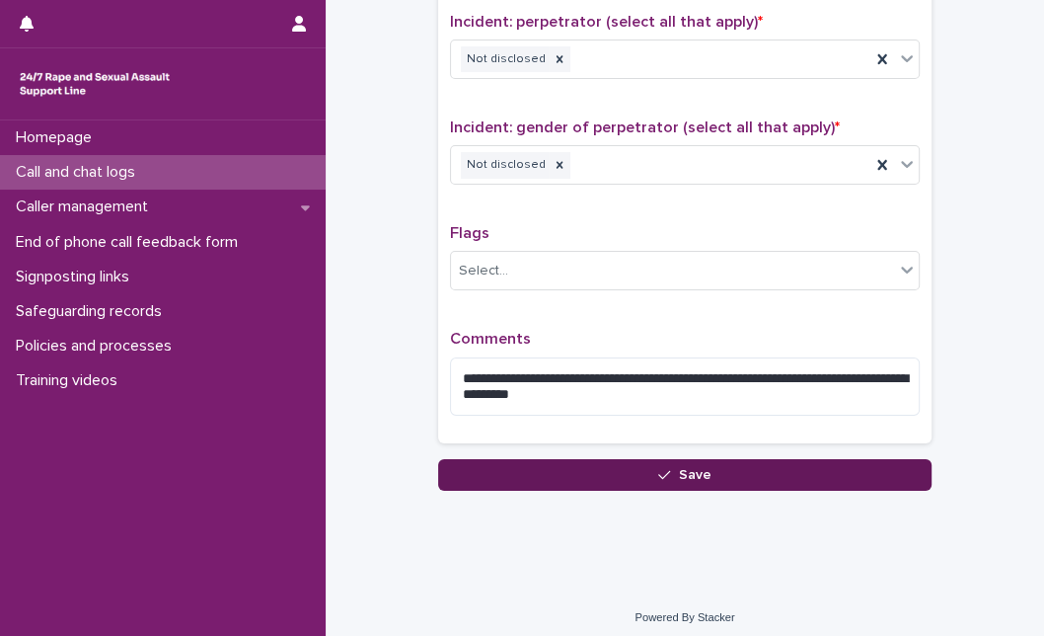
click at [711, 459] on button "Save" at bounding box center [685, 475] width 494 height 32
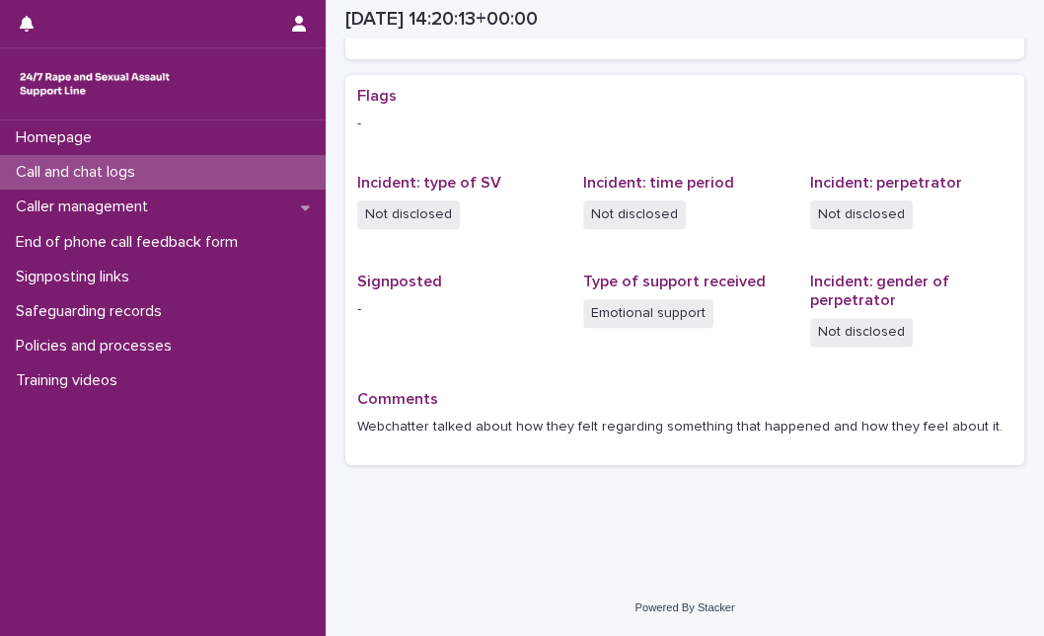
scroll to position [372, 0]
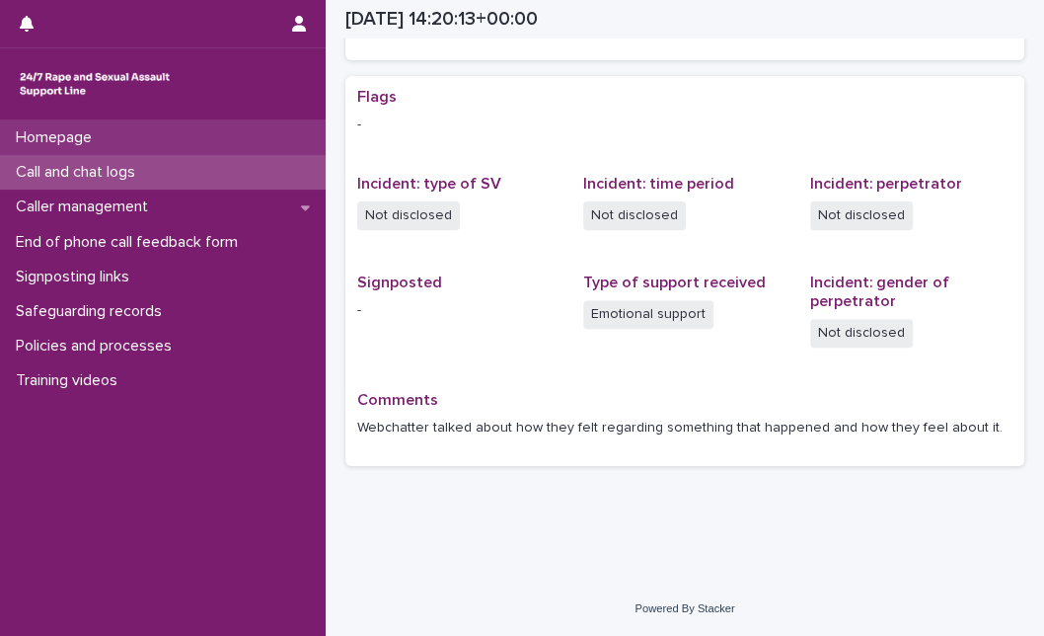
click at [110, 125] on div "Homepage" at bounding box center [163, 137] width 326 height 35
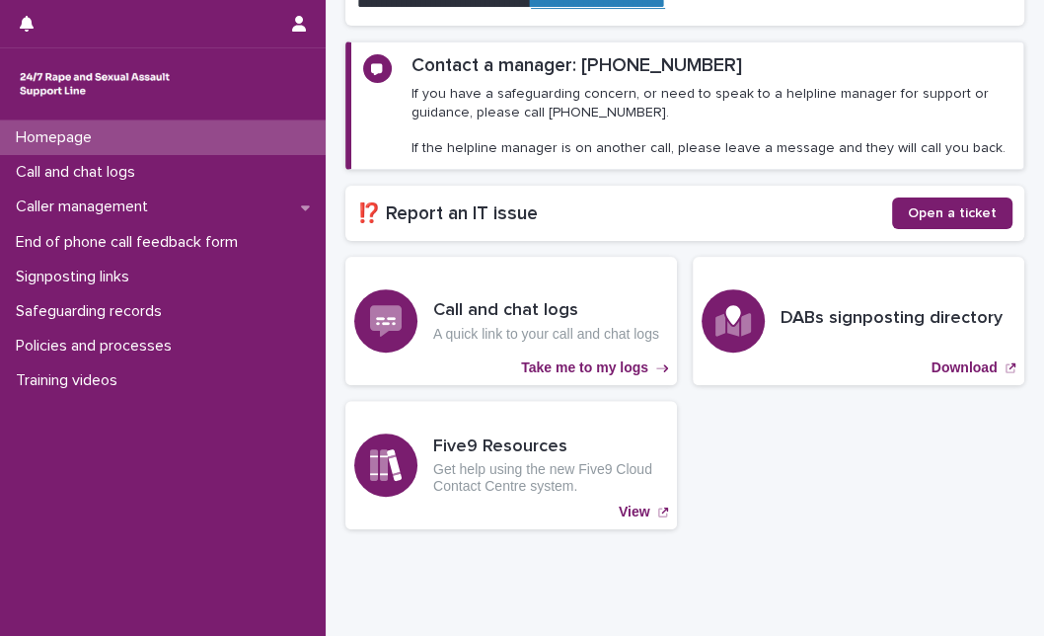
click at [296, 435] on div "Homepage Call and chat logs Caller management End of phone call feedback form S…" at bounding box center [163, 377] width 326 height 515
click at [94, 145] on p "Homepage" at bounding box center [58, 137] width 100 height 19
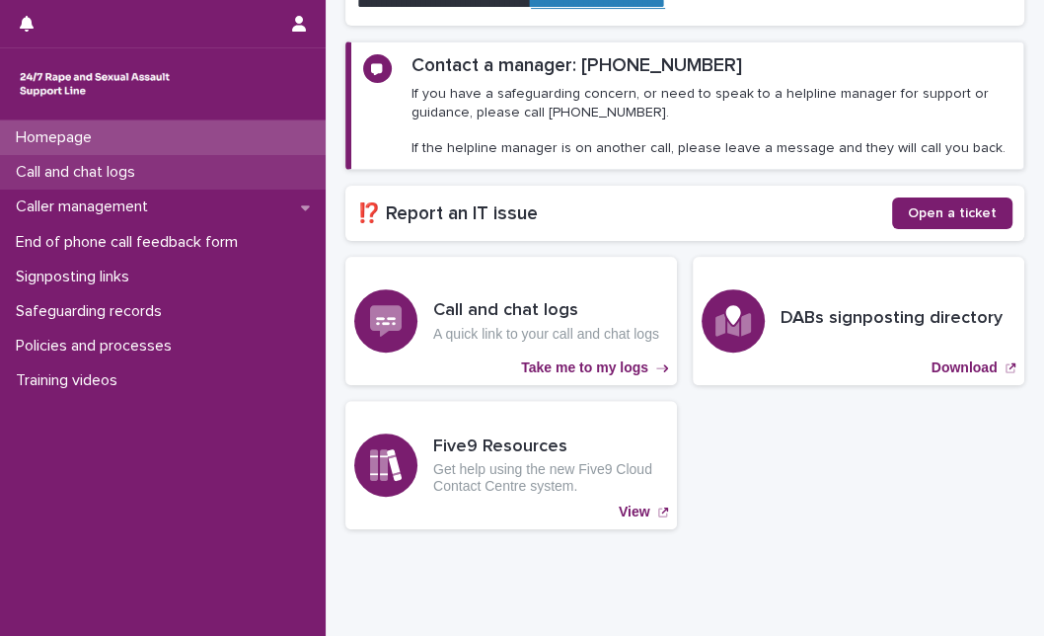
click at [103, 170] on p "Call and chat logs" at bounding box center [79, 172] width 143 height 19
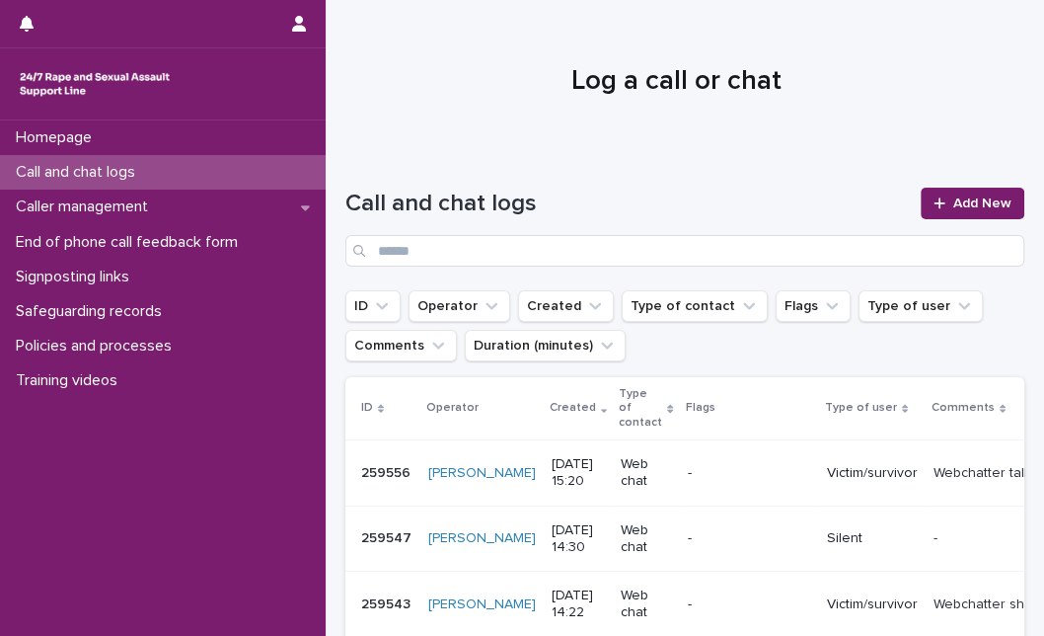
click at [819, 474] on td "Victim/survivor" at bounding box center [872, 473] width 107 height 66
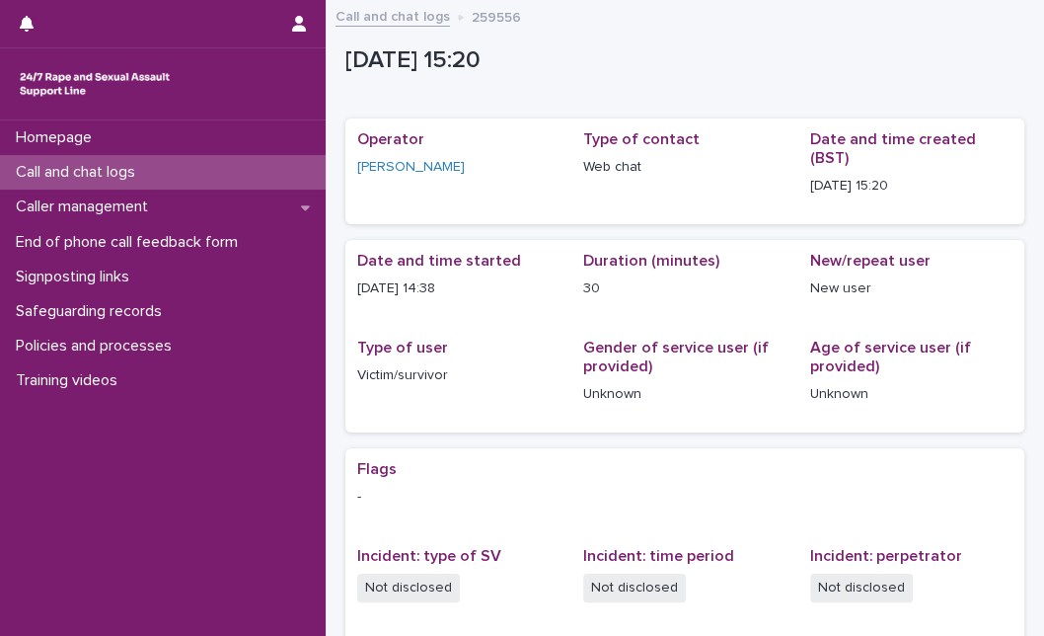
click at [242, 173] on div "Call and chat logs" at bounding box center [163, 172] width 326 height 35
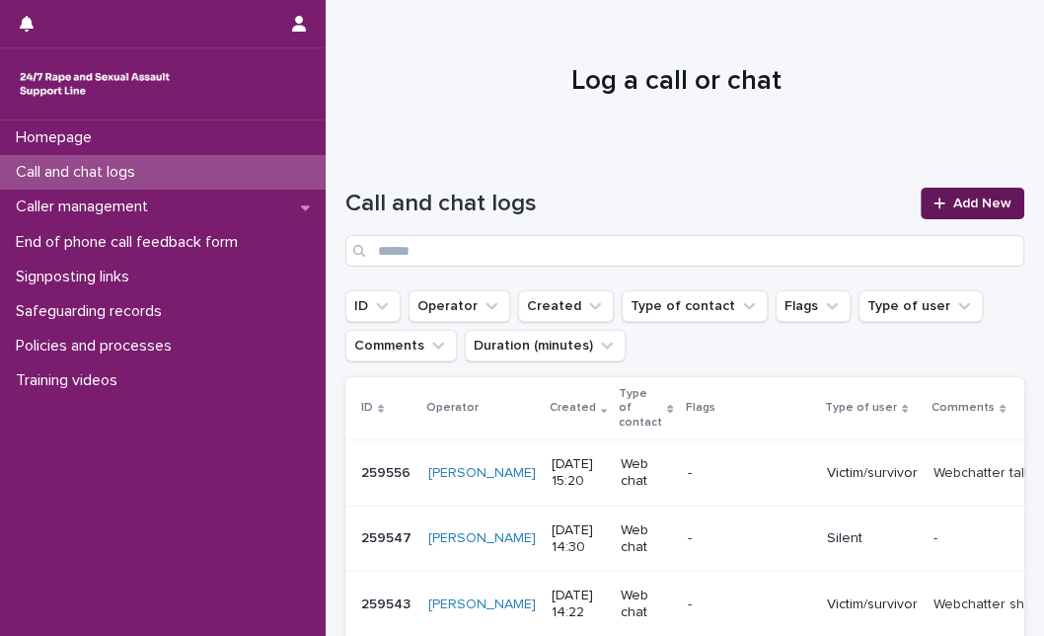
click at [972, 192] on link "Add New" at bounding box center [973, 204] width 104 height 32
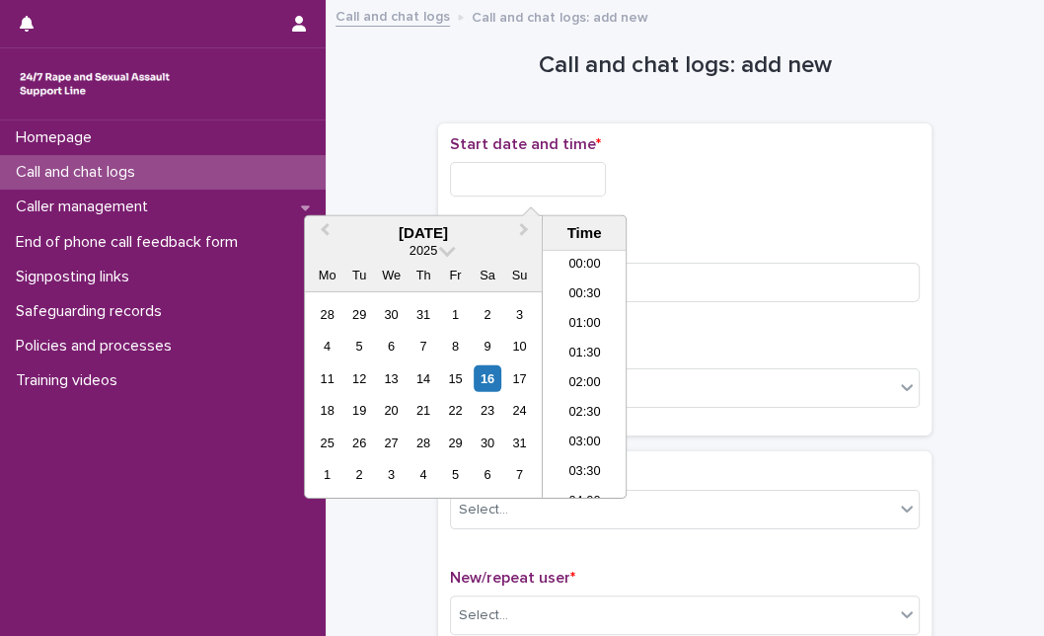
scroll to position [779, 0]
click at [518, 175] on input "text" at bounding box center [528, 179] width 156 height 35
click at [476, 381] on div "16" at bounding box center [487, 378] width 27 height 27
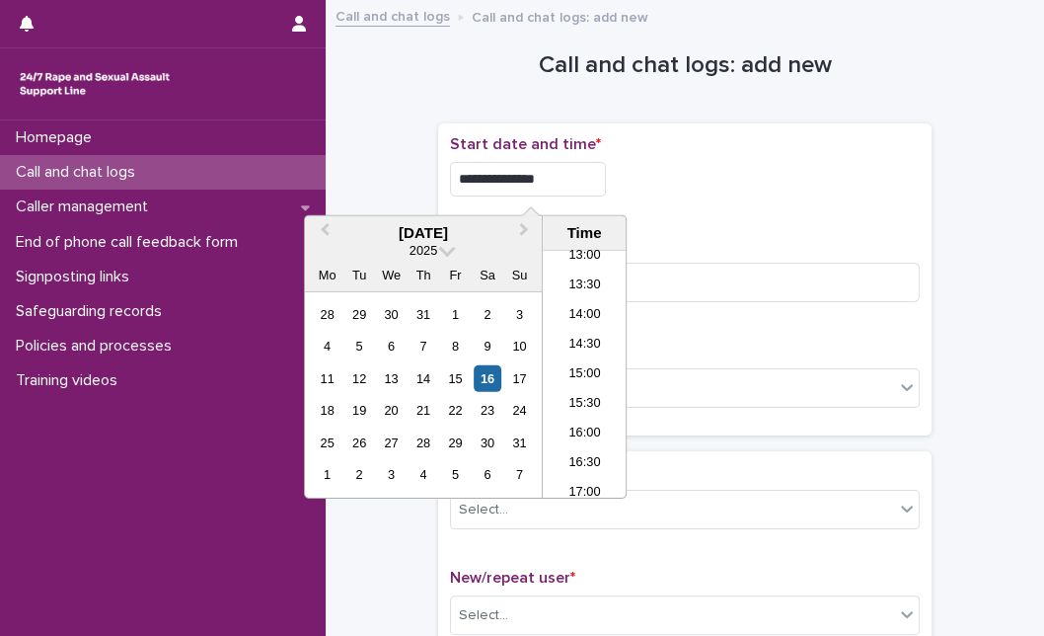
click at [554, 182] on input "**********" at bounding box center [528, 179] width 156 height 35
type input "**********"
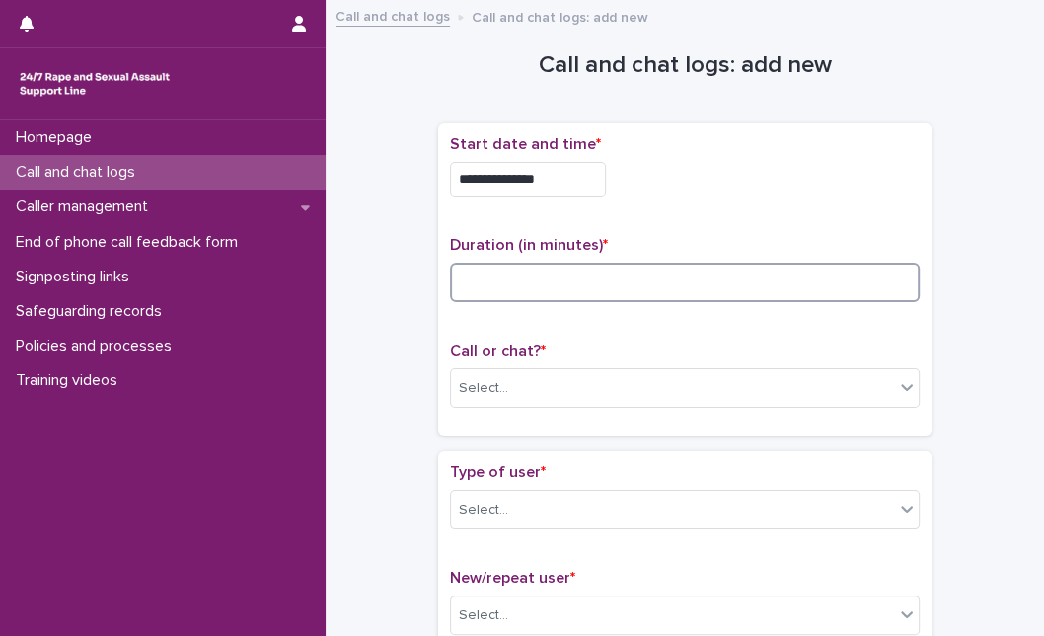
click at [709, 291] on input at bounding box center [685, 282] width 470 height 39
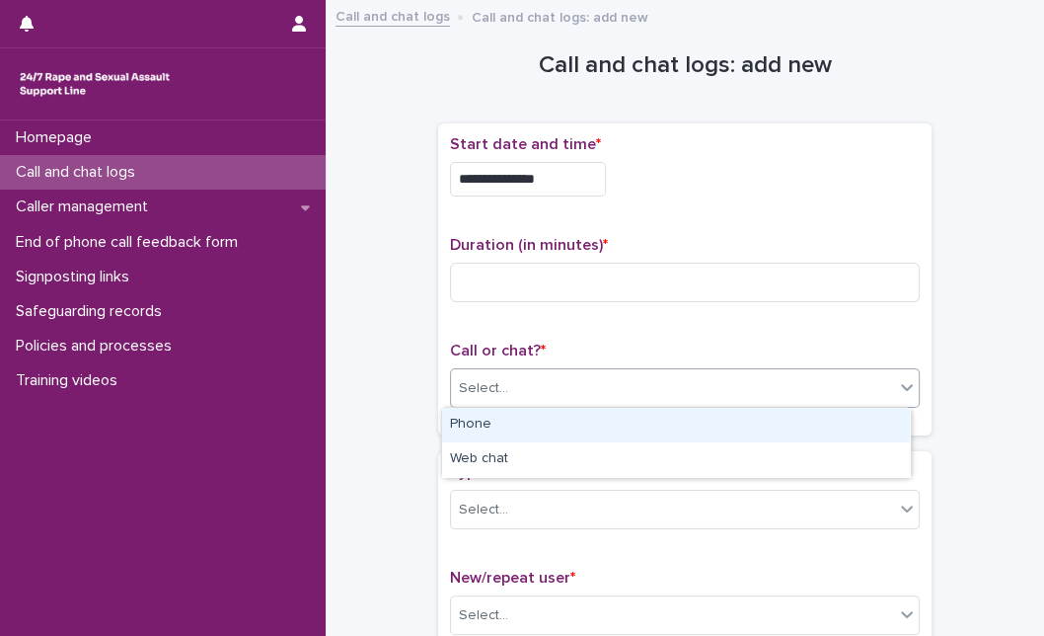
click at [617, 389] on div "Select..." at bounding box center [672, 388] width 443 height 33
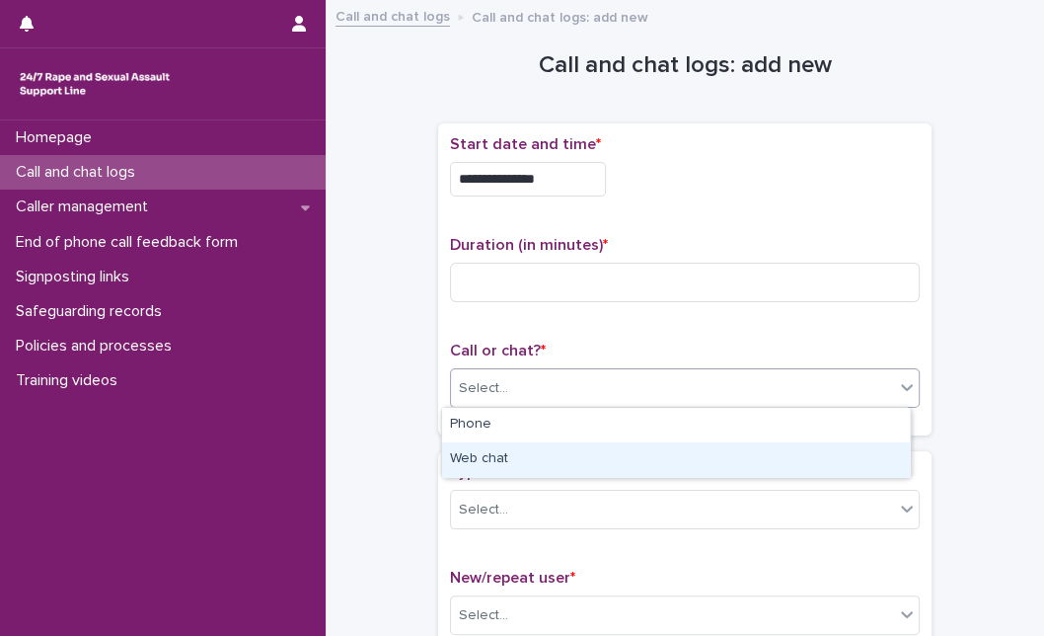
click at [596, 446] on div "Web chat" at bounding box center [676, 459] width 468 height 35
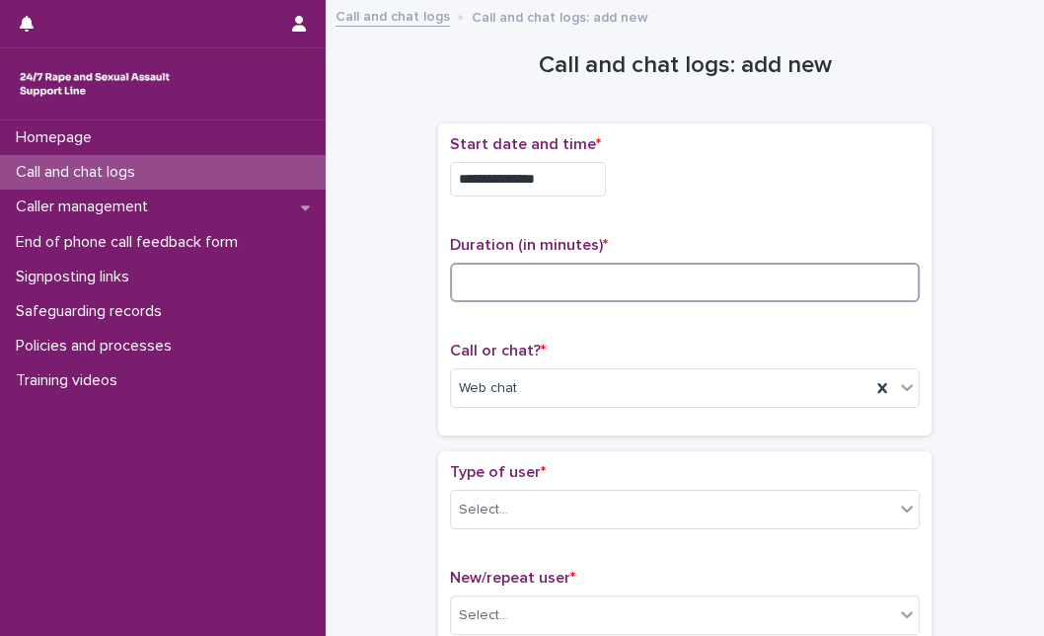
click at [590, 271] on input at bounding box center [685, 282] width 470 height 39
type input "*"
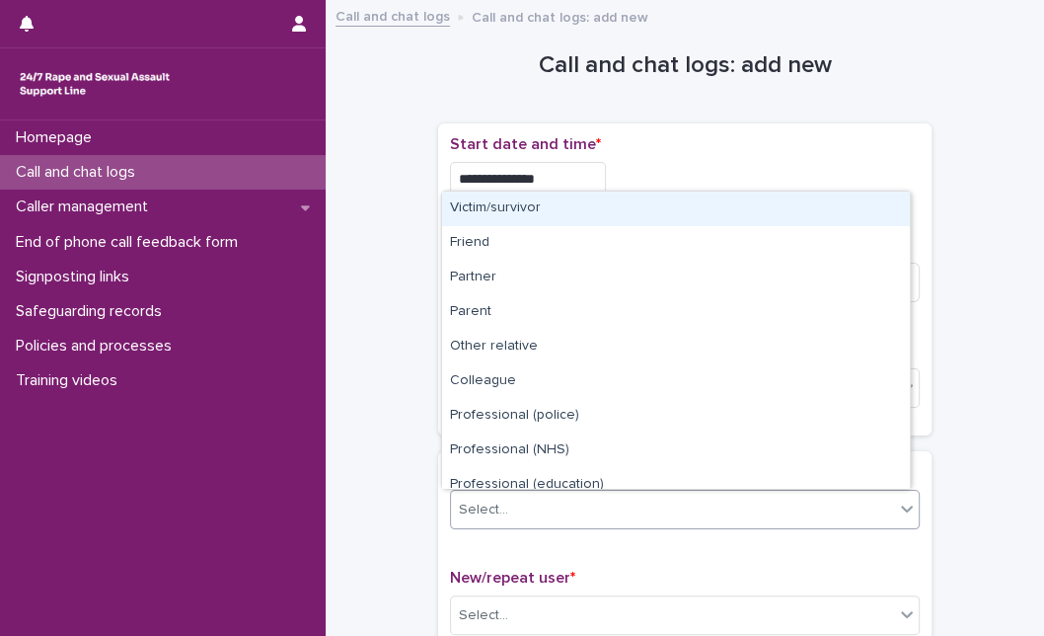
click at [562, 499] on div "Select..." at bounding box center [672, 510] width 443 height 33
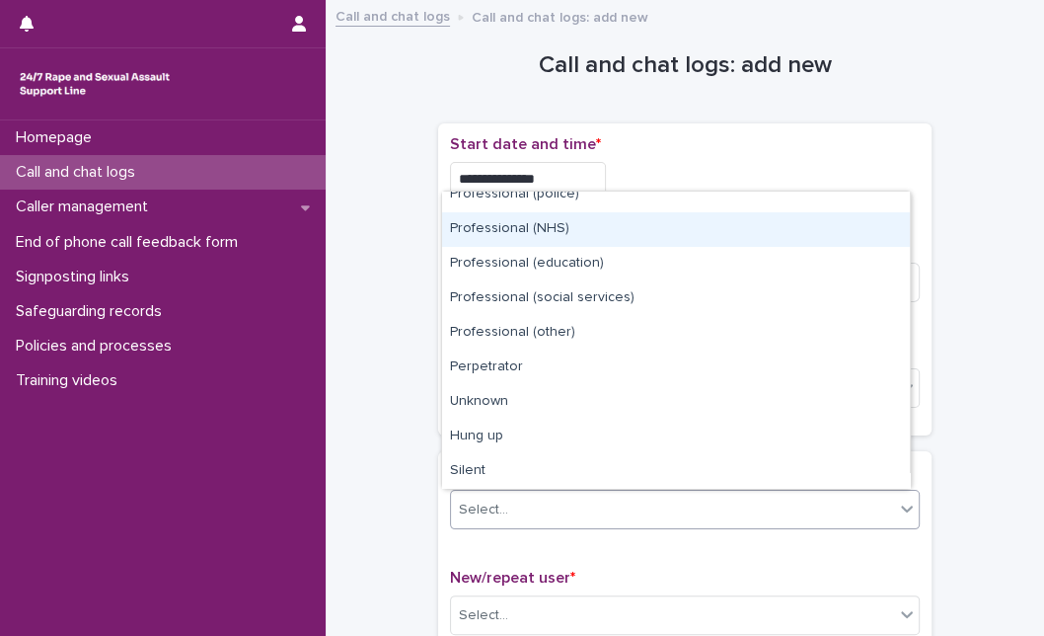
scroll to position [219, 0]
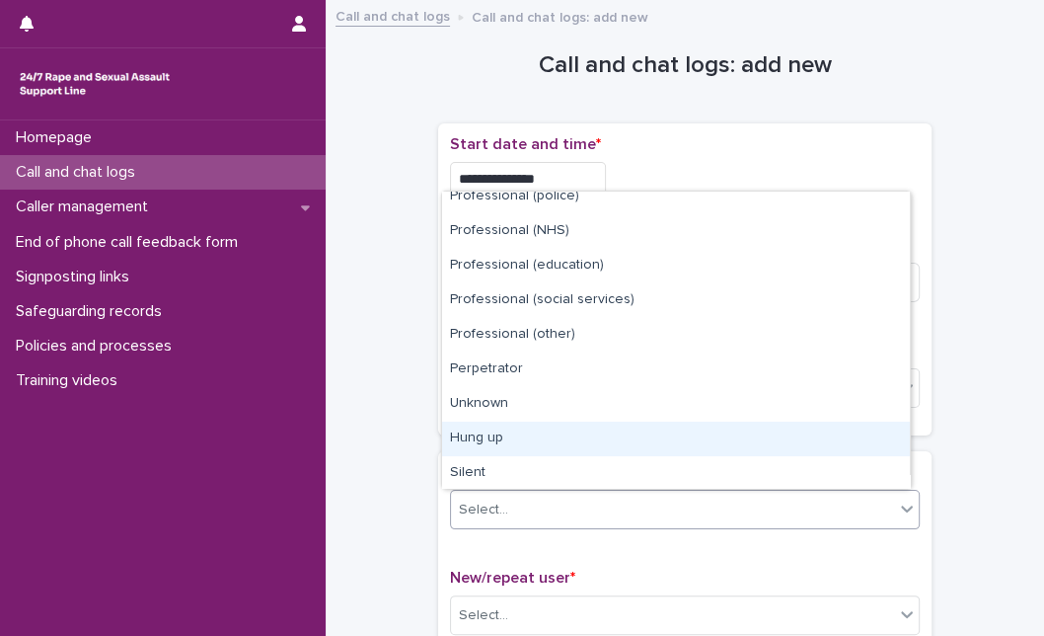
click at [765, 441] on div "Hung up" at bounding box center [676, 439] width 468 height 35
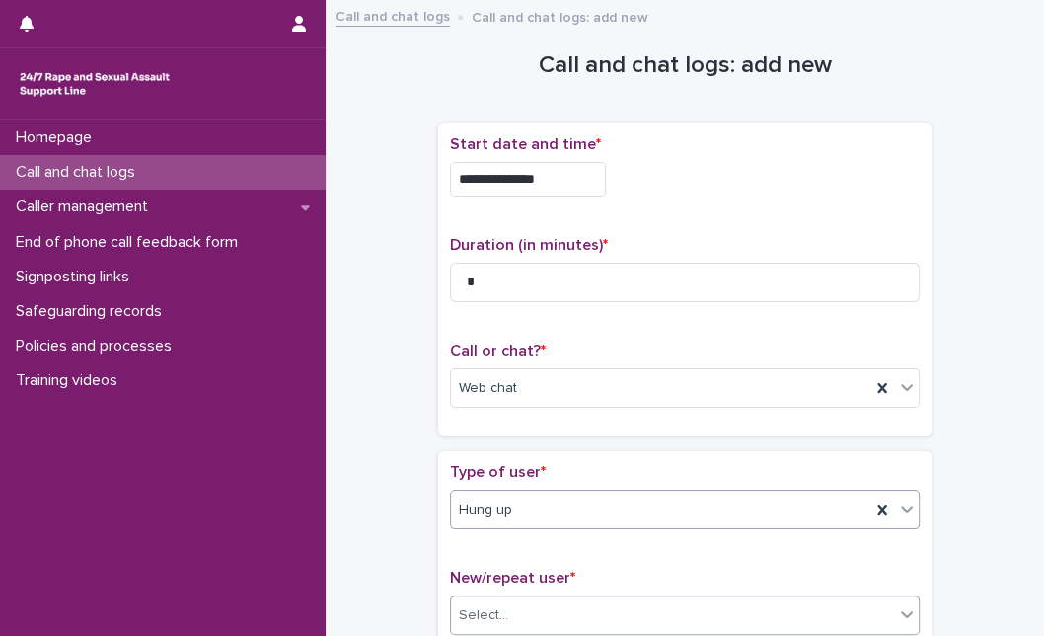
click at [679, 602] on div "Select..." at bounding box center [672, 615] width 443 height 33
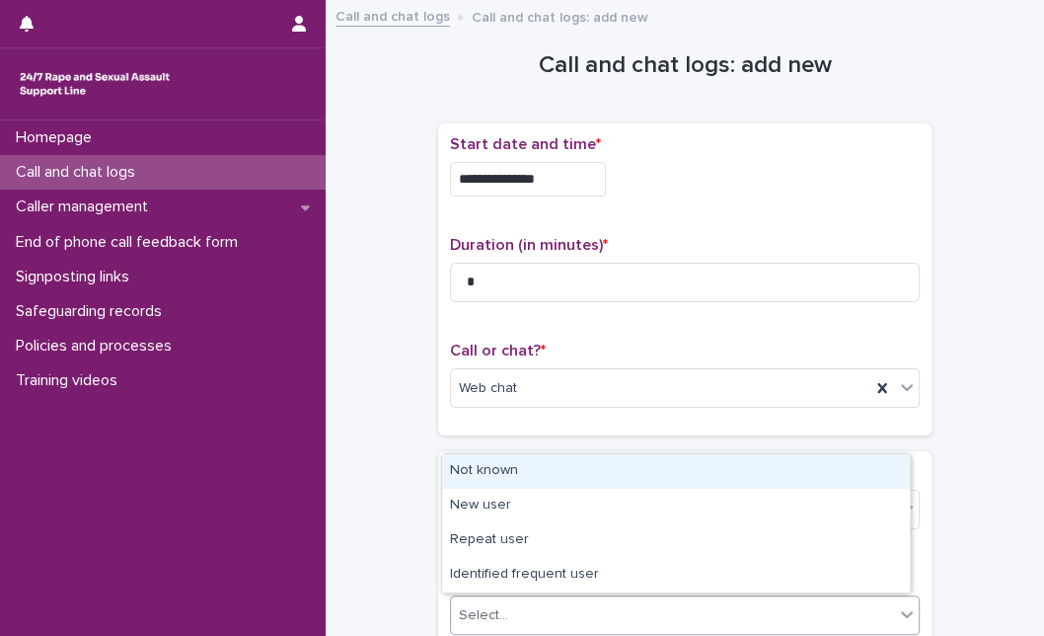
click at [632, 475] on div "Not known" at bounding box center [676, 471] width 468 height 35
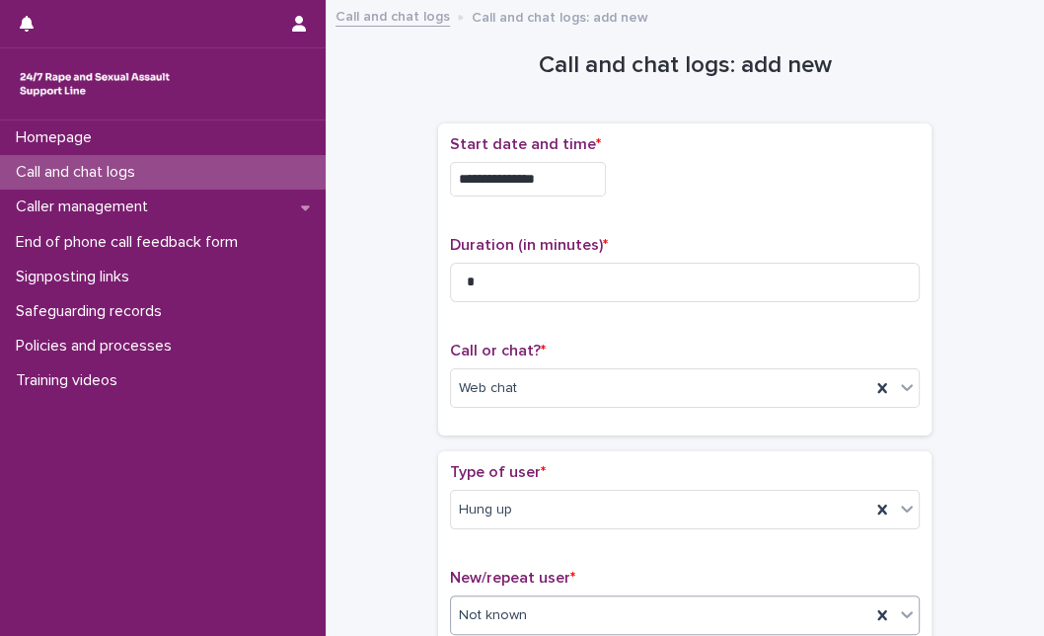
scroll to position [349, 0]
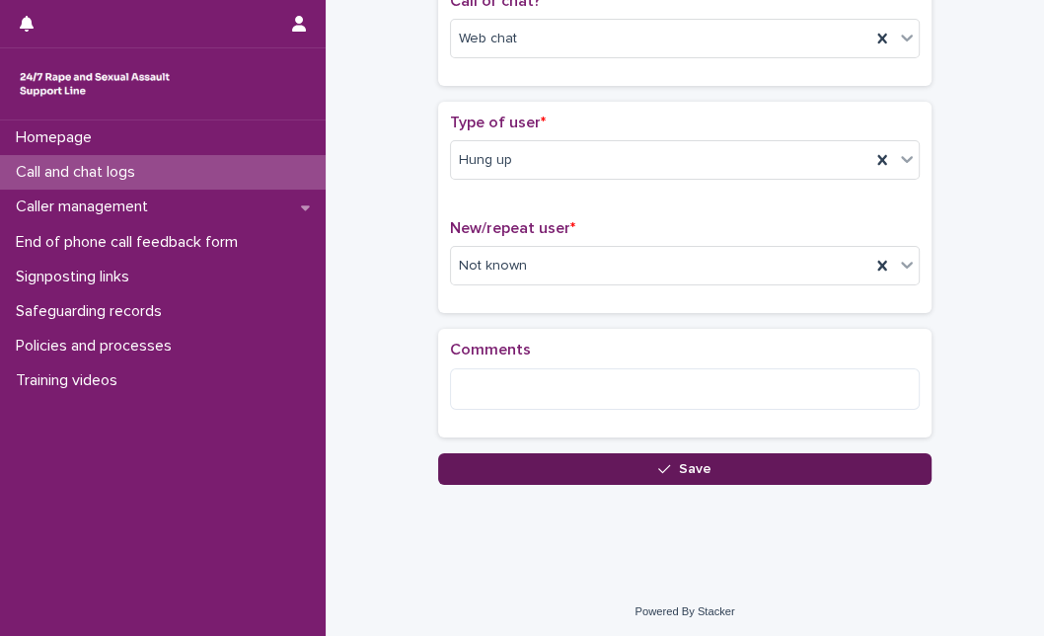
click at [468, 457] on button "Save" at bounding box center [685, 469] width 494 height 32
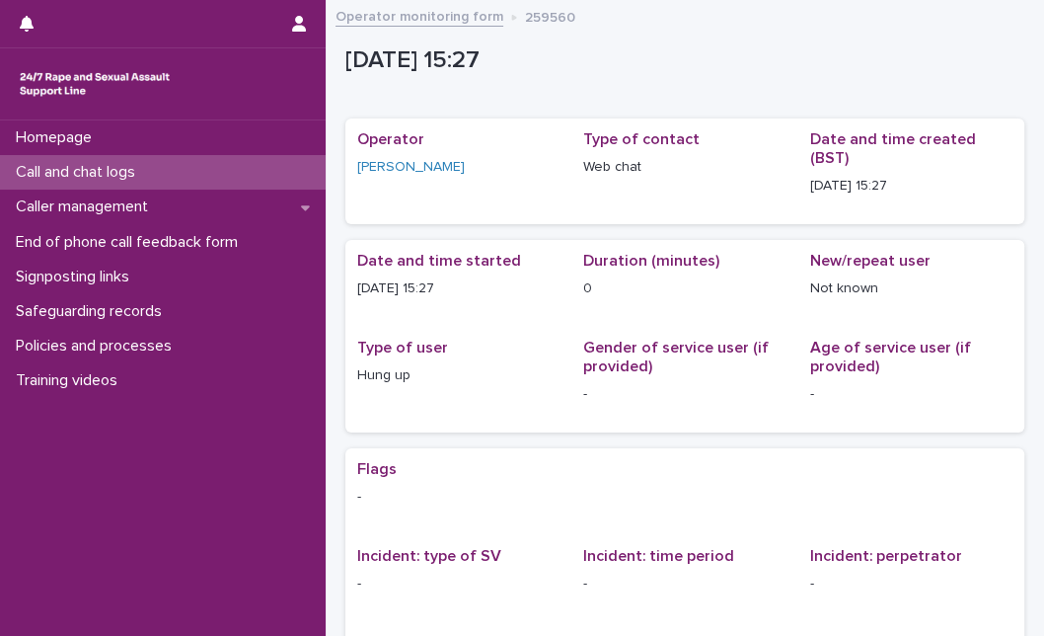
click at [149, 173] on p "Call and chat logs" at bounding box center [79, 172] width 143 height 19
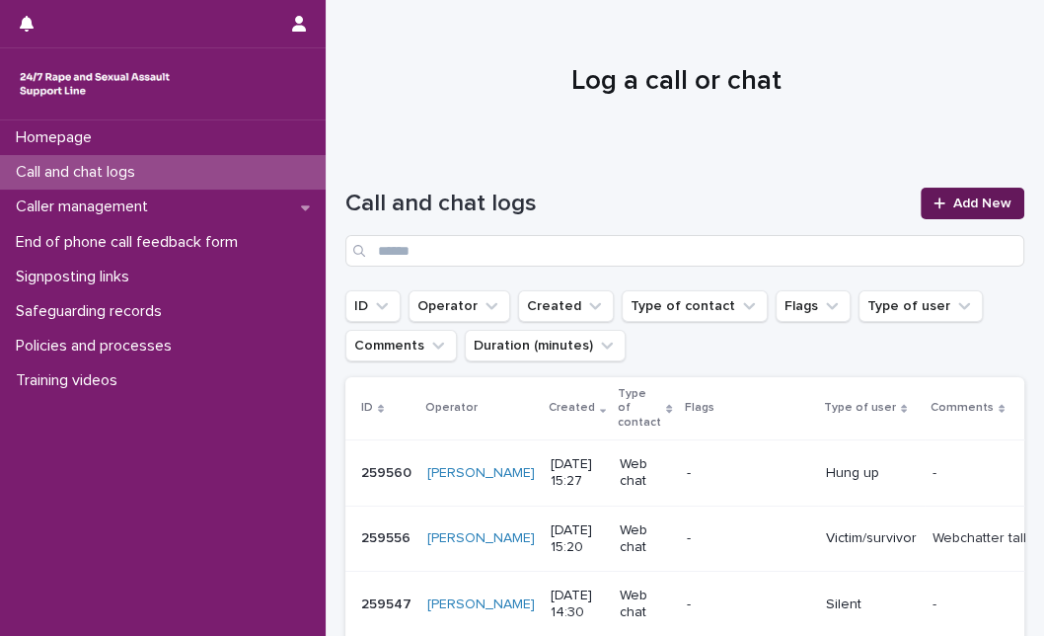
click at [934, 200] on icon at bounding box center [940, 203] width 12 height 14
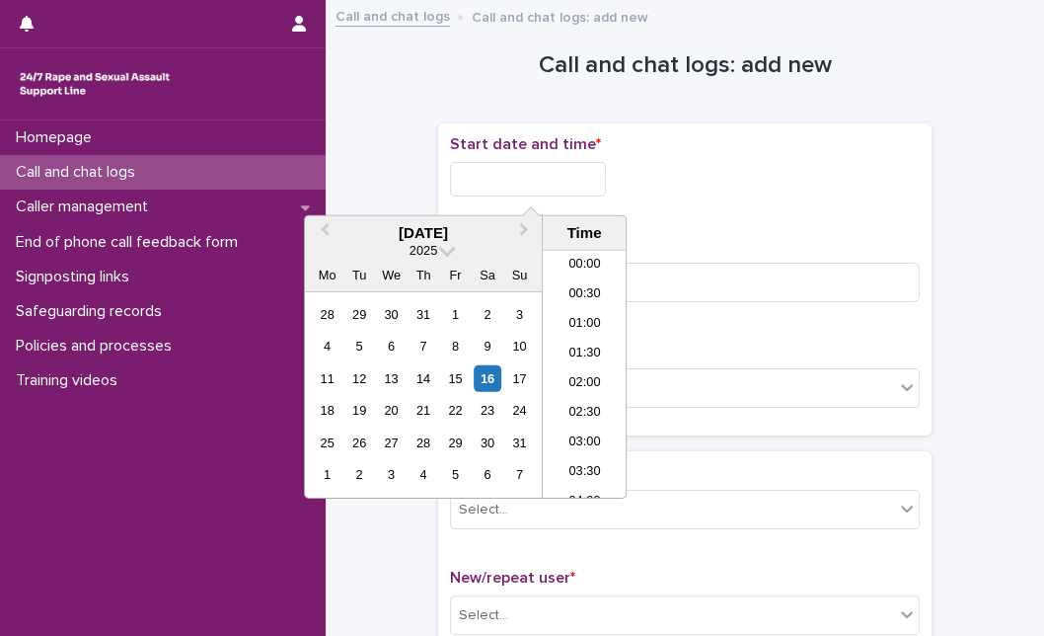
click at [560, 193] on input "text" at bounding box center [528, 179] width 156 height 35
click at [483, 380] on div "16" at bounding box center [487, 378] width 27 height 27
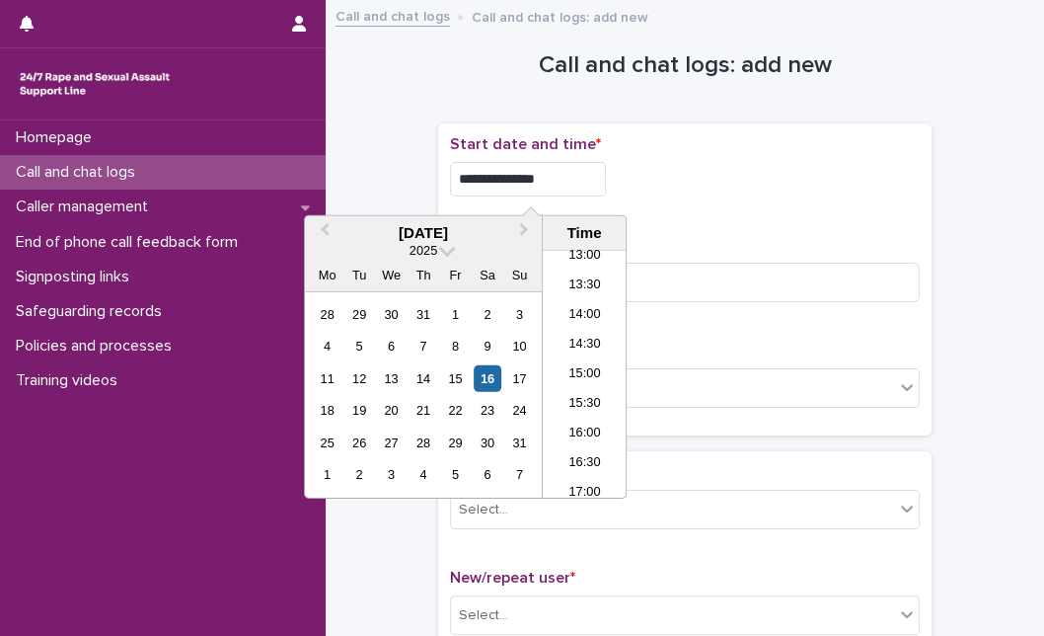
click at [568, 190] on input "**********" at bounding box center [528, 179] width 156 height 35
type input "**********"
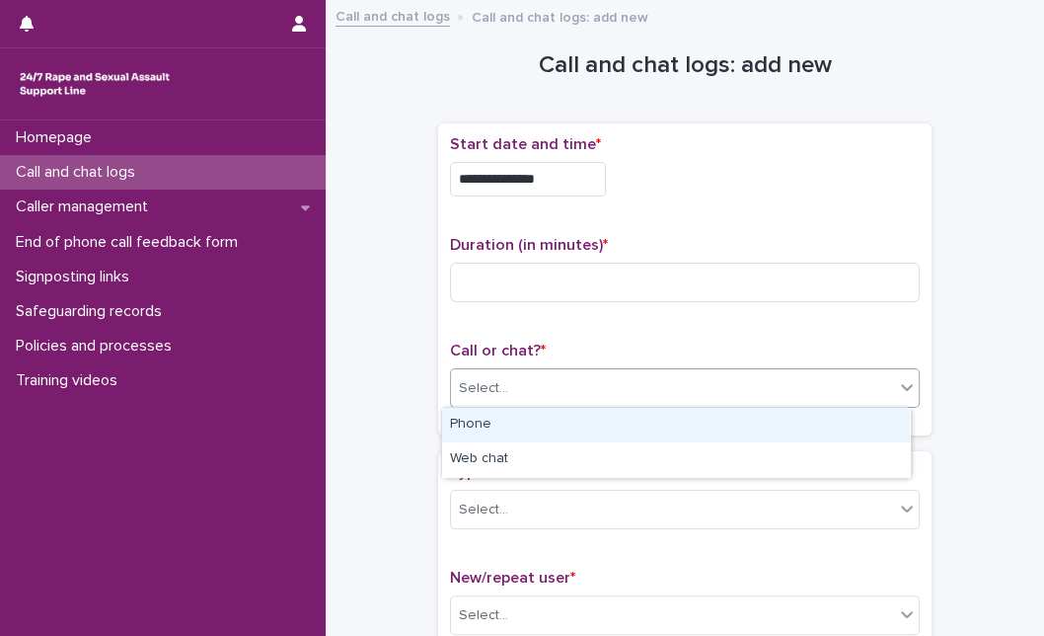
click at [713, 401] on div "Select..." at bounding box center [672, 388] width 443 height 33
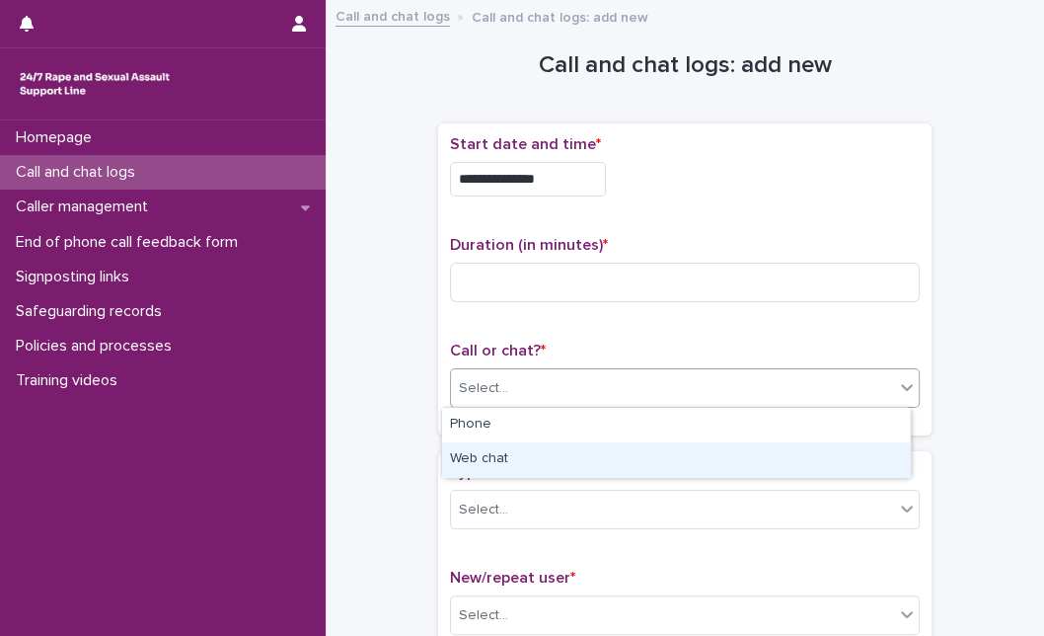
click at [662, 469] on div "Web chat" at bounding box center [676, 459] width 468 height 35
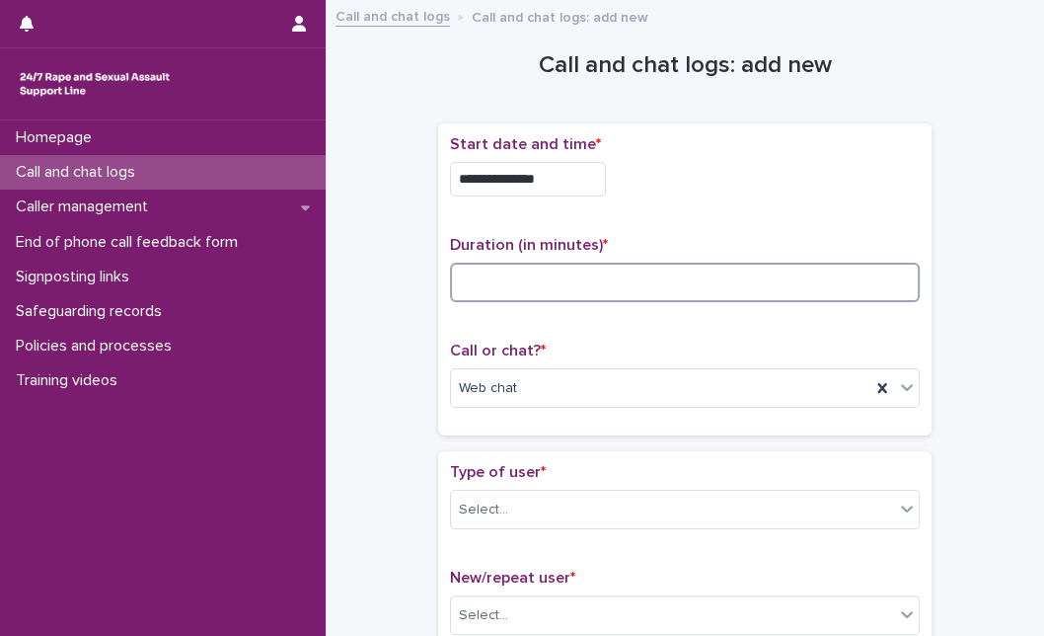
click at [593, 274] on input at bounding box center [685, 282] width 470 height 39
type input "*"
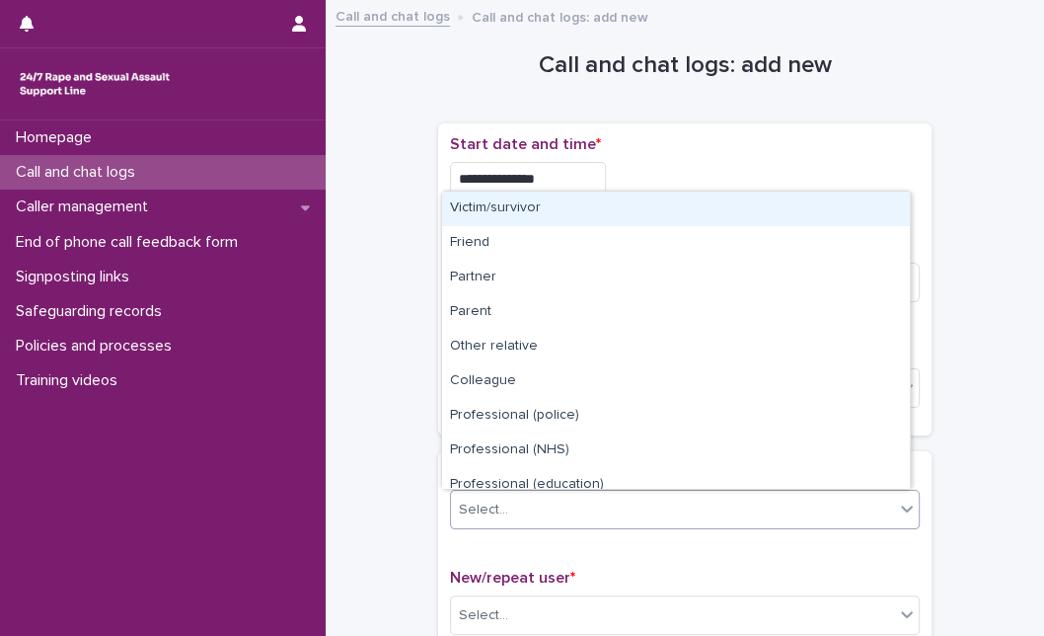
click at [539, 520] on div "Select..." at bounding box center [672, 510] width 443 height 33
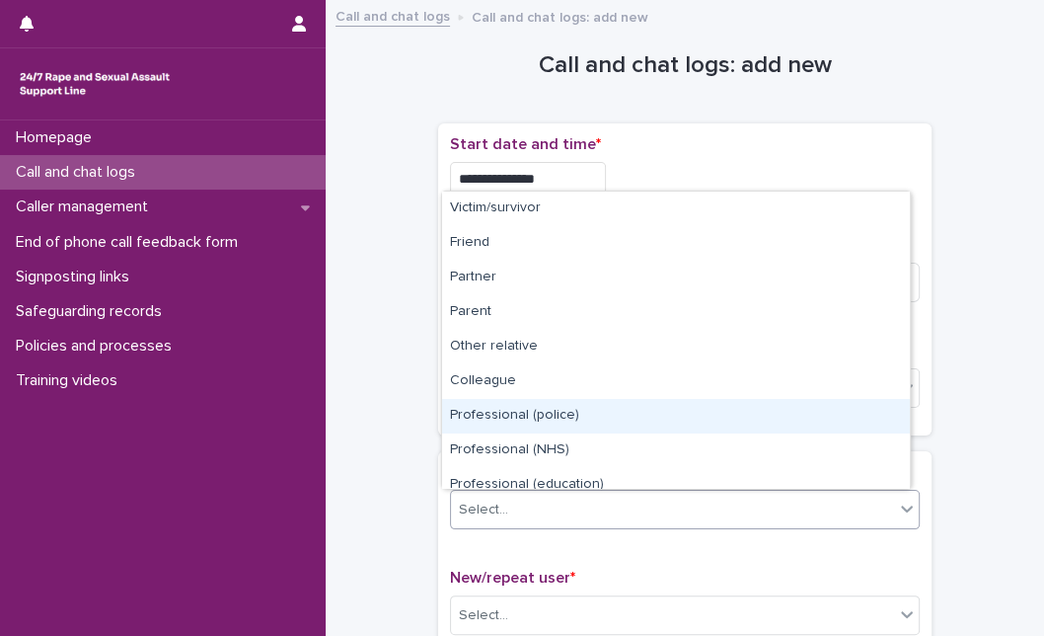
scroll to position [222, 0]
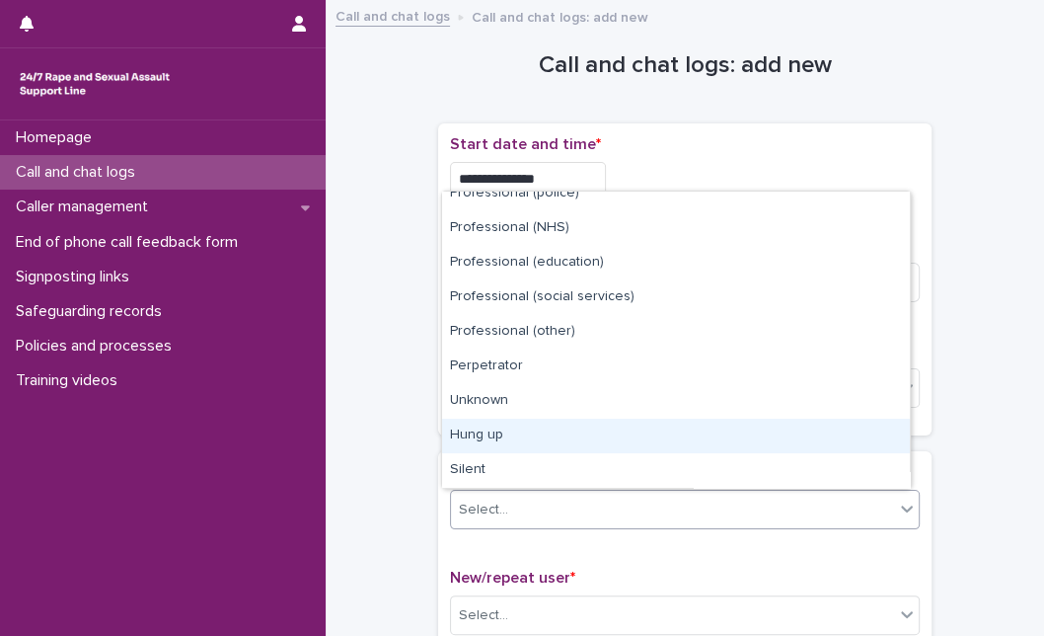
click at [804, 451] on div "Hung up" at bounding box center [676, 436] width 468 height 35
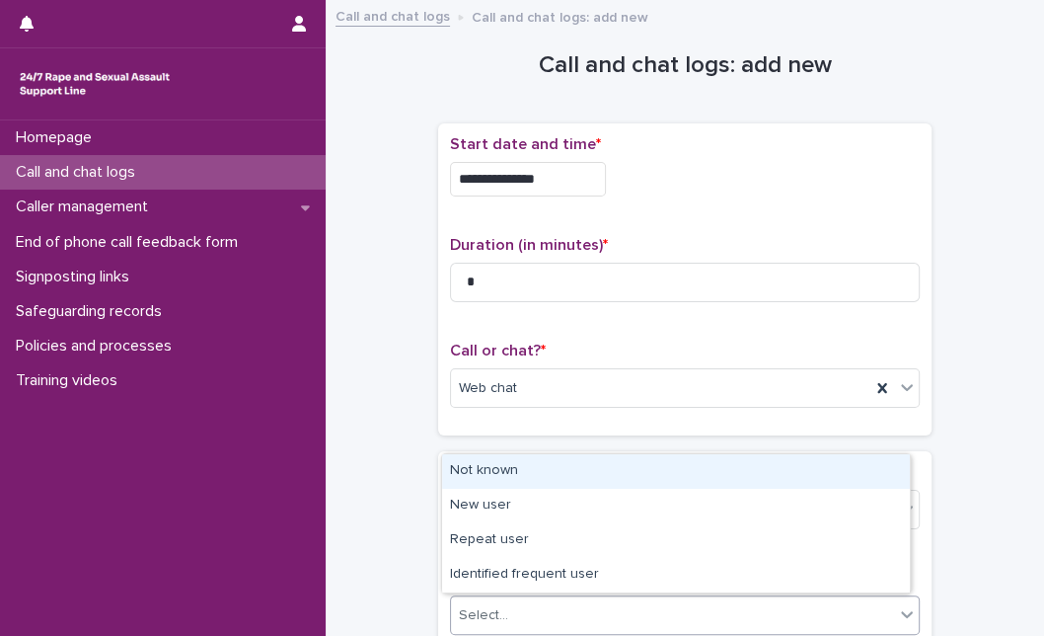
click at [735, 608] on div "Select..." at bounding box center [672, 615] width 443 height 33
click at [741, 472] on div "Not known" at bounding box center [676, 471] width 468 height 35
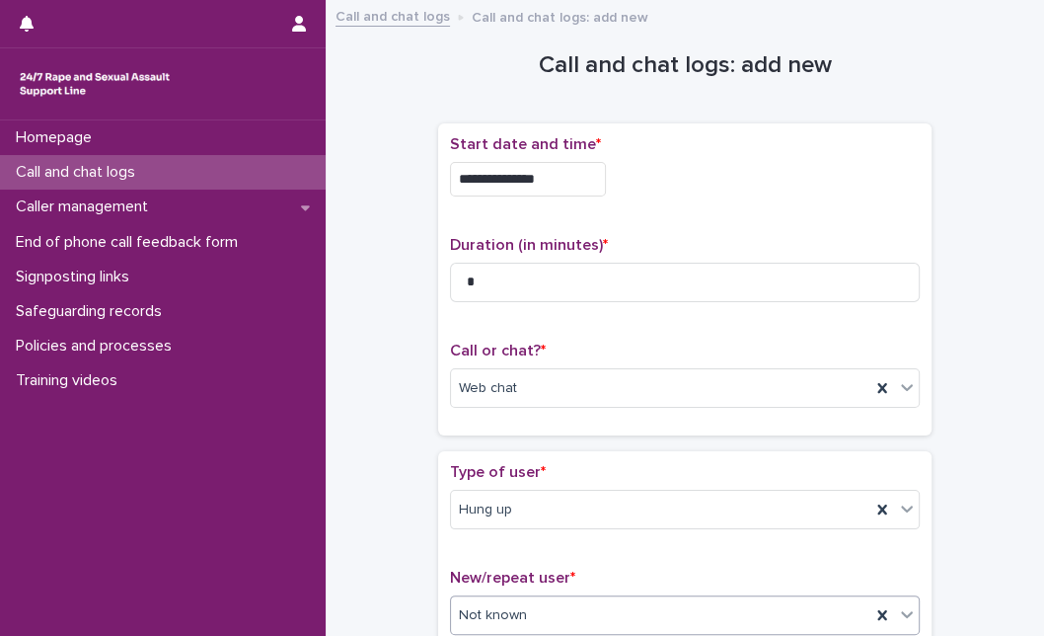
scroll to position [349, 0]
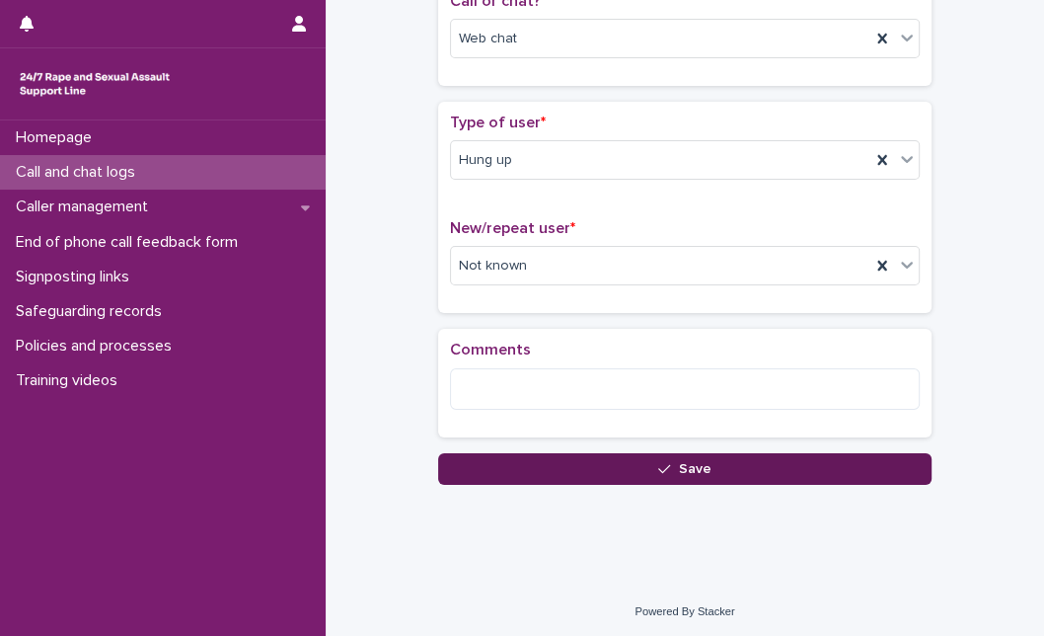
click at [482, 457] on button "Save" at bounding box center [685, 469] width 494 height 32
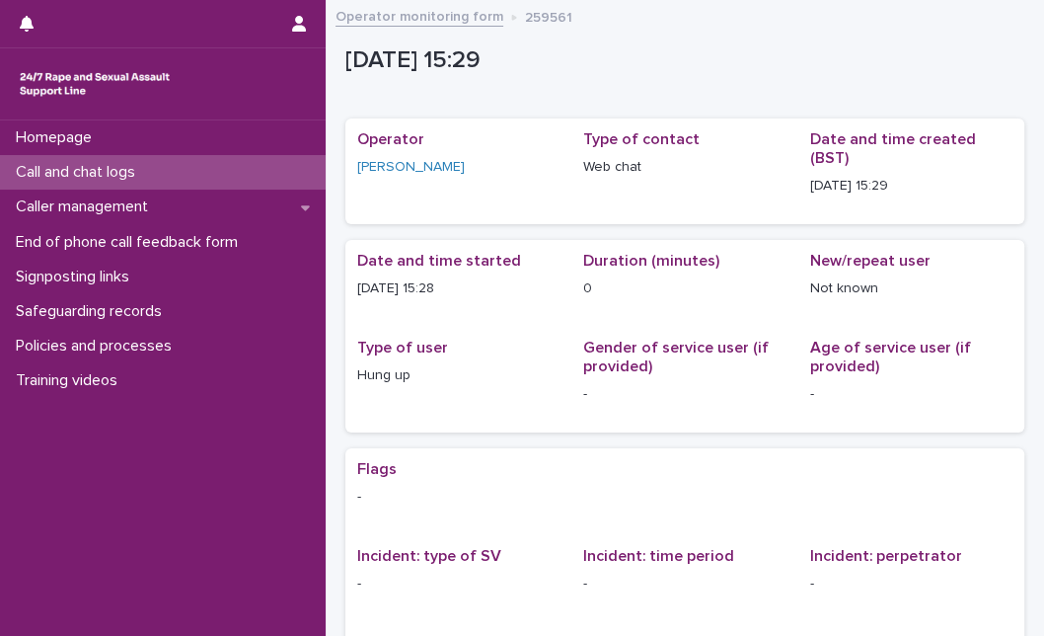
click at [220, 182] on div "Call and chat logs" at bounding box center [163, 172] width 326 height 35
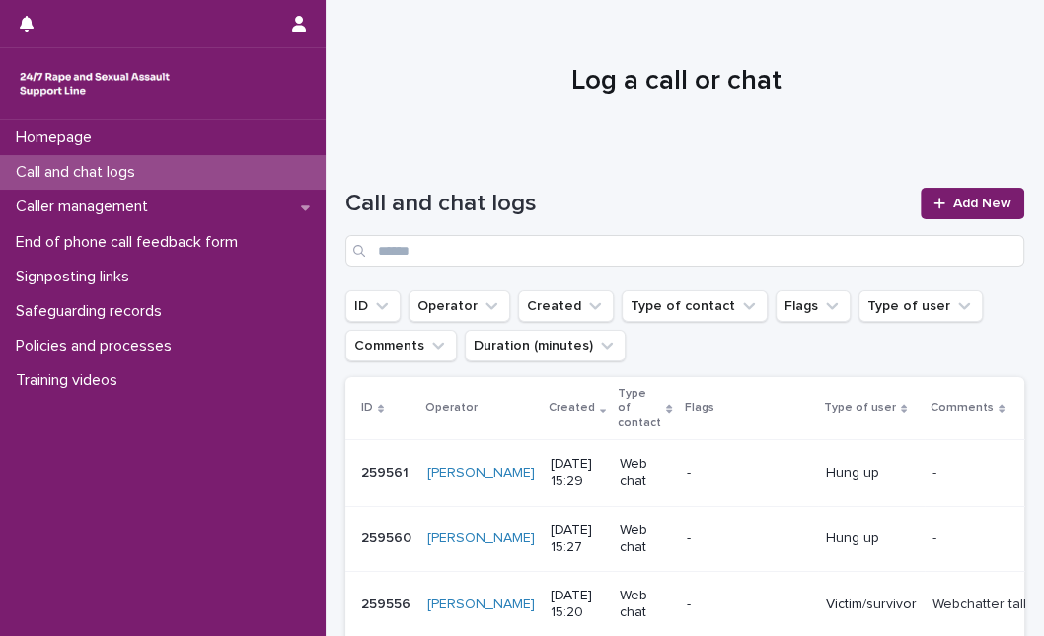
click at [499, 132] on div at bounding box center [677, 73] width 702 height 148
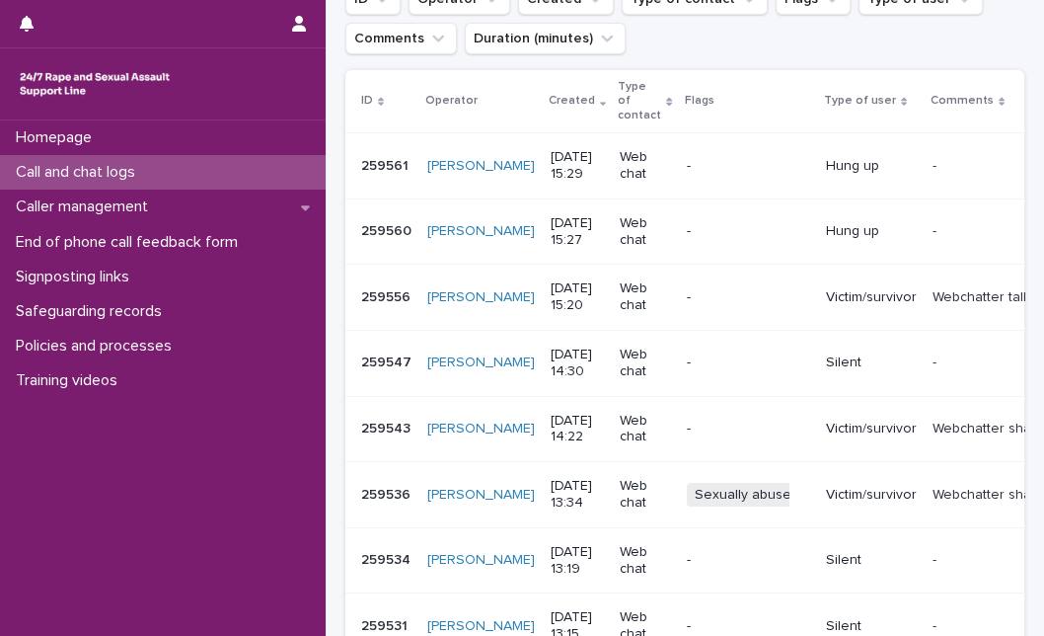
scroll to position [263, 0]
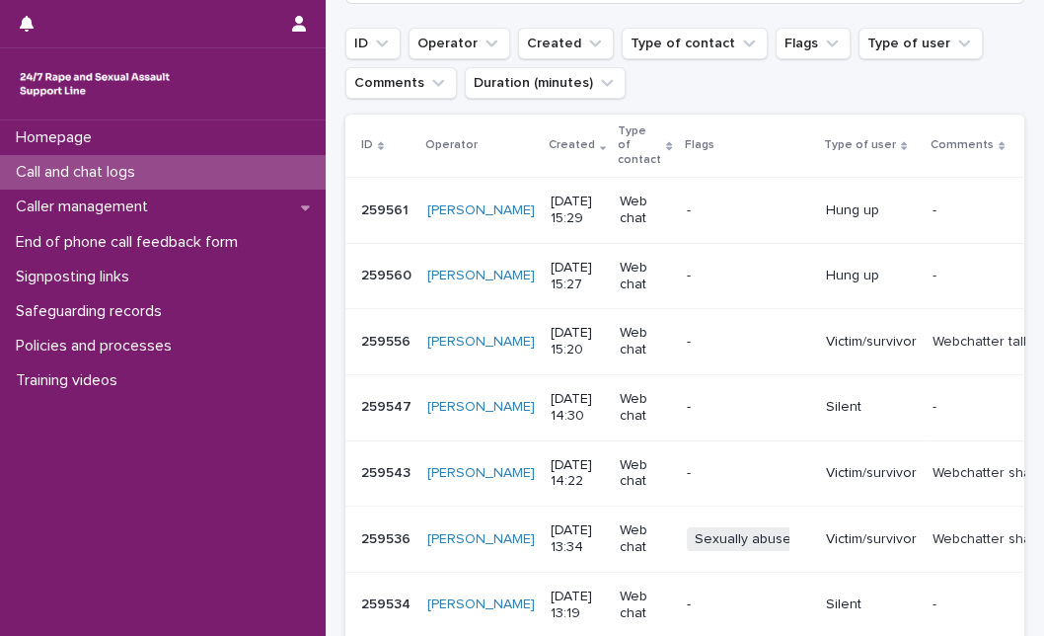
click at [216, 159] on div "Call and chat logs" at bounding box center [163, 172] width 326 height 35
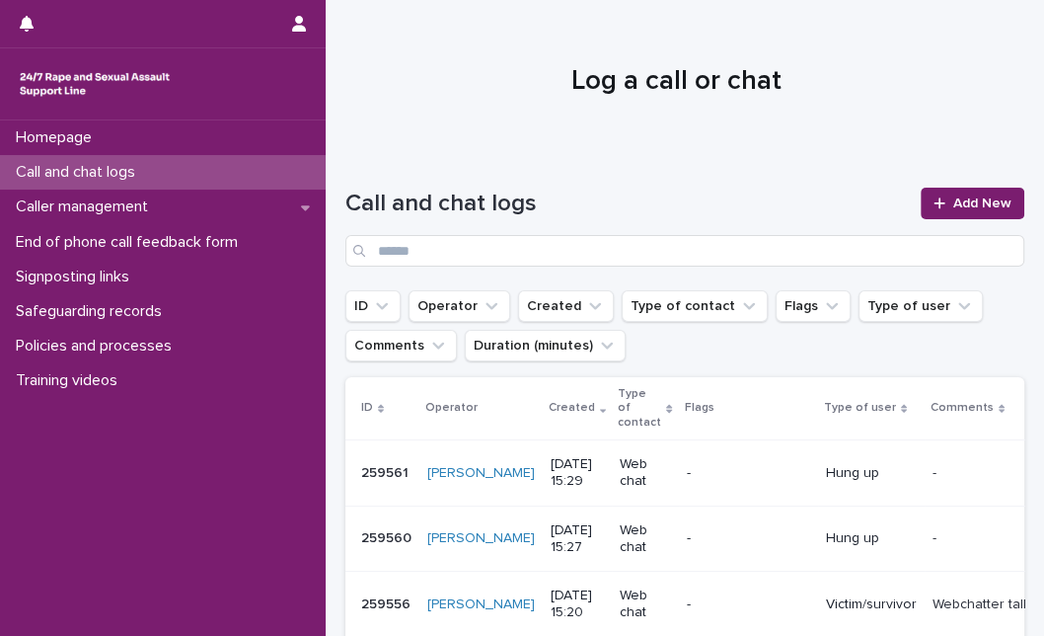
click at [948, 219] on div "Call and chat logs Add New" at bounding box center [684, 227] width 679 height 79
click at [968, 205] on span "Add New" at bounding box center [983, 203] width 58 height 14
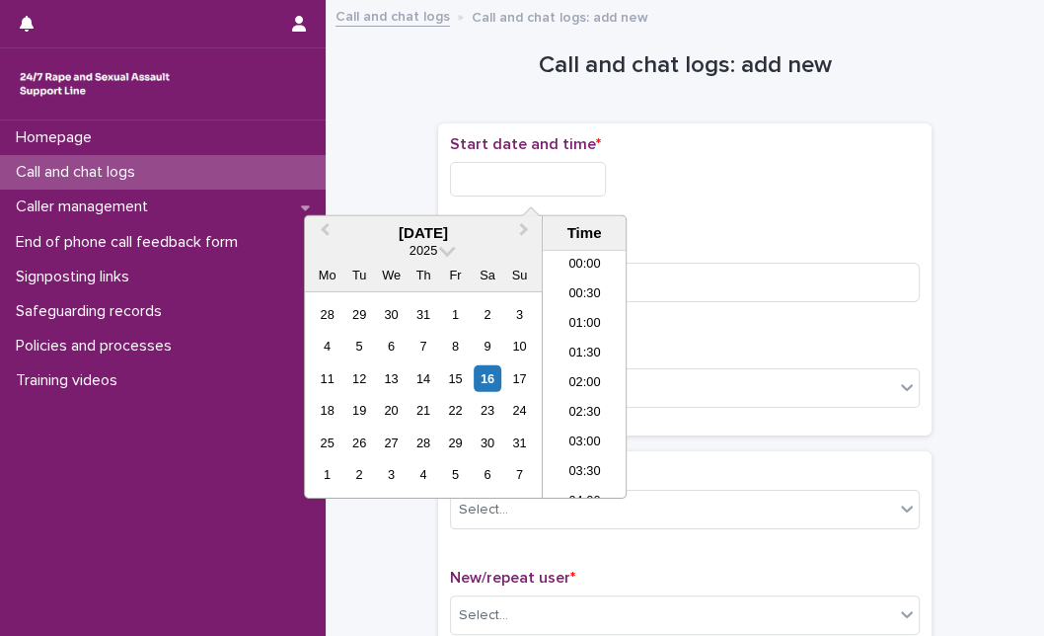
scroll to position [779, 0]
click at [513, 179] on input "text" at bounding box center [528, 179] width 156 height 35
click at [480, 381] on div "16" at bounding box center [487, 378] width 27 height 27
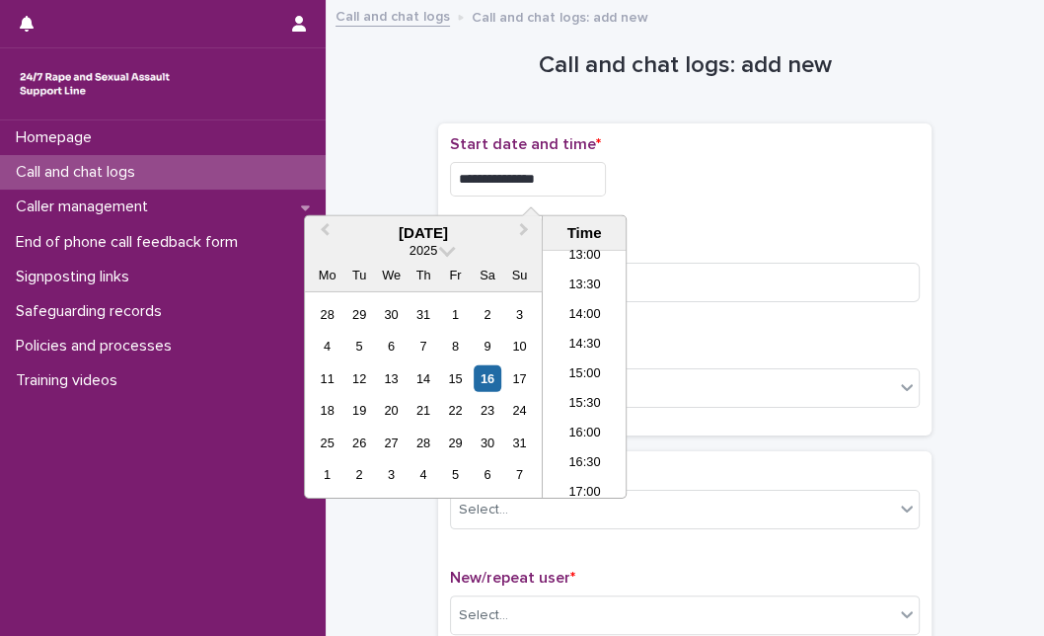
click at [583, 168] on input "**********" at bounding box center [528, 179] width 156 height 35
type input "**********"
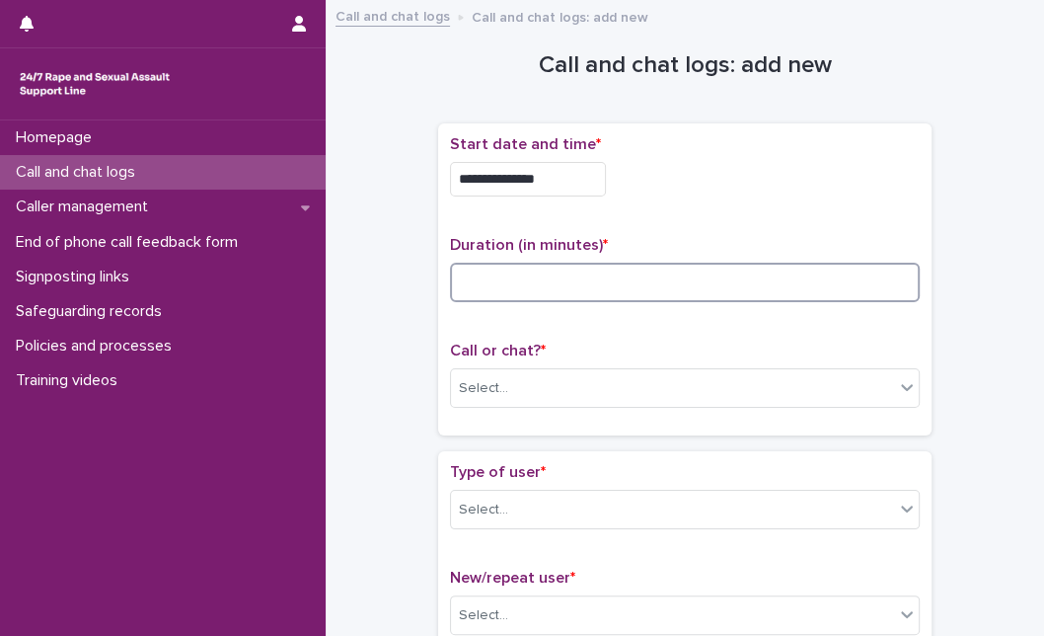
click at [636, 278] on input at bounding box center [685, 282] width 470 height 39
click at [516, 293] on input at bounding box center [685, 282] width 470 height 39
type input "*"
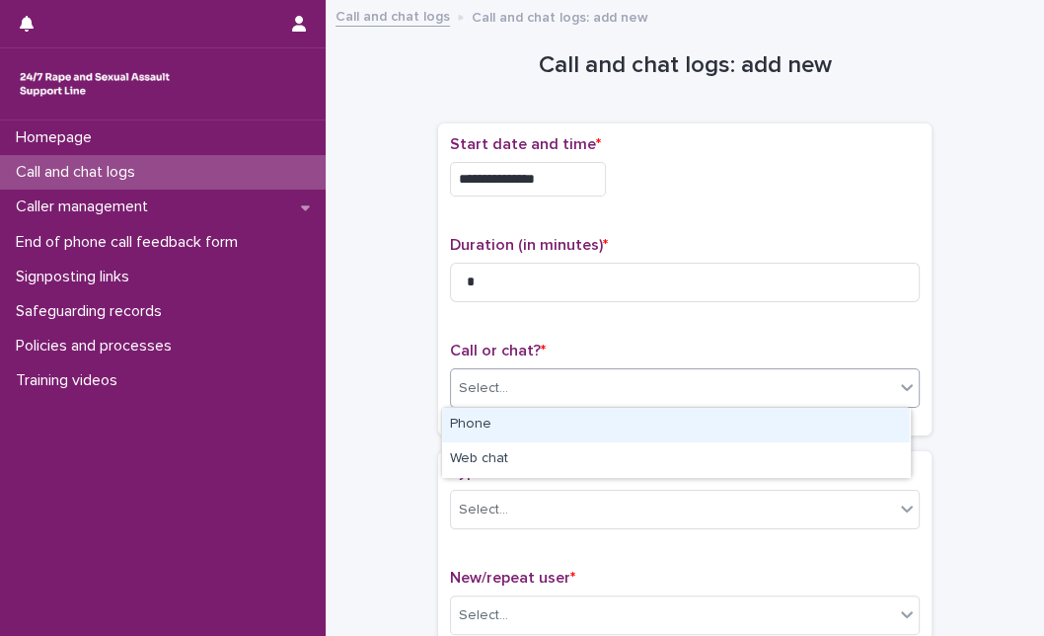
click at [513, 383] on div "Select..." at bounding box center [672, 388] width 443 height 33
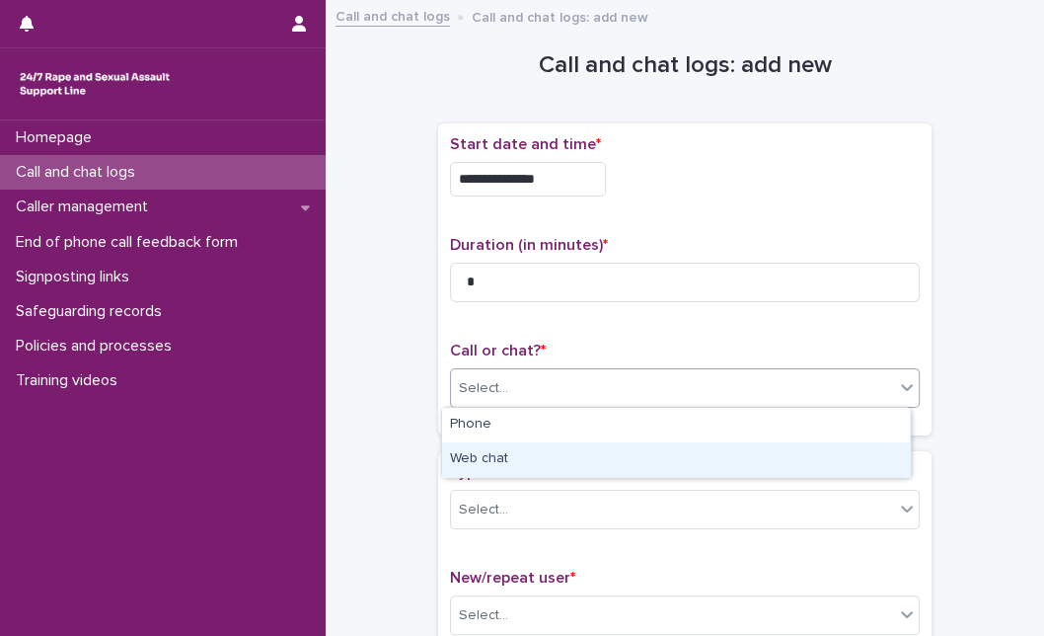
click at [507, 455] on div "Web chat" at bounding box center [676, 459] width 468 height 35
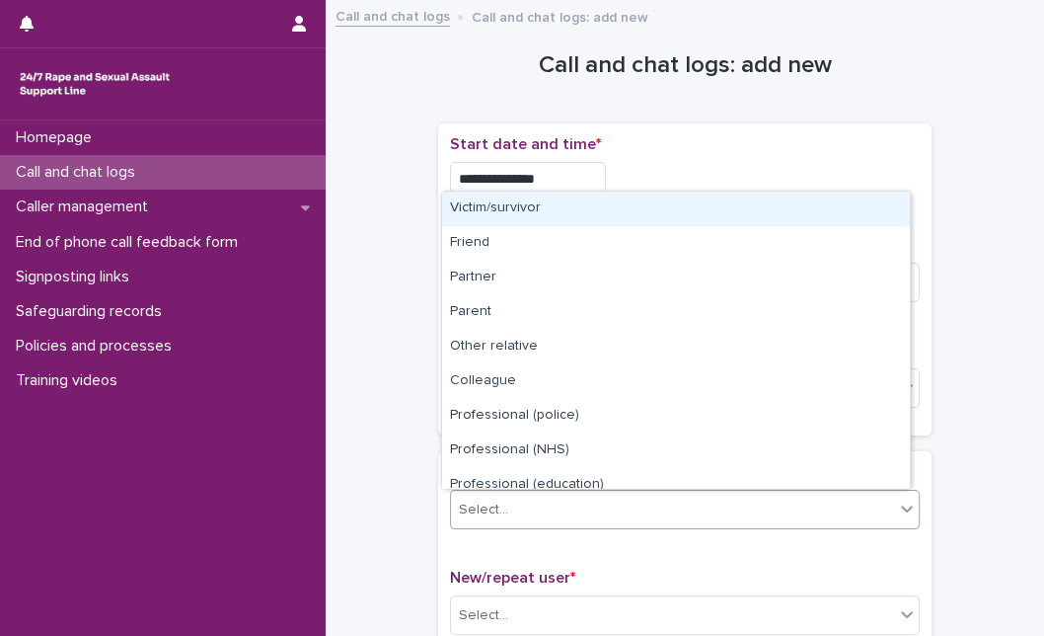
click at [491, 512] on div "Select..." at bounding box center [483, 509] width 49 height 21
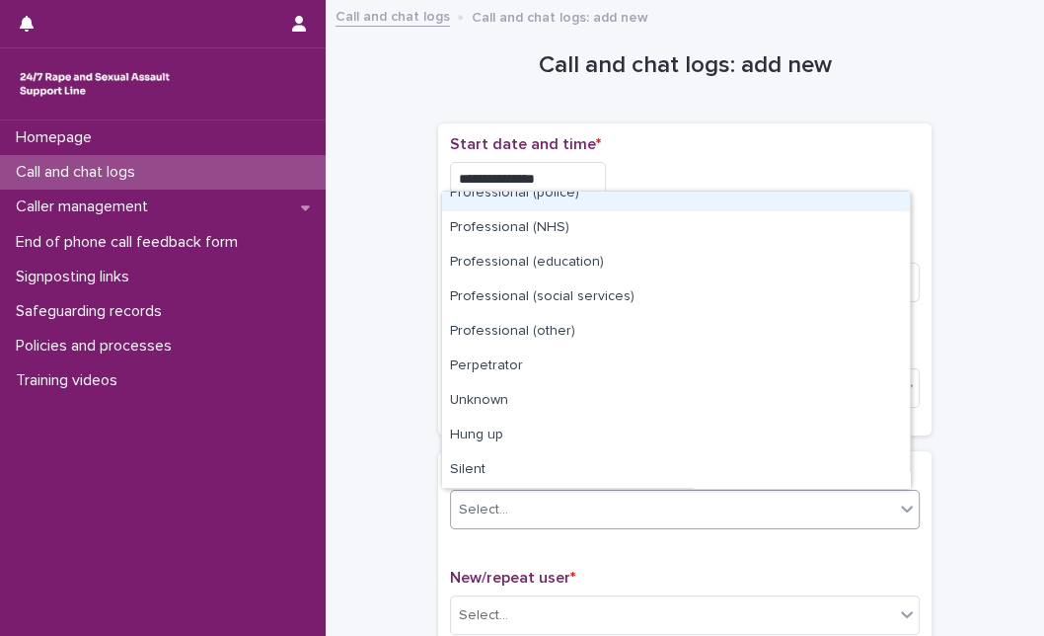
scroll to position [222, 0]
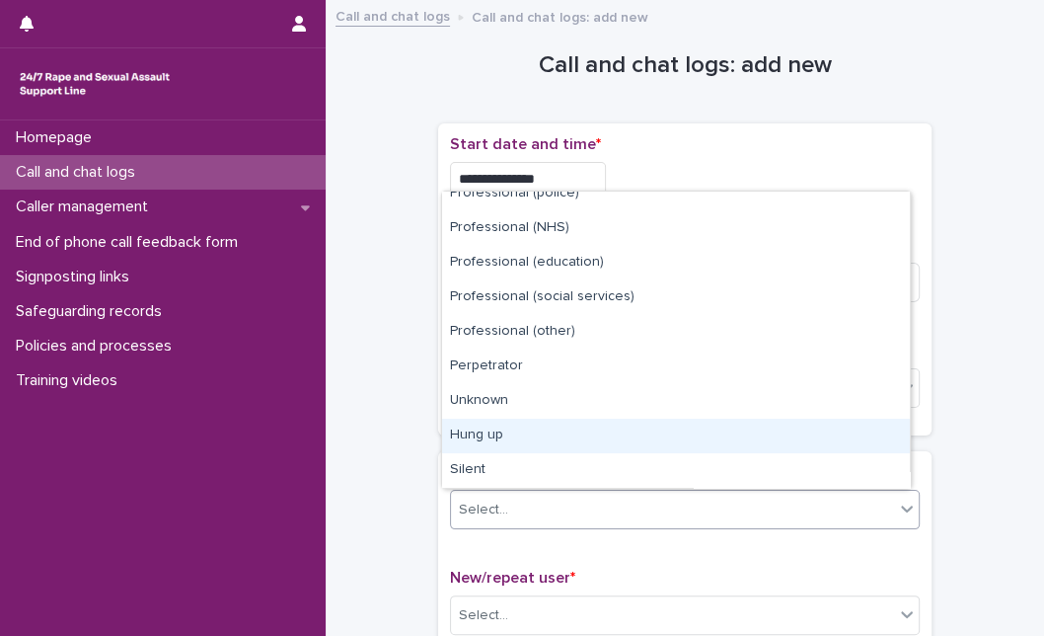
click at [696, 429] on div "Hung up" at bounding box center [676, 436] width 468 height 35
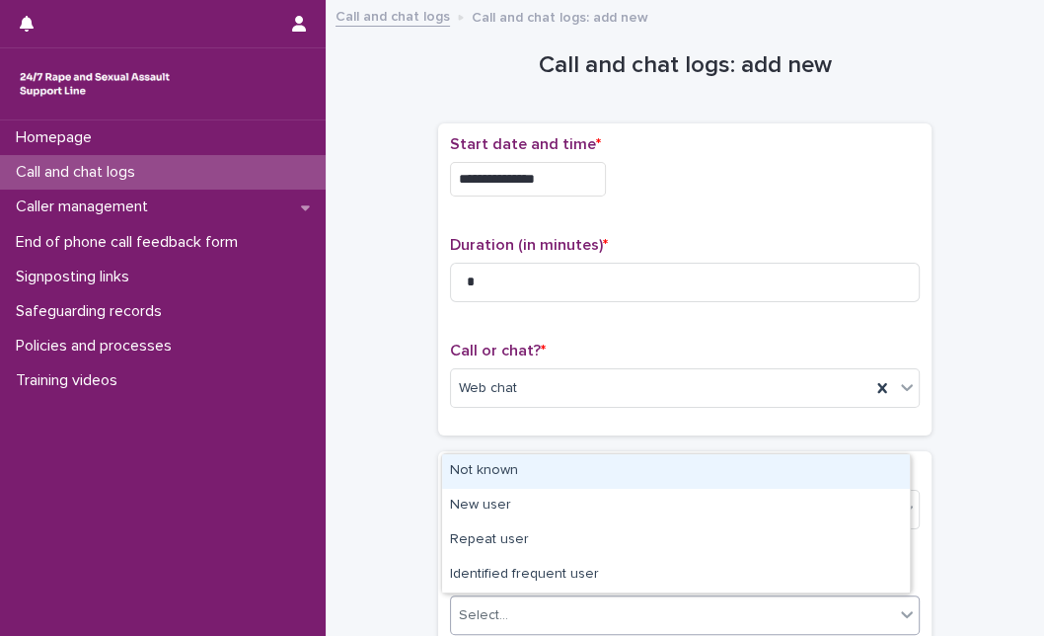
click at [644, 601] on div "Select..." at bounding box center [672, 615] width 443 height 33
click at [667, 475] on div "Not known" at bounding box center [676, 471] width 468 height 35
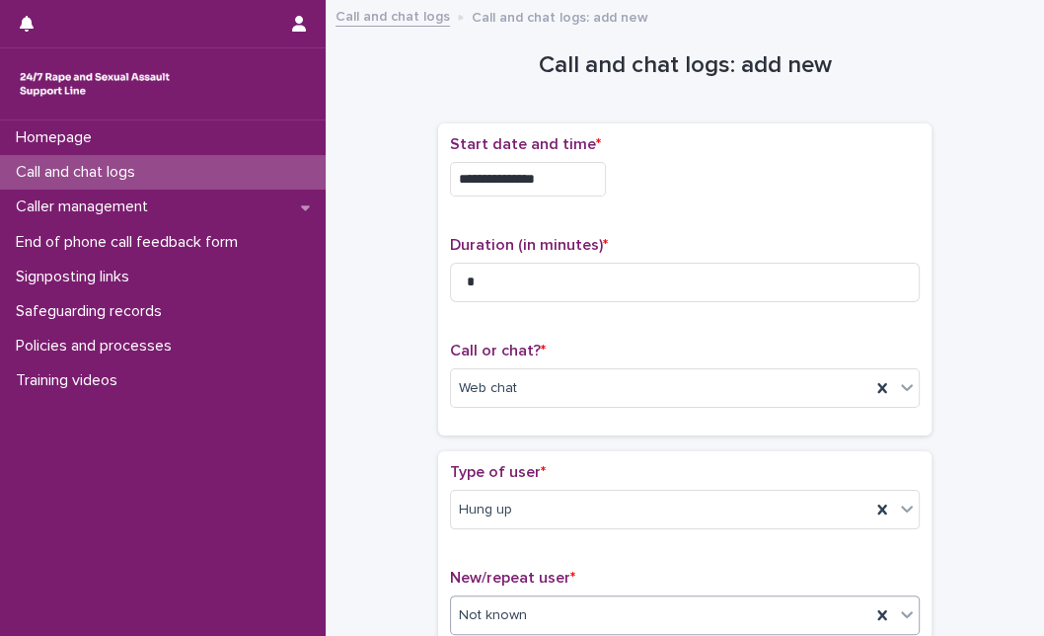
scroll to position [349, 0]
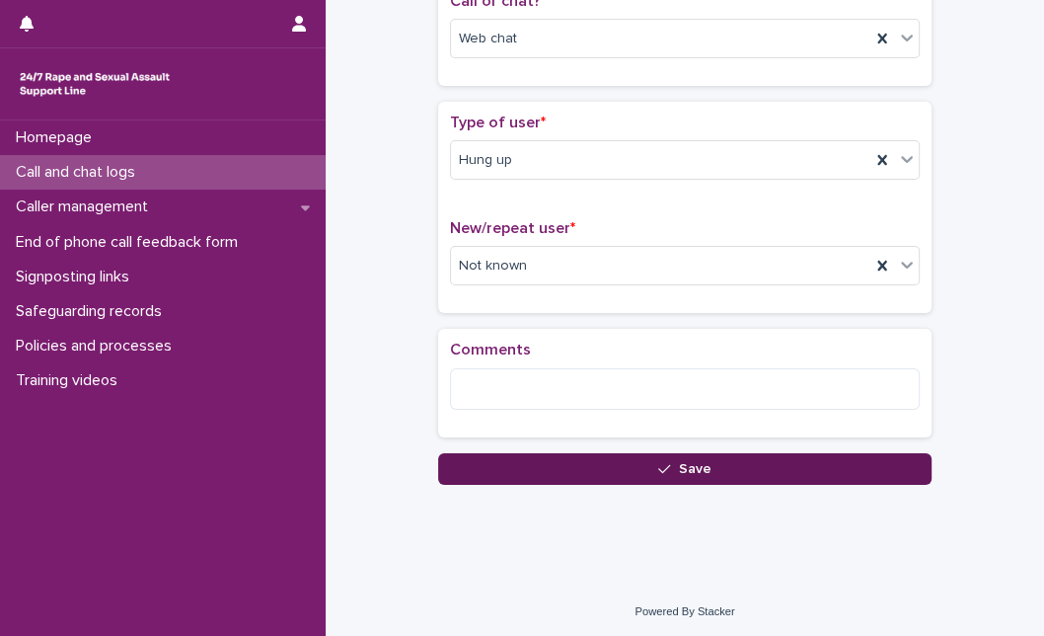
click at [485, 472] on button "Save" at bounding box center [685, 469] width 494 height 32
